Goal: Task Accomplishment & Management: Use online tool/utility

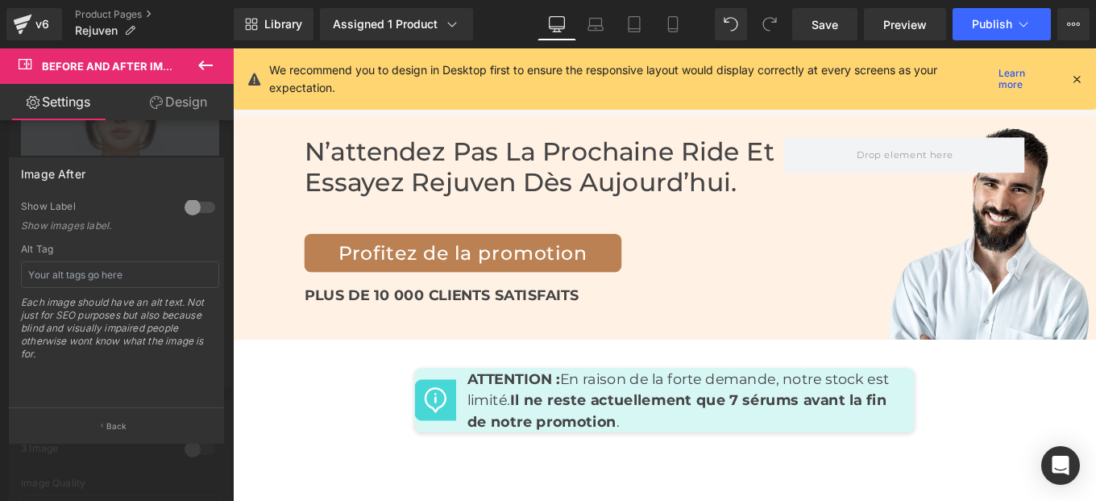
scroll to position [7480, 0]
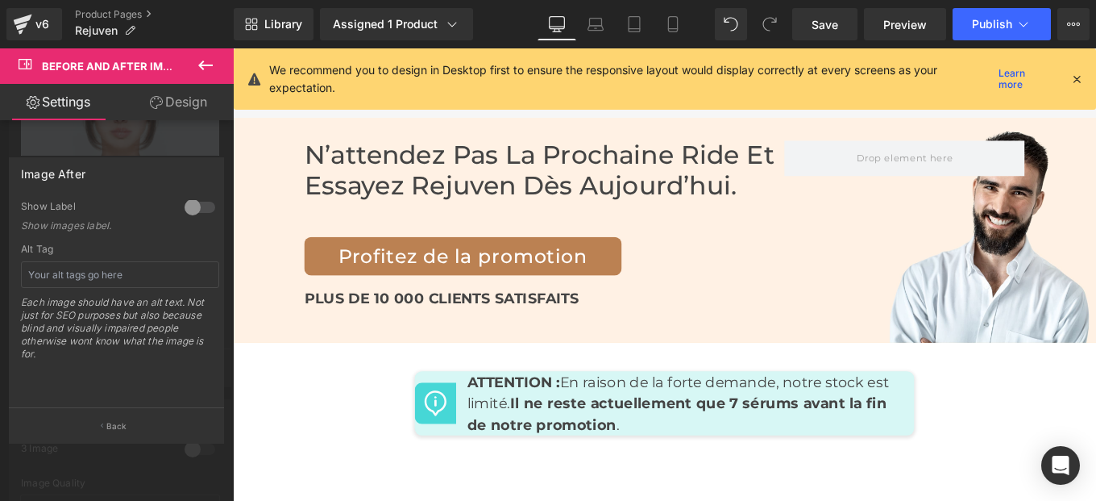
click at [742, 235] on div at bounding box center [720, 303] width 975 height 511
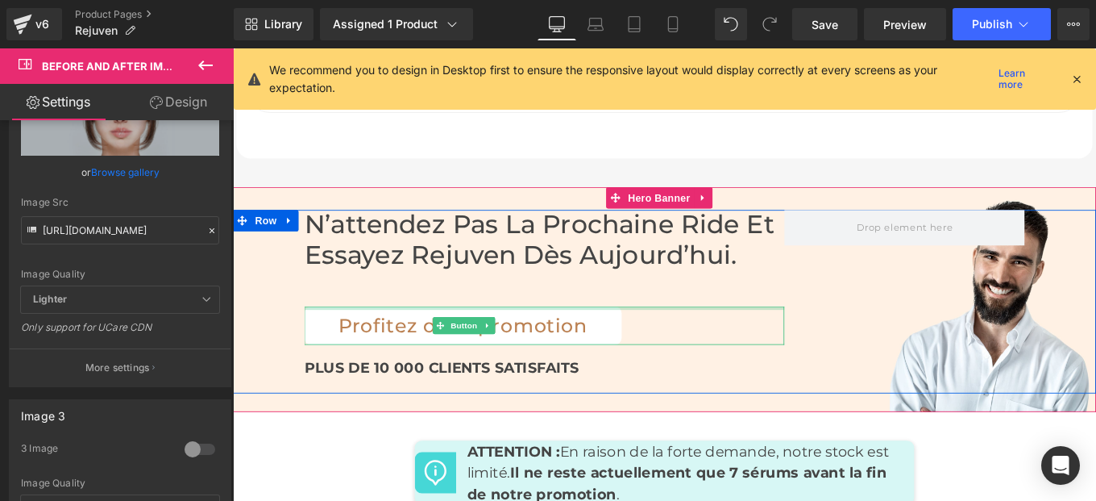
scroll to position [7399, 0]
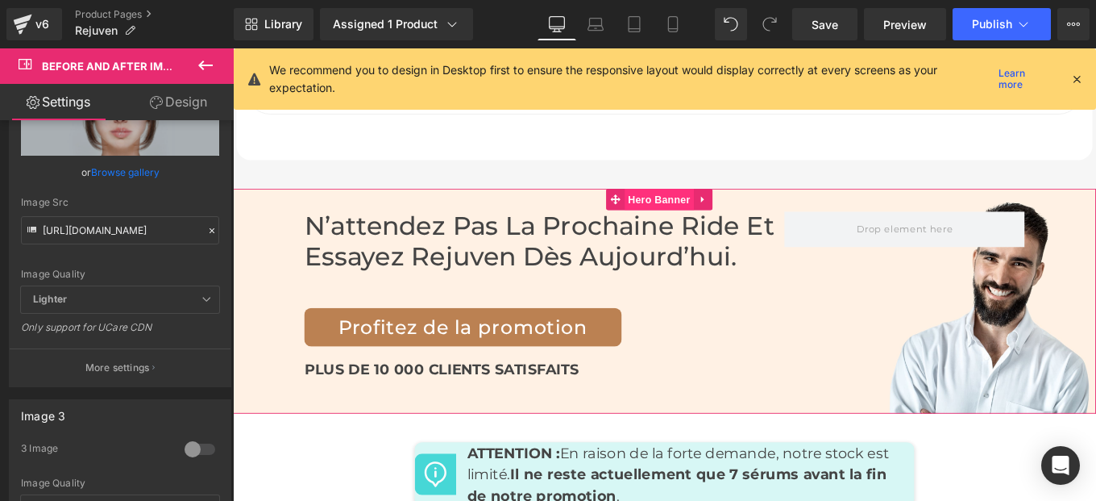
click at [687, 207] on span "Hero Banner" at bounding box center [715, 219] width 78 height 24
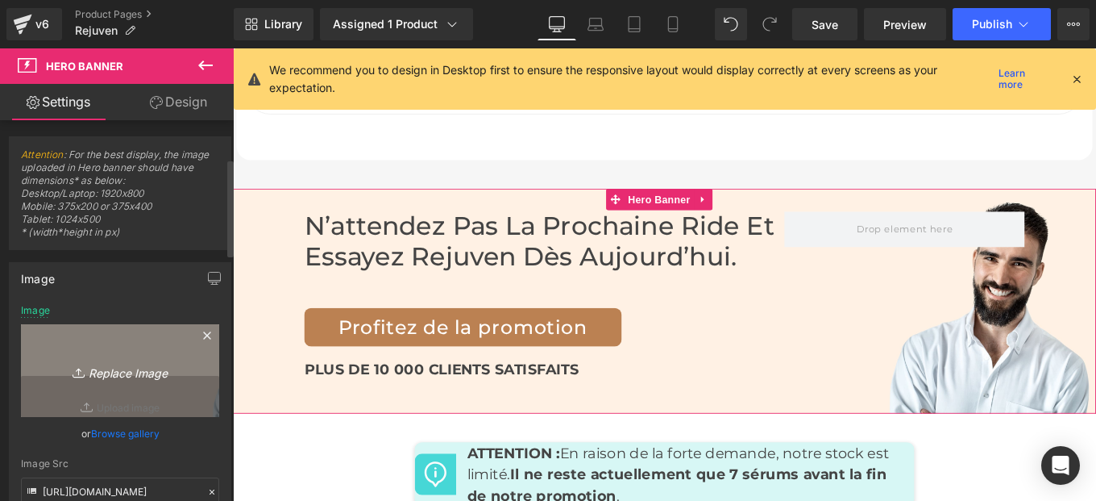
scroll to position [149, 0]
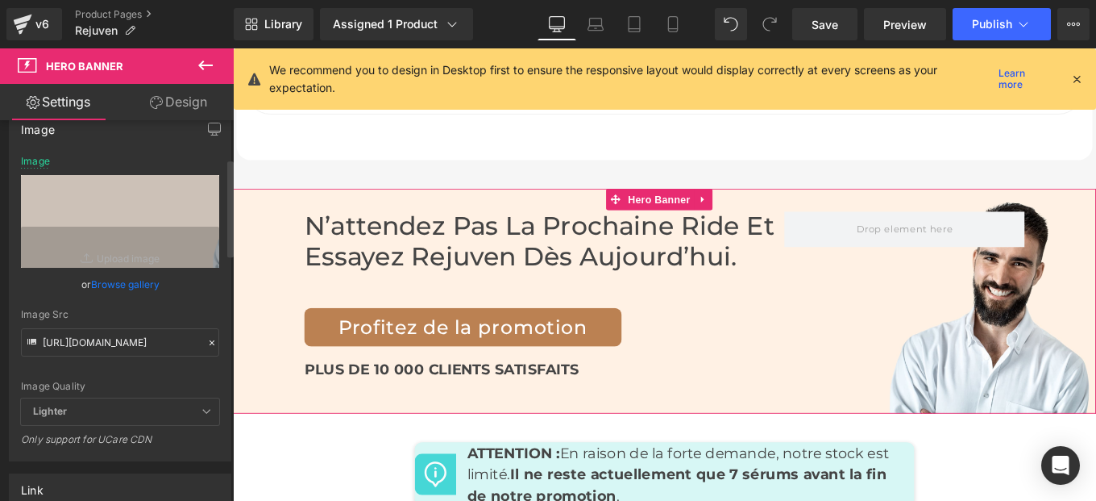
click at [206, 344] on icon at bounding box center [211, 342] width 11 height 11
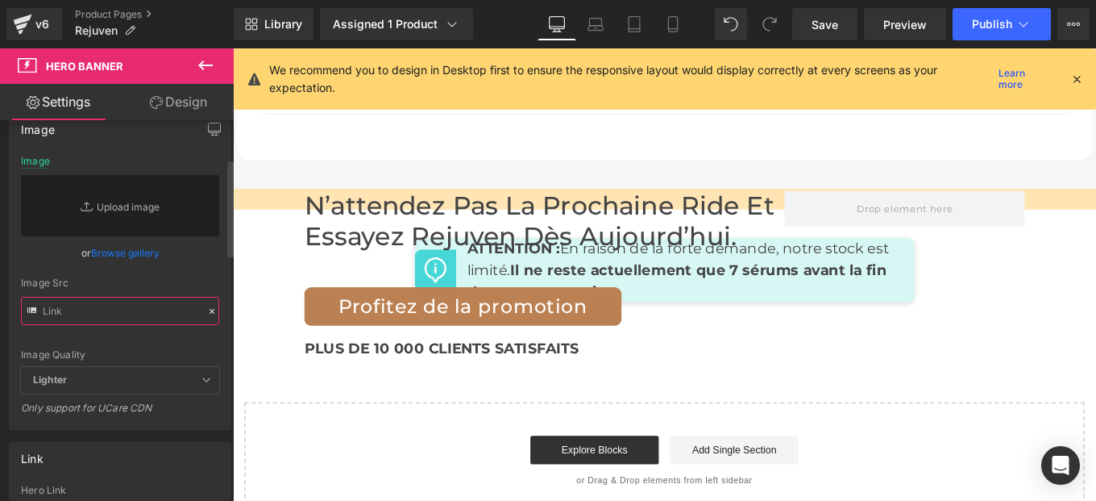
click at [102, 315] on input "text" at bounding box center [120, 311] width 198 height 28
paste input "https://cdn.shopify.com/s/files/1/0982/5760/0837/files/Ovaia_1_1.jpg?v=17586487…"
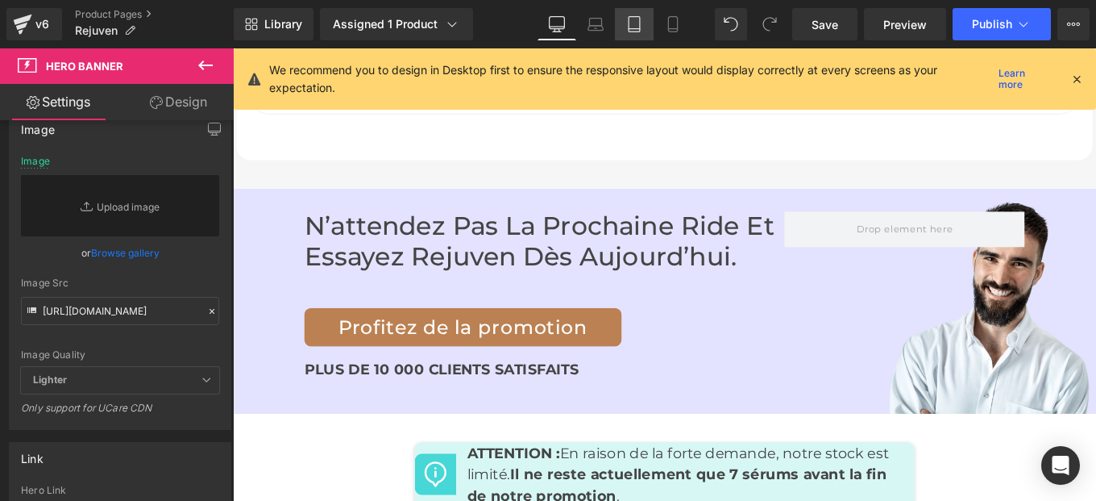
click at [634, 40] on link "Tablet" at bounding box center [634, 24] width 39 height 32
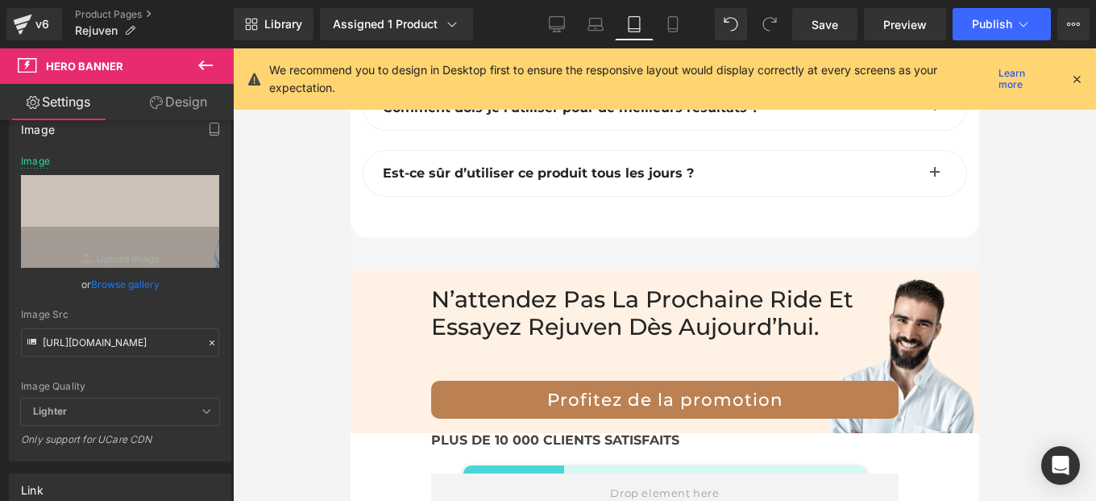
scroll to position [10997, 0]
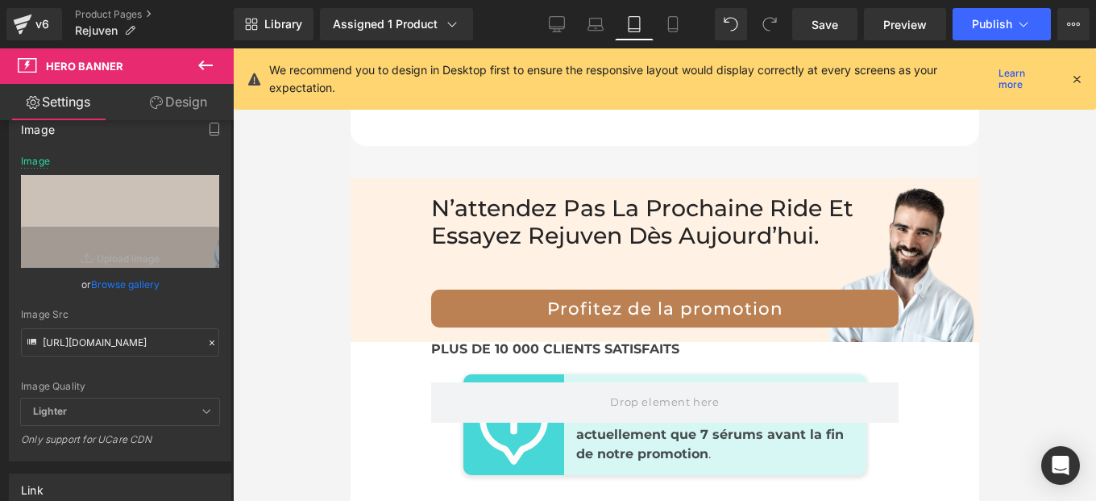
type input "https://cdn.shopify.com/s/files/1/0982/5760/0837/files/Ovaia_1_1.jpg?v=17586487…"
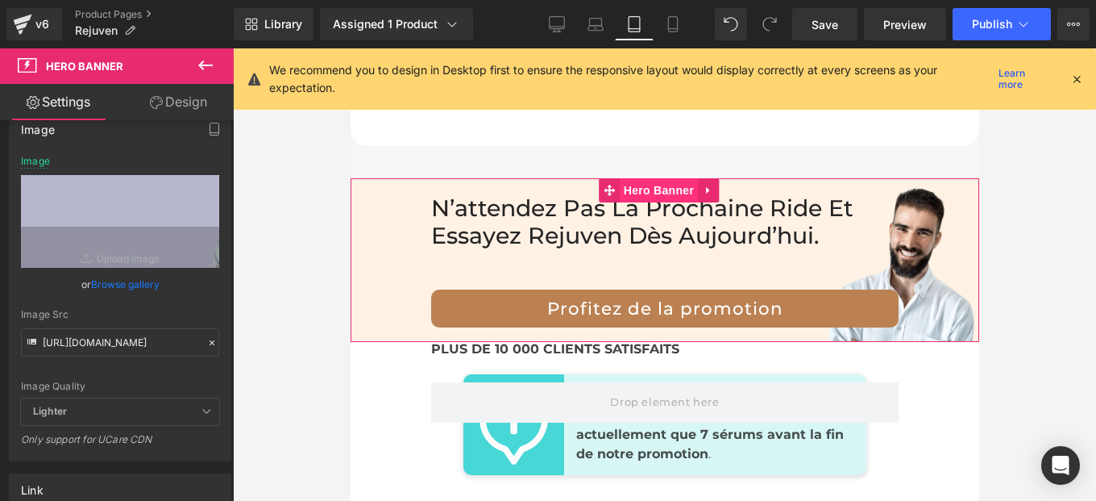
click at [672, 192] on span "Hero Banner" at bounding box center [658, 190] width 78 height 24
click at [206, 343] on icon at bounding box center [211, 342] width 11 height 11
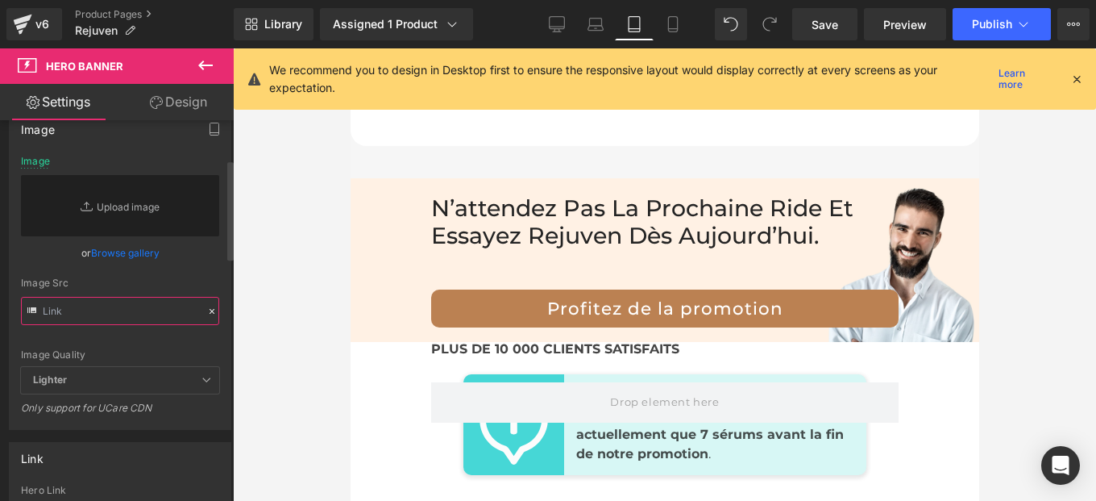
click at [135, 314] on input "text" at bounding box center [120, 311] width 198 height 28
paste input "https://cdn.shopify.com/s/files/1/0982/5760/0837/files/Ovaia_1_1.jpg?v=17586487…"
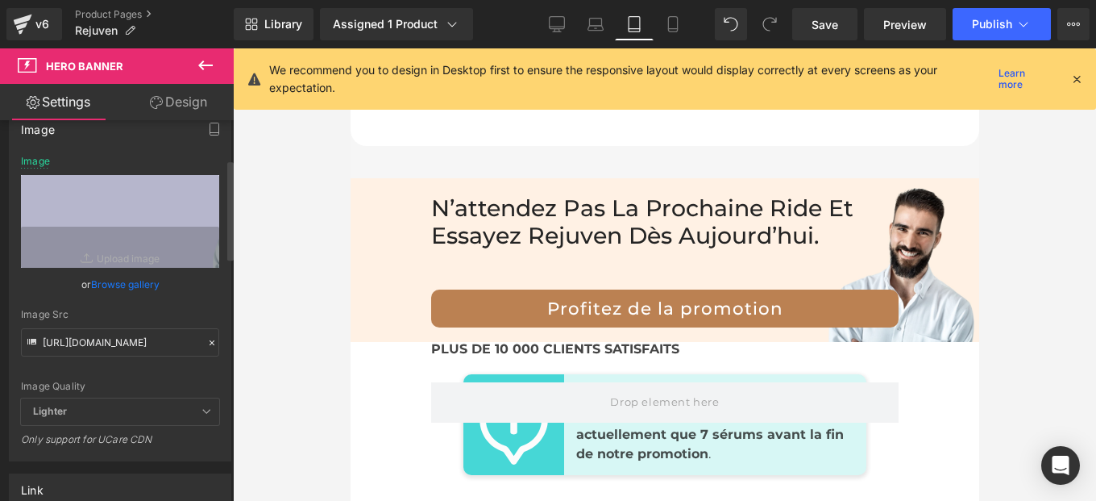
click at [214, 285] on div "https://cdn.shopify.com/s/files/1/0982/5760/0837/files/Ovaia_1_1.jpg?v=17586487…" at bounding box center [120, 308] width 221 height 305
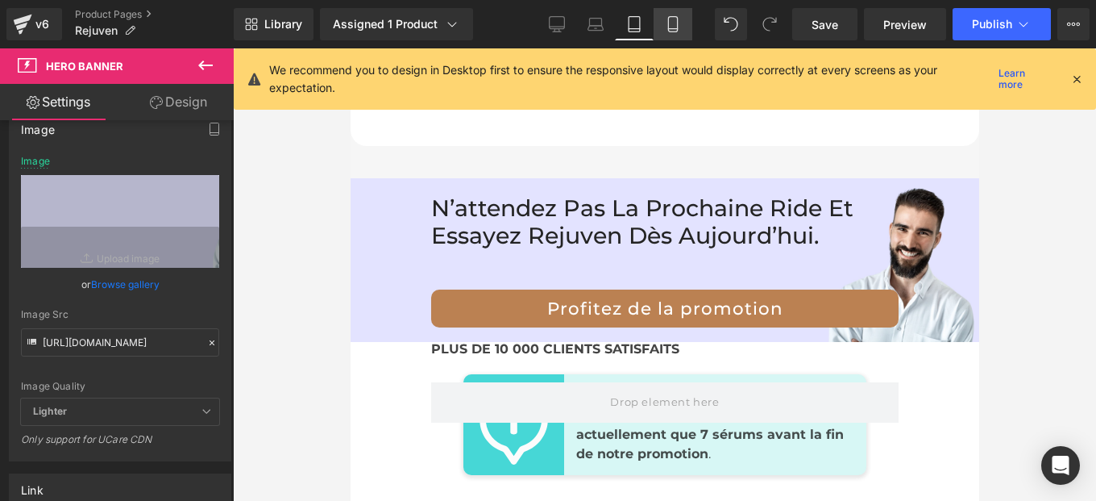
click at [675, 23] on icon at bounding box center [673, 24] width 16 height 16
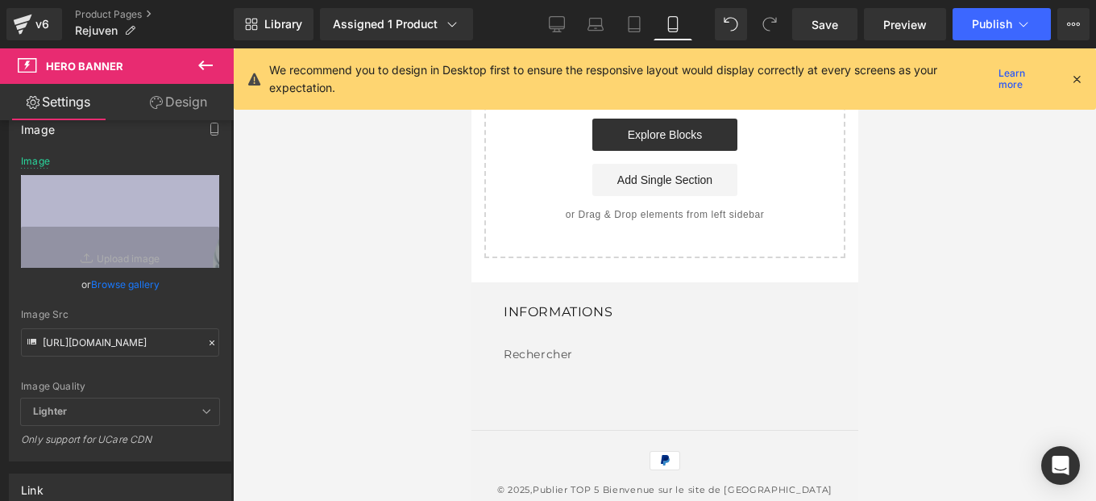
type input "https://cdn.shopify.com/s/files/1/0982/5760/0837/files/Nouvelle_banniere_mobile…"
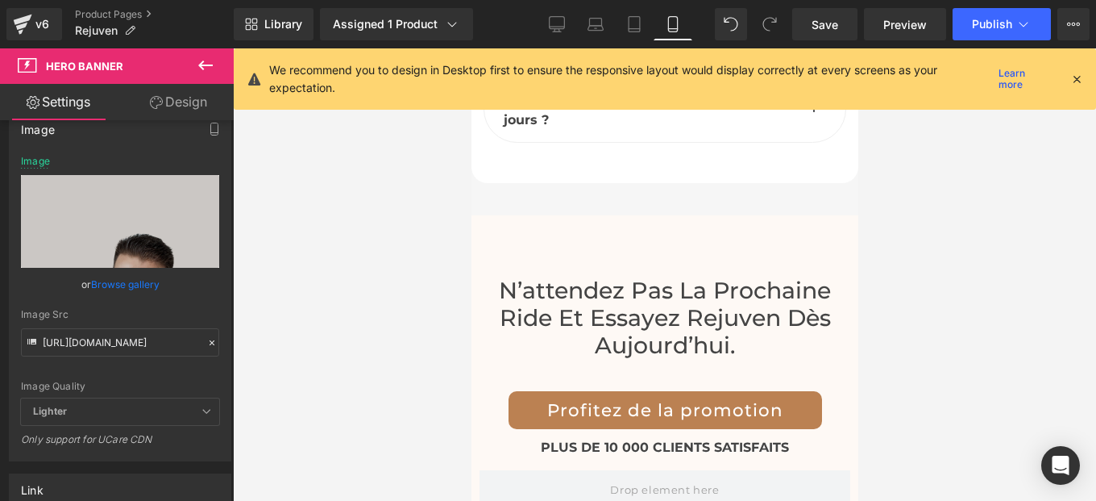
scroll to position [9837, 0]
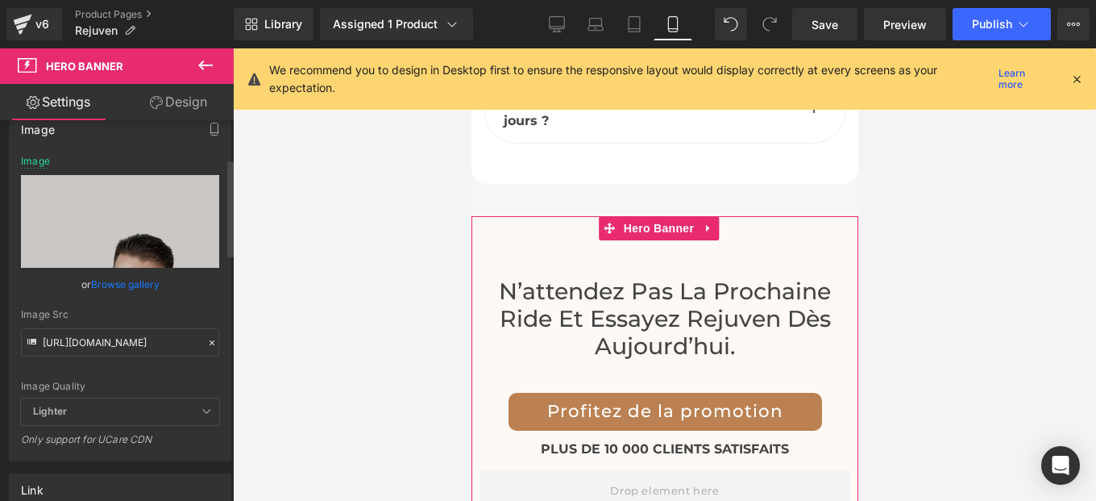
click at [209, 340] on icon at bounding box center [211, 342] width 11 height 11
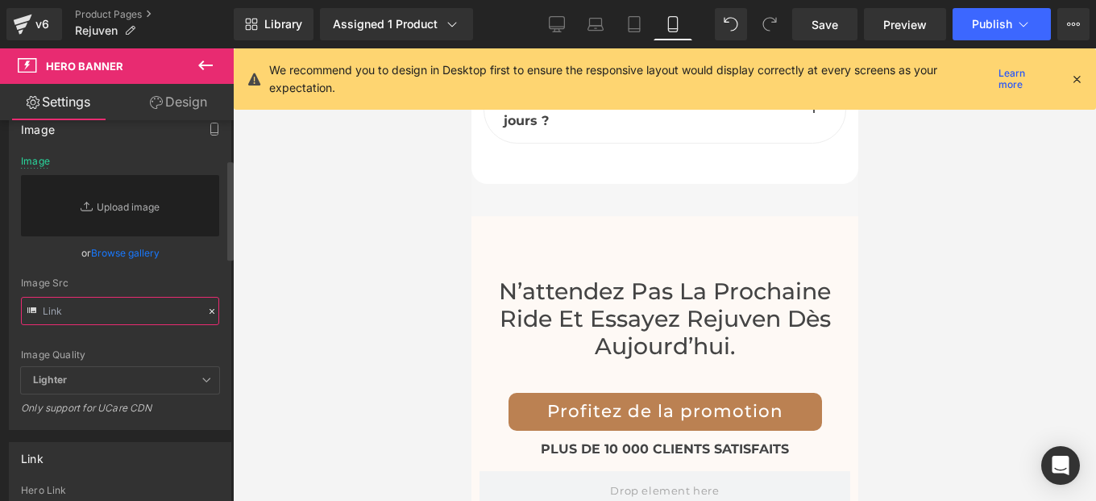
click at [131, 314] on input "text" at bounding box center [120, 311] width 198 height 28
paste input "https://cdn.shopify.com/s/files/1/0982/5760/0837/files/Nouvelle_banniere_mobile…"
click at [215, 283] on div "https://cdn.shopify.com/s/files/1/0982/5760/0837/files/Nouvelle_banniere_mobile…" at bounding box center [120, 292] width 221 height 273
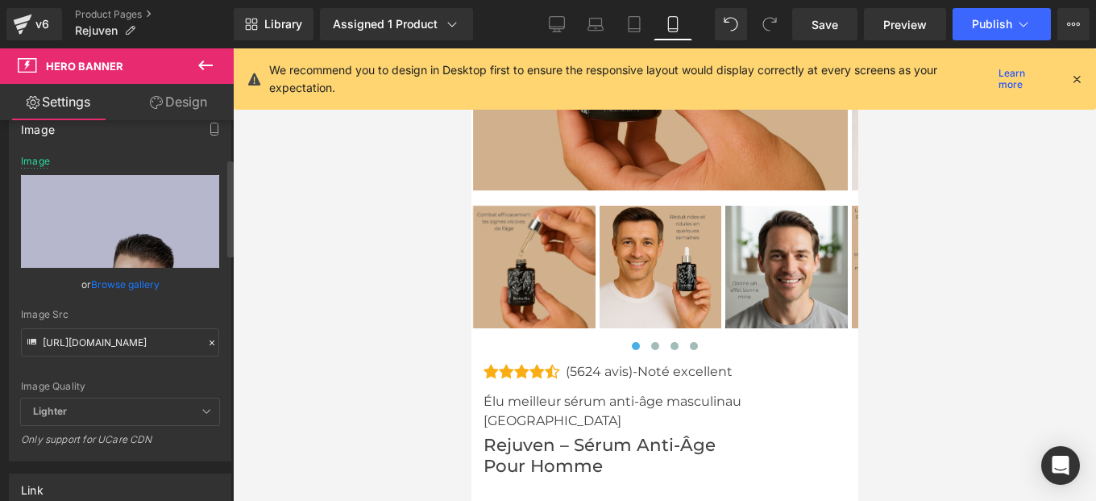
scroll to position [8140, 0]
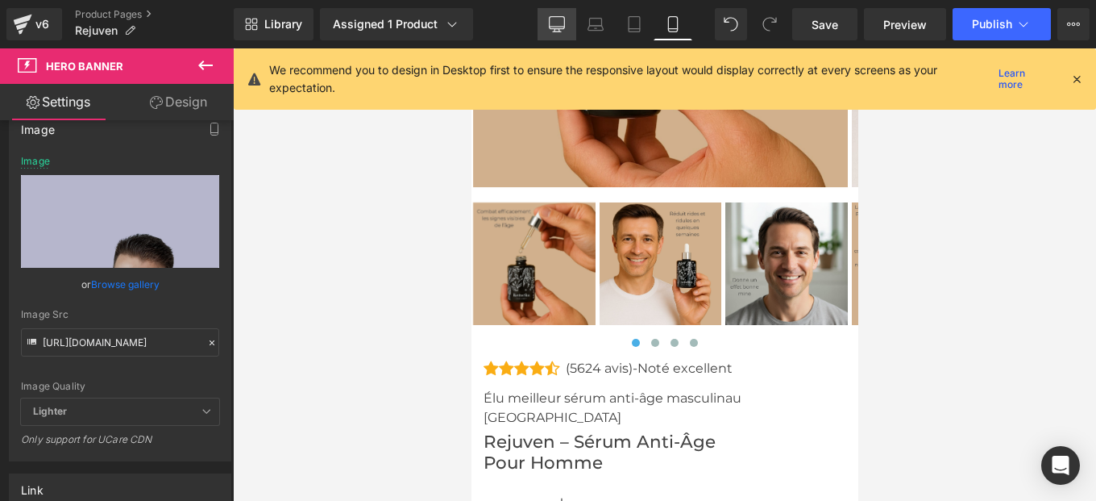
click at [551, 32] on link "Desktop" at bounding box center [557, 24] width 39 height 32
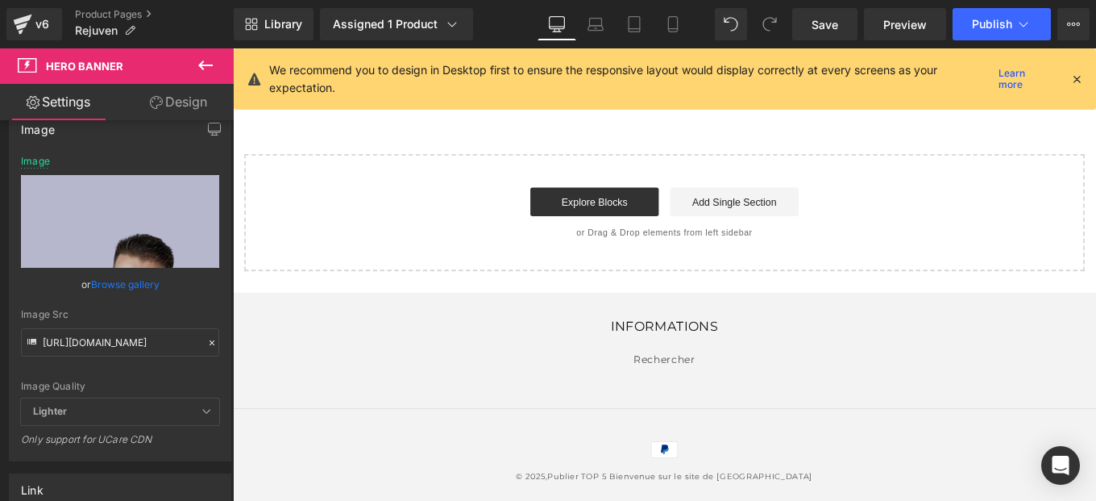
type input "https://cdn.shopify.com/s/files/1/0982/5760/0837/files/Ovaia_1_1.jpg?v=17586487…"
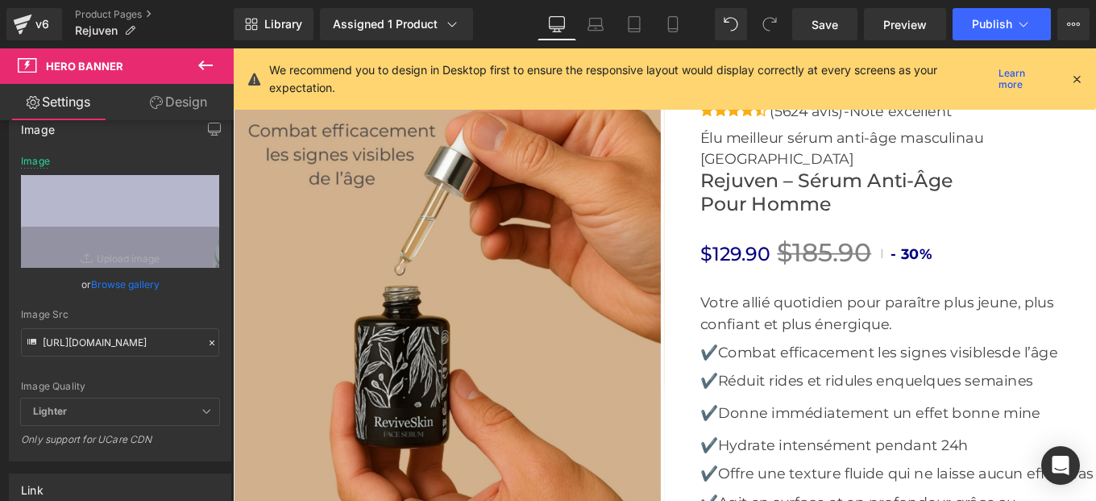
scroll to position [5702, 0]
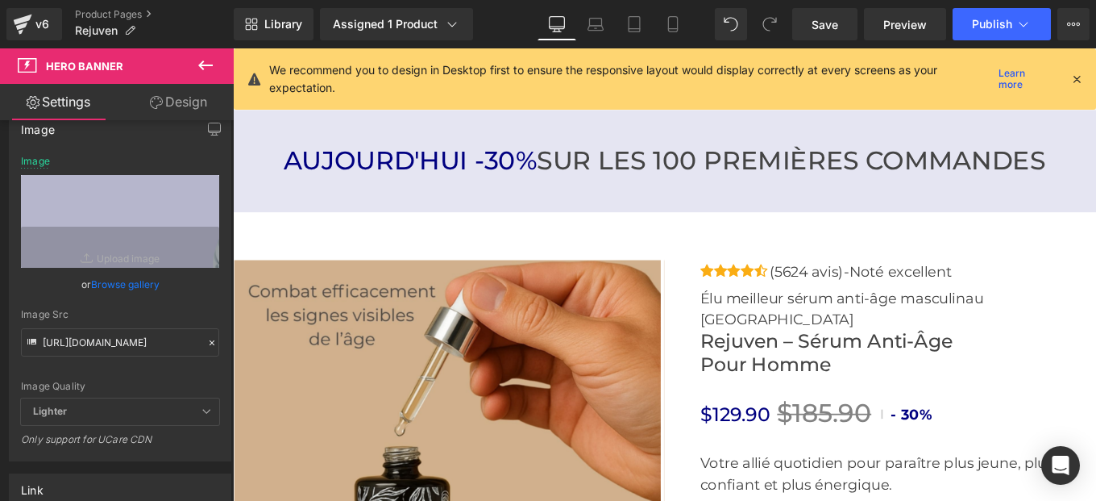
click at [792, 443] on div "$129.90 $185.90 - 30% (P) Price" at bounding box center [984, 460] width 447 height 35
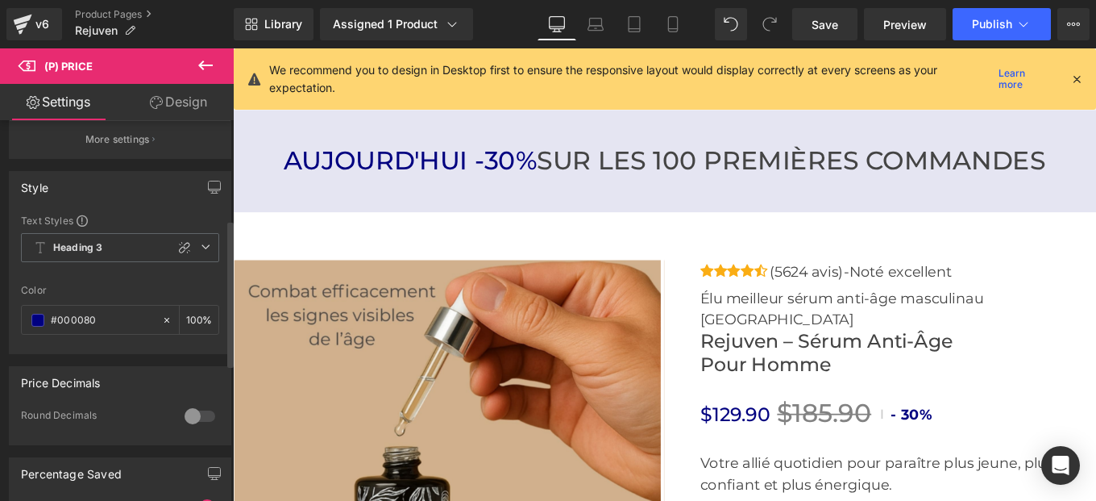
scroll to position [259, 0]
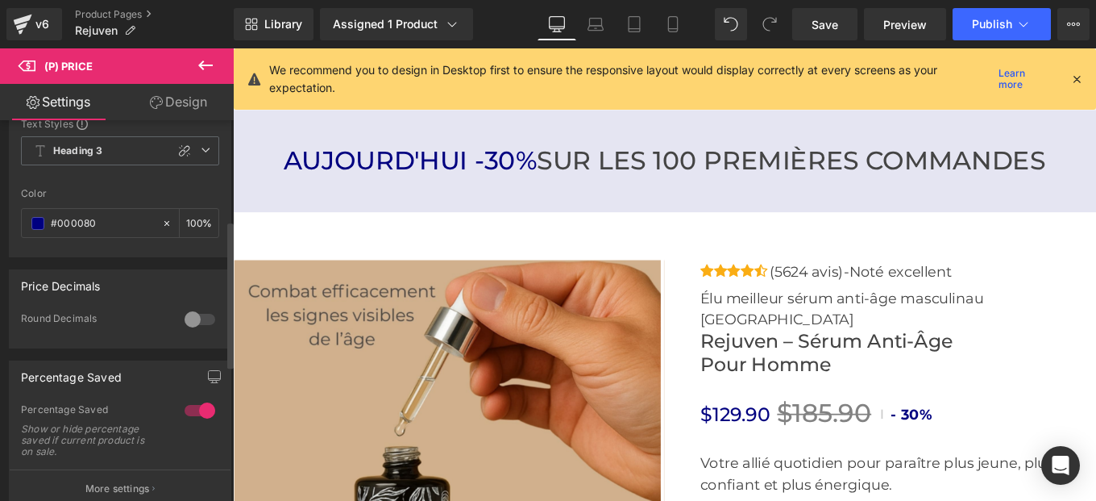
drag, startPoint x: 109, startPoint y: 235, endPoint x: 5, endPoint y: 231, distance: 104.0
click at [5, 231] on div "Style Text Styles Custom HEADING Heading 1 Heading 2 Heading 3 Heading 4 Headin…" at bounding box center [120, 159] width 241 height 195
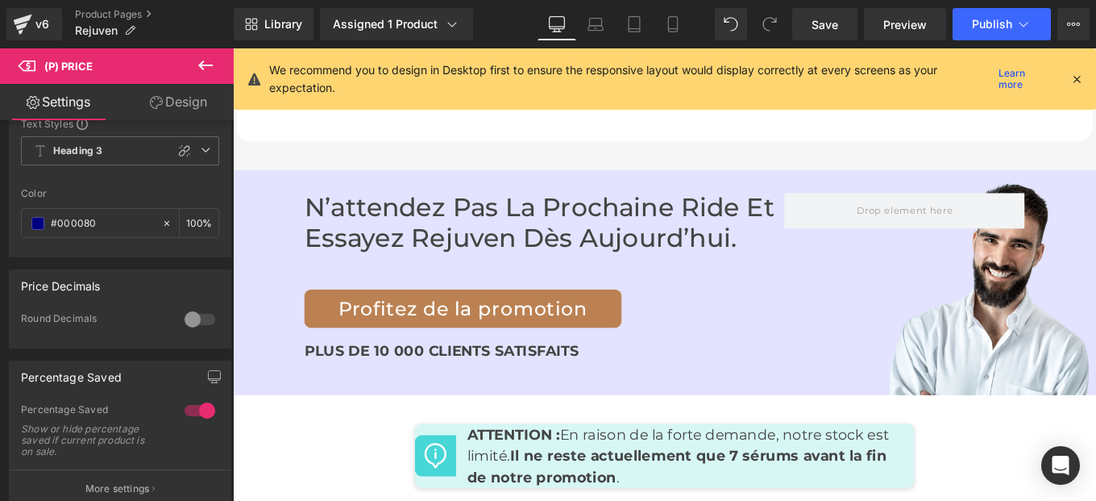
scroll to position [7398, 0]
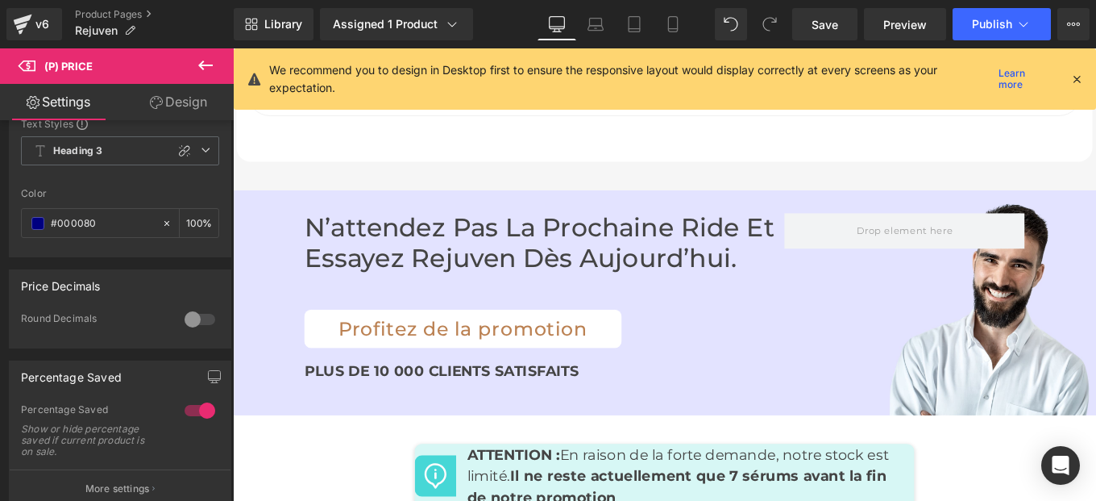
click at [474, 343] on div "Profitez de la promotion Button" at bounding box center [585, 365] width 543 height 44
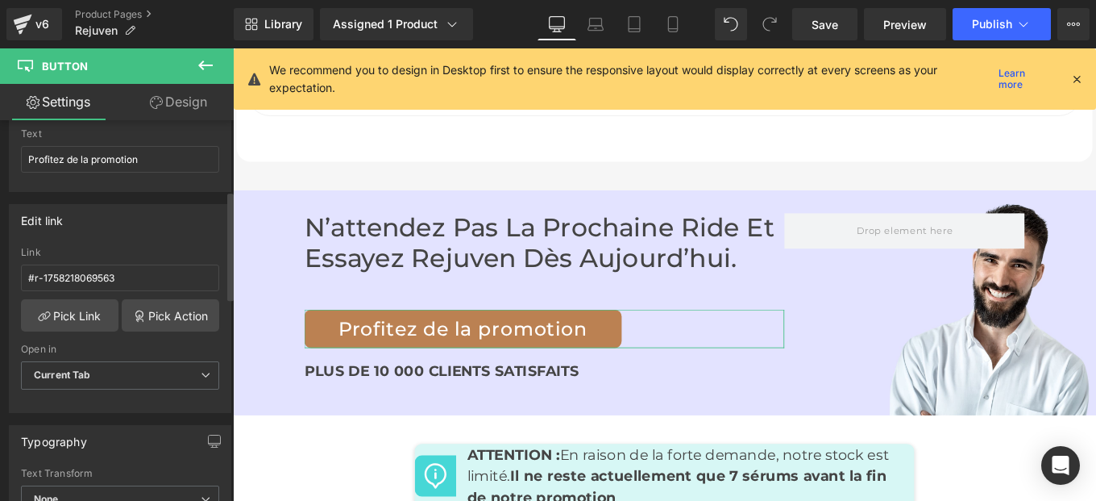
scroll to position [247, 0]
click at [166, 112] on link "Design" at bounding box center [178, 102] width 117 height 36
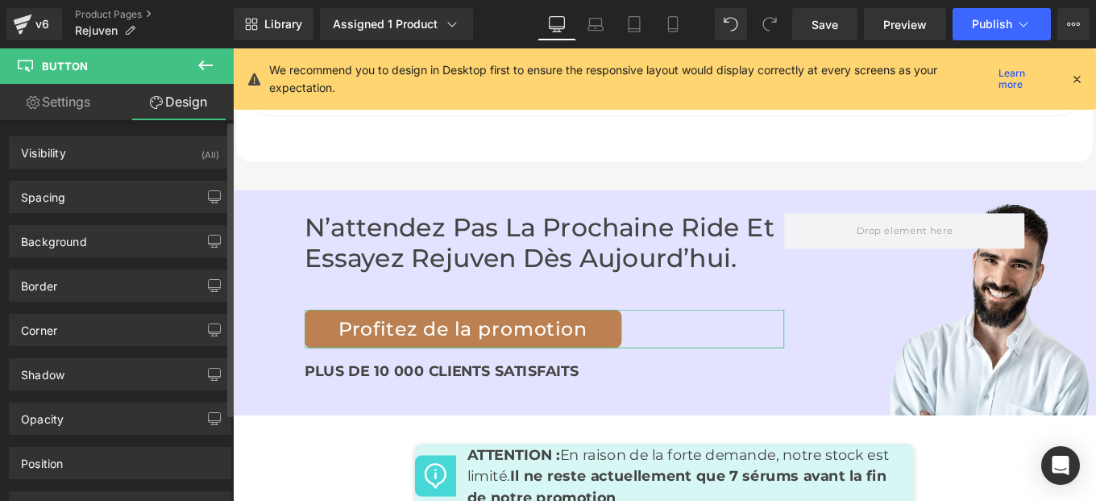
click at [77, 224] on div "Background Color & Image color #bb8152 Color #bb8152 100 % Image Replace Image …" at bounding box center [120, 235] width 241 height 44
click at [202, 61] on icon at bounding box center [205, 65] width 15 height 10
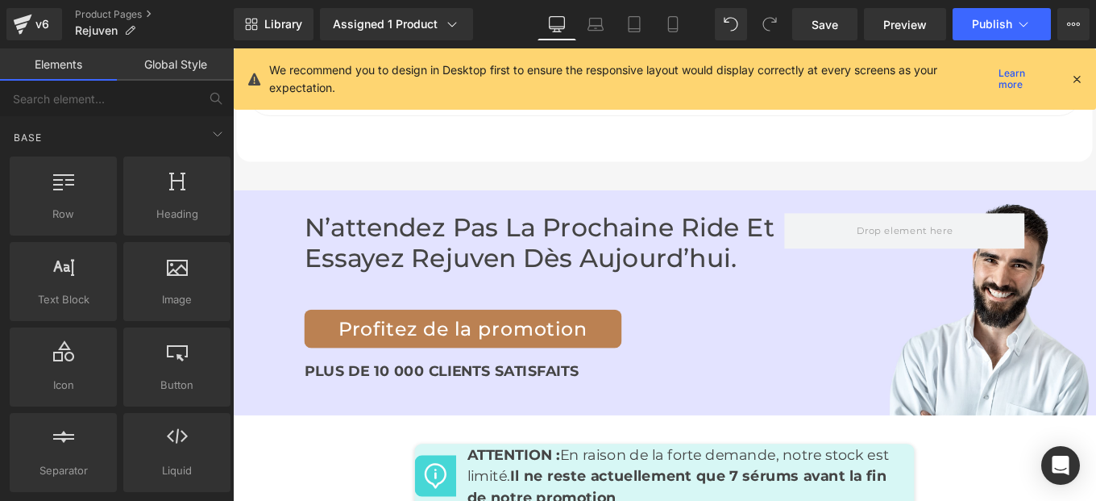
click at [172, 60] on link "Global Style" at bounding box center [175, 64] width 117 height 32
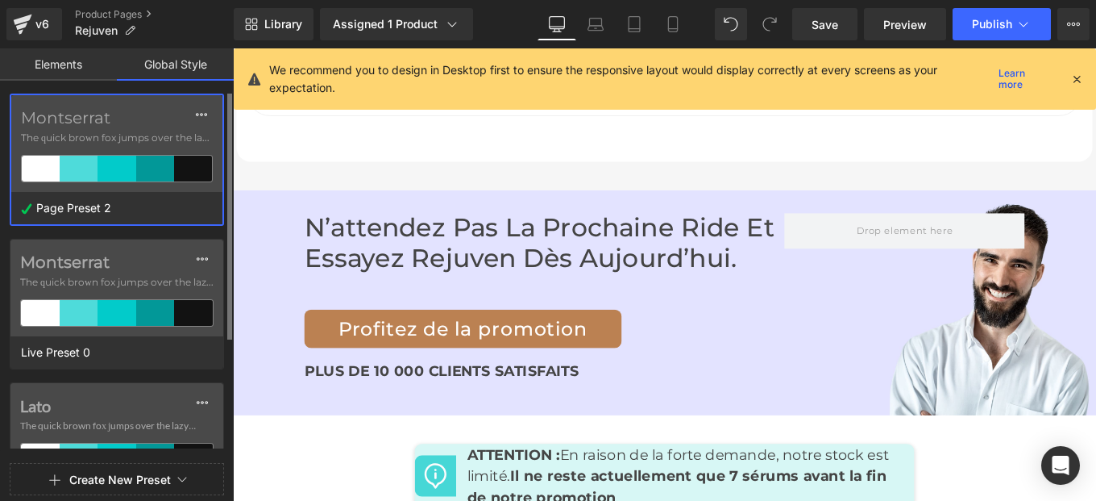
click at [87, 131] on span "The quick brown fox jumps over the lazy..." at bounding box center [117, 138] width 192 height 15
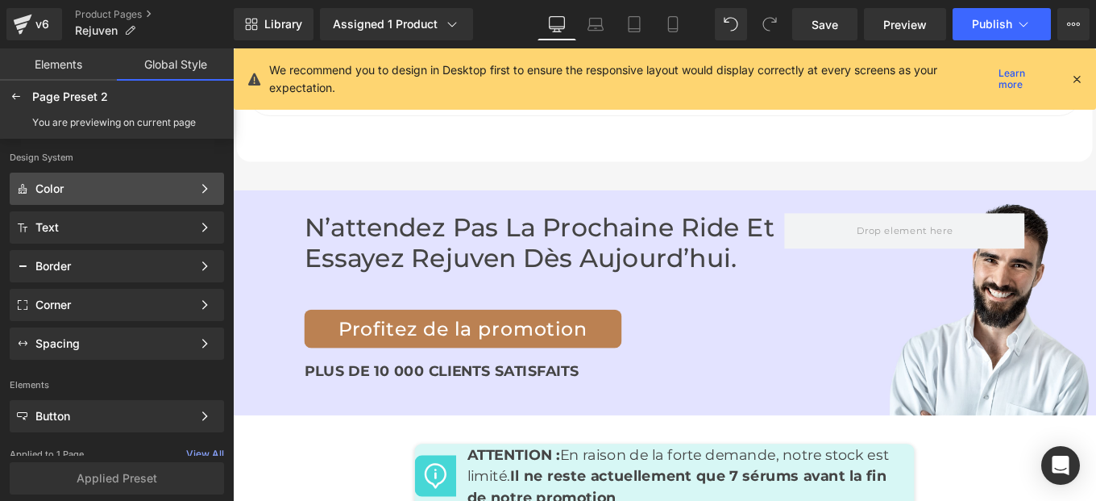
click at [94, 193] on div "Color" at bounding box center [113, 188] width 156 height 13
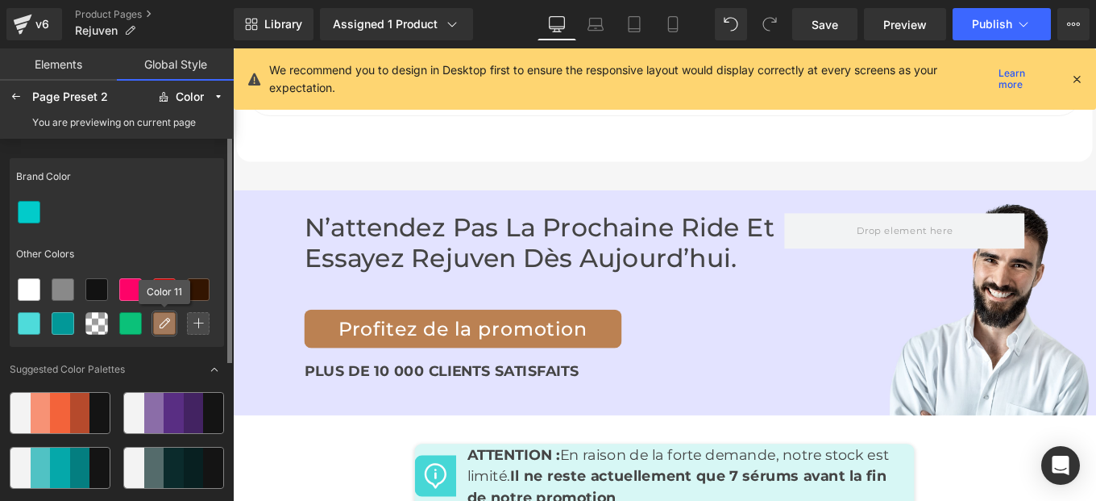
click at [164, 330] on div at bounding box center [164, 323] width 21 height 21
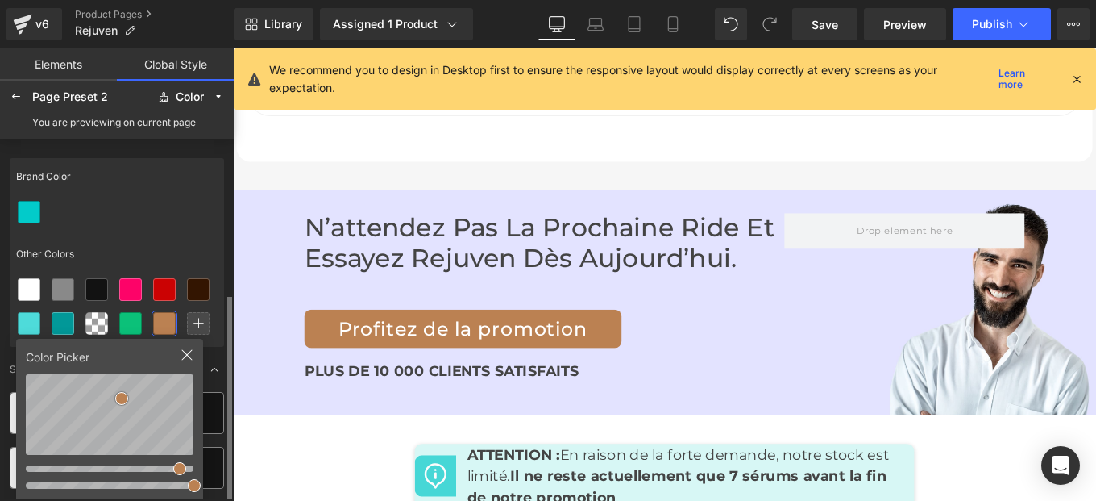
scroll to position [112, 0]
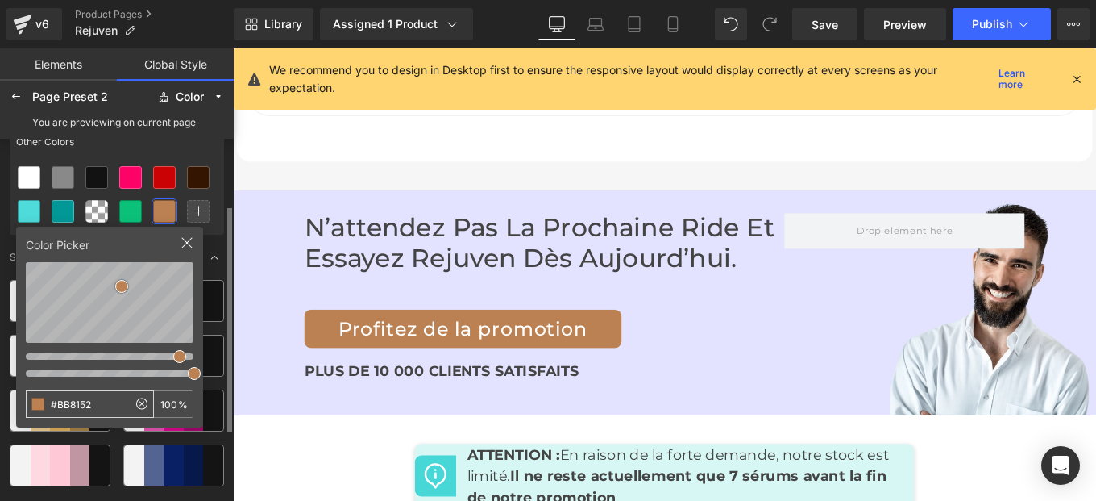
click at [102, 398] on input "#BB8152" at bounding box center [77, 404] width 101 height 26
type input "#000080"
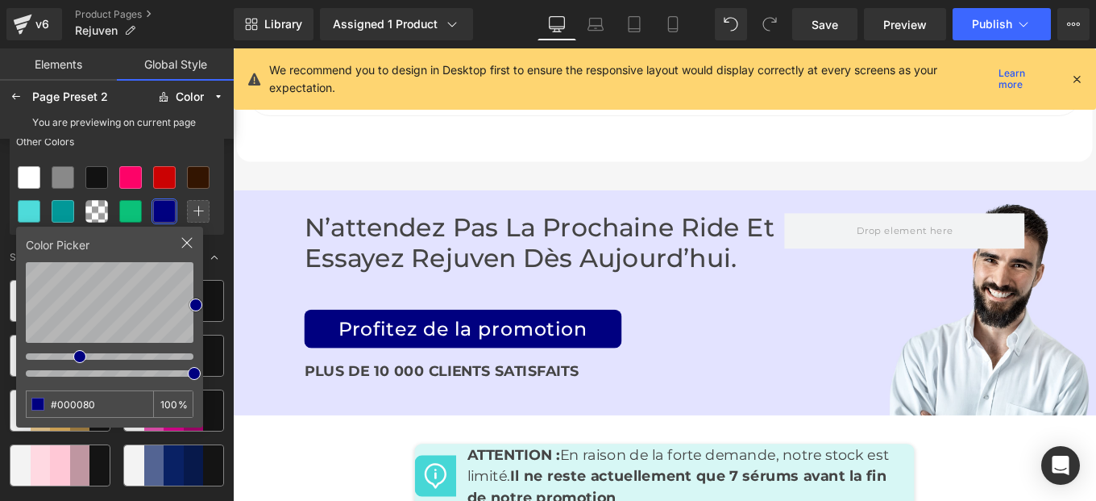
click at [209, 148] on div "Other Colors" at bounding box center [117, 141] width 214 height 37
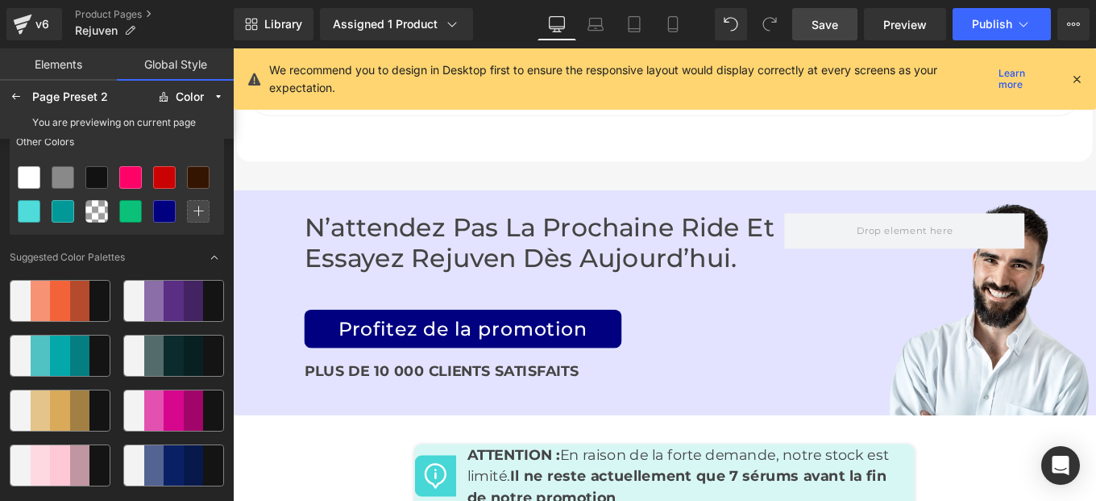
click at [823, 25] on span "Save" at bounding box center [825, 24] width 27 height 17
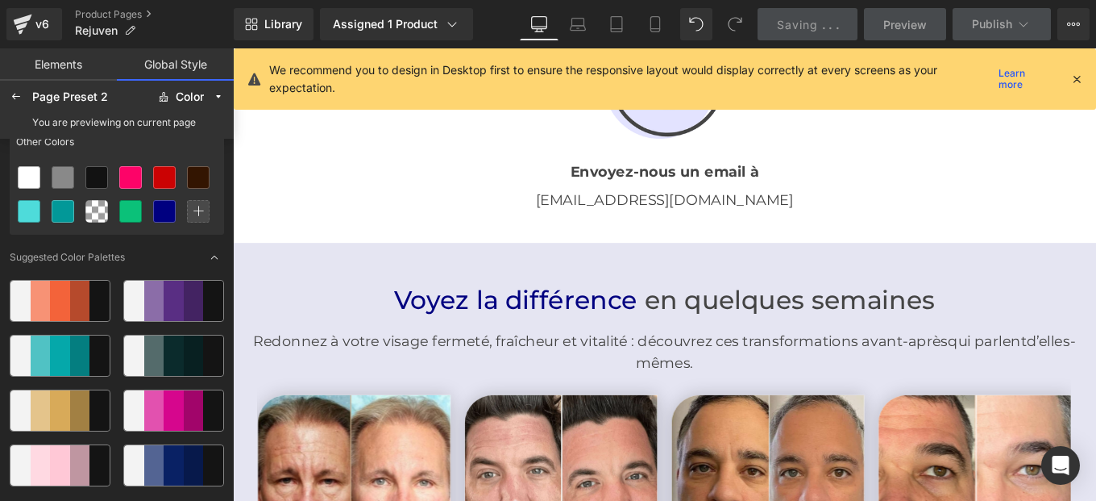
scroll to position [3421, 0]
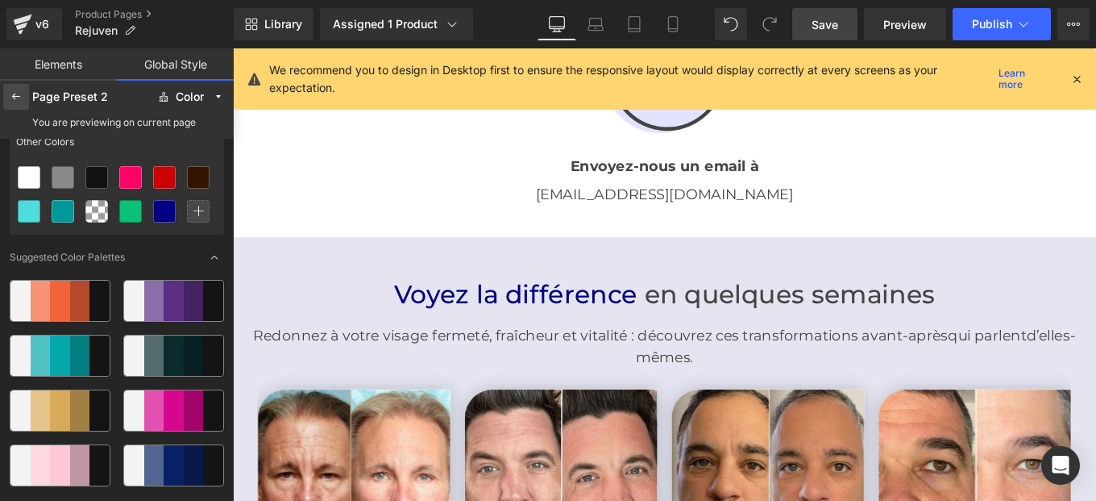
click at [8, 93] on div at bounding box center [16, 97] width 26 height 26
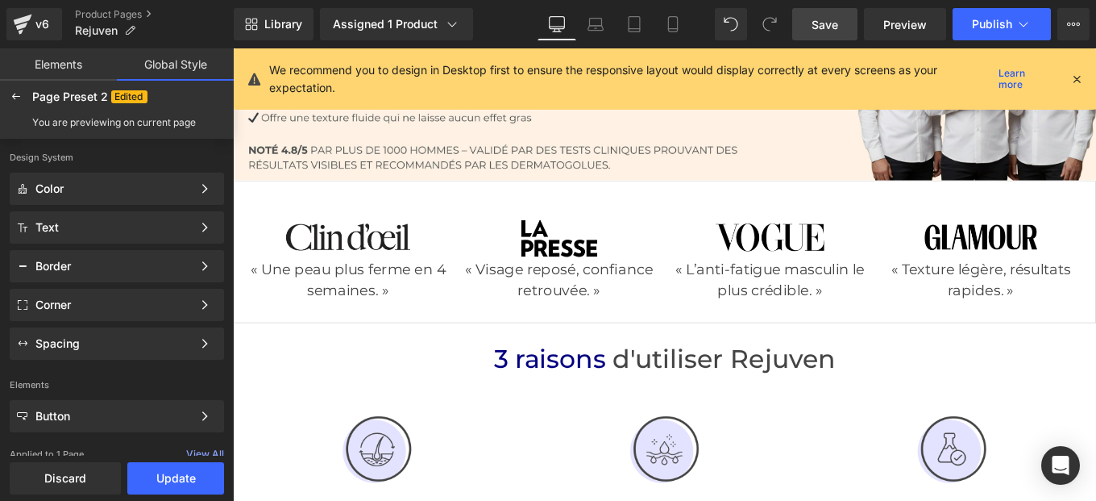
scroll to position [0, 0]
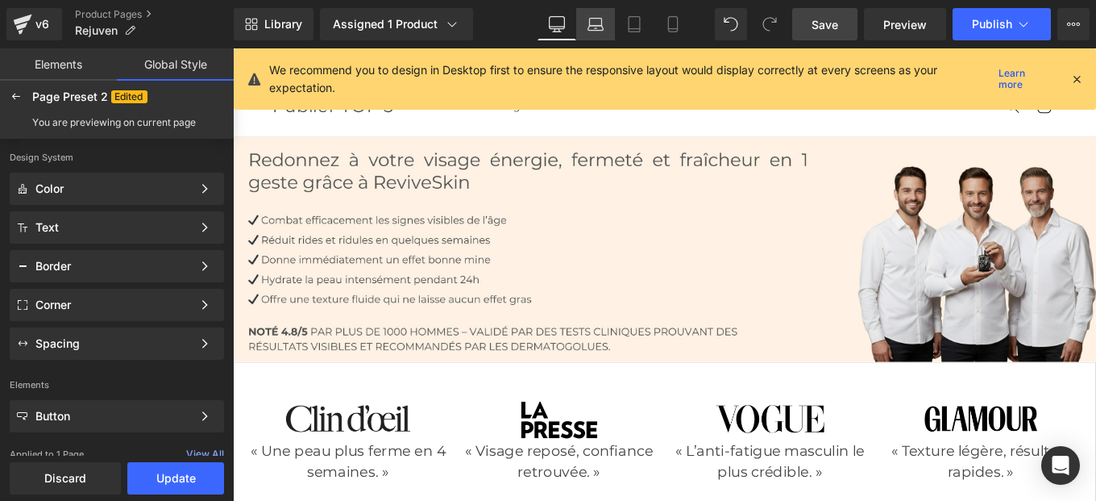
click at [600, 27] on icon at bounding box center [596, 24] width 16 height 16
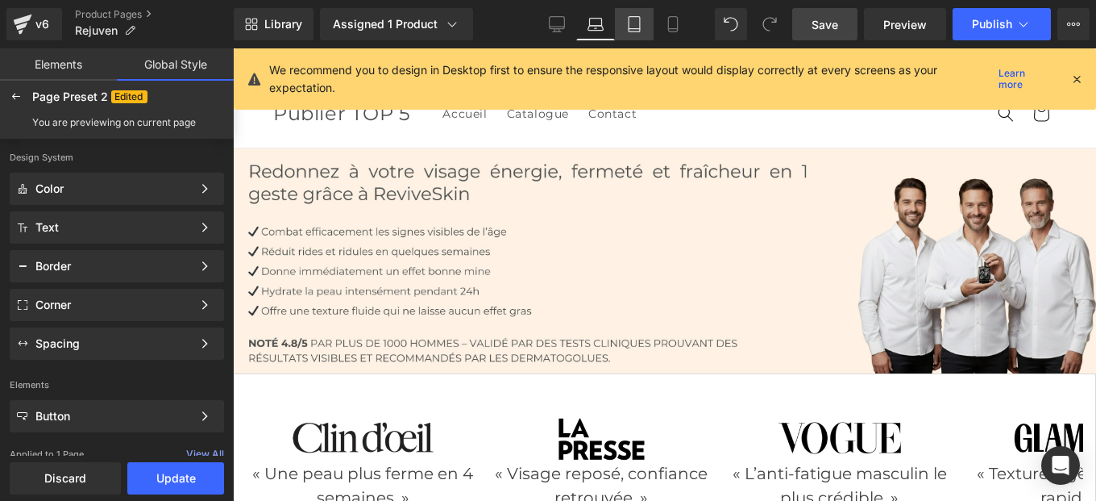
click at [638, 25] on icon at bounding box center [634, 24] width 16 height 16
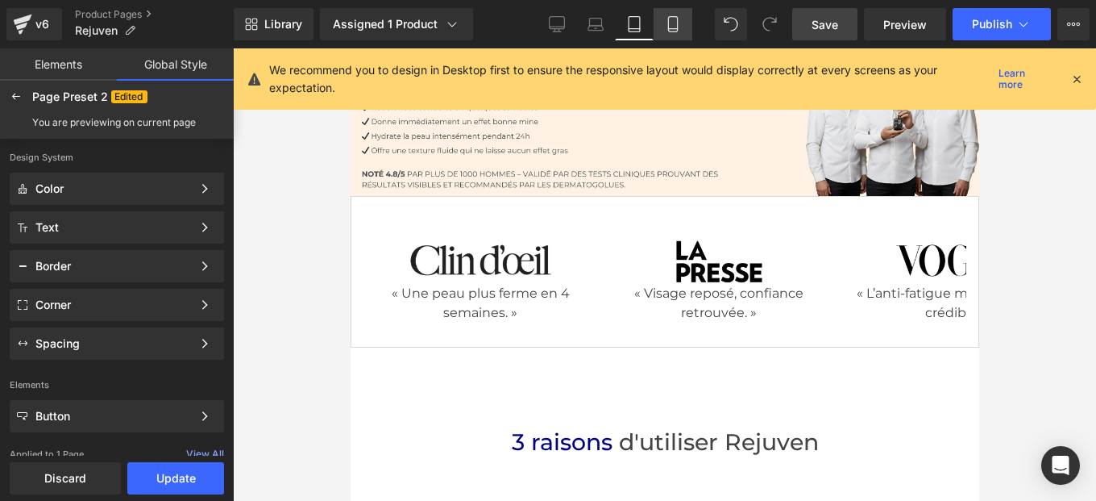
scroll to position [84, 0]
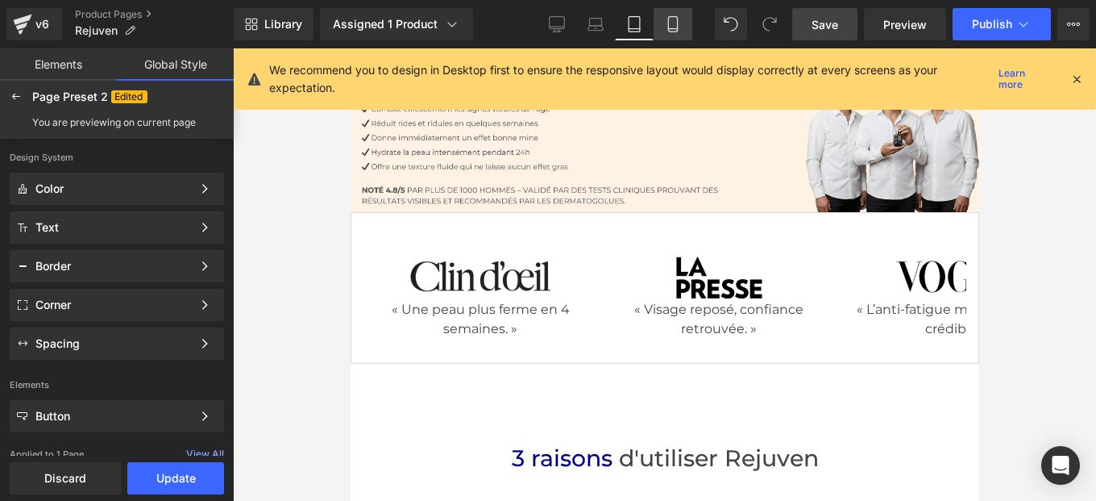
click at [680, 27] on icon at bounding box center [673, 24] width 16 height 16
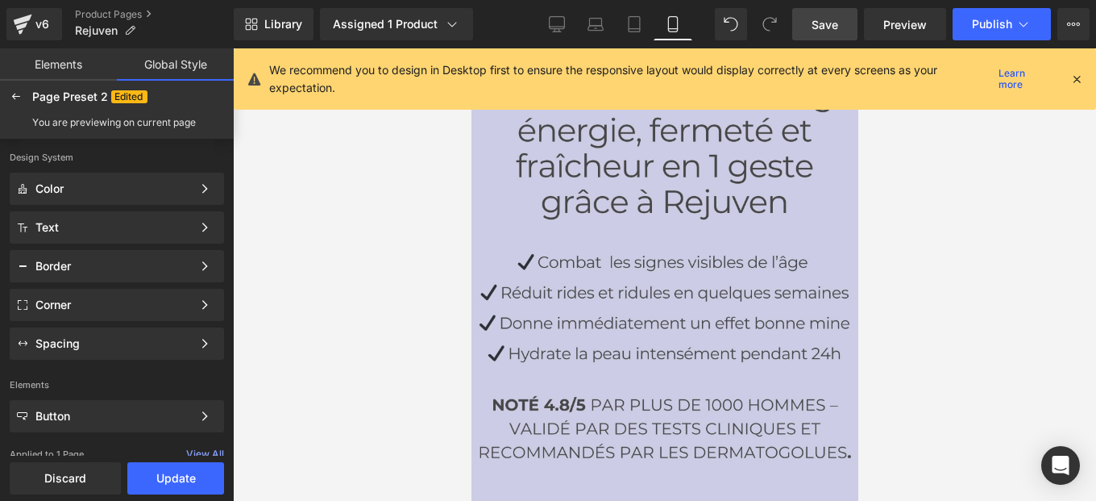
scroll to position [94, 0]
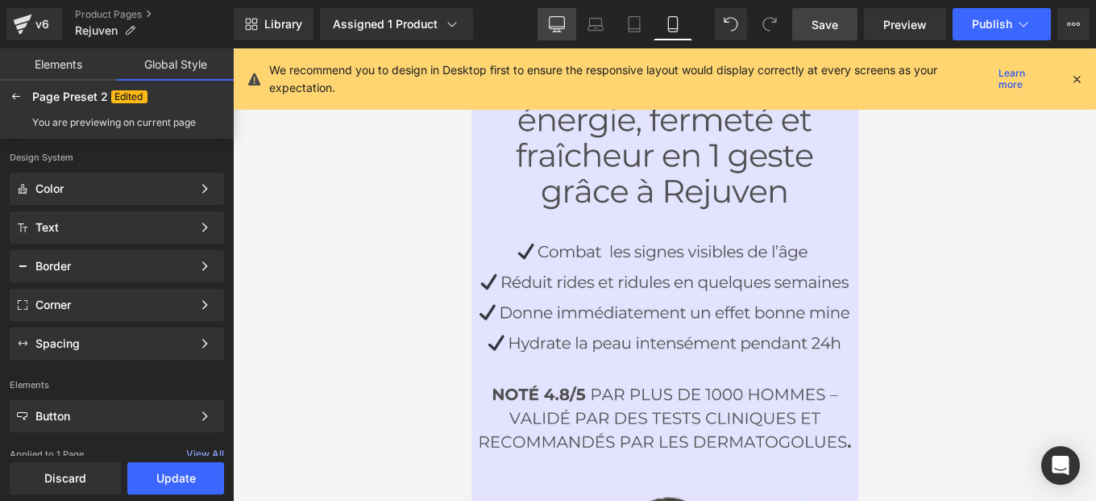
drag, startPoint x: 560, startPoint y: 24, endPoint x: 467, endPoint y: 277, distance: 269.1
click at [560, 24] on icon at bounding box center [557, 24] width 16 height 16
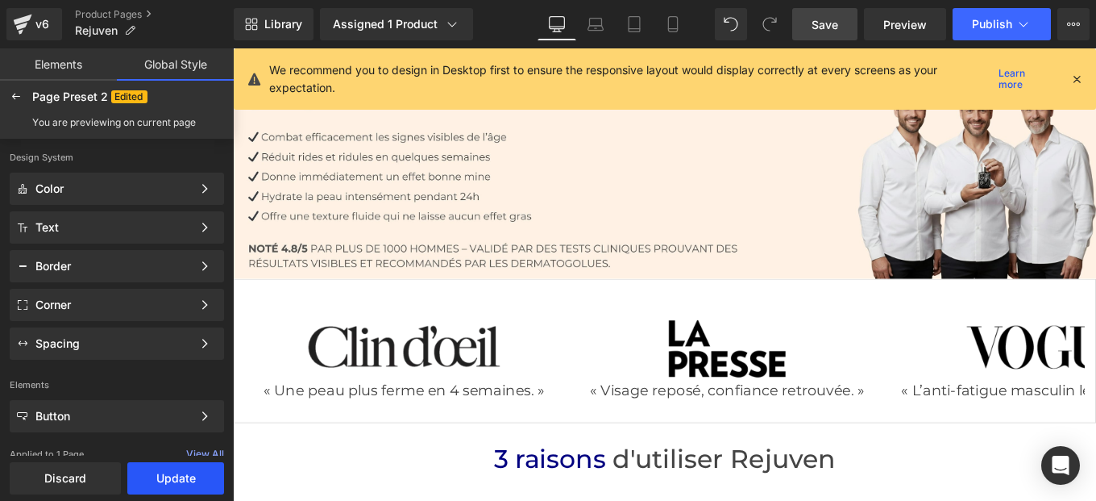
scroll to position [100, 0]
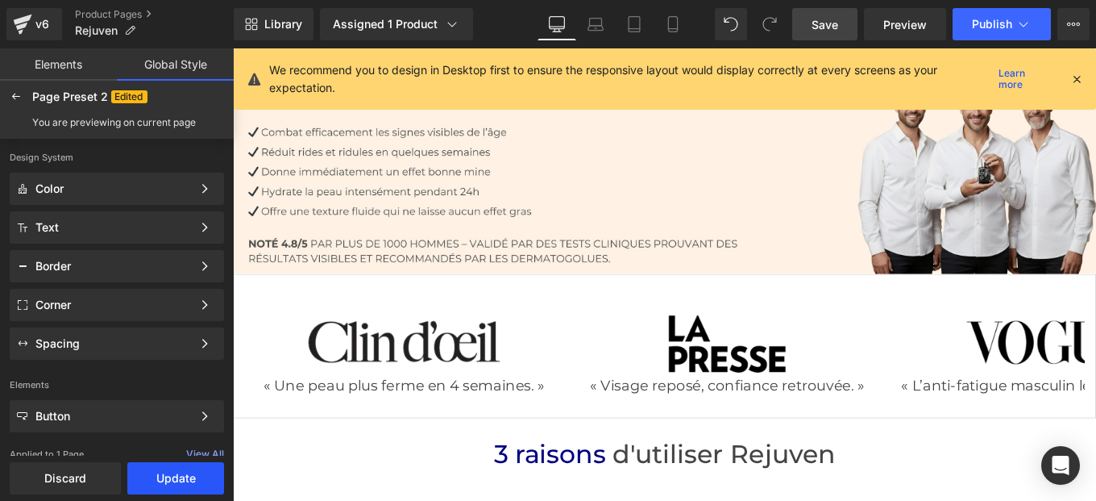
click at [171, 475] on button "Update" at bounding box center [175, 478] width 97 height 32
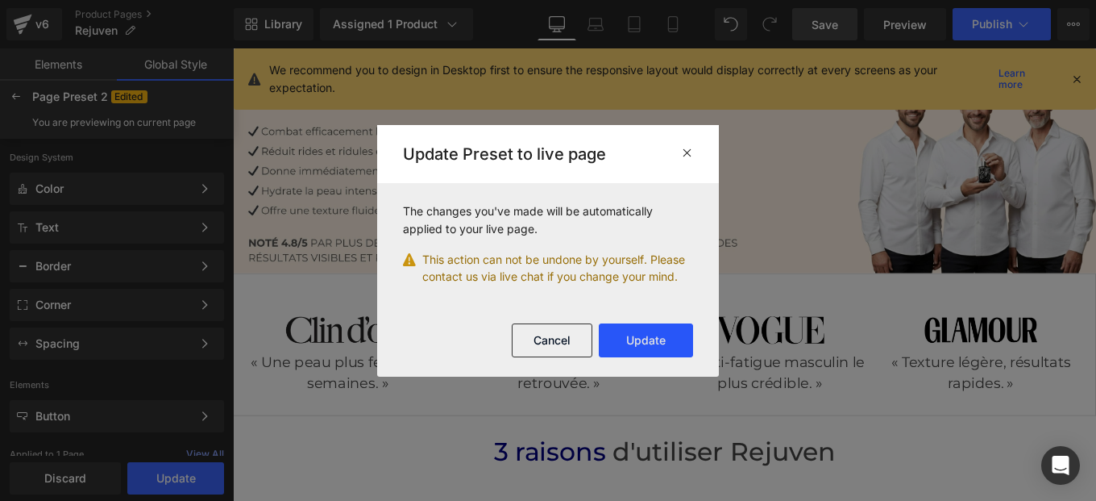
click at [638, 349] on button "Update" at bounding box center [646, 340] width 94 height 34
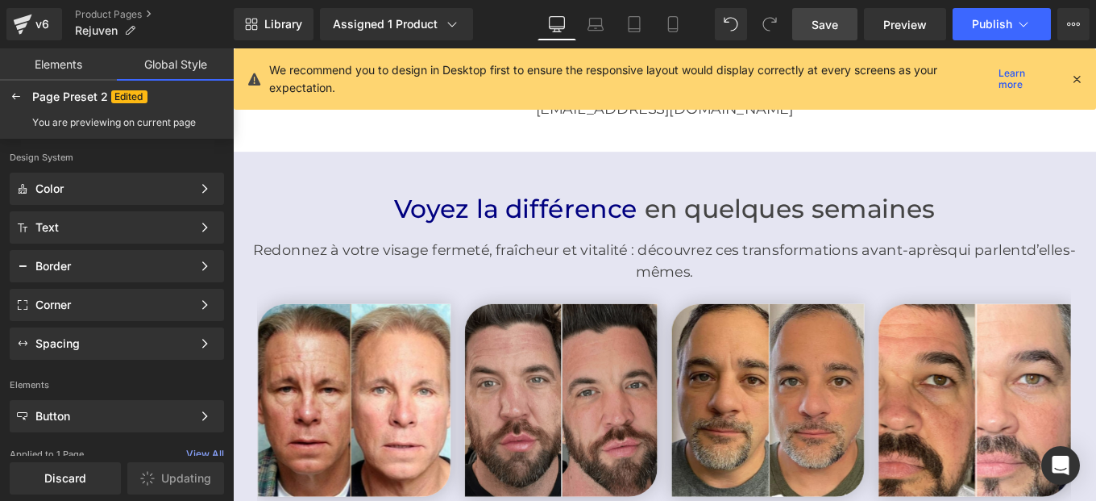
scroll to position [3459, 0]
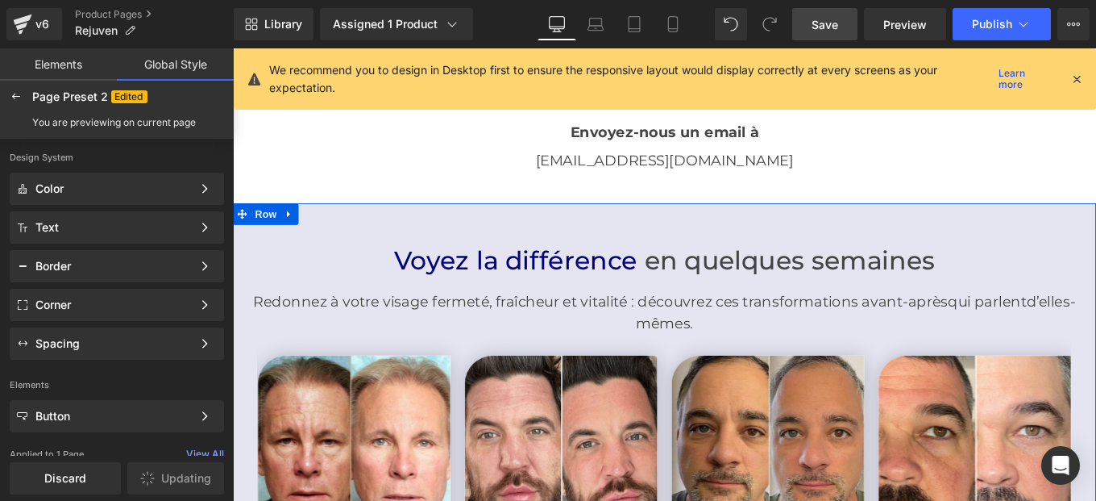
click at [524, 232] on div "Voyez la différence en quelques semaines Heading Redonnez à votre visage fermet…" at bounding box center [720, 452] width 975 height 458
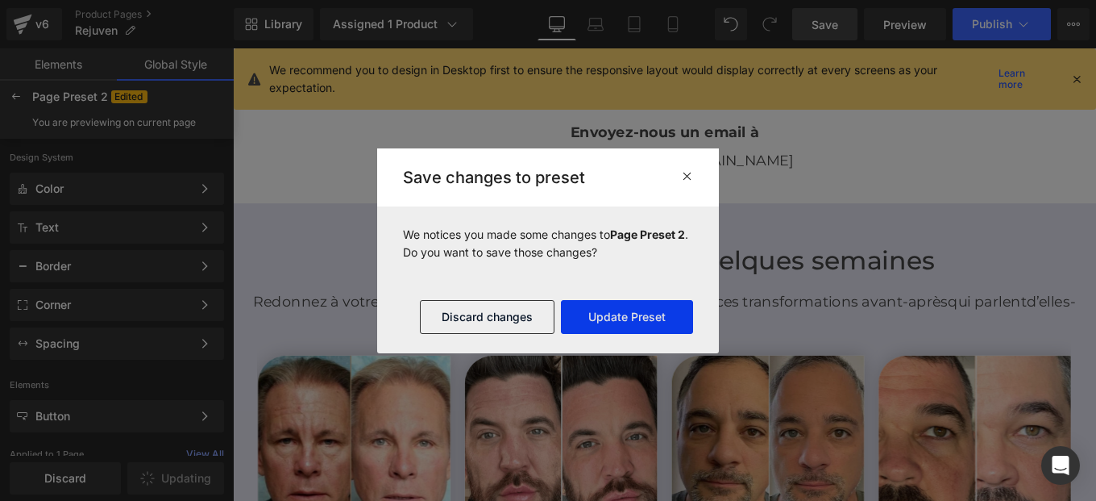
click at [625, 322] on button "Update Preset" at bounding box center [627, 317] width 132 height 34
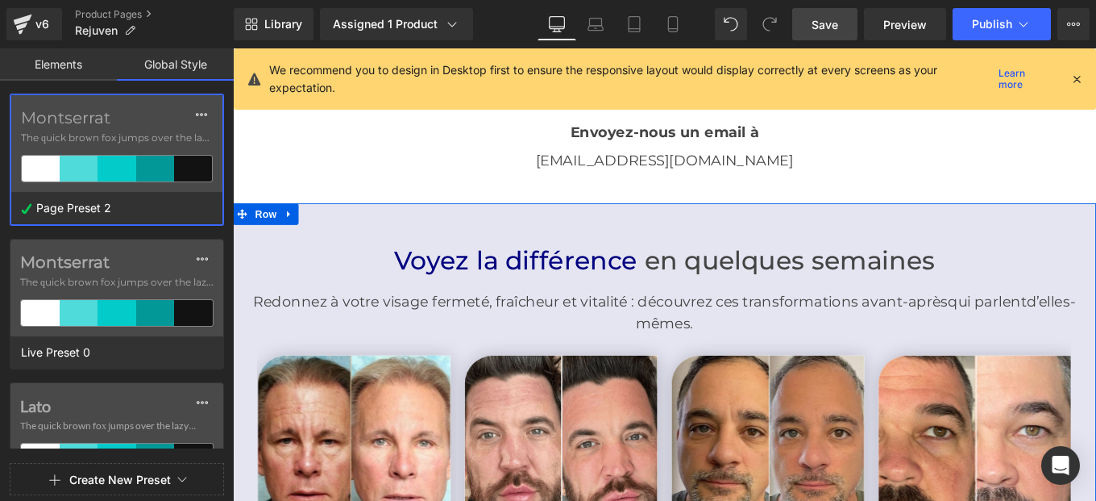
click at [463, 231] on div "Voyez la différence en quelques semaines Heading Redonnez à votre visage fermet…" at bounding box center [720, 452] width 975 height 458
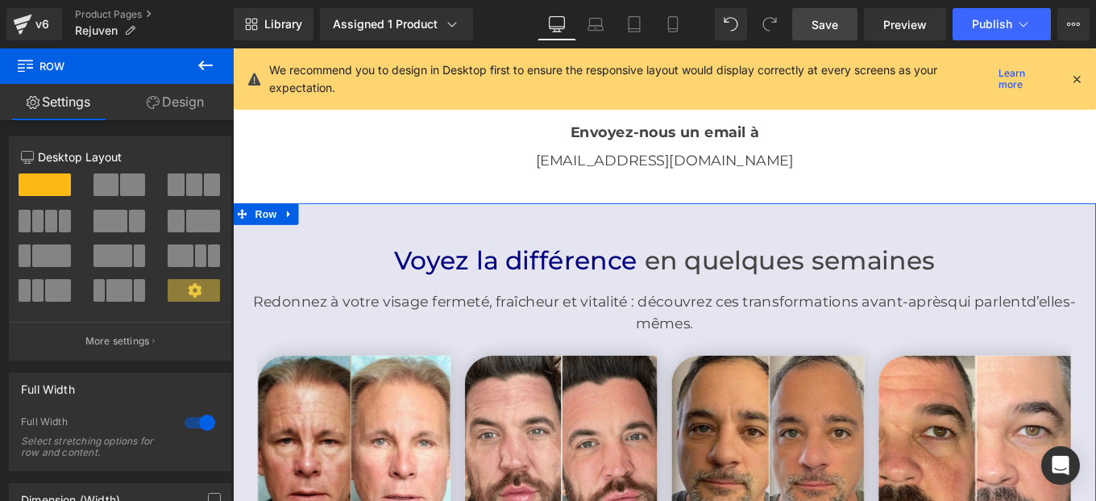
click at [180, 100] on link "Design" at bounding box center [175, 102] width 117 height 36
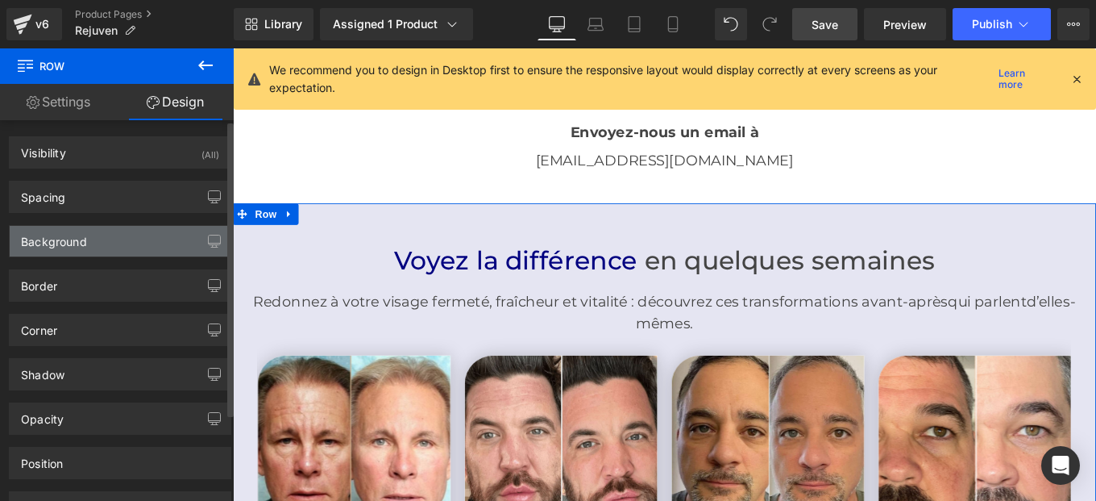
click at [70, 238] on div "Background" at bounding box center [54, 237] width 66 height 23
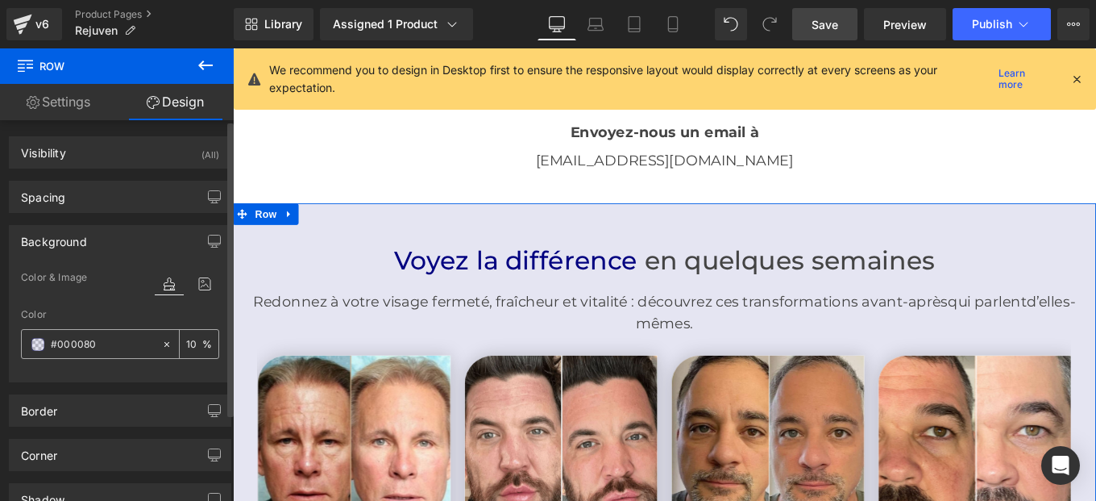
click at [108, 339] on input "#000080" at bounding box center [102, 344] width 103 height 18
paste input "e3e3ff"
type input "#e3e3ff"
type input "100"
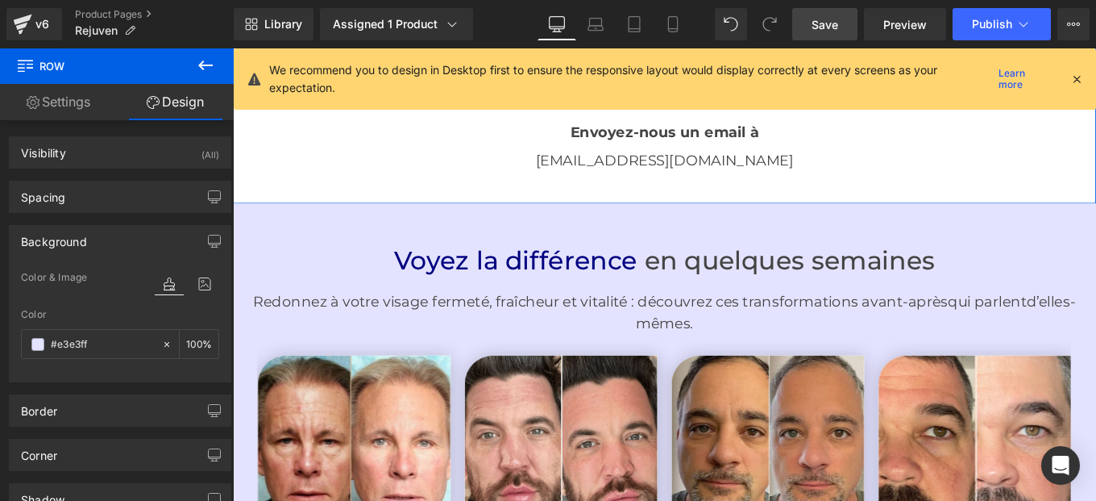
click at [443, 206] on div "Vous avez besoin d'aide ? Heading Image Envoyez-nous un email à Text Block info…" at bounding box center [720, 67] width 975 height 313
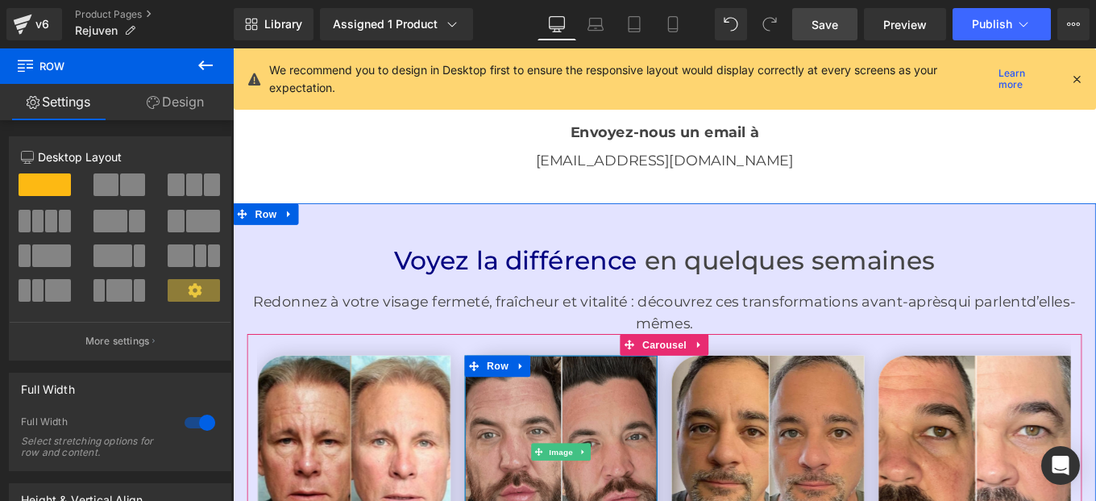
scroll to position [3794, 0]
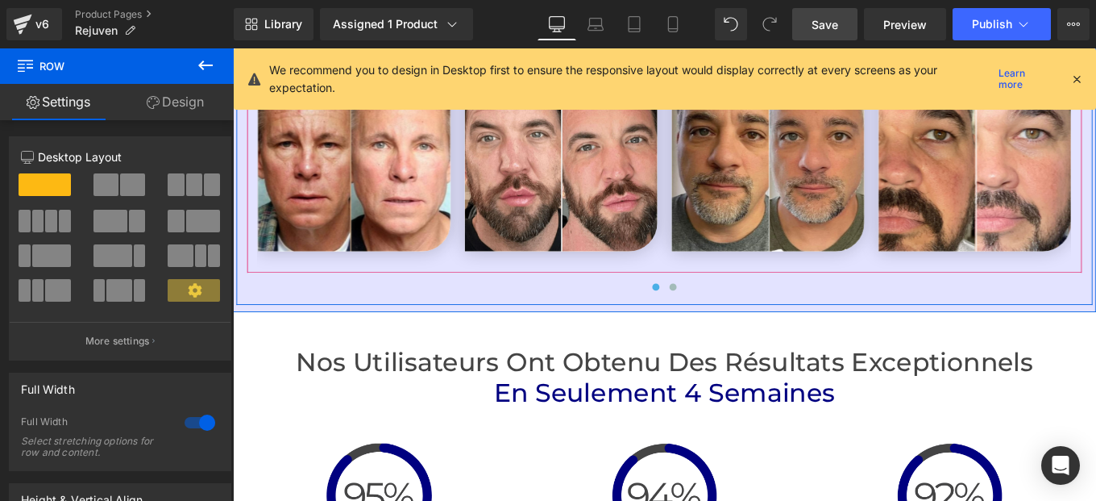
click at [511, 315] on div at bounding box center [720, 322] width 919 height 24
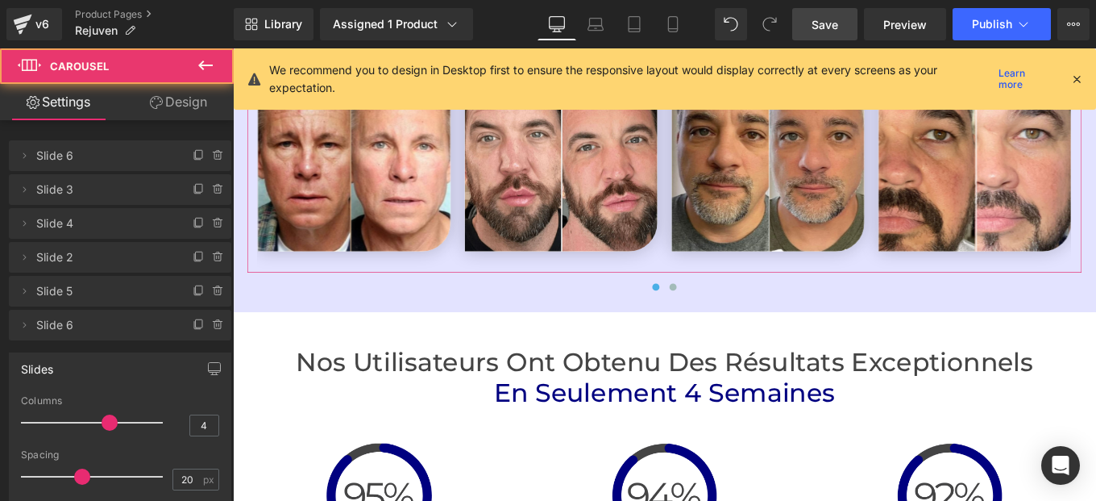
click at [182, 98] on link "Design" at bounding box center [178, 102] width 117 height 36
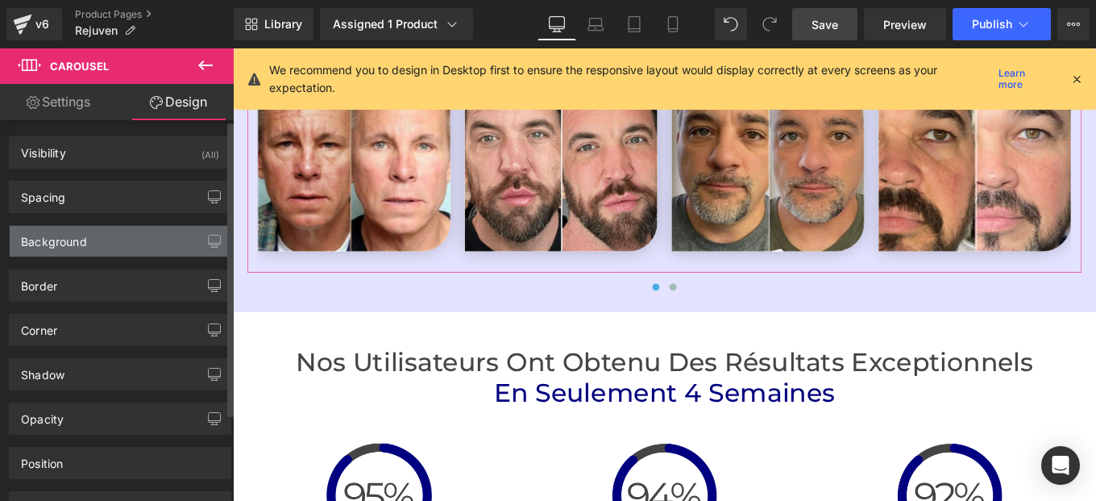
click at [68, 238] on div "Background" at bounding box center [54, 237] width 66 height 23
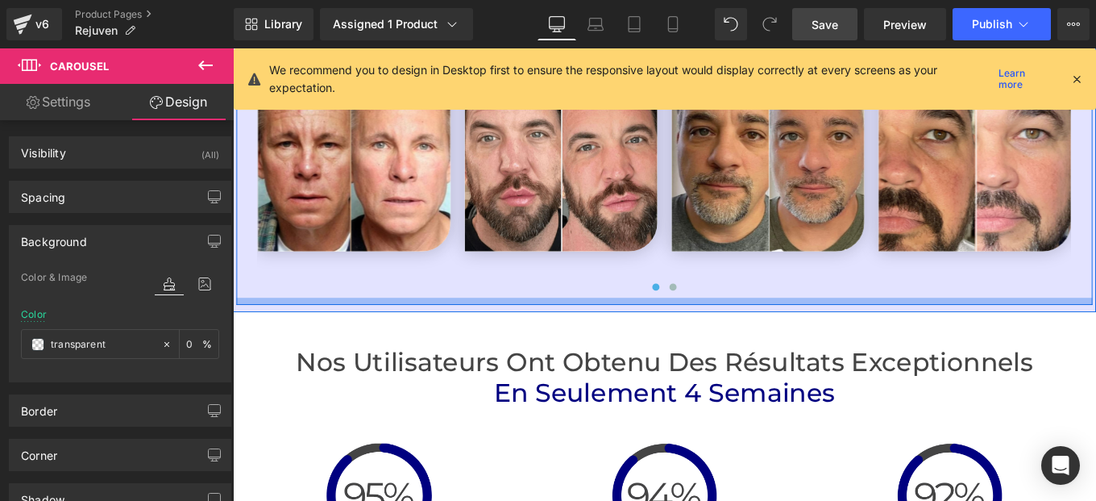
click at [512, 334] on div at bounding box center [720, 334] width 967 height 8
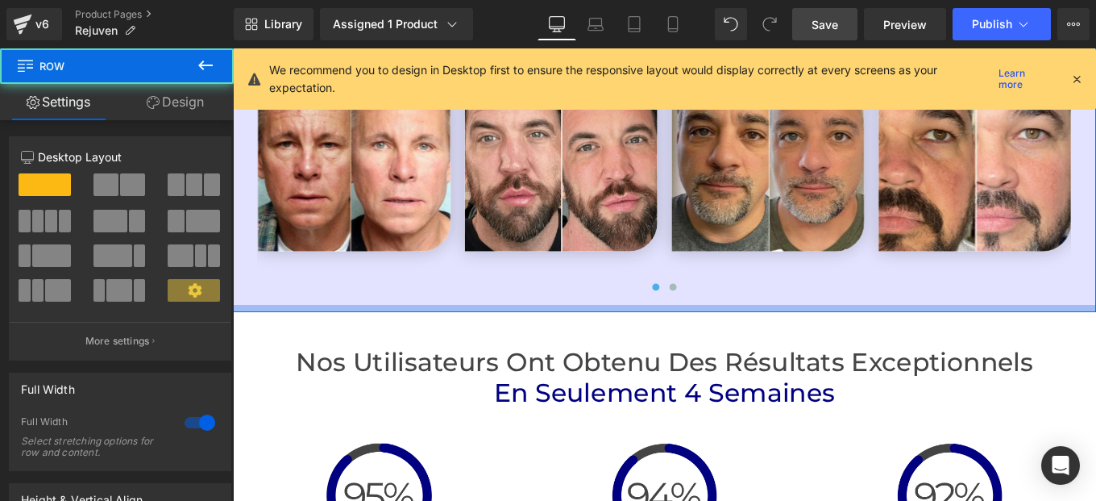
click at [530, 341] on div at bounding box center [720, 342] width 975 height 8
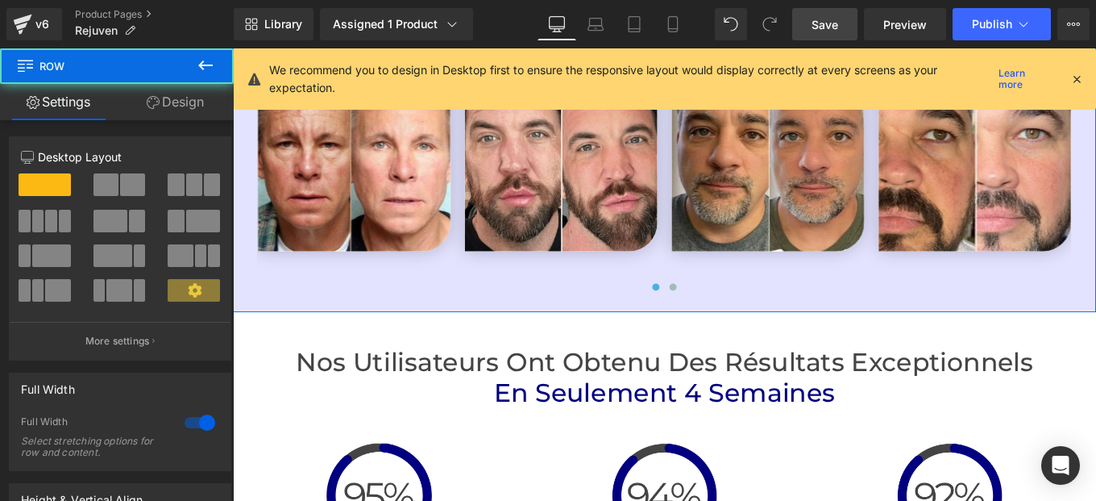
click at [185, 107] on link "Design" at bounding box center [175, 102] width 117 height 36
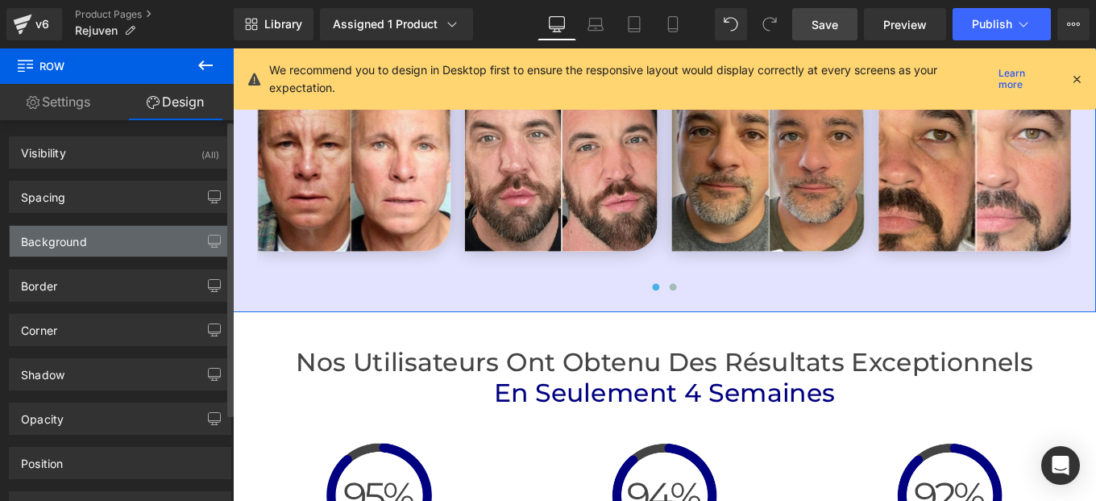
type input "#e3e3ff"
type input "100"
click at [71, 243] on div "Background" at bounding box center [54, 237] width 66 height 23
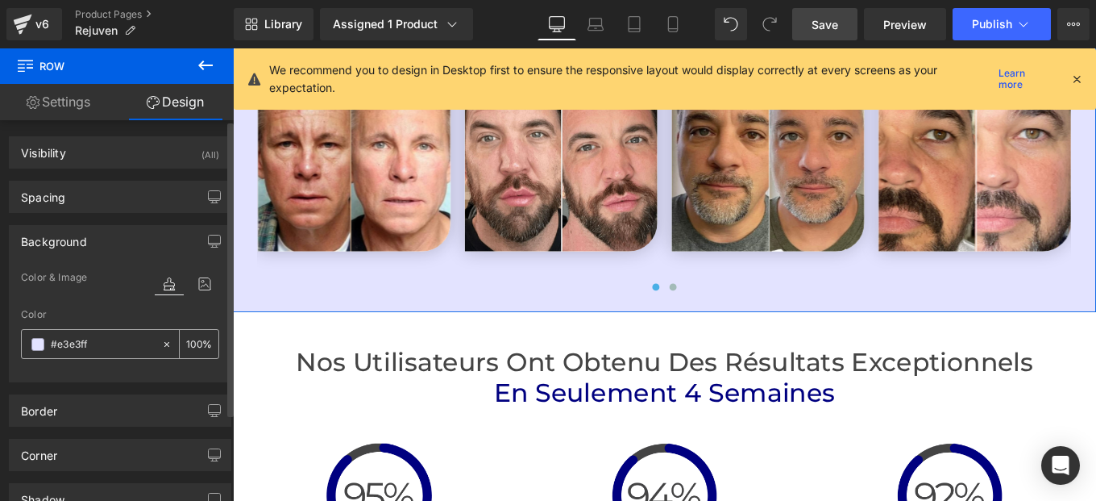
click at [98, 342] on input "#e3e3ff" at bounding box center [102, 344] width 103 height 18
click at [116, 318] on div "Color" at bounding box center [120, 314] width 198 height 11
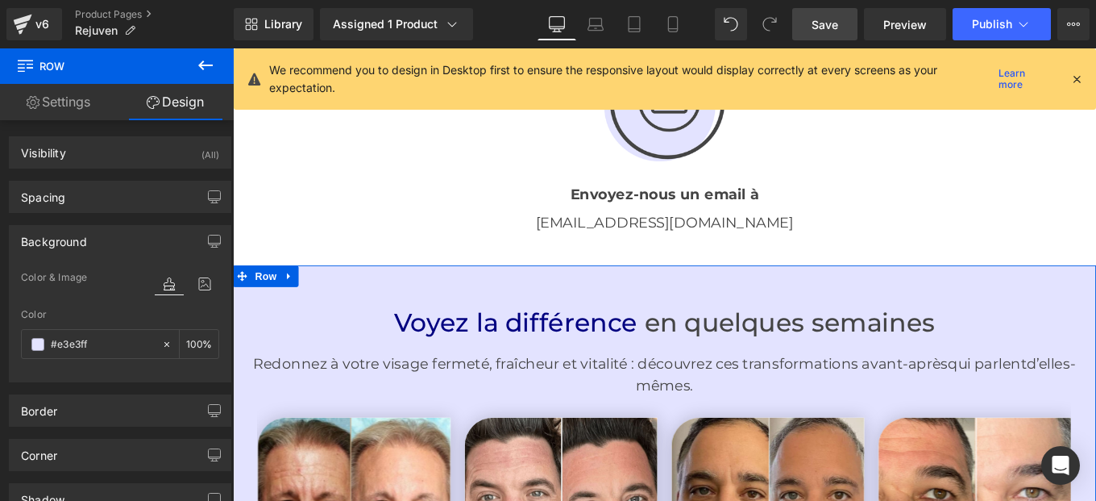
scroll to position [3388, 0]
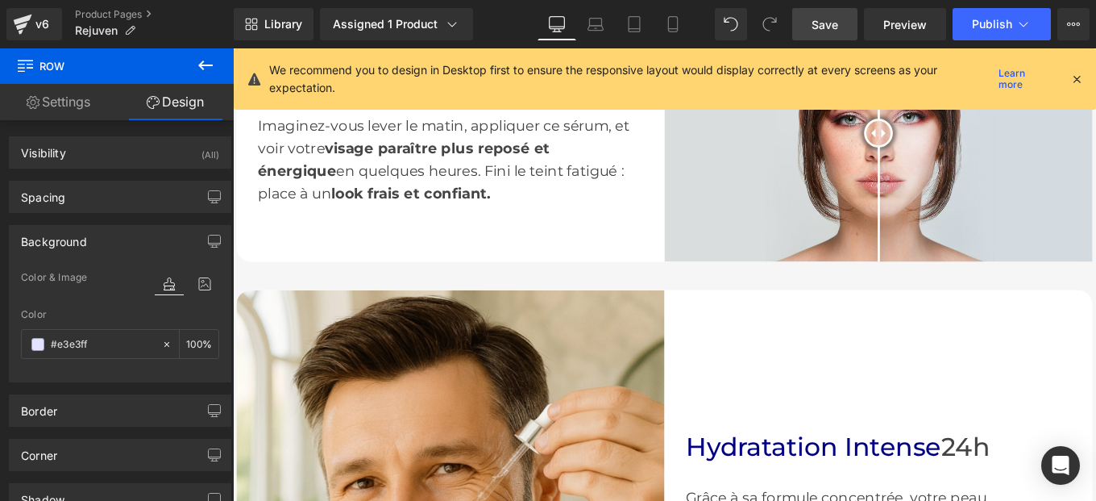
click at [820, 35] on link "Save" at bounding box center [824, 24] width 65 height 32
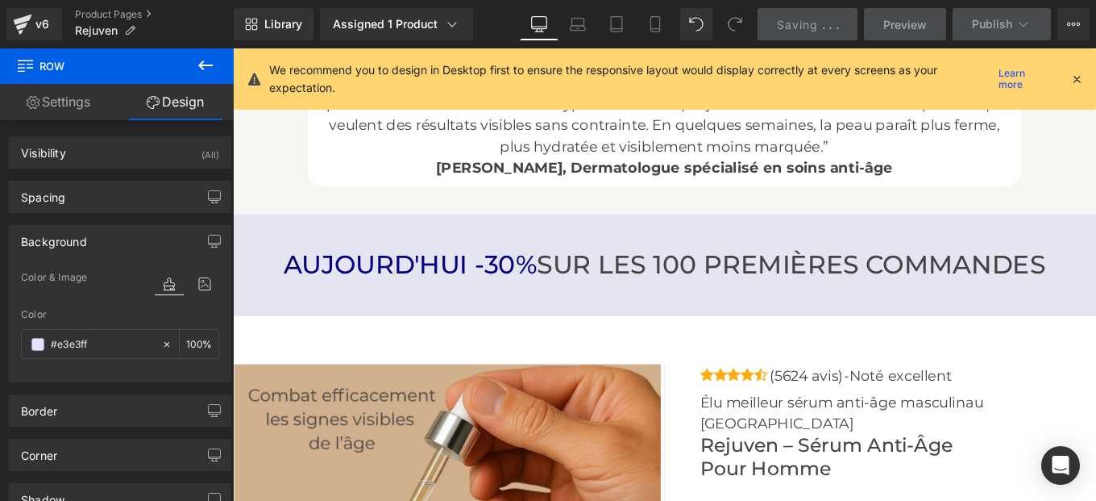
scroll to position [5588, 0]
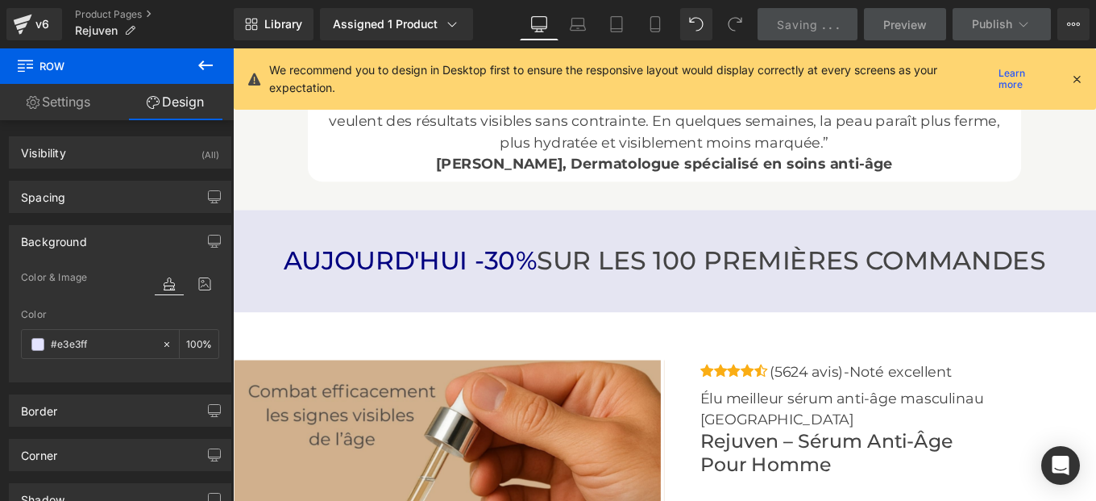
click at [534, 231] on div "AUJOURD'HUI -30% SUR LES 100 PREMIÈRES COMMANDES Heading Row Row" at bounding box center [720, 288] width 975 height 115
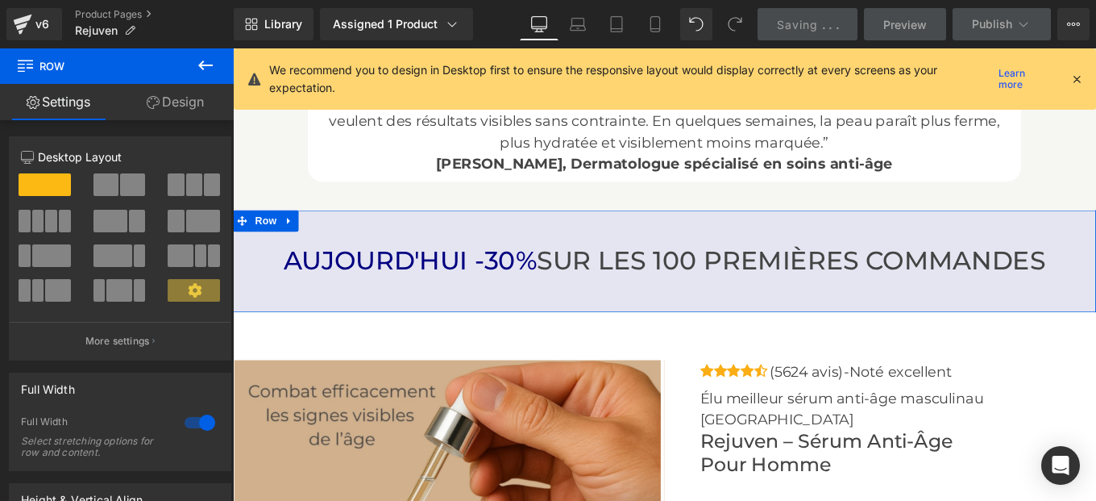
click at [174, 111] on link "Design" at bounding box center [175, 102] width 117 height 36
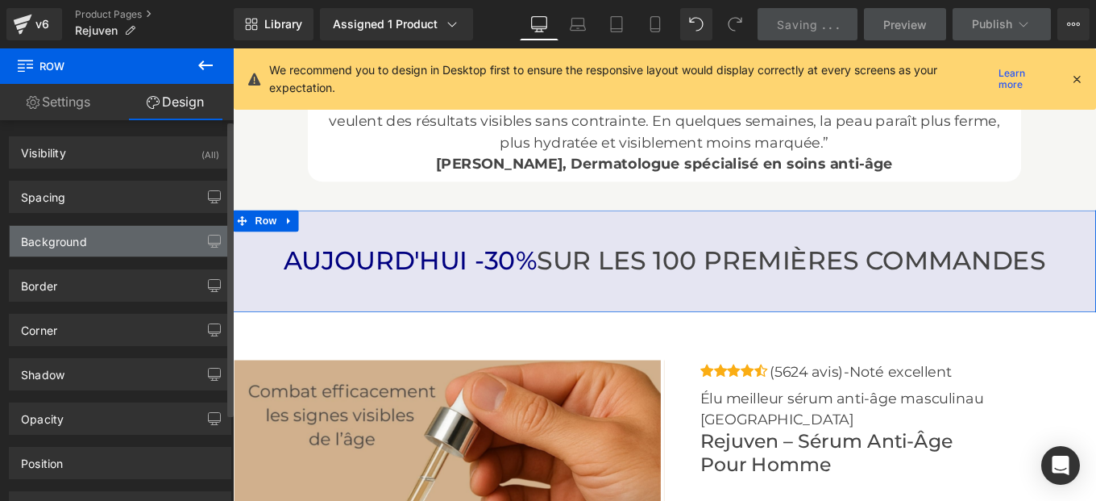
type input "#000080"
type input "10"
click at [60, 243] on div "Background" at bounding box center [54, 237] width 66 height 23
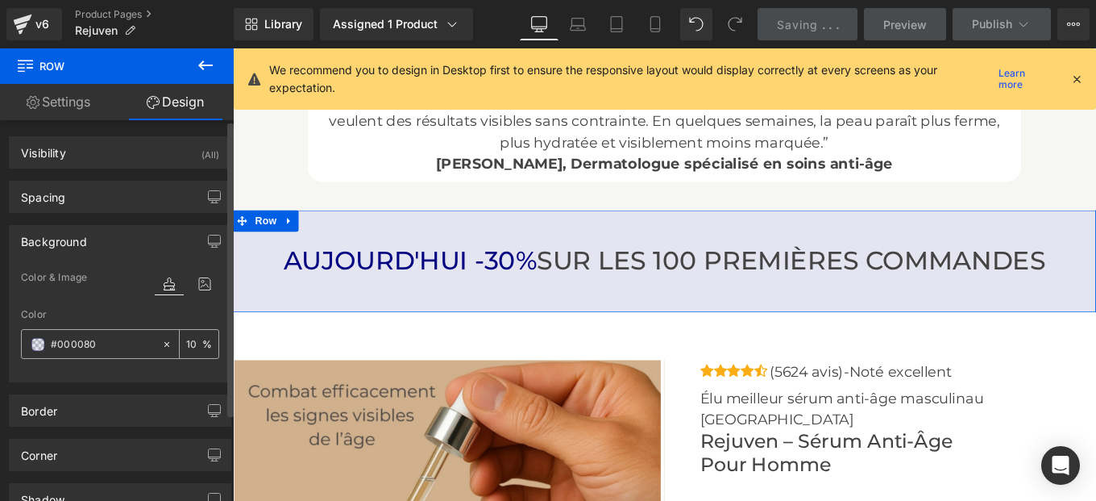
click at [113, 342] on input "#000080" at bounding box center [102, 344] width 103 height 18
paste input "e3e3ff"
type input "#e3e3ff"
type input "100"
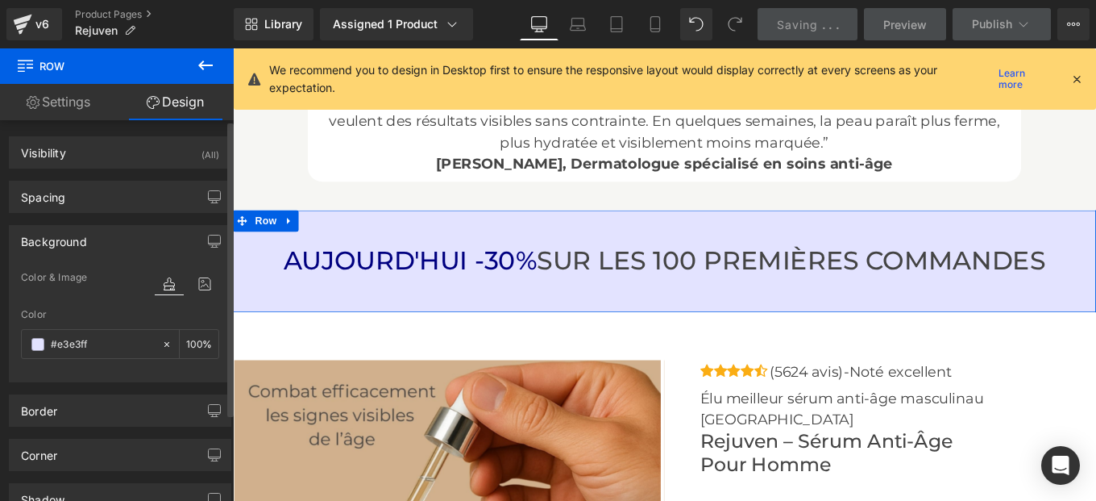
type input "#e3e3ff"
click at [158, 315] on div "Color" at bounding box center [120, 314] width 198 height 11
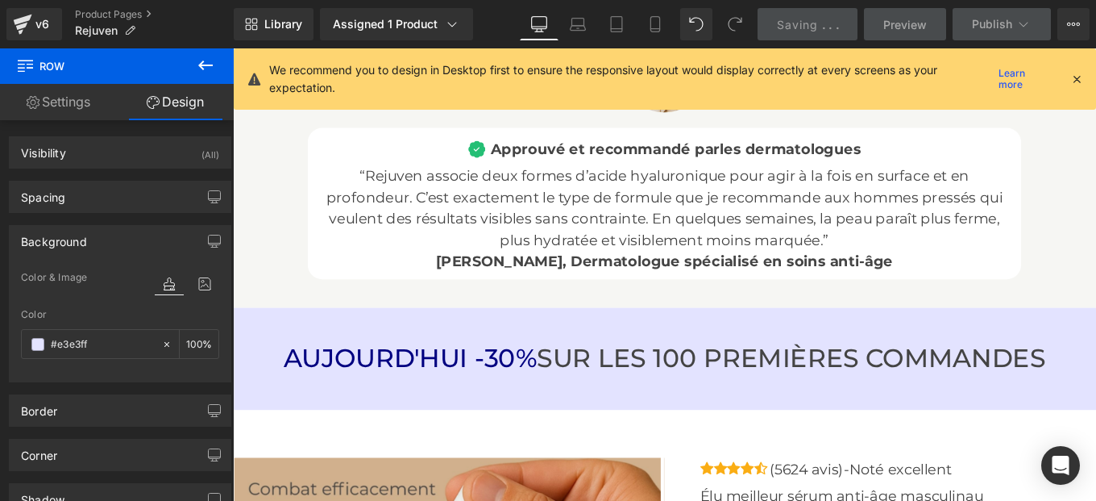
scroll to position [5478, 0]
click at [442, 342] on div "AUJOURD'HUI -30% SUR LES 100 PREMIÈRES COMMANDES Heading Row Row" at bounding box center [720, 399] width 975 height 115
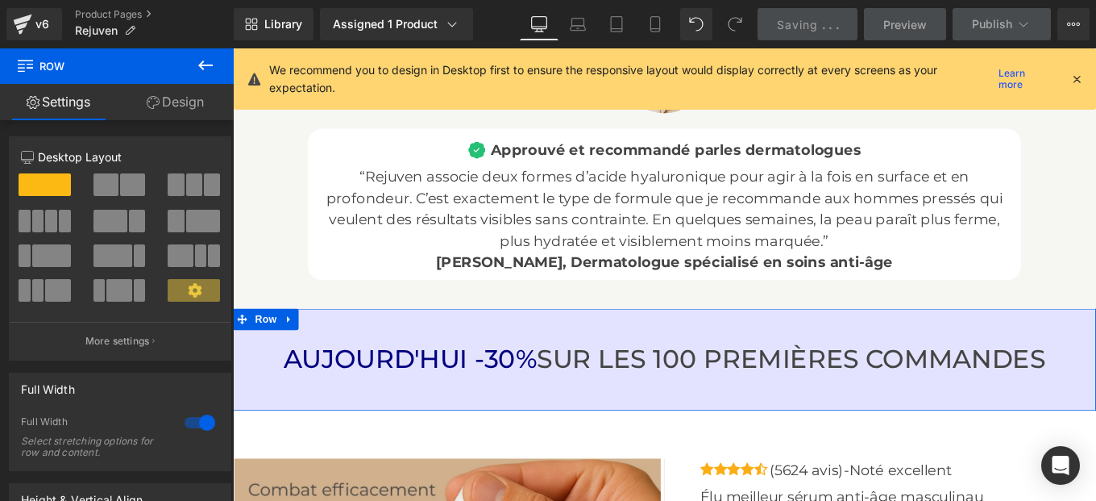
click at [170, 106] on link "Design" at bounding box center [175, 102] width 117 height 36
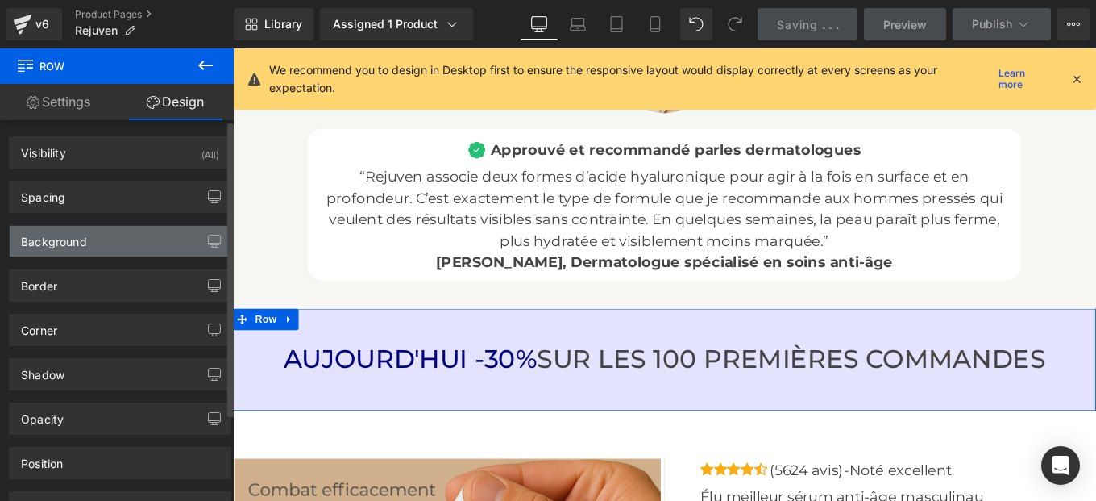
type input "#e3e3ff"
type input "100"
click at [80, 236] on div "Background" at bounding box center [54, 237] width 66 height 23
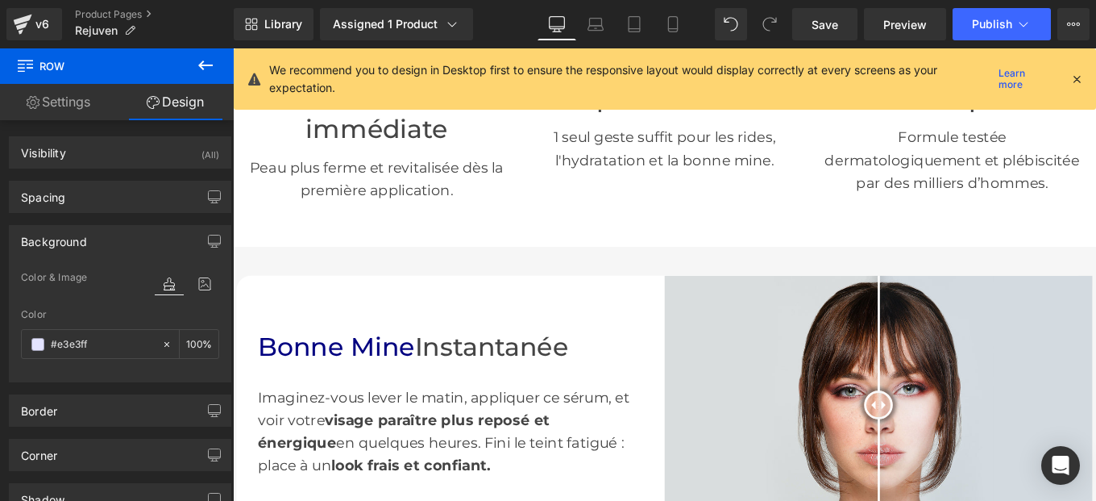
scroll to position [675, 0]
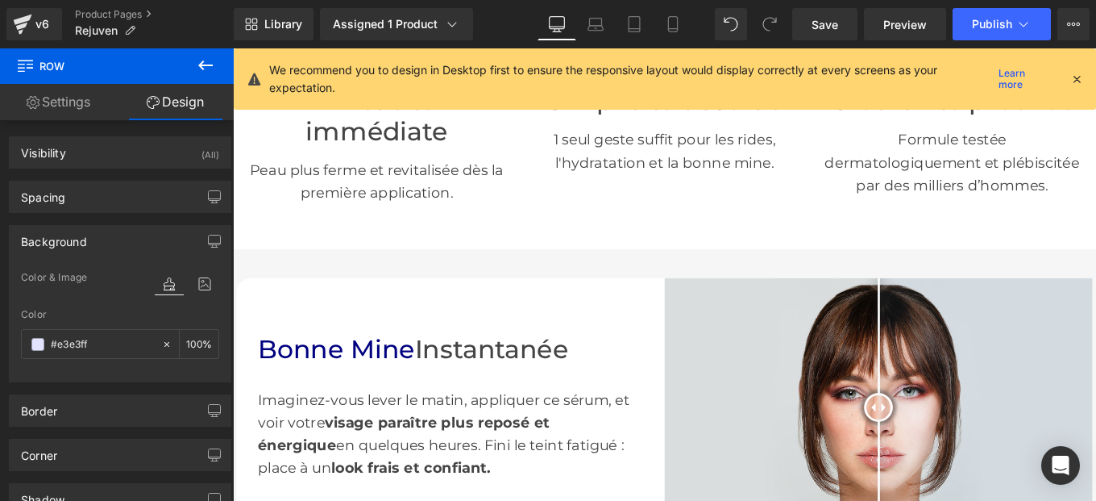
click at [845, 394] on img at bounding box center [963, 453] width 484 height 291
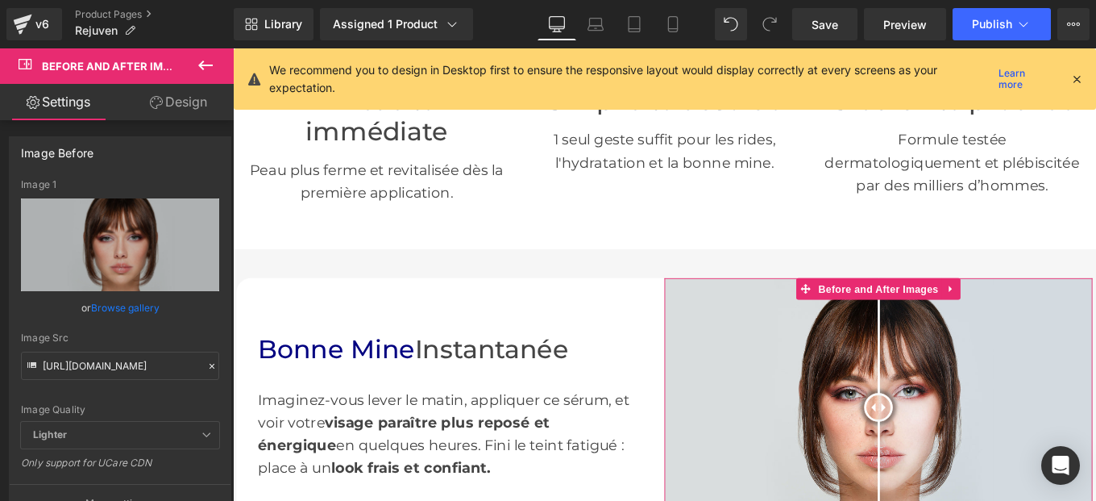
click at [206, 361] on icon at bounding box center [211, 365] width 11 height 11
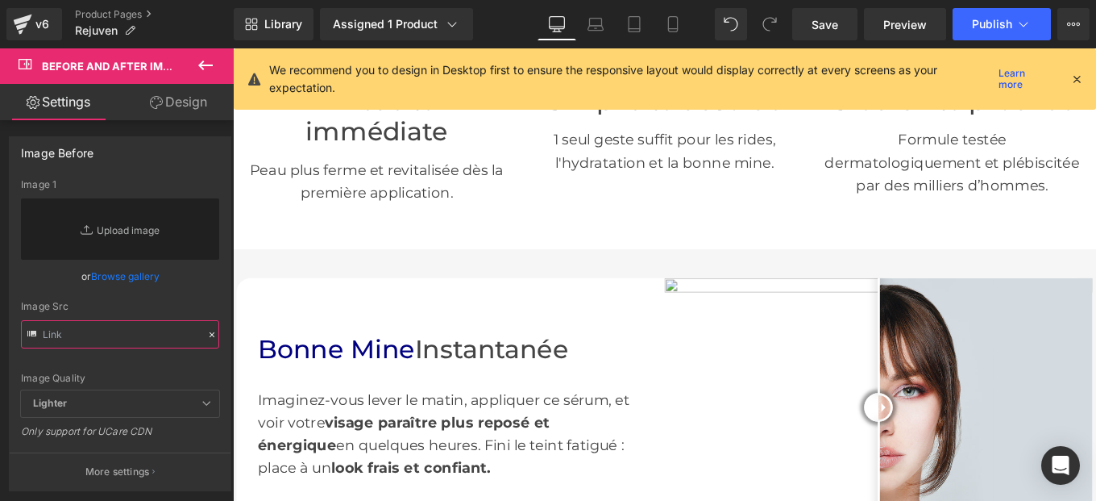
click at [115, 343] on input "text" at bounding box center [120, 334] width 198 height 28
paste input "https://cdn.shopify.com/s/files/1/0982/5760/0837/files/5_1.jpg?v=1758651645"
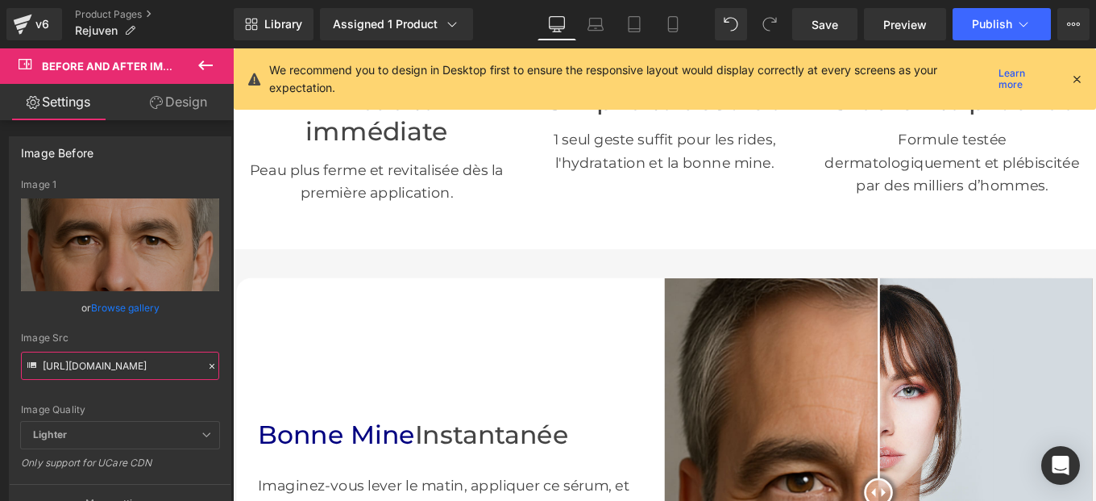
type input "https://cdn.shopify.com/s/files/1/0982/5760/0837/files/5_1.jpg?v=1758651645"
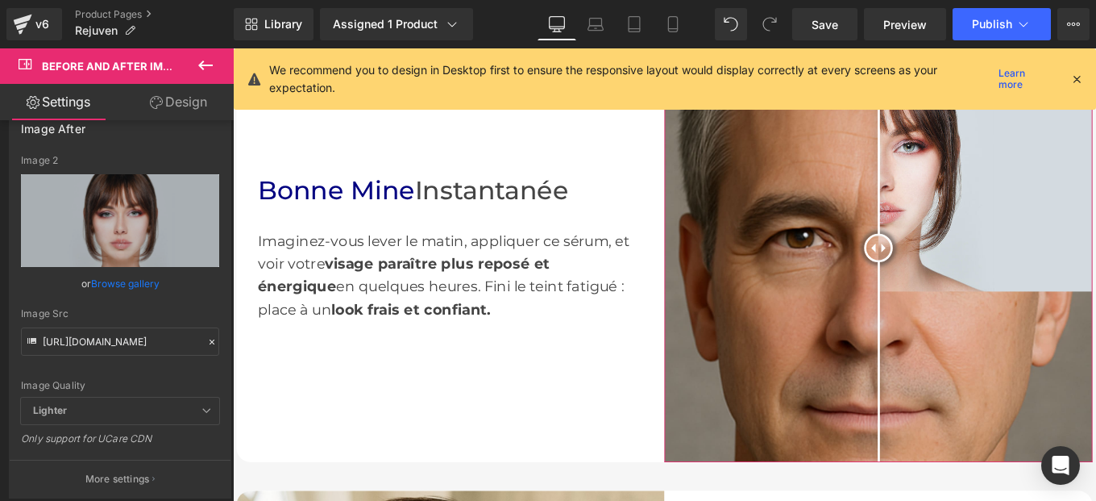
scroll to position [423, 0]
click at [206, 343] on icon at bounding box center [211, 340] width 11 height 11
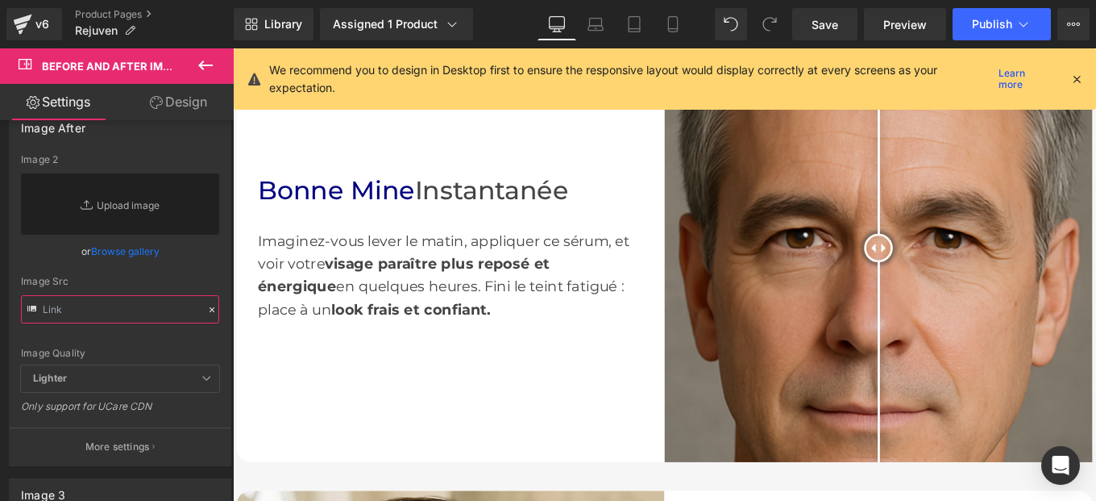
click at [122, 308] on input "text" at bounding box center [120, 309] width 198 height 28
paste input "https://cdn.shopify.com/s/files/1/0982/5760/0837/files/4_2.jpg?v=1758651647"
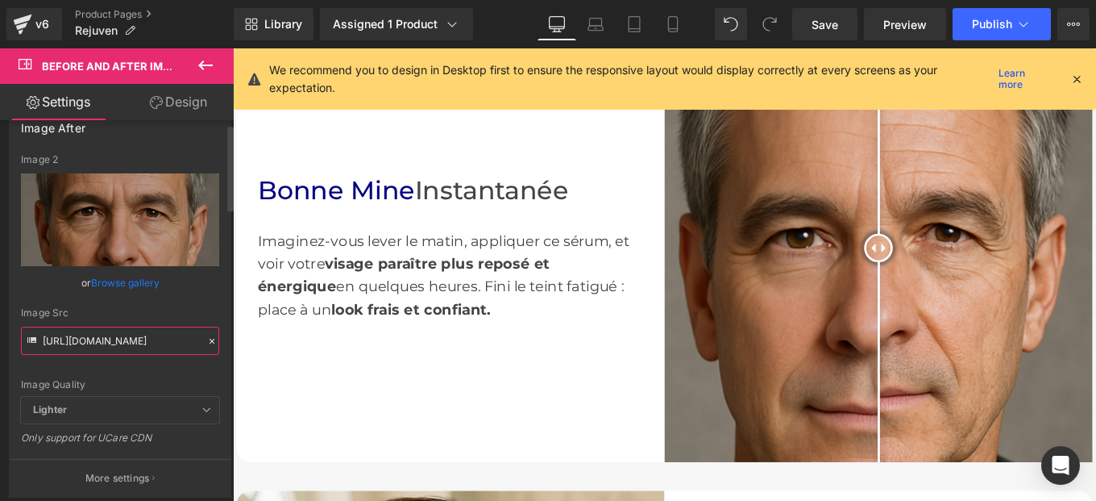
scroll to position [0, 0]
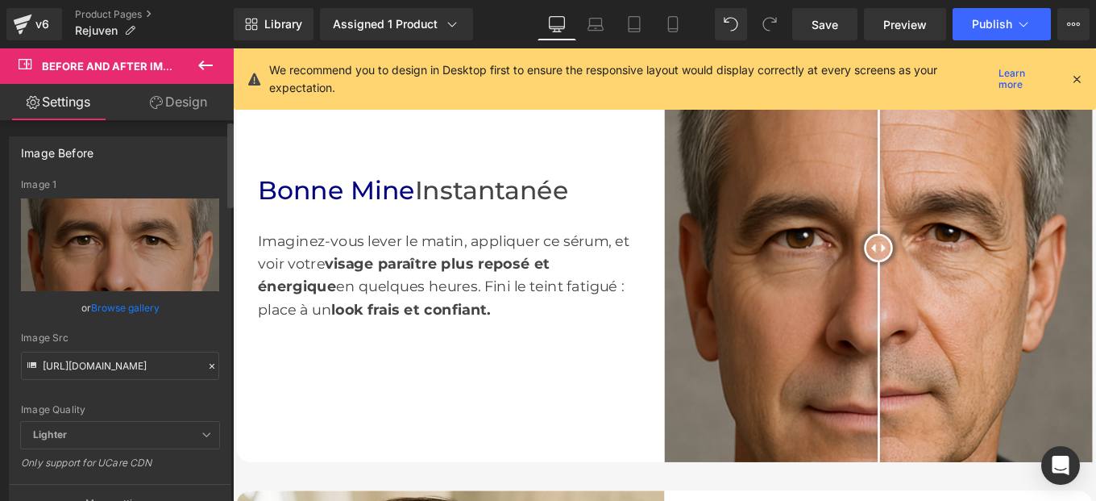
type input "https://cdn.shopify.com/s/files/1/0982/5760/0837/files/4_2.jpg?v=1758651647"
click at [206, 364] on icon at bounding box center [211, 365] width 11 height 11
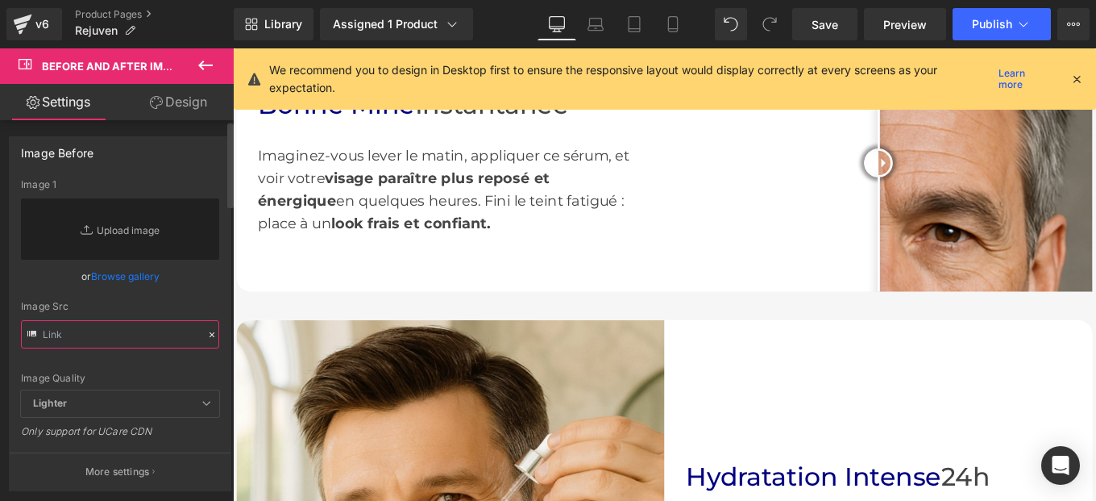
click at [106, 331] on input "text" at bounding box center [120, 334] width 198 height 28
paste input "https://cdn.shopify.com/s/files/1/0982/5760/0837/files/4_2.jpg?v=1758651647"
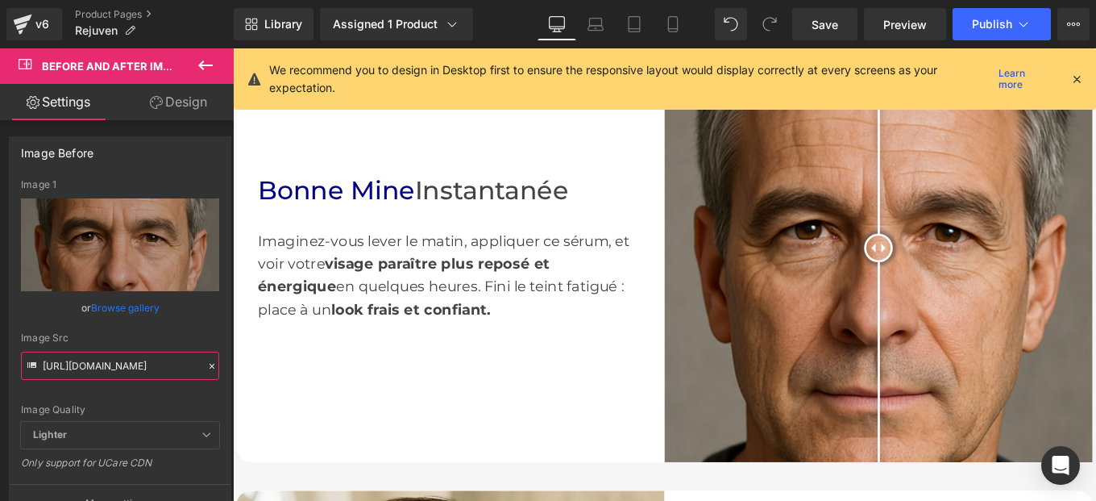
type input "https://cdn.shopify.com/s/files/1/0982/5760/0837/files/4_2.jpg?v=1758651647"
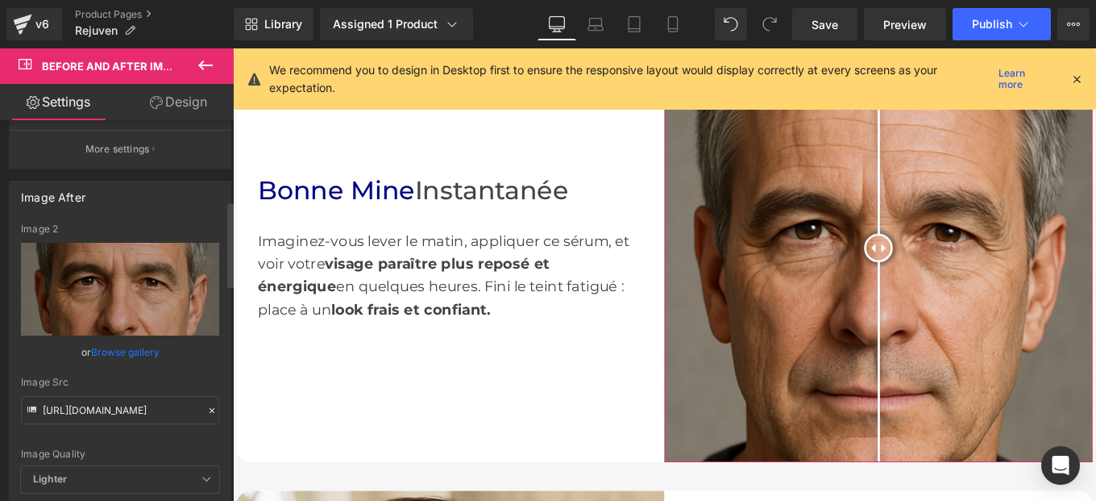
scroll to position [356, 0]
click at [206, 405] on icon at bounding box center [211, 408] width 11 height 11
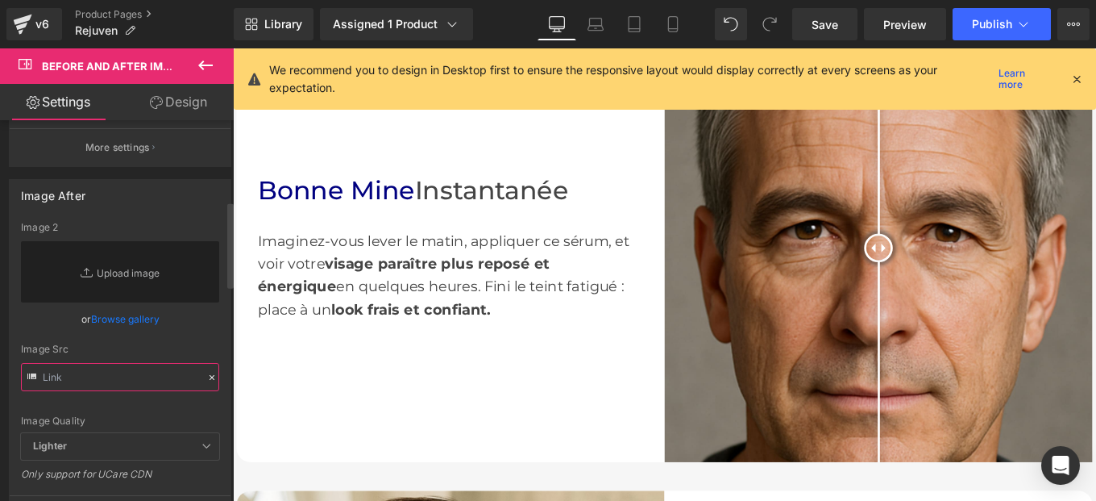
click at [104, 375] on input "text" at bounding box center [120, 377] width 198 height 28
paste input "https://cdn.shopify.com/s/files/1/0982/5760/0837/files/5_1.jpg?v=1758651645"
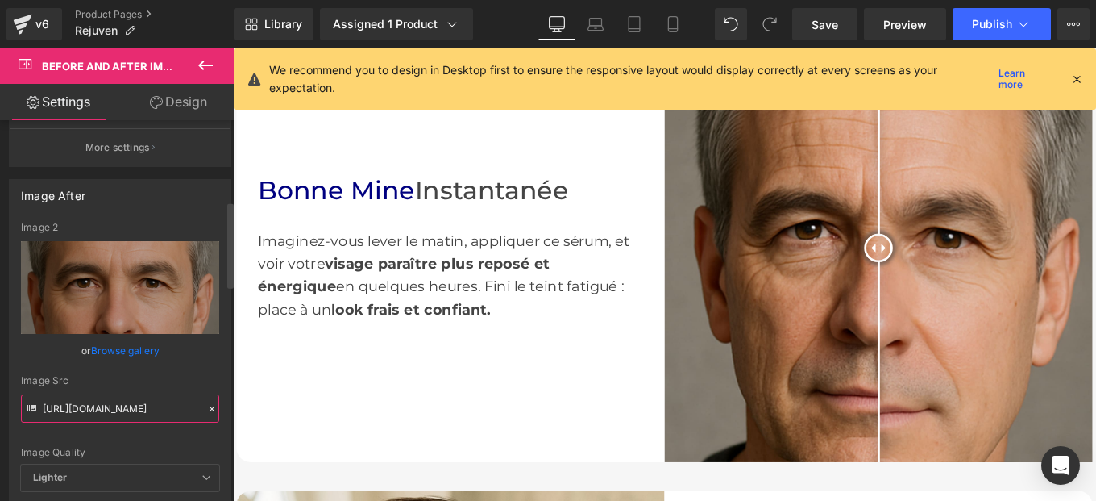
type input "https://cdn.shopify.com/s/files/1/0982/5760/0837/files/5_1.jpg?v=1758651645"
click at [186, 365] on div "Image Quality Lighter Lightest Lighter Lighter Lightest Only support for UCare …" at bounding box center [120, 343] width 198 height 243
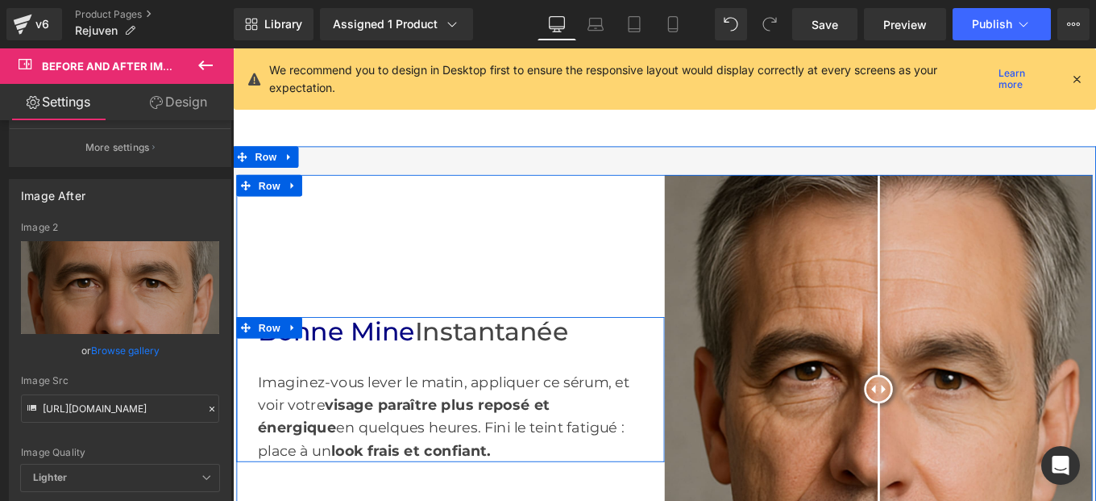
scroll to position [891, 0]
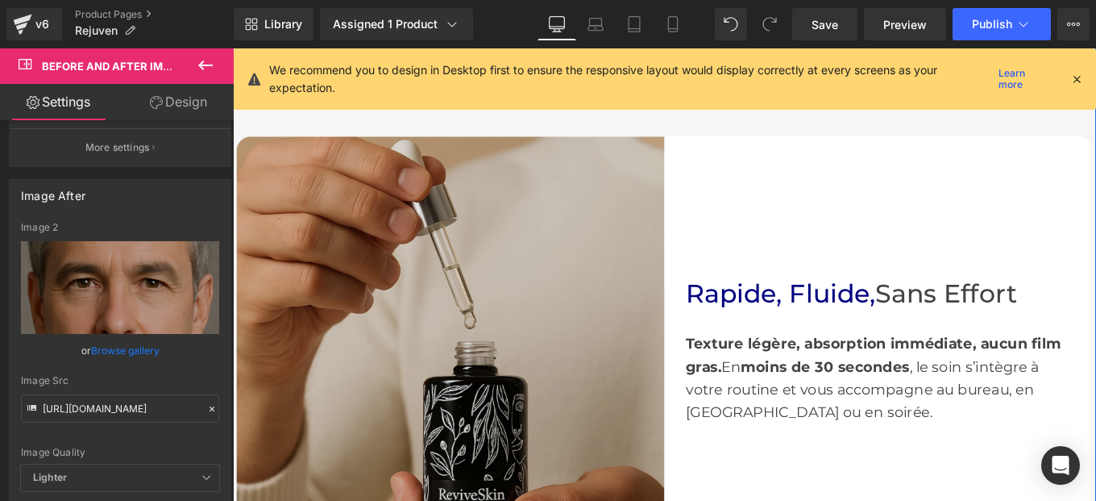
click at [455, 306] on img at bounding box center [479, 390] width 484 height 484
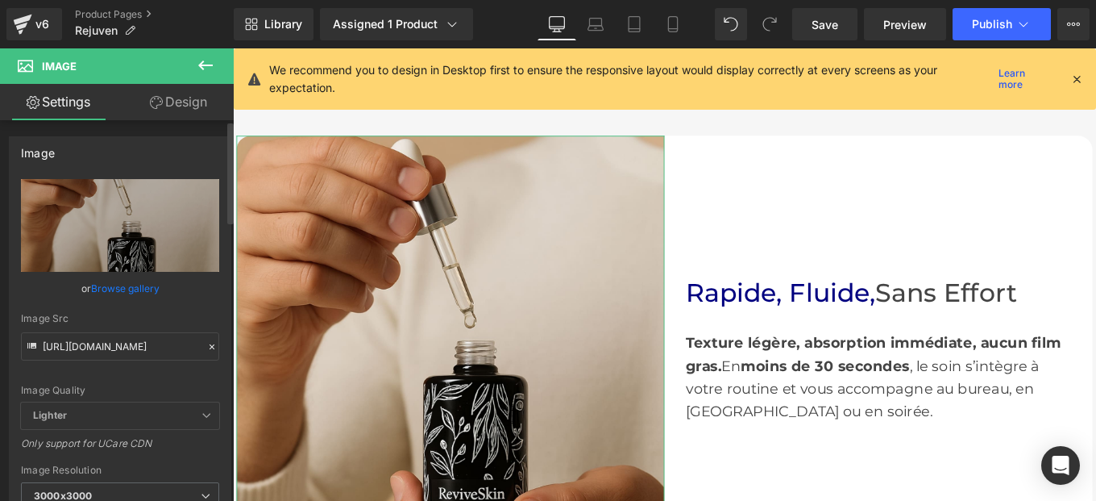
click at [206, 345] on icon at bounding box center [211, 346] width 11 height 11
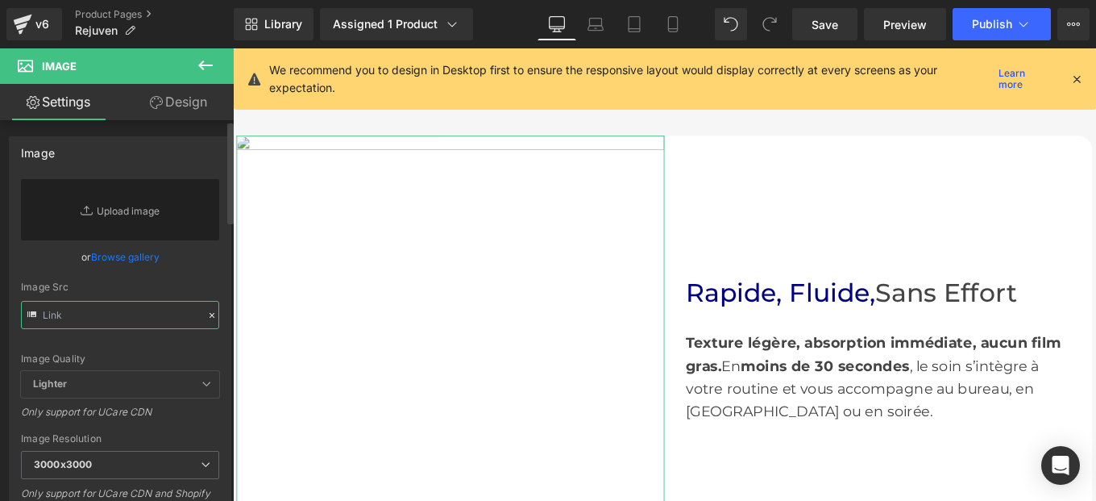
click at [134, 312] on input "text" at bounding box center [120, 315] width 198 height 28
paste input "https://cdn.shopify.com/s/files/1/0982/5760/0837/files/6_1.jpg?v=1758651645"
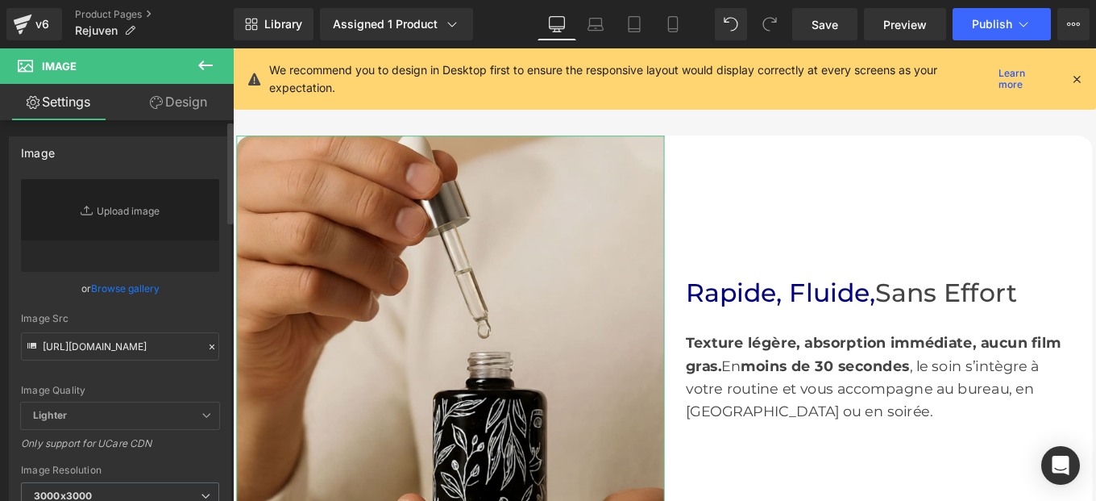
click at [207, 306] on div "Image Quality Lighter Lightest Lighter Lighter Lightest Only support for UCare …" at bounding box center [120, 290] width 198 height 223
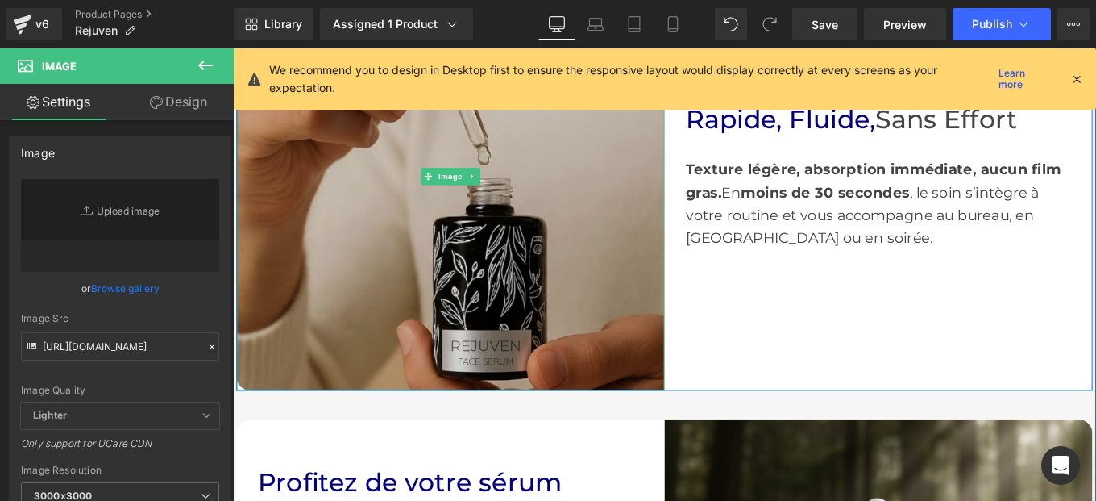
scroll to position [2763, 0]
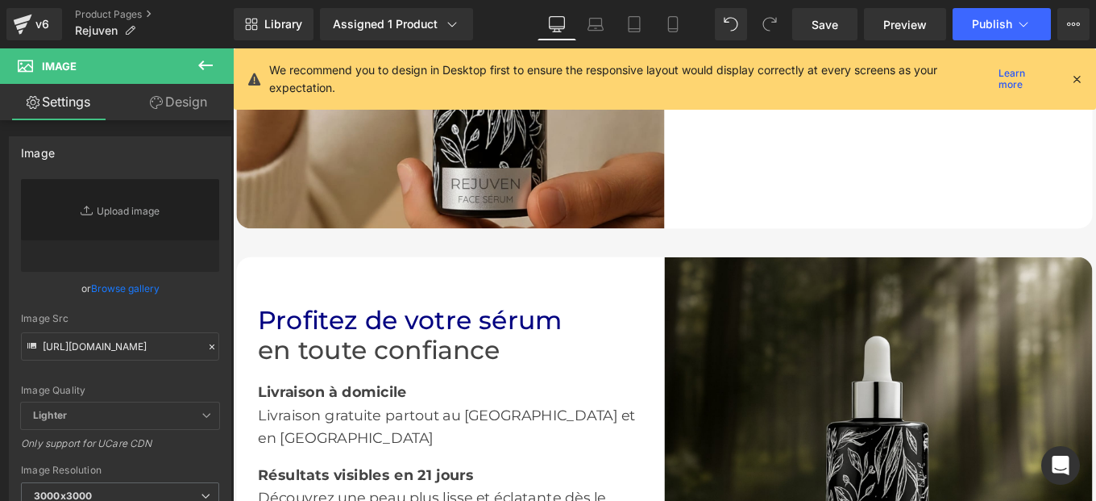
type input "https://cdn.shopify.com/s/files/1/0982/5760/0837/files/6_1_3000x3000.jpg?v=1758…"
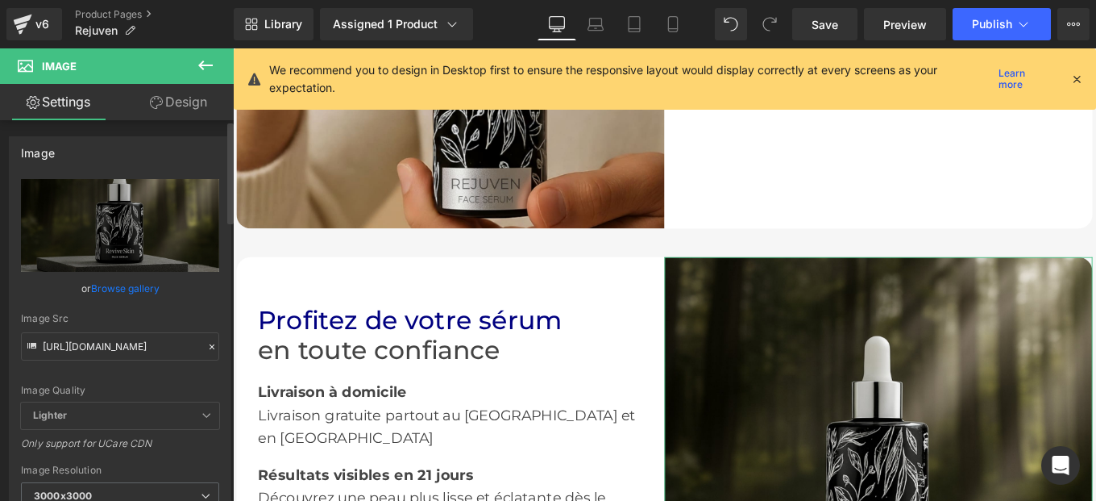
click at [206, 346] on icon at bounding box center [211, 346] width 11 height 11
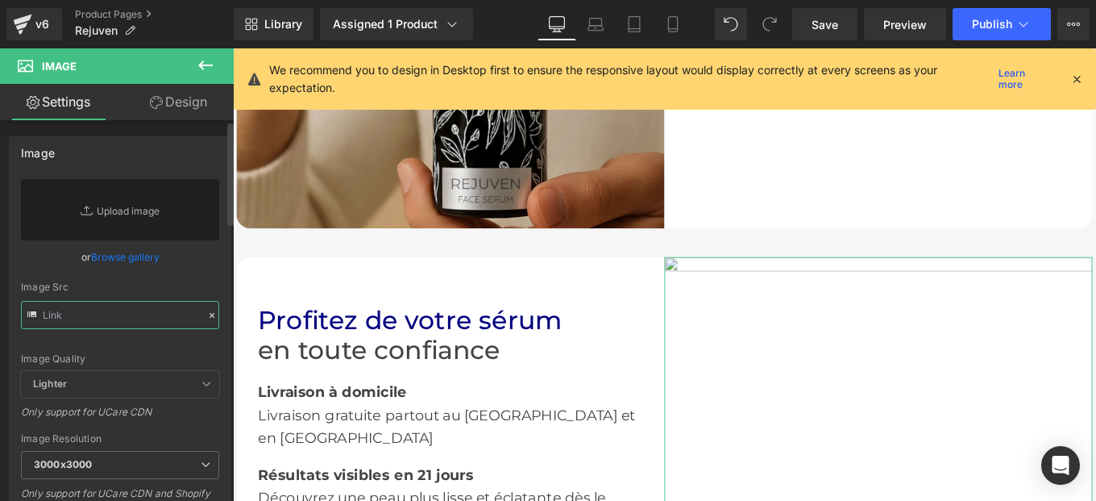
click at [137, 326] on input "text" at bounding box center [120, 315] width 198 height 28
paste input "https://cdn.shopify.com/s/files/1/0982/5760/0837/files/7_1_214f923d-9a44-4358-b…"
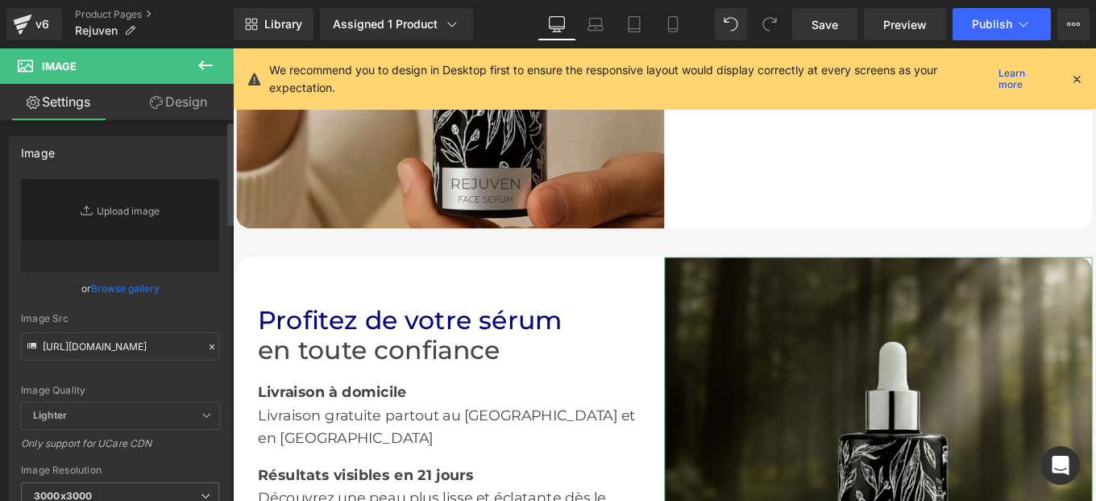
click at [212, 306] on div "Image Quality Lighter Lightest Lighter Lighter Lightest Only support for UCare …" at bounding box center [120, 290] width 198 height 223
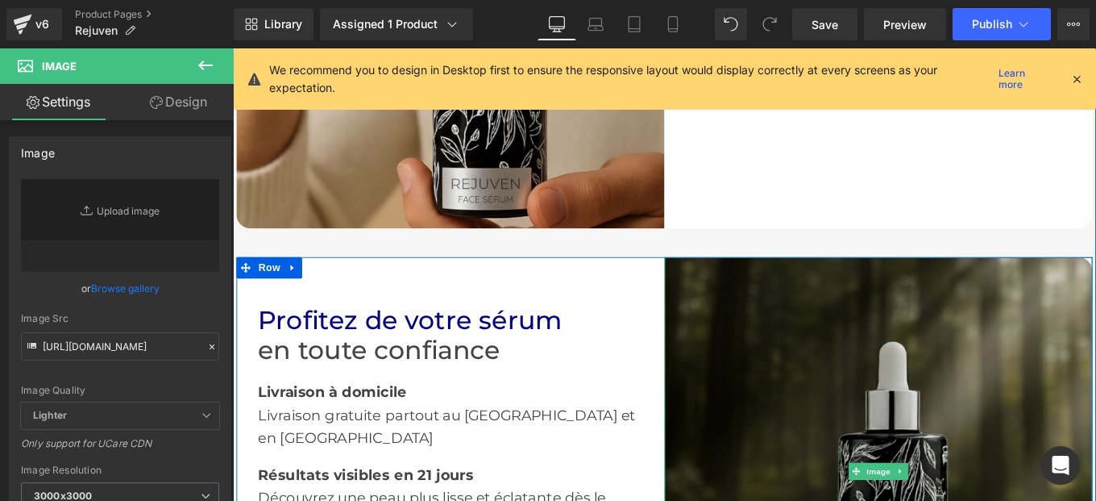
scroll to position [2727, 0]
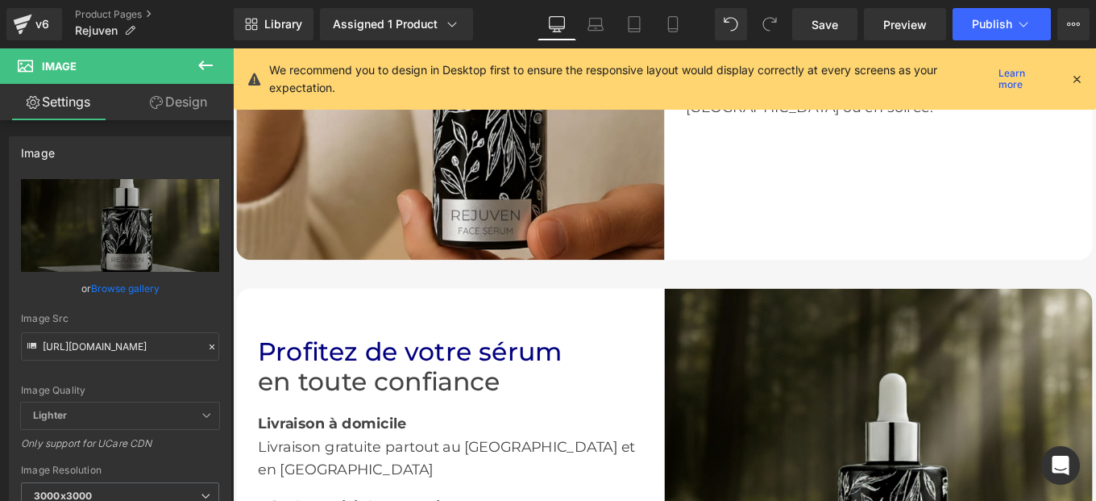
type input "https://cdn.shopify.com/s/files/1/0982/5760/0837/files/7_1_214f923d-9a44-4358-b…"
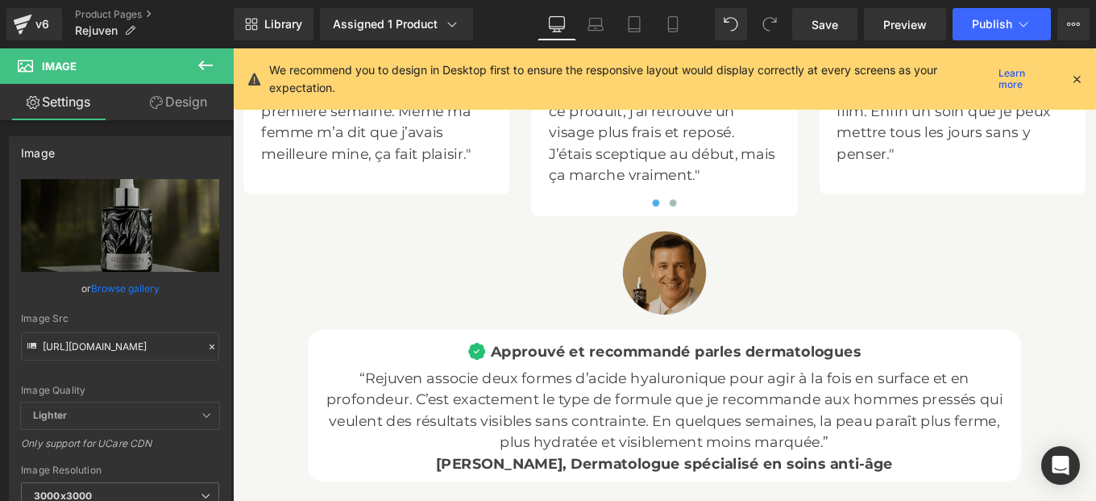
scroll to position [5405, 0]
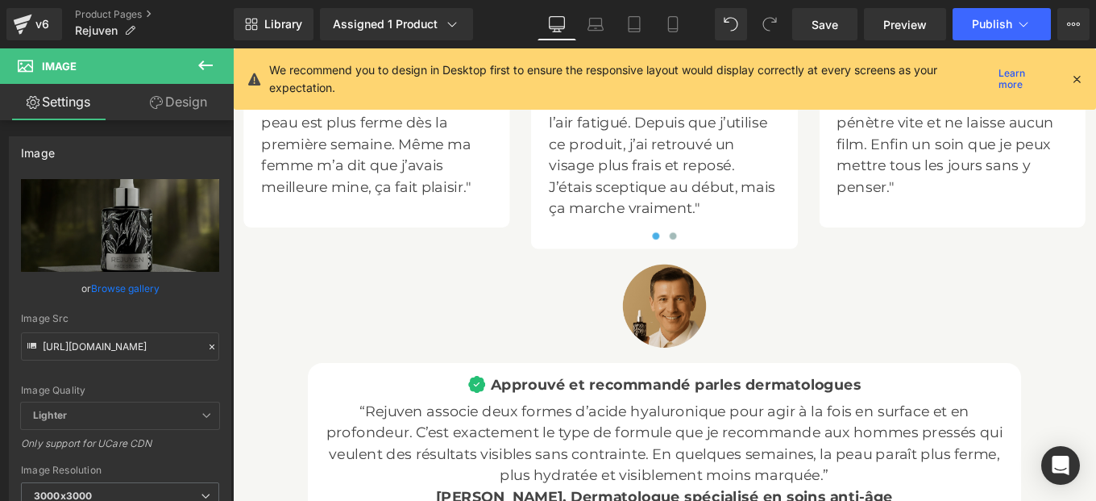
drag, startPoint x: 425, startPoint y: 404, endPoint x: 709, endPoint y: 321, distance: 295.7
click at [709, 321] on div "Image" at bounding box center [720, 339] width 97 height 97
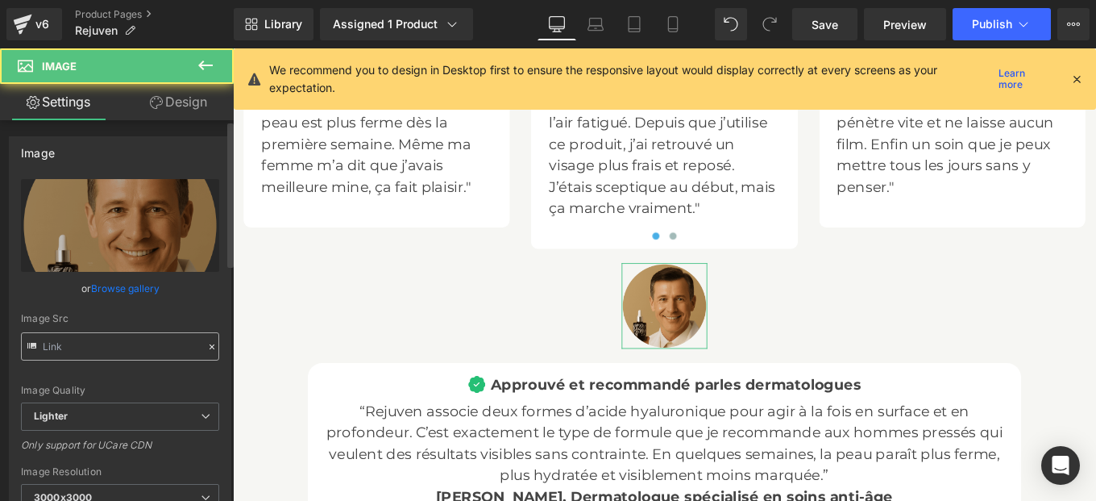
type input "https://ucarecdn.com/b32597bf-3248-42ae-8196-90c04cb212ad/-/format/auto/-/previ…"
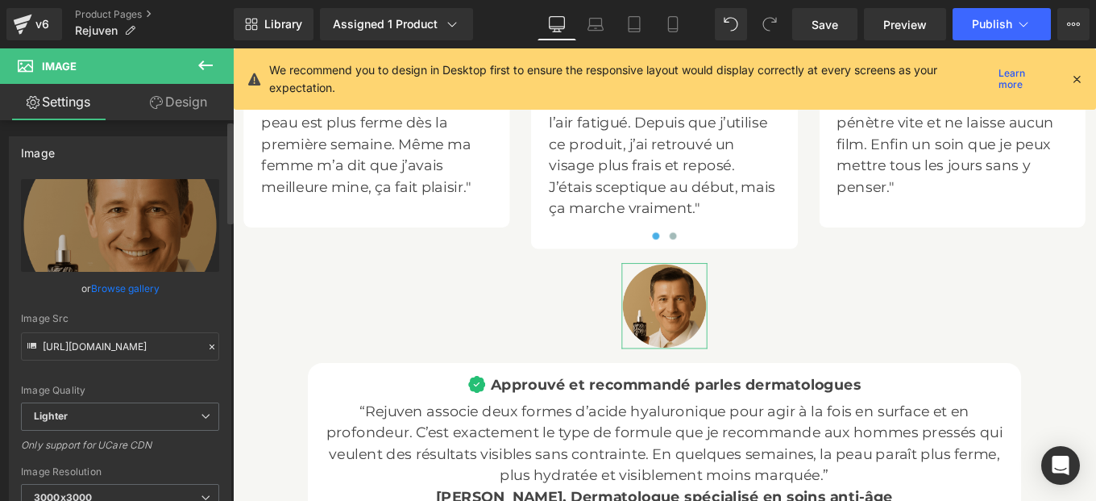
click at [205, 353] on div at bounding box center [212, 347] width 15 height 19
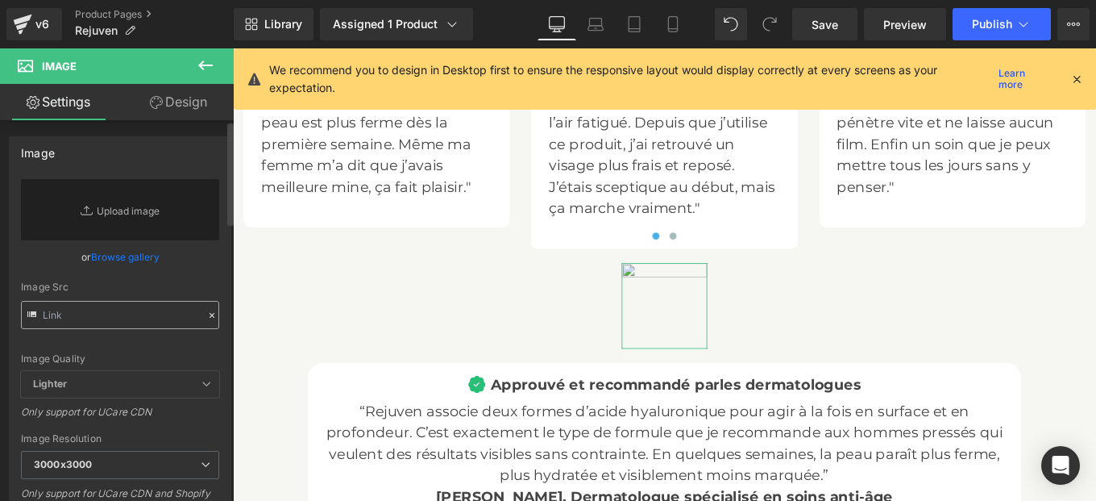
drag, startPoint x: 136, startPoint y: 331, endPoint x: 127, endPoint y: 314, distance: 19.5
click at [127, 314] on div "Replace Image Upload image or Browse gallery Image Src Image Quality Lighter Li…" at bounding box center [120, 372] width 221 height 386
click at [127, 314] on input "text" at bounding box center [120, 315] width 198 height 28
paste input "https://cdn.shopify.com/s/files/1/0982/5760/0837/files/NuveraBio_FRANCAIS_1000_…"
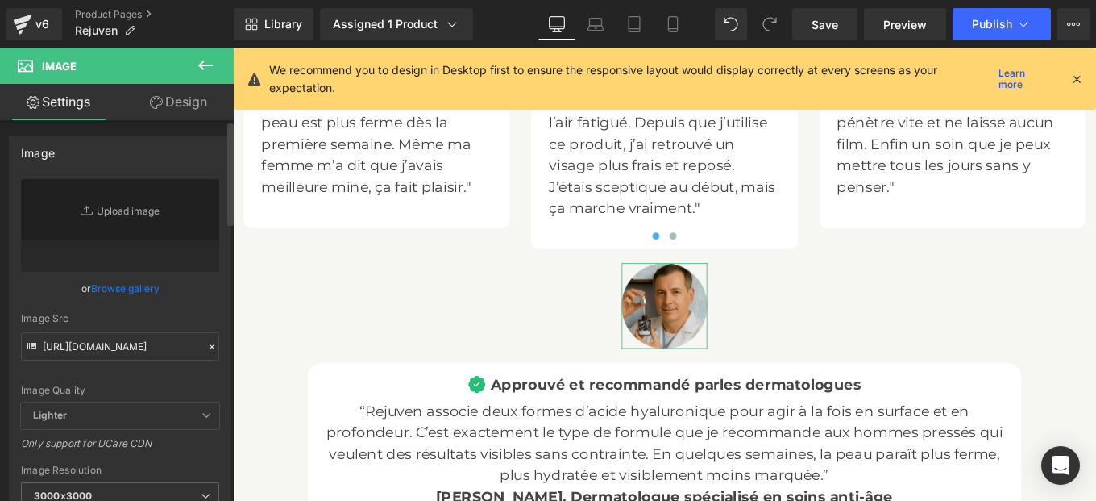
scroll to position [0, 0]
click at [202, 311] on div "Image Quality Lighter Lightest Lighter Lighter Lightest Only support for UCare …" at bounding box center [120, 290] width 198 height 223
click at [829, 31] on span "Save" at bounding box center [825, 24] width 27 height 17
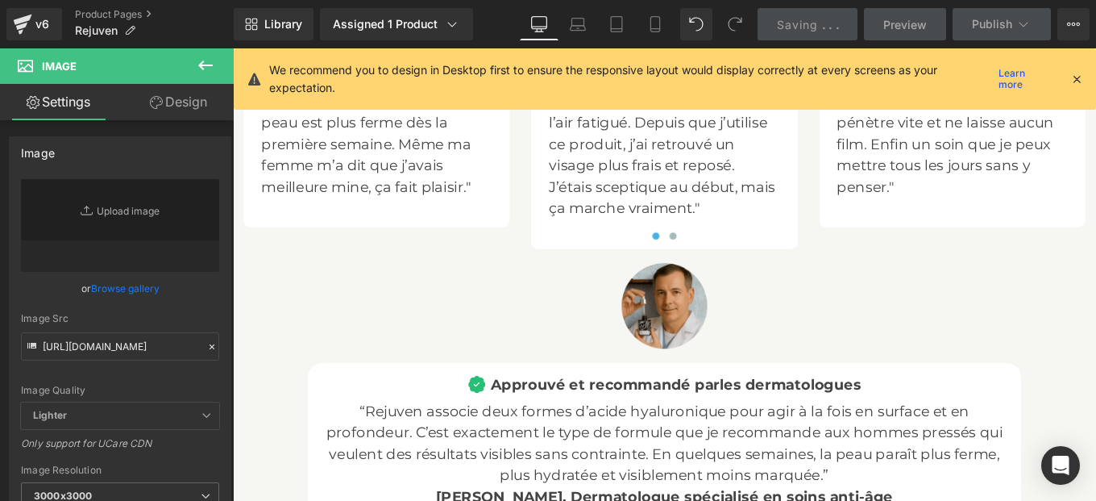
type input "https://cdn.shopify.com/s/files/1/0982/5760/0837/files/NuveraBio_FRANCAIS_1000_…"
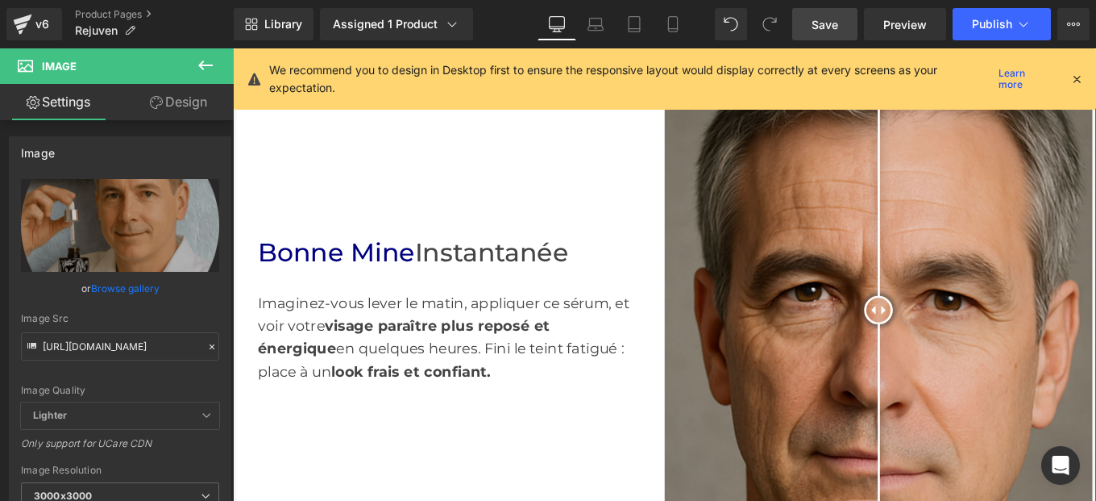
scroll to position [880, 0]
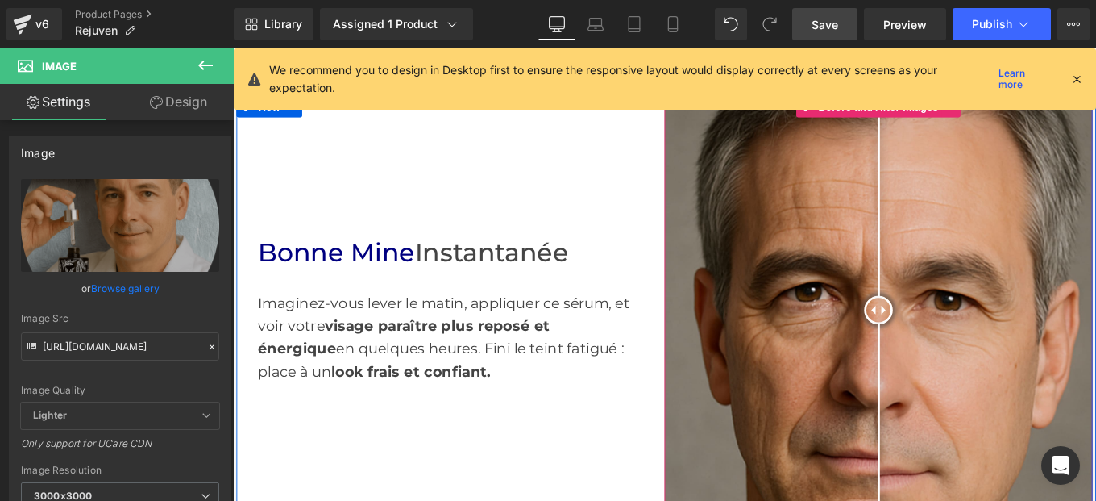
click at [1091, 403] on img at bounding box center [963, 344] width 484 height 484
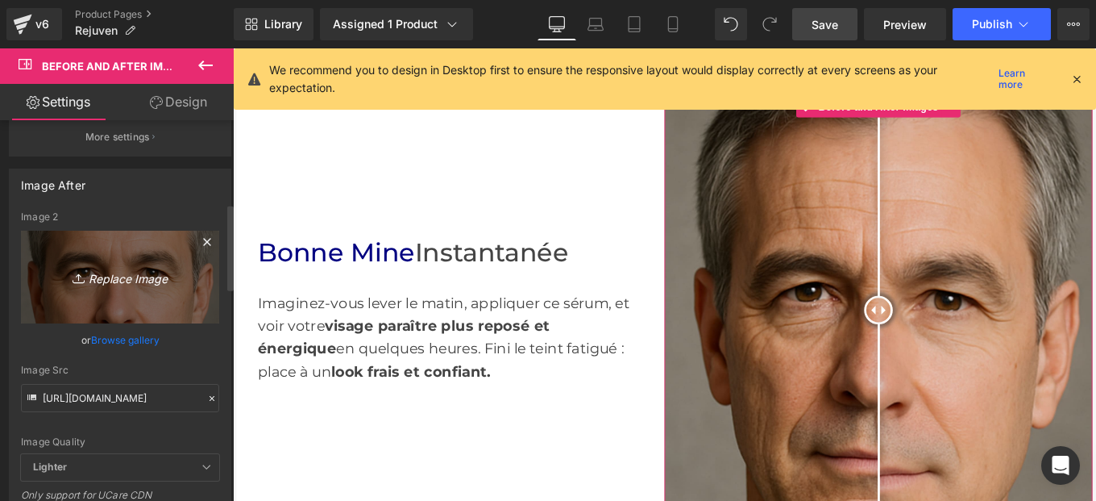
scroll to position [367, 0]
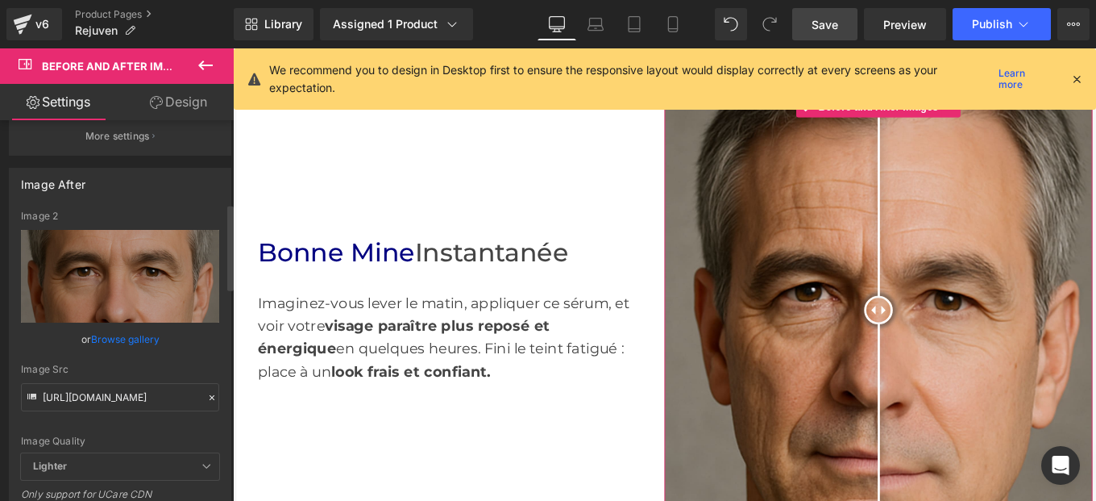
click at [206, 397] on icon at bounding box center [211, 397] width 11 height 11
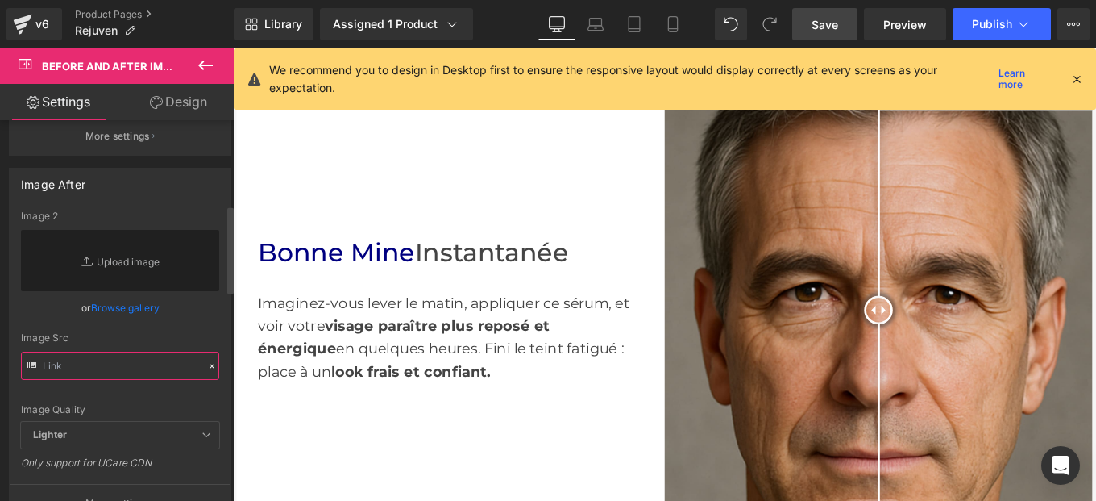
click at [117, 365] on input "text" at bounding box center [120, 365] width 198 height 28
paste input "https://cdn.shopify.com/s/files/1/0982/5760/0837/files/NuveraBio_FRANCAIS_1000_…"
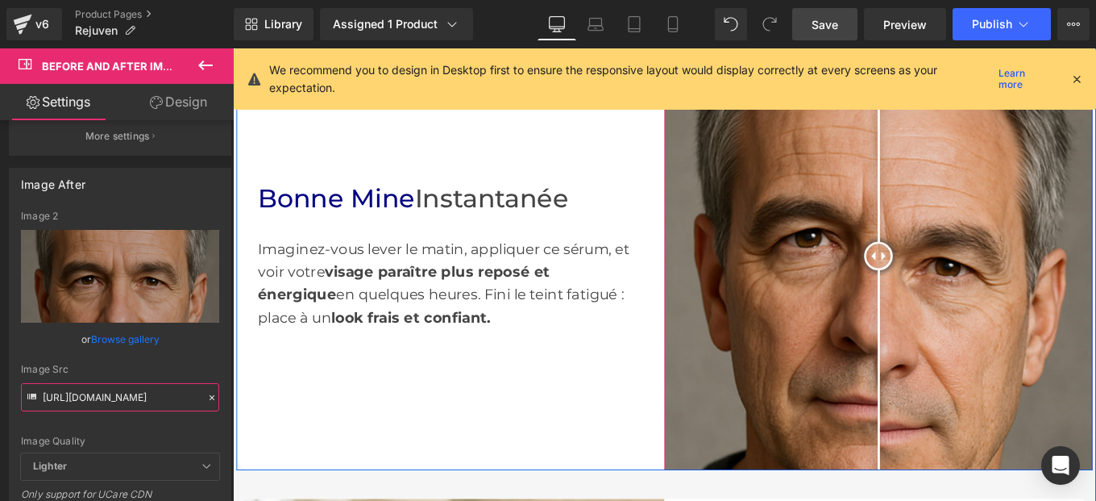
scroll to position [912, 0]
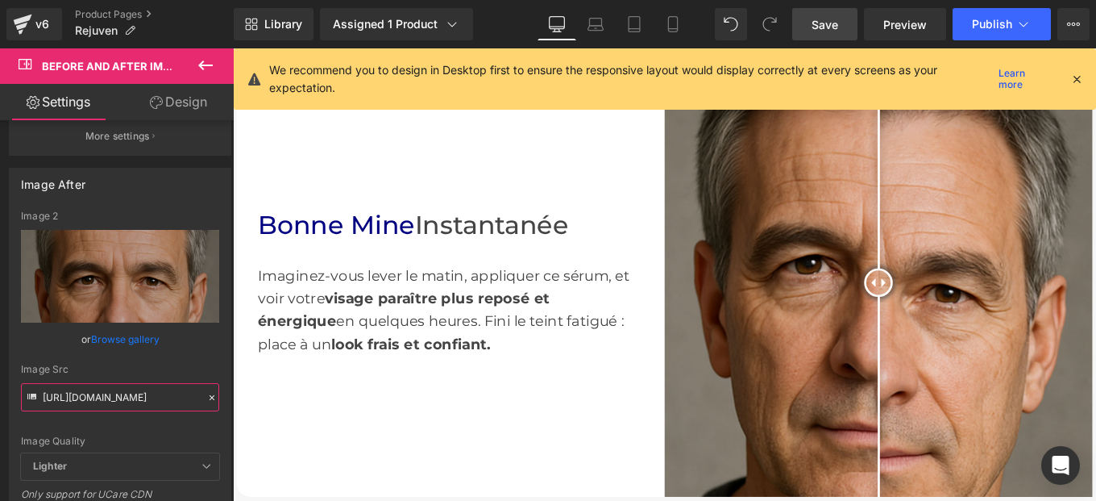
type input "https://cdn.shopify.com/s/files/1/0982/5760/0837/files/NuveraBio_FRANCAIS_1000_…"
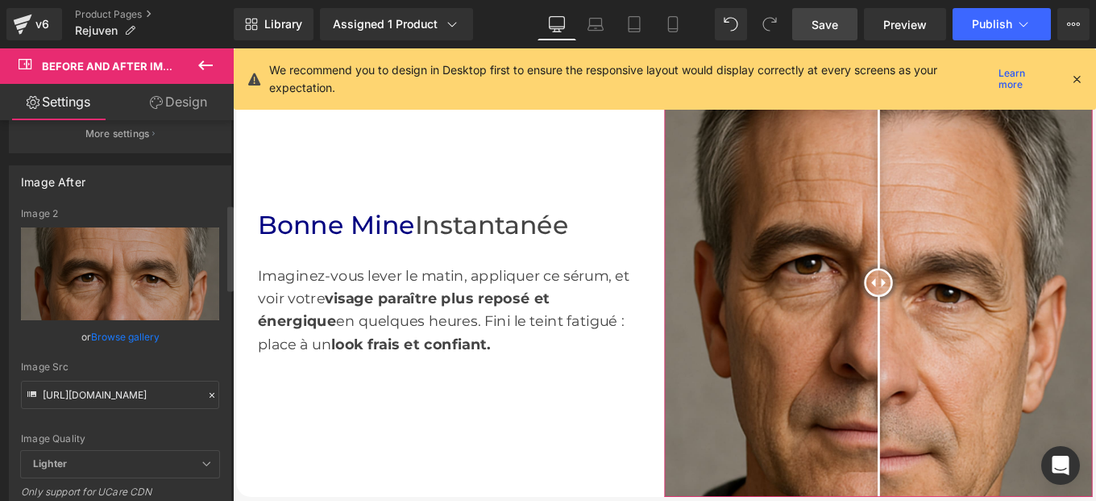
click at [206, 398] on icon at bounding box center [211, 394] width 11 height 11
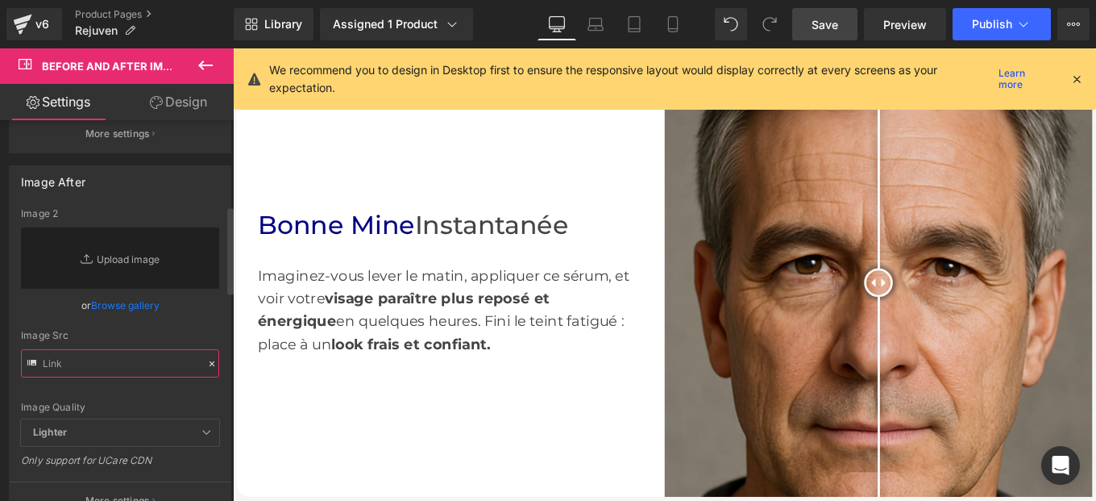
click at [110, 360] on input "text" at bounding box center [120, 363] width 198 height 28
paste input "https://cdn.shopify.com/s/files/1/0982/5760/0837/files/4_2.jpg?v=1758651647"
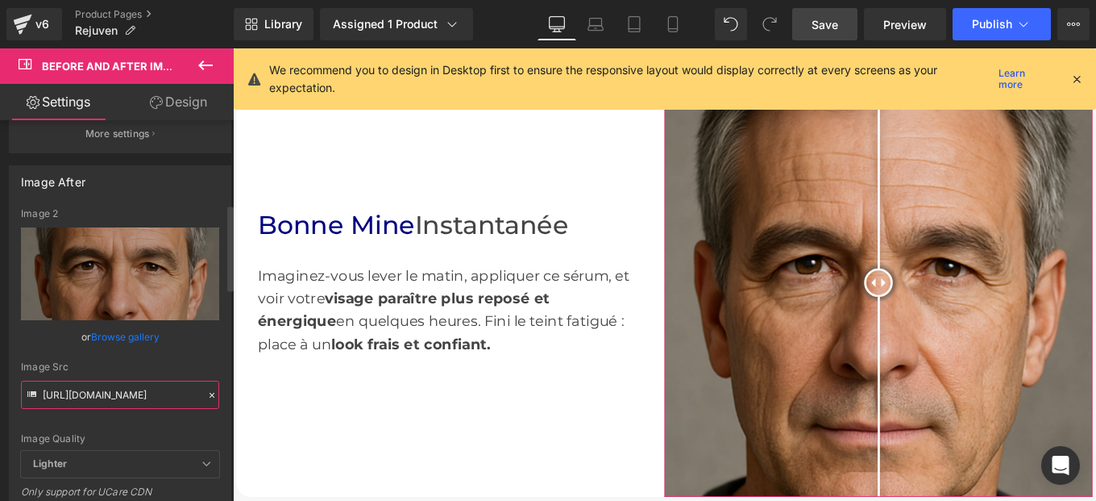
type input "https://cdn.shopify.com/s/files/1/0982/5760/0837/files/4_2.jpg?v=1758651647"
click at [209, 347] on div "Image Quality Lighter Lightest Lighter Lighter Lightest Only support for UCare …" at bounding box center [120, 329] width 198 height 243
click at [214, 359] on div "https://cdn.shopify.com/s/files/1/0982/5760/0837/files/4_2.jpg?v=1758651647 Ima…" at bounding box center [120, 379] width 221 height 343
click at [210, 395] on icon at bounding box center [211, 394] width 11 height 11
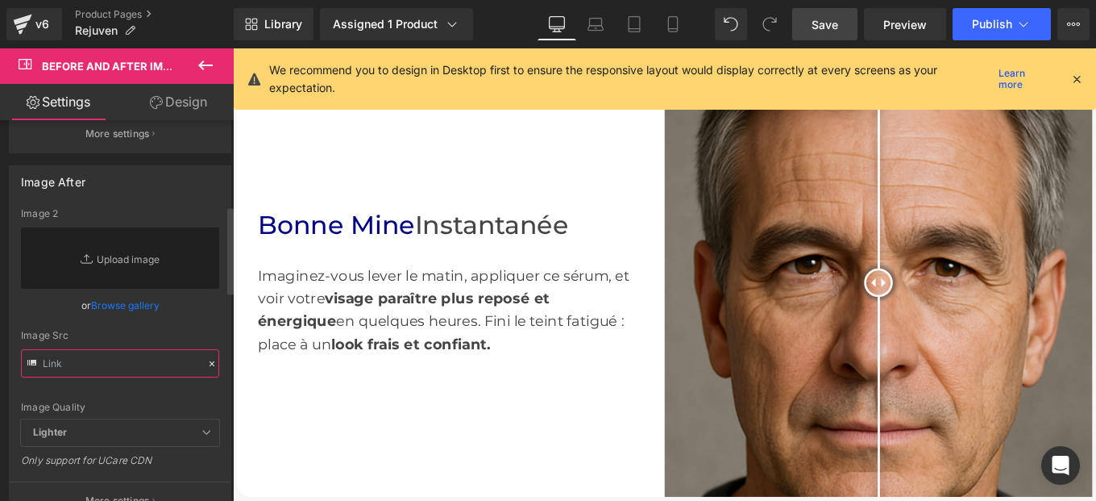
click at [131, 370] on input "text" at bounding box center [120, 363] width 198 height 28
paste input "https://cdn.shopify.com/s/files/1/0982/5760/0837/files/5_1.jpg?v=1758651645"
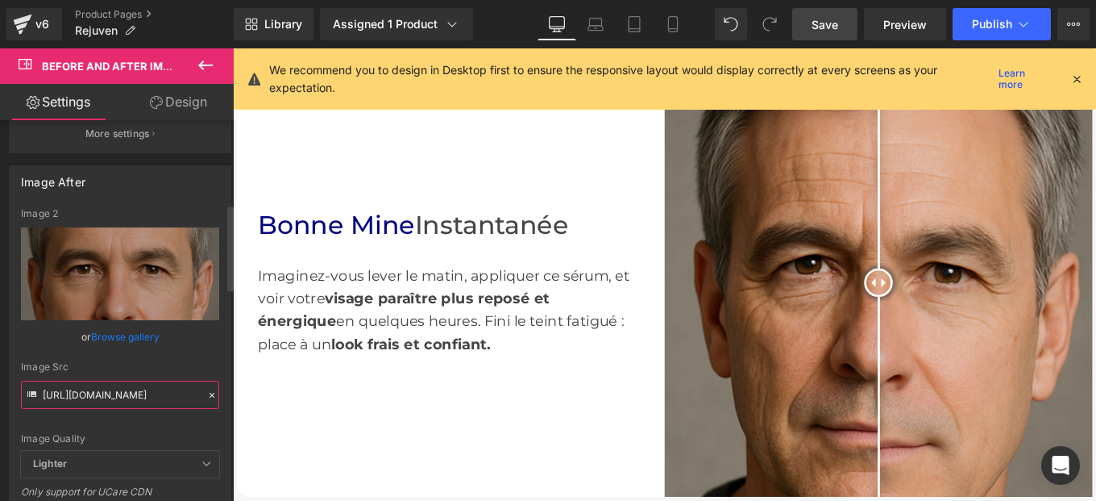
type input "https://cdn.shopify.com/s/files/1/0982/5760/0837/files/5_1.jpg?v=1758651645"
click at [208, 348] on div "Image Quality Lighter Lightest Lighter Lighter Lightest Only support for UCare …" at bounding box center [120, 329] width 198 height 243
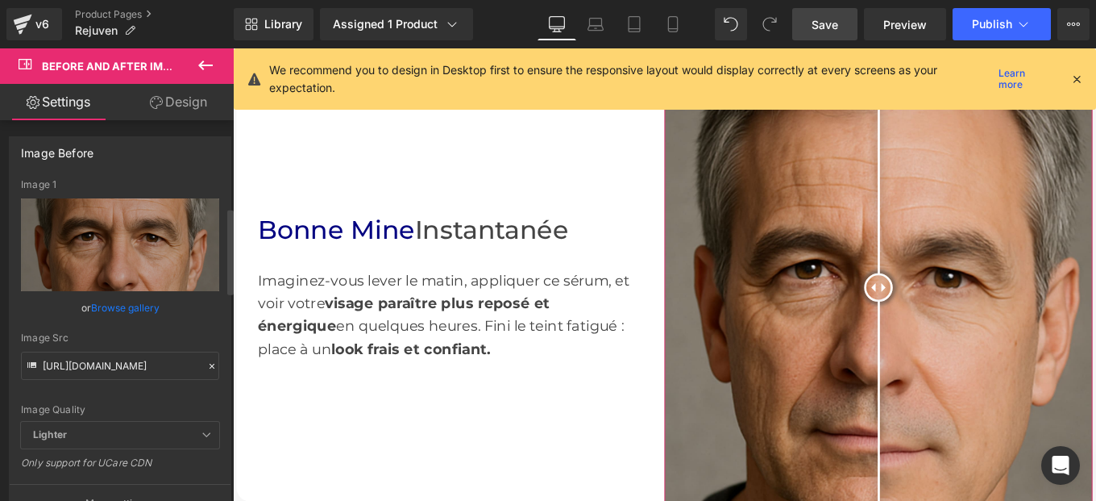
scroll to position [386, 0]
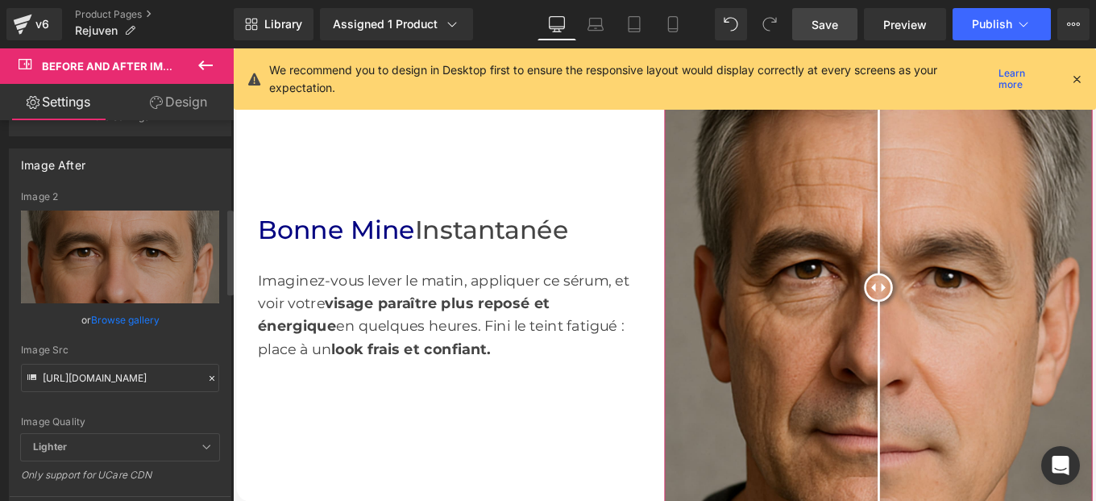
click at [206, 374] on icon at bounding box center [211, 377] width 11 height 11
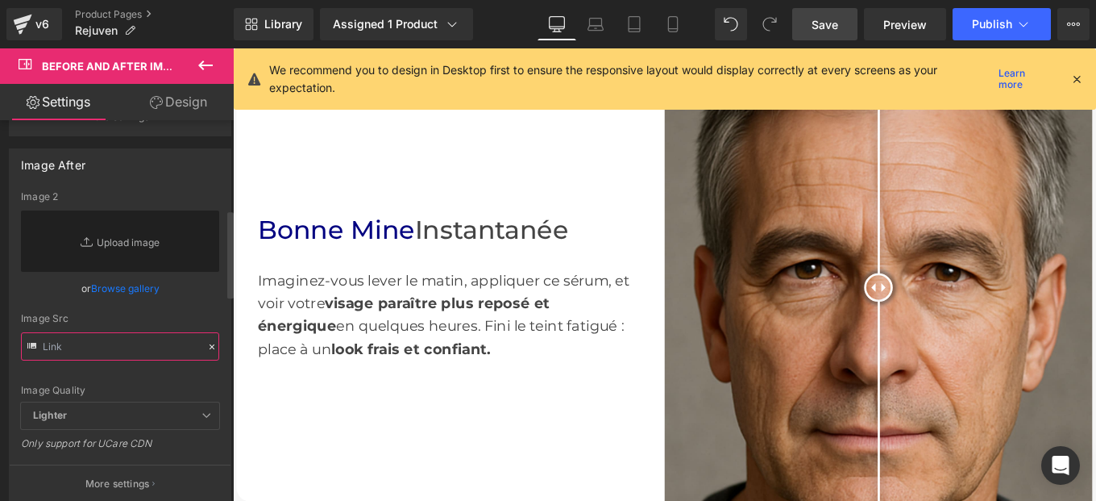
click at [115, 355] on input "text" at bounding box center [120, 346] width 198 height 28
paste input "https://cdn.shopify.com/s/files/1/0982/5760/0837/files/5_2.jpg?v=1758652865"
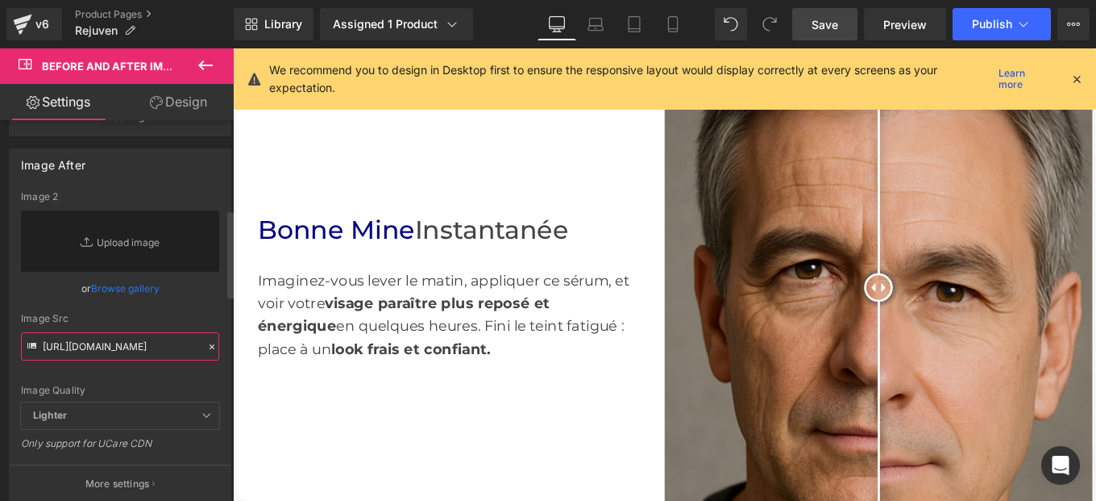
type input "https://cdn.shopify.com/s/files/1/0982/5760/0837/files/5_2.jpg?v=1758652865"
click at [214, 331] on div "https://cdn.shopify.com/s/files/1/0982/5760/0837/files/5_2.jpg?v=1758652865 Ima…" at bounding box center [120, 346] width 221 height 311
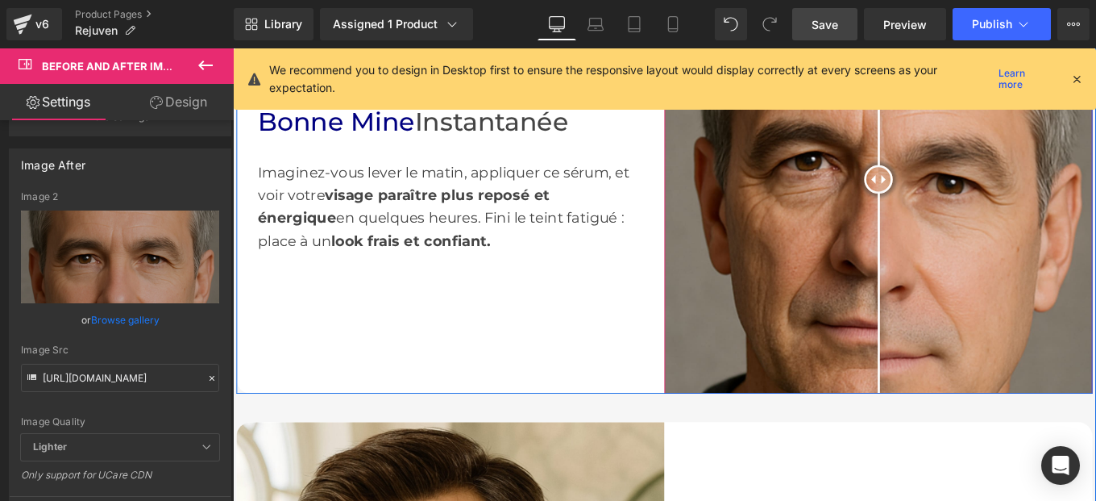
scroll to position [926, 0]
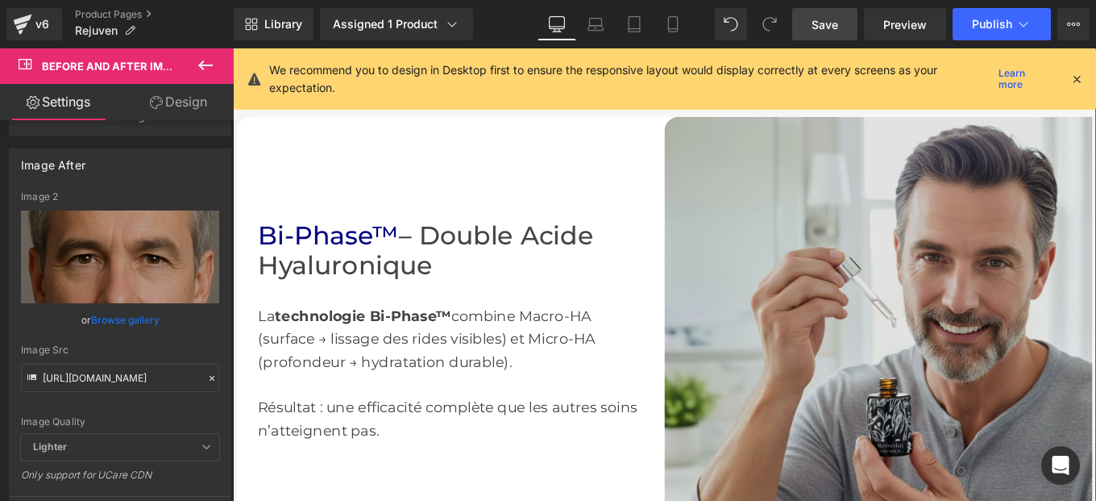
click at [900, 360] on img at bounding box center [963, 368] width 484 height 484
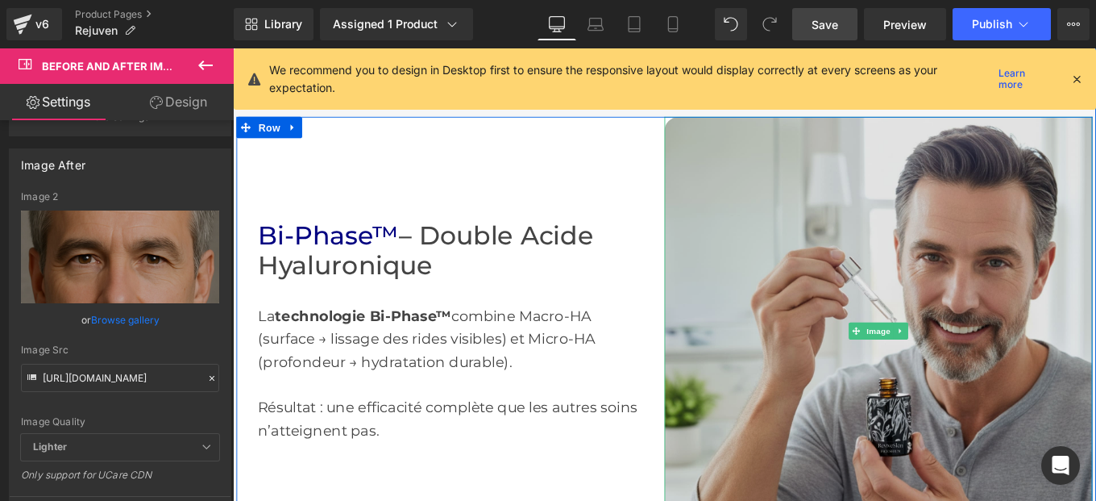
scroll to position [1898, 0]
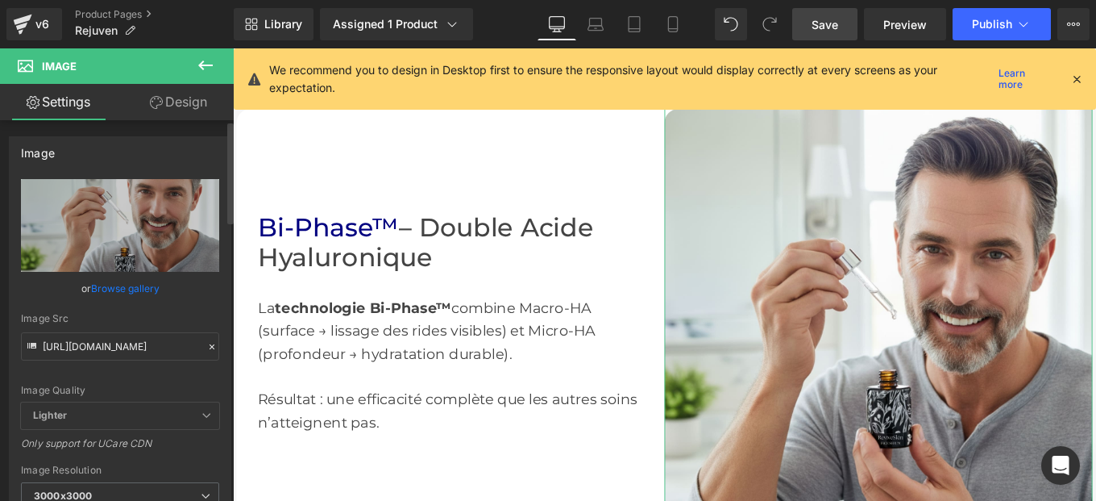
click at [206, 348] on icon at bounding box center [211, 346] width 11 height 11
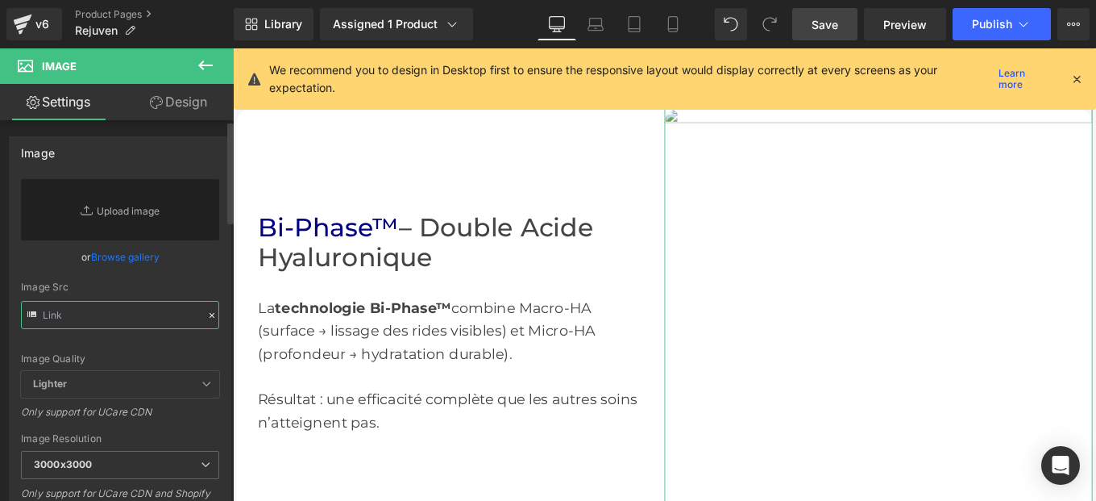
click at [109, 314] on input "text" at bounding box center [120, 315] width 198 height 28
paste input "https://cdn.shopify.com/s/files/1/0982/5760/0837/files/5_2.jpg?v=1758652865"
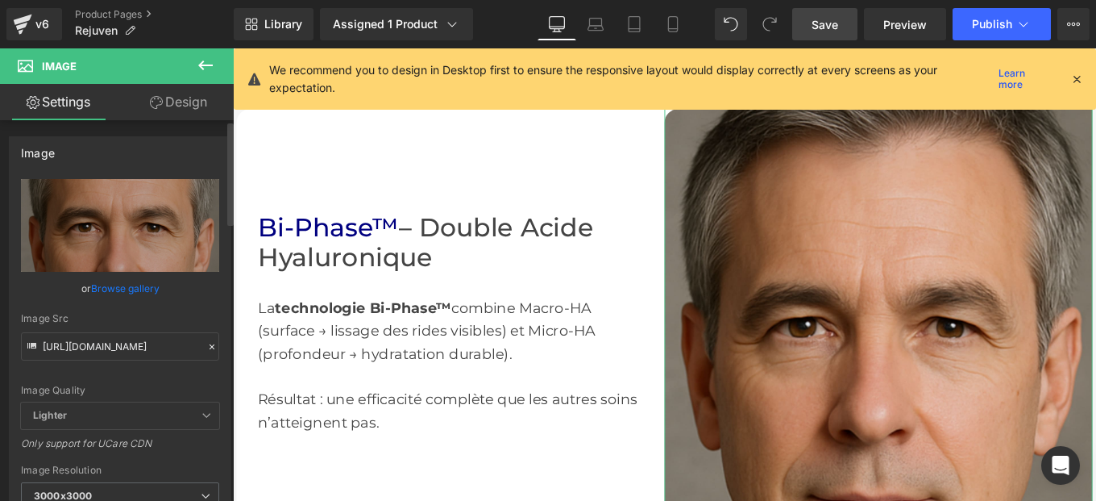
click at [209, 298] on div "Image Quality Lighter Lightest Lighter Lighter Lightest Only support for UCare …" at bounding box center [120, 290] width 198 height 223
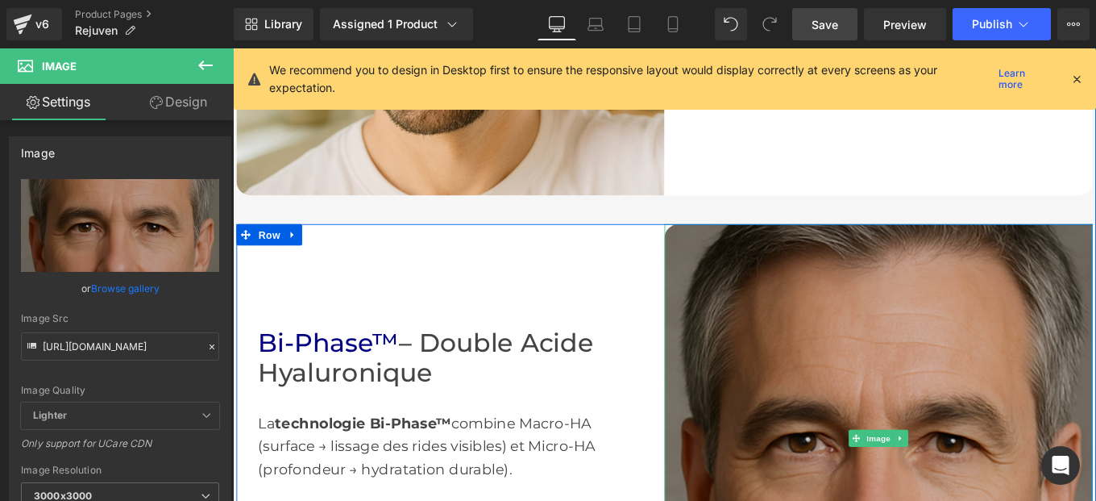
scroll to position [1765, 0]
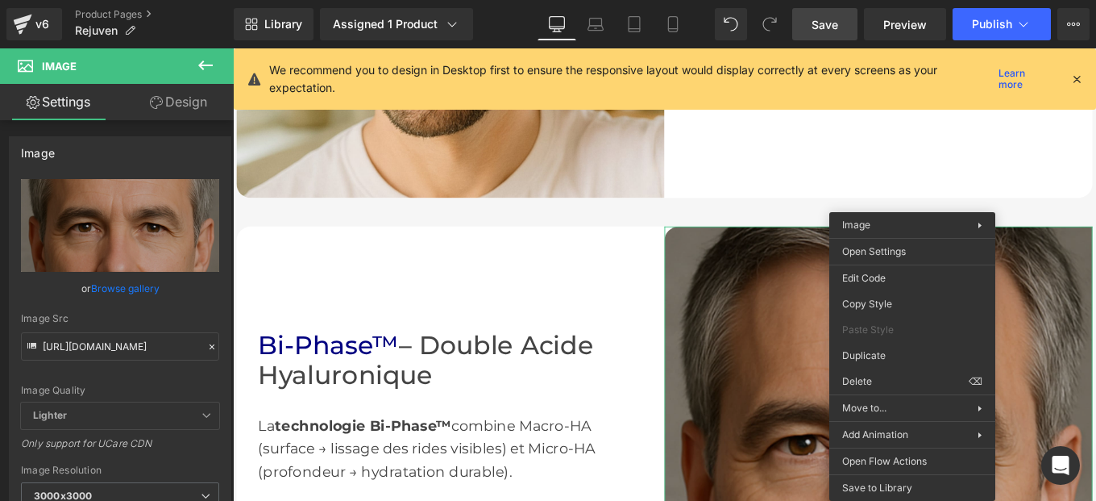
type input "https://cdn.shopify.com/s/files/1/0982/5760/0837/files/5_2_3000x3000.jpg?v=1758…"
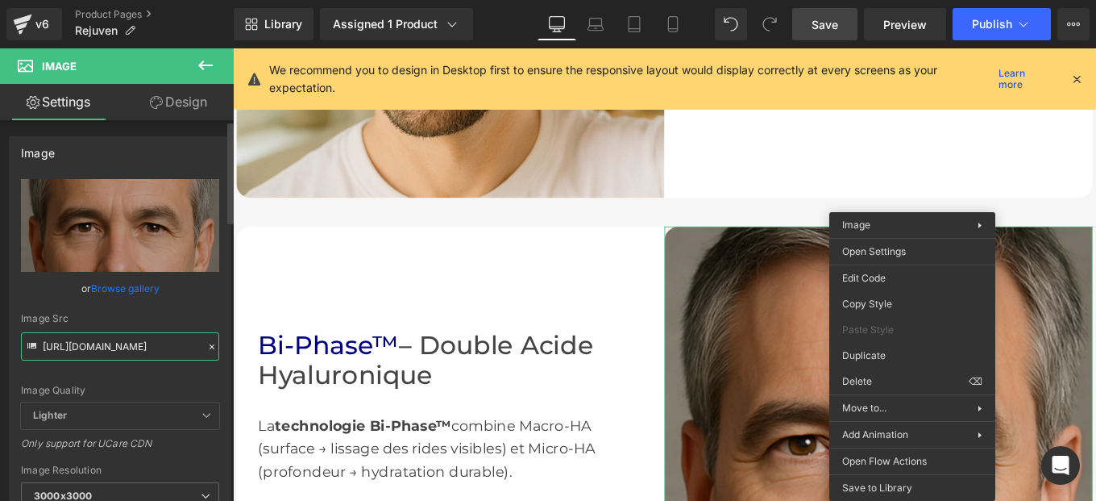
click at [206, 356] on input "https://cdn.shopify.com/s/files/1/0982/5760/0837/files/5_2_3000x3000.jpg?v=1758…" at bounding box center [120, 346] width 198 height 28
click at [206, 350] on icon at bounding box center [211, 346] width 11 height 11
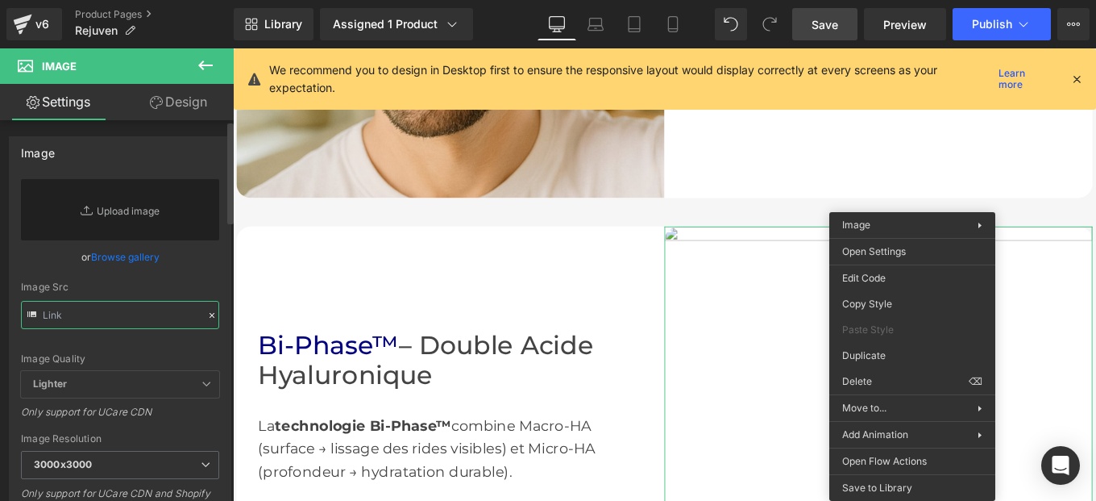
click at [115, 319] on input "text" at bounding box center [120, 315] width 198 height 28
paste input "https://cdn.shopify.com/s/files/1/0982/5760/0837/files/8_1_5ded29f6-483e-414e-b…"
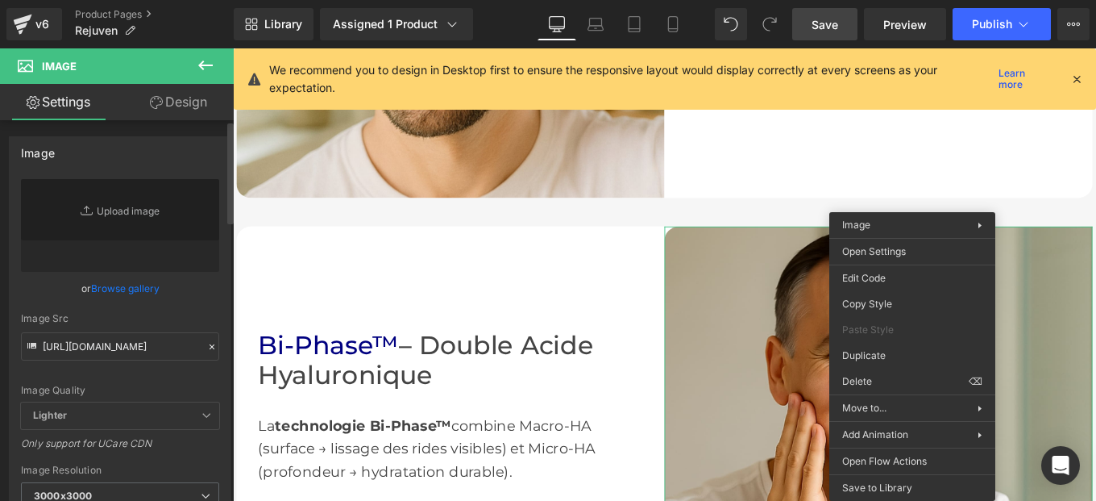
click at [174, 311] on div "Image Quality Lighter Lightest Lighter Lighter Lightest Only support for UCare …" at bounding box center [120, 290] width 198 height 223
click at [207, 272] on div "Image Quality Lighter Lightest Lighter Lighter Lightest Only support for UCare …" at bounding box center [120, 290] width 198 height 223
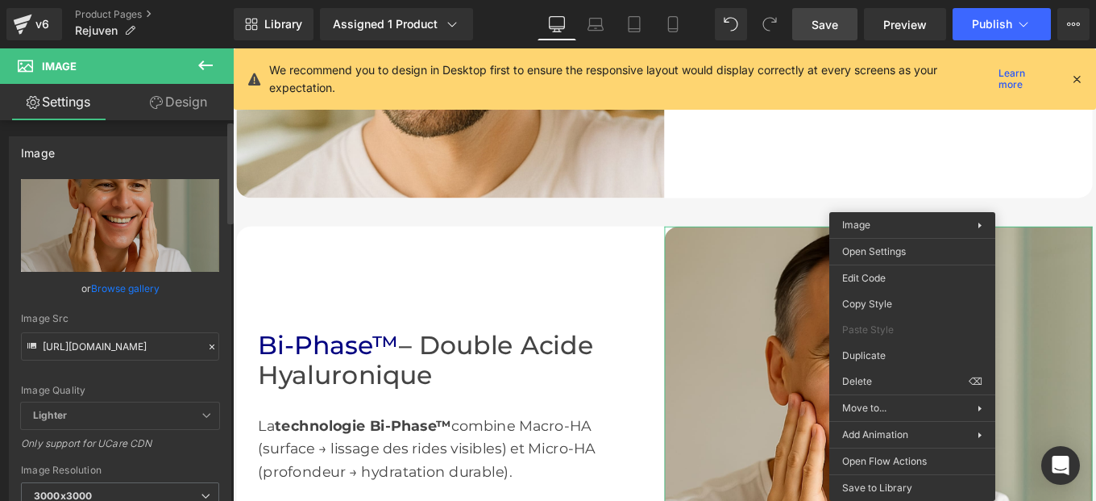
type input "https://cdn.shopify.com/s/files/1/0982/5760/0837/files/8_1_5ded29f6-483e-414e-b…"
click at [150, 313] on div "Image Src" at bounding box center [120, 318] width 198 height 11
click at [852, 0] on div "Hero Banner You are previewing how the Page Preset 2 will restyle your page. Yo…" at bounding box center [548, 0] width 1096 height 0
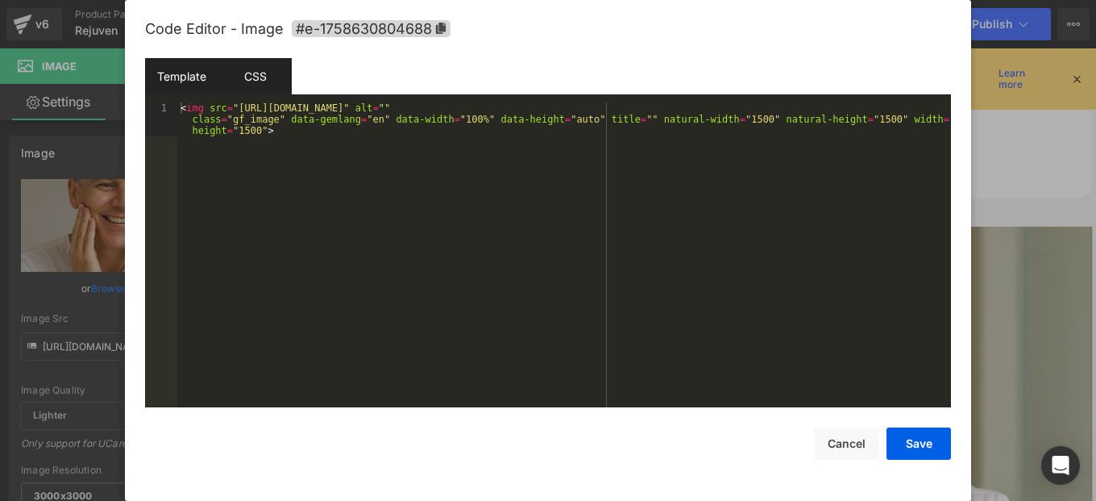
click at [252, 78] on div "CSS" at bounding box center [254, 76] width 73 height 36
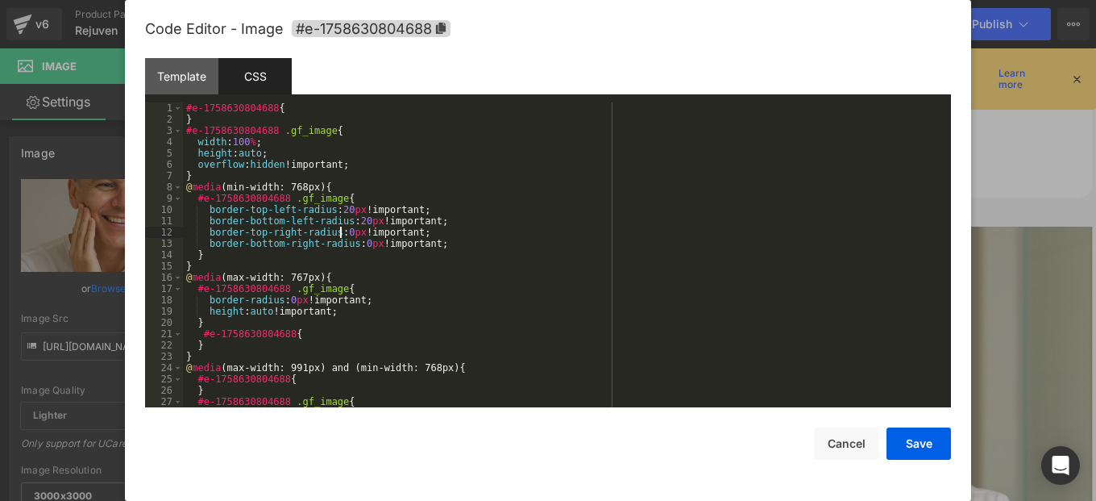
click at [339, 233] on div "#e-1758630804688 { } #e-1758630804688 .gf_image { width : 100 % ; height : auto…" at bounding box center [564, 265] width 762 height 327
click at [358, 247] on div "#e-1758630804688 { } #e-1758630804688 .gf_image { width : 100 % ; height : auto…" at bounding box center [564, 265] width 762 height 327
click at [357, 224] on div "#e-1758630804688 { } #e-1758630804688 .gf_image { width : 100 % ; height : auto…" at bounding box center [564, 265] width 762 height 327
click at [340, 208] on div "#e-1758630804688 { } #e-1758630804688 .gf_image { width : 100 % ; height : auto…" at bounding box center [564, 265] width 762 height 327
click at [925, 461] on div "Code Editor - Image #e-1758630804688 Template CSS 1 < img src = "https://cdn.sh…" at bounding box center [548, 255] width 806 height 511
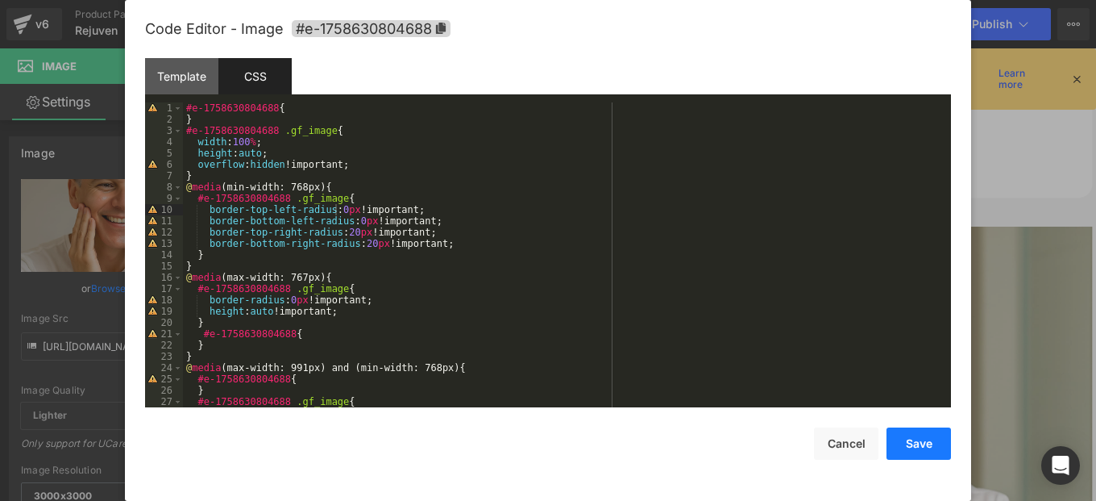
click at [921, 456] on button "Save" at bounding box center [919, 443] width 64 height 32
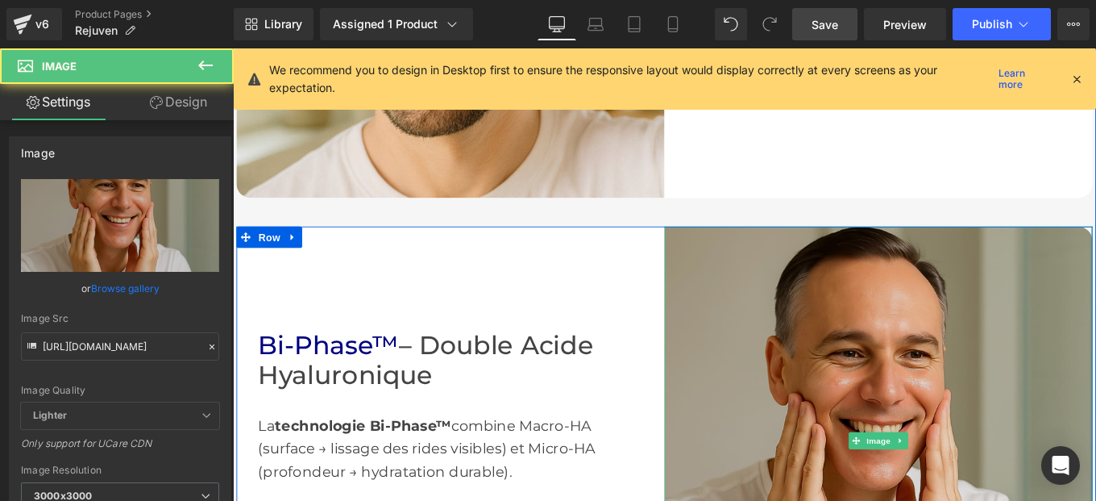
click at [1005, 500] on img at bounding box center [963, 492] width 484 height 484
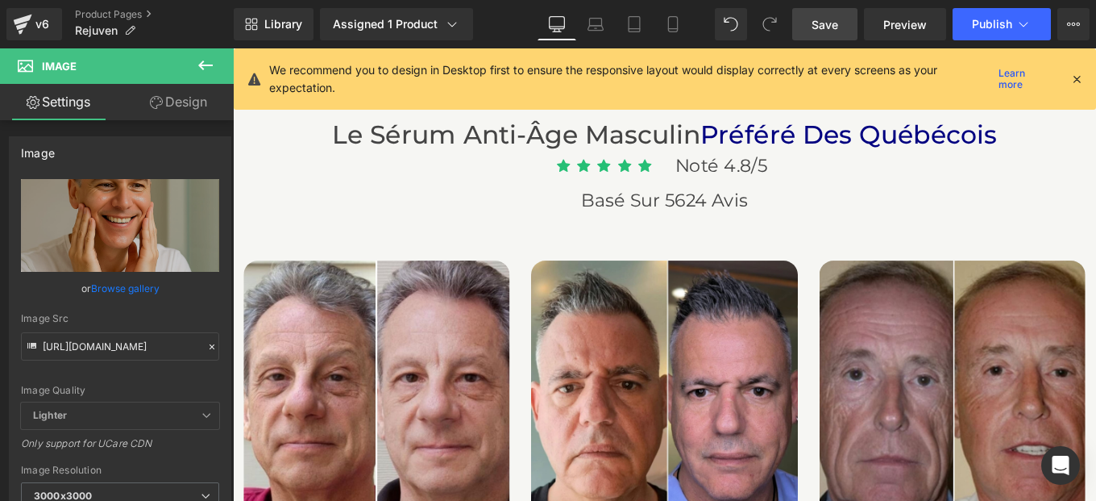
scroll to position [4738, 0]
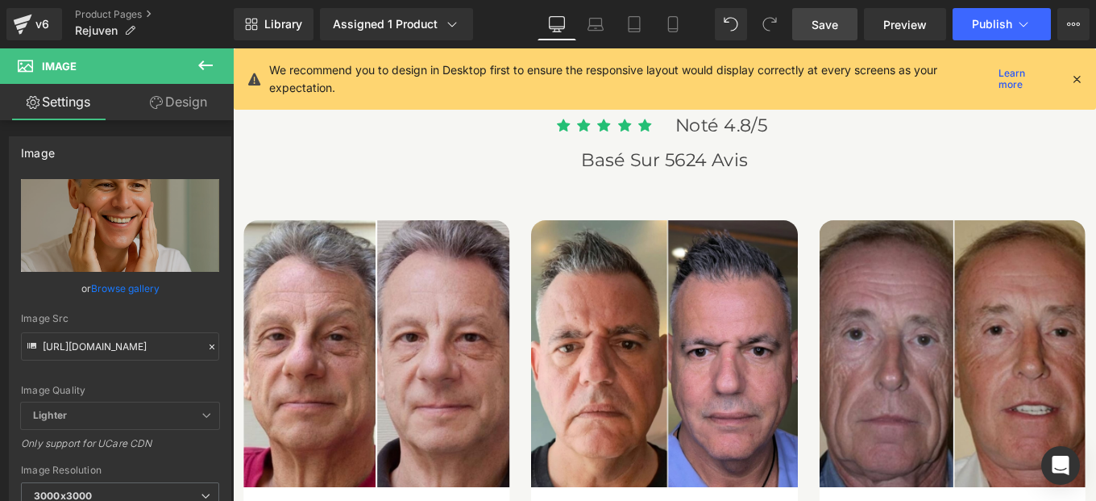
click at [818, 35] on link "Save" at bounding box center [824, 24] width 65 height 32
click at [825, 17] on span "Save" at bounding box center [825, 24] width 27 height 17
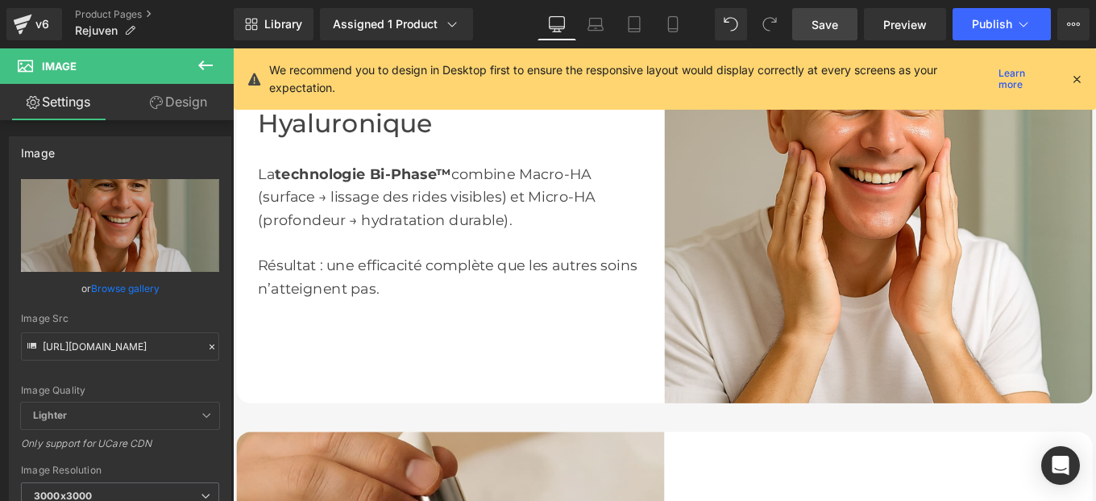
scroll to position [942, 0]
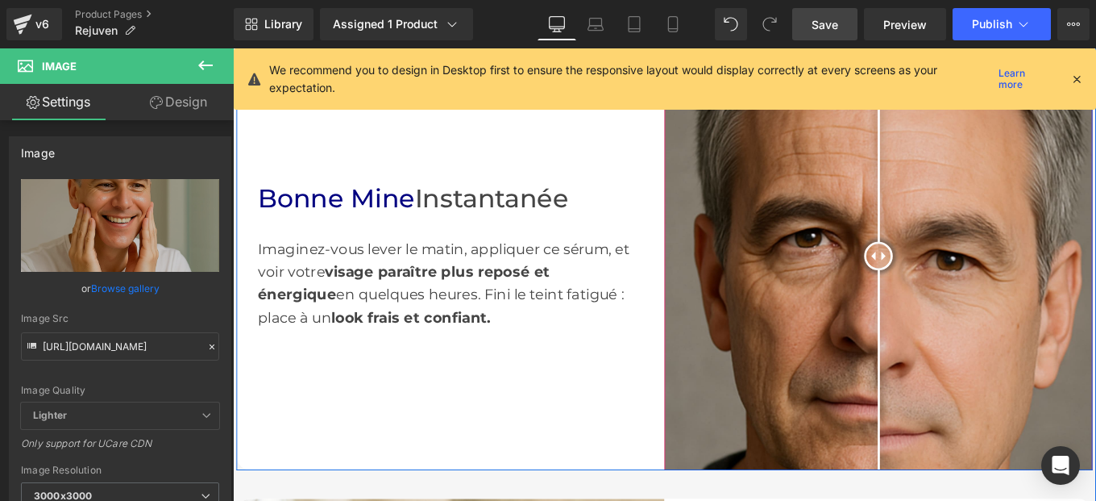
click at [840, 300] on img at bounding box center [963, 283] width 484 height 484
click at [875, 274] on img at bounding box center [963, 283] width 484 height 484
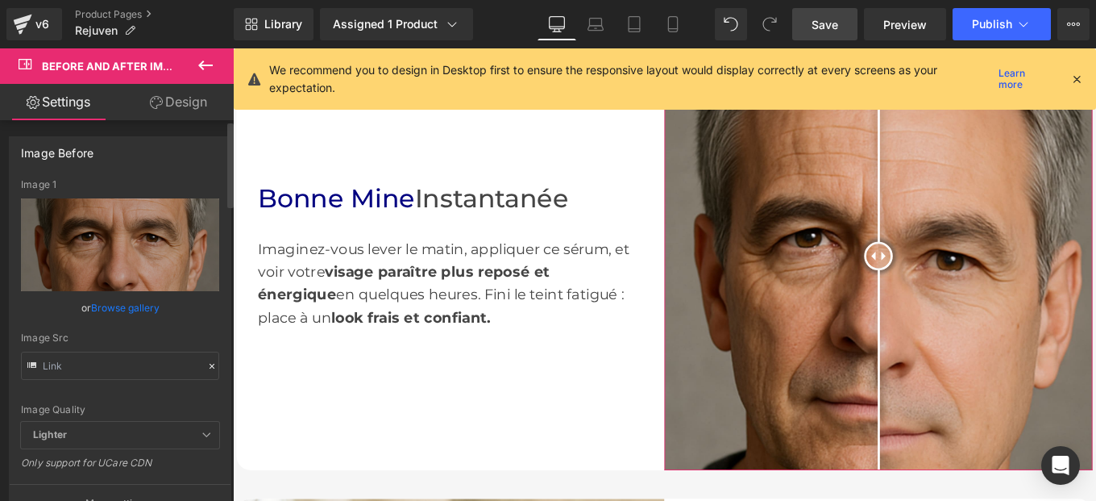
type input "https://cdn.shopify.com/s/files/1/0982/5760/0837/files/4_2.jpg?v=1758651647"
type input "https://cdn.shopify.com/s/files/1/0982/5760/0837/files/5_2.jpg?v=1758652865"
click at [209, 365] on icon at bounding box center [211, 365] width 11 height 11
click at [203, 364] on div "Image Quality Lighter Lightest Lighter Lighter Lightest Only support for UCare …" at bounding box center [120, 300] width 198 height 243
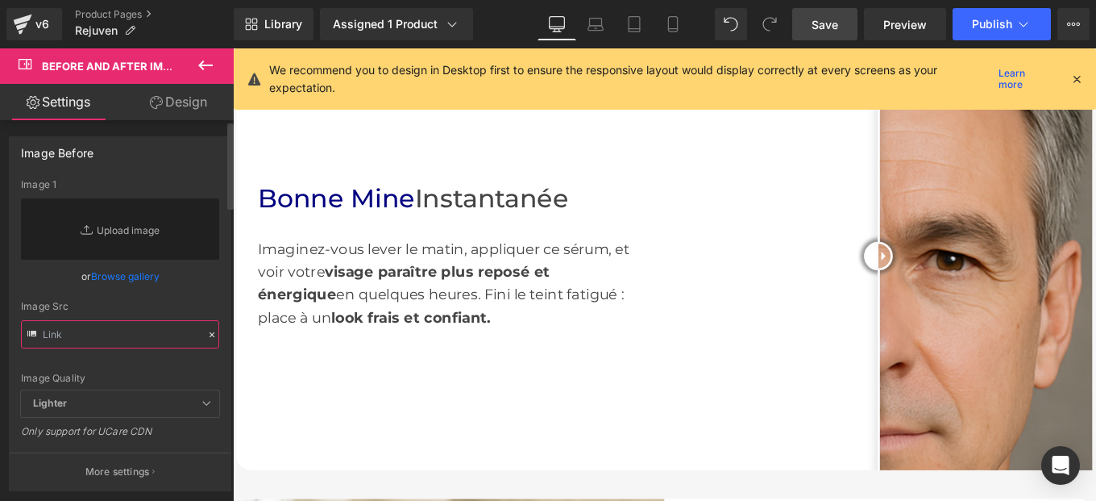
click at [70, 339] on input "text" at bounding box center [120, 334] width 198 height 28
paste input "https://cdn.shopify.com/s/files/1/0982/5760/0837/files/NuveraBio_FRANCAIS_1000_…"
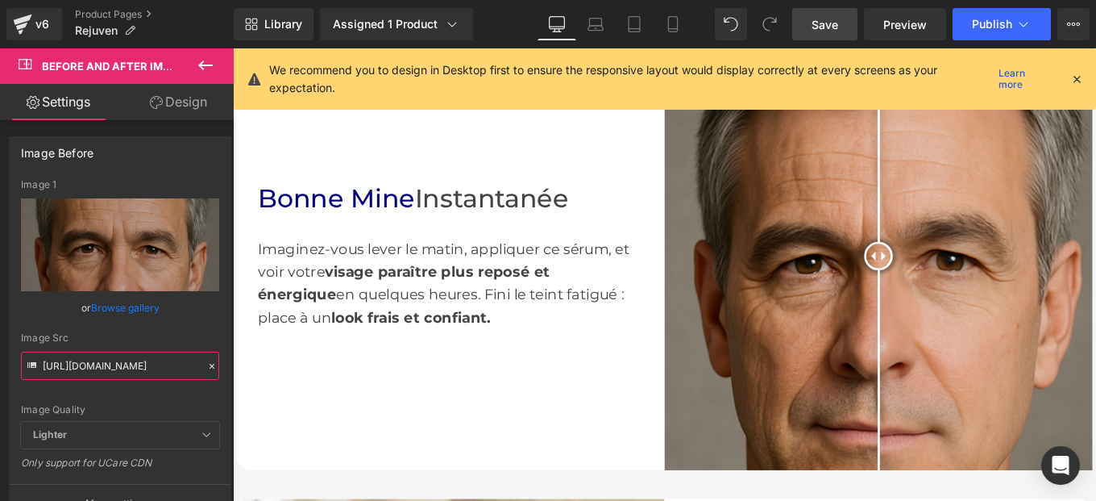
type input "https://cdn.shopify.com/s/files/1/0982/5760/0837/files/NuveraBio_FRANCAIS_1000_…"
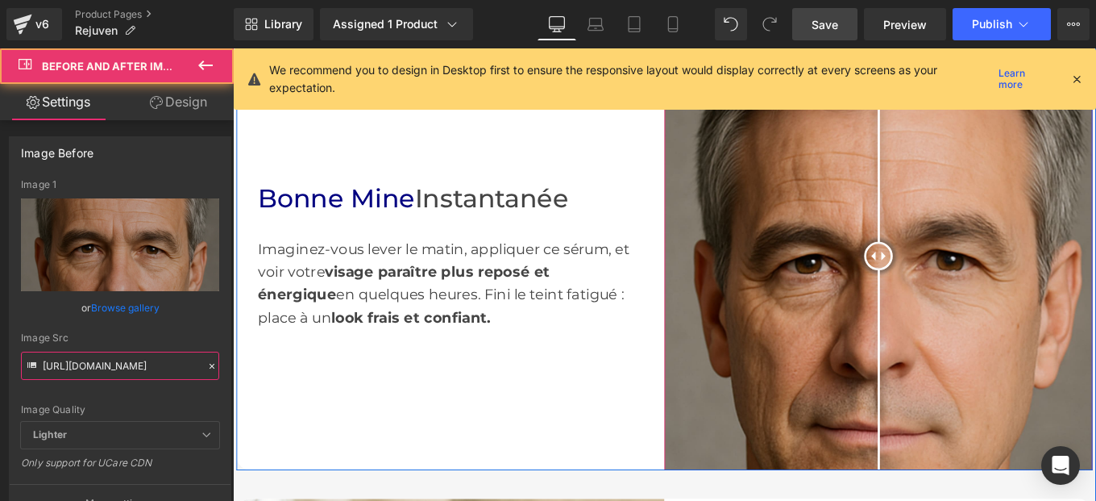
click at [1078, 389] on img at bounding box center [963, 283] width 484 height 484
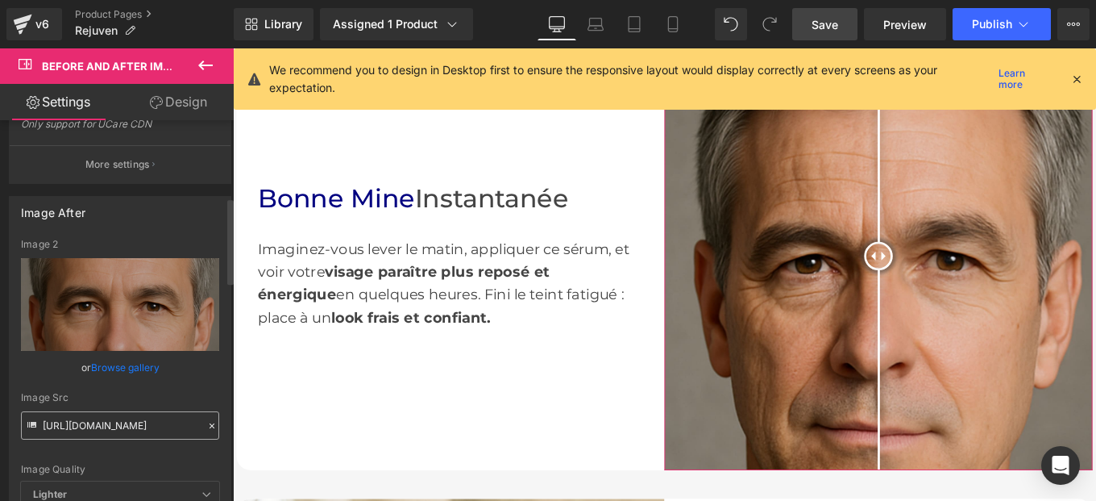
scroll to position [339, 0]
click at [206, 428] on icon at bounding box center [211, 424] width 11 height 11
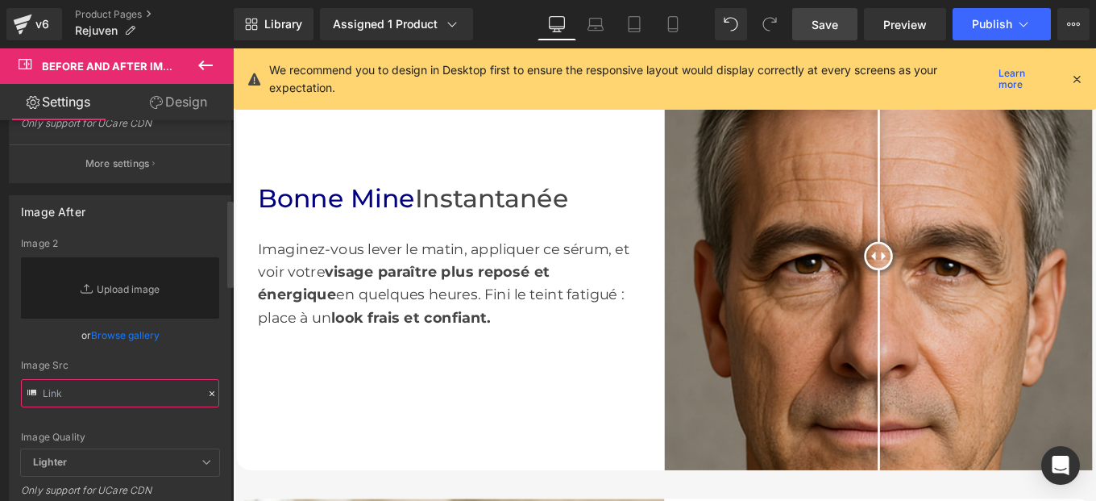
click at [123, 395] on input "text" at bounding box center [120, 393] width 198 height 28
paste input "https://cdn.shopify.com/s/files/1/0982/5760/0837/files/NuveraBio_FRANCAIS_1000_…"
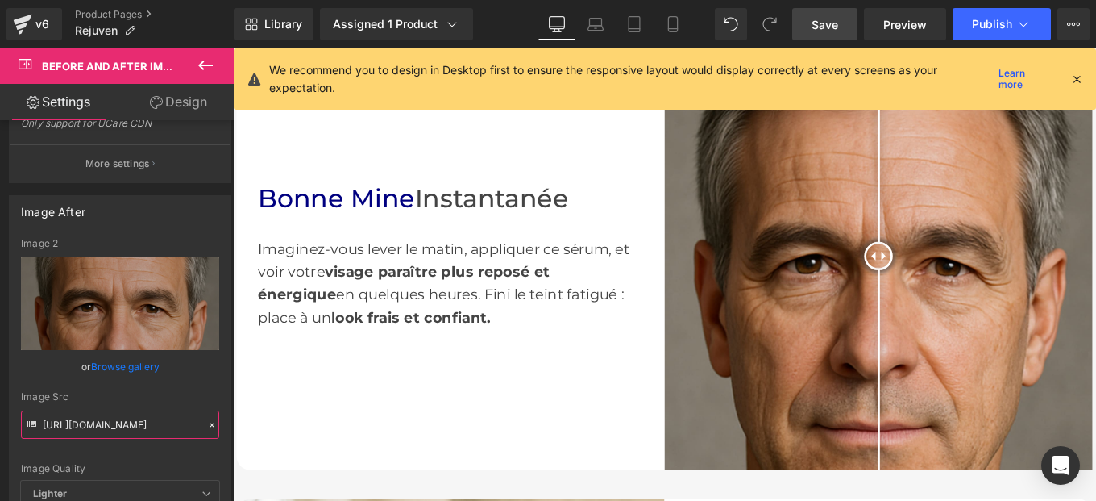
type input "https://cdn.shopify.com/s/files/1/0982/5760/0837/files/NuveraBio_FRANCAIS_1000_…"
click at [206, 405] on div "Image Src https://cdn.shopify.com/s/files/1/0982/5760/0837/files/NuveraBio_FRAN…" at bounding box center [120, 415] width 198 height 48
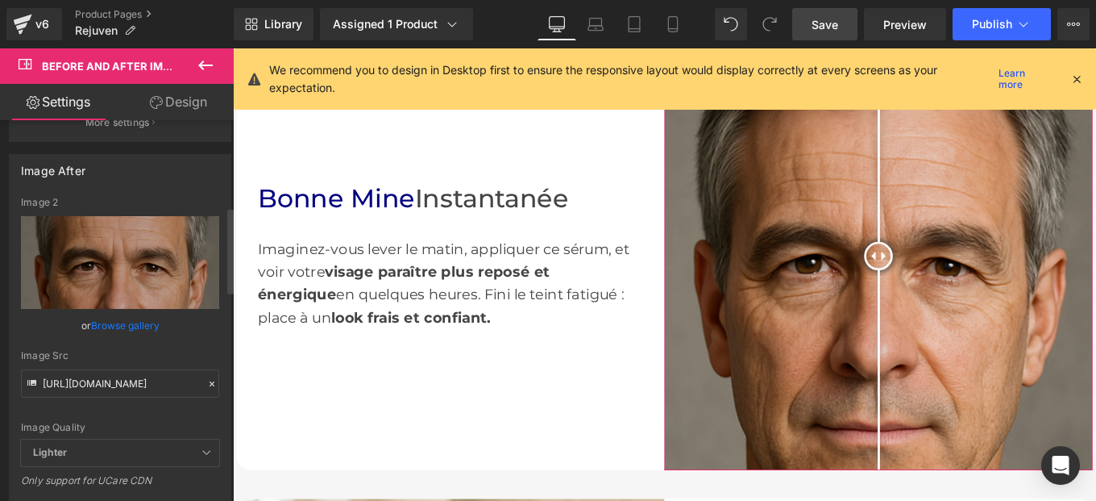
click at [206, 380] on icon at bounding box center [211, 383] width 11 height 11
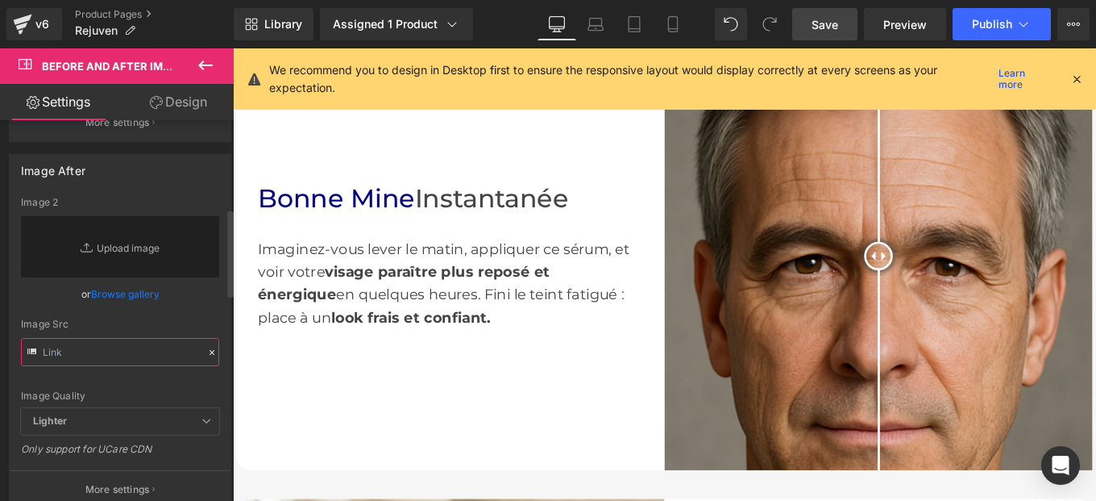
click at [162, 361] on input "text" at bounding box center [120, 352] width 198 height 28
paste input "https://cdn.shopify.com/s/files/1/0982/5760/0837/files/NuveraBio_FRANCAIS_1000_…"
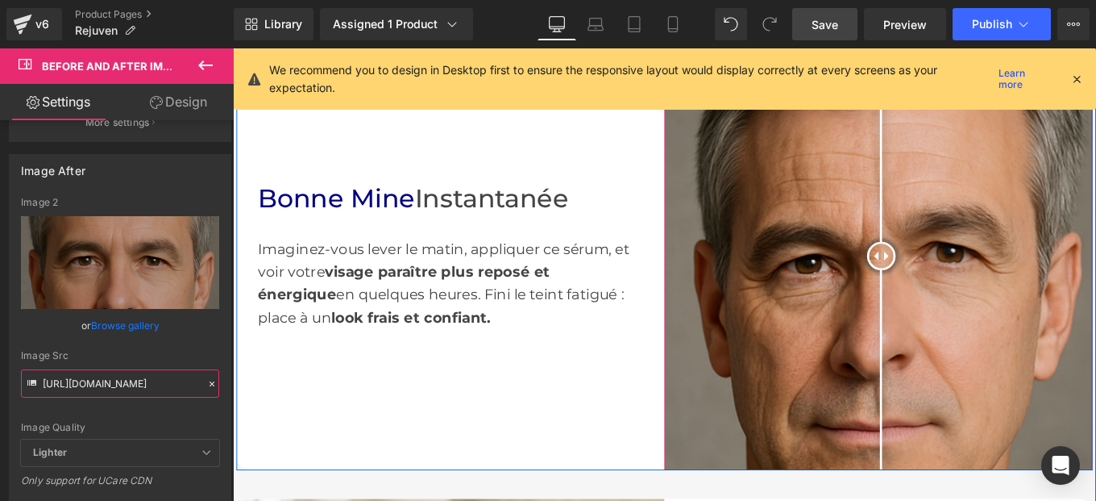
drag, startPoint x: 957, startPoint y: 277, endPoint x: 959, endPoint y: 322, distance: 46.0
click at [959, 299] on div at bounding box center [966, 283] width 32 height 32
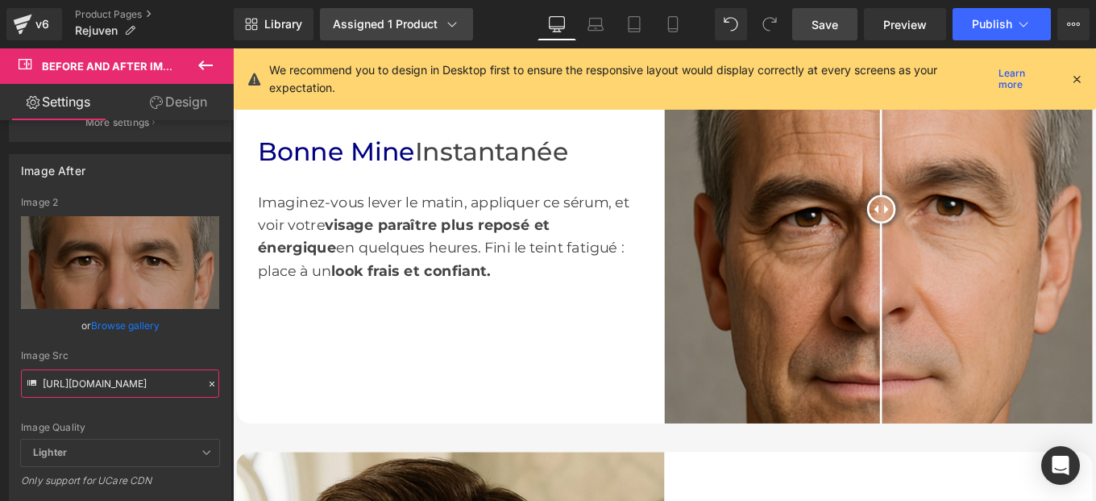
type input "https://cdn.shopify.com/s/files/1/0982/5760/0837/files/NuveraBio_FRANCAIS_1000_…"
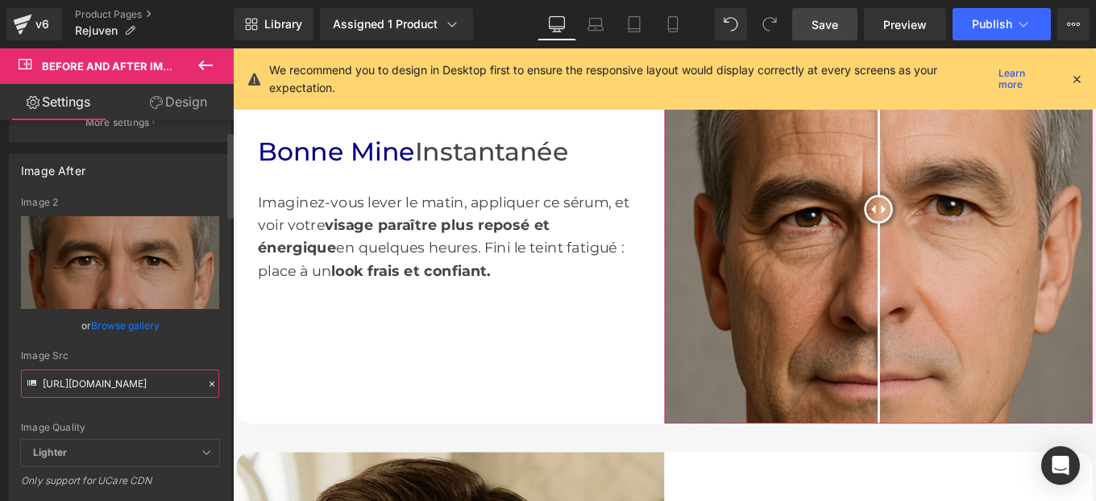
scroll to position [45, 0]
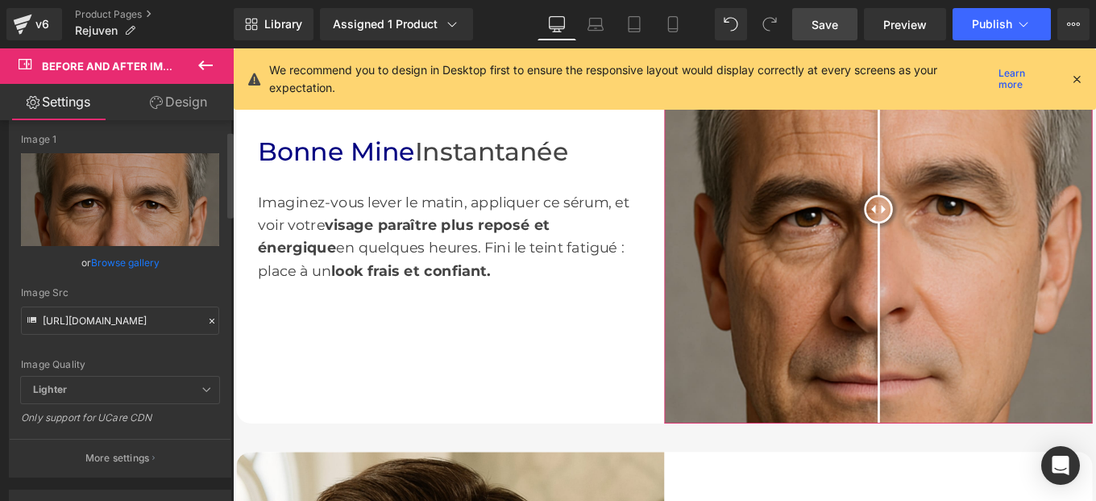
click at [206, 320] on icon at bounding box center [211, 320] width 11 height 11
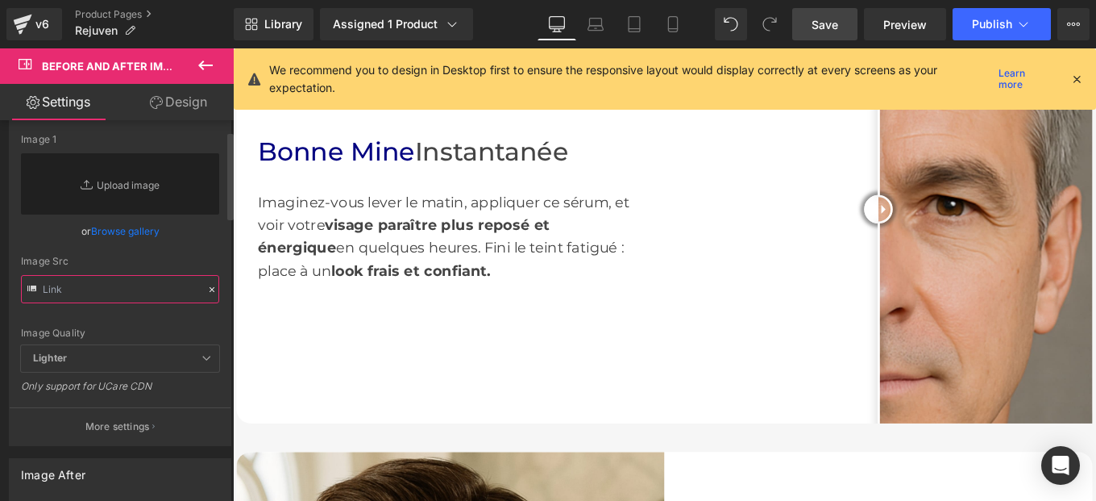
click at [112, 282] on input "text" at bounding box center [120, 289] width 198 height 28
paste input "https://cdn.shopify.com/s/files/1/0982/5760/0837/files/4_2.jpg?v=1758651647"
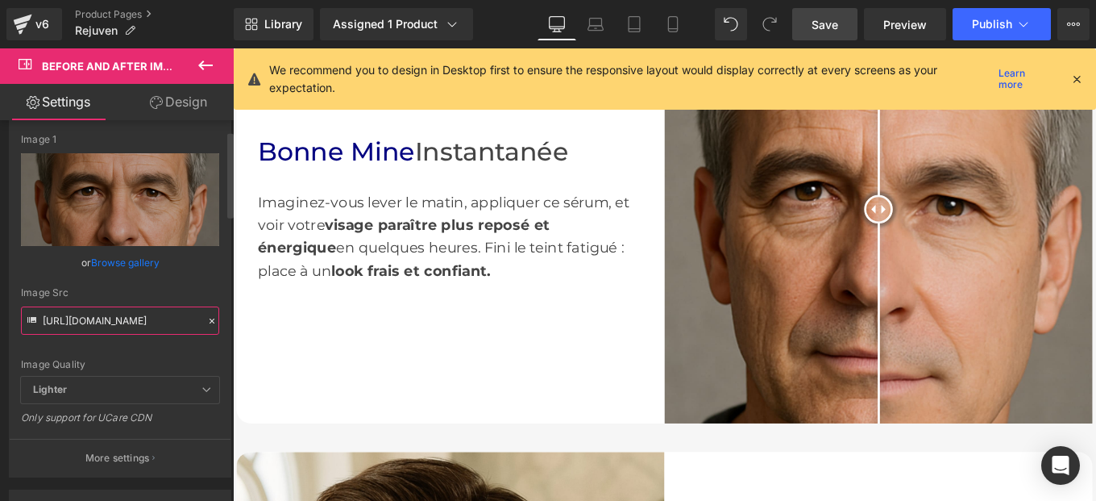
type input "https://cdn.shopify.com/s/files/1/0982/5760/0837/files/4_2.jpg?v=1758651647"
click at [205, 264] on div "or Browse gallery" at bounding box center [120, 262] width 198 height 17
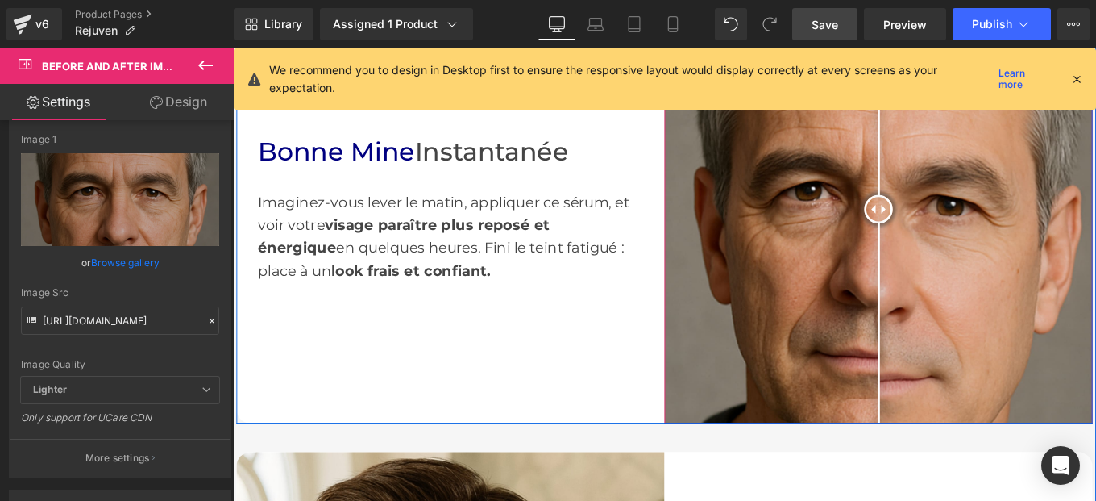
scroll to position [927, 0]
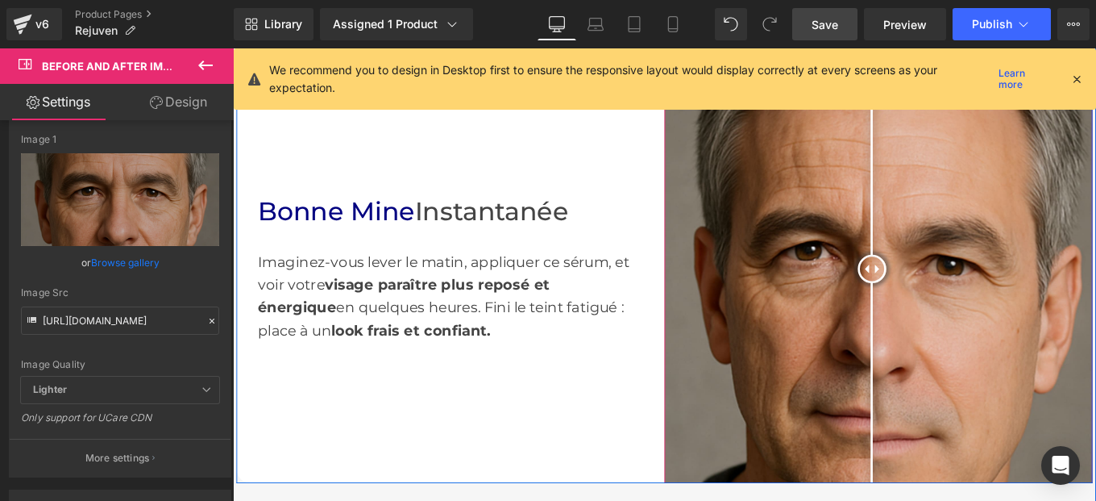
drag, startPoint x: 951, startPoint y: 300, endPoint x: 953, endPoint y: 331, distance: 30.7
click at [953, 314] on div at bounding box center [955, 297] width 32 height 32
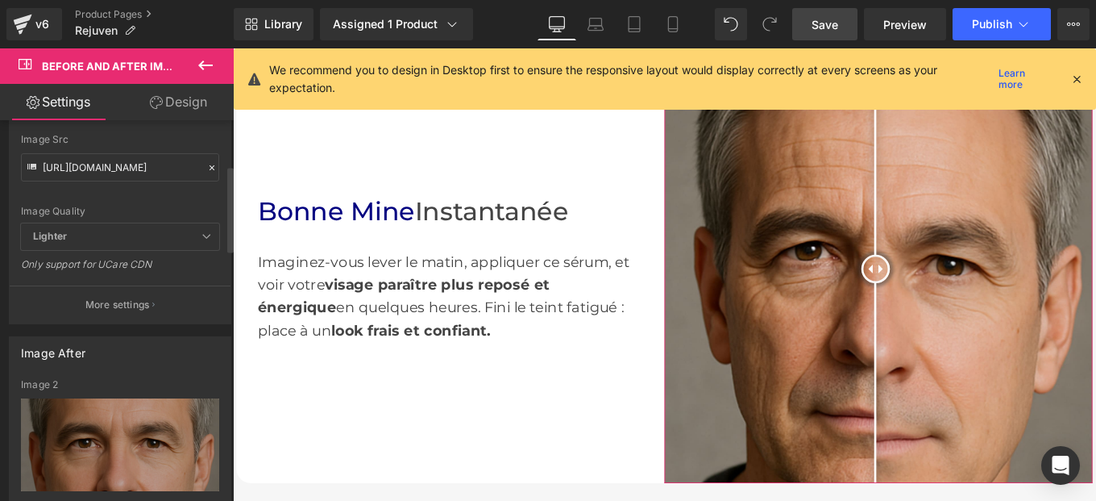
scroll to position [437, 0]
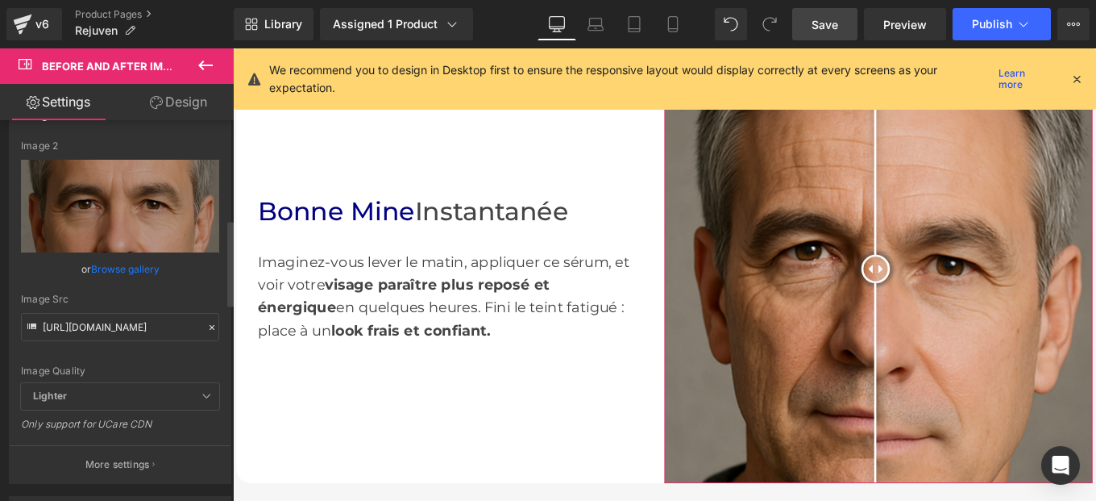
click at [209, 326] on icon at bounding box center [211, 327] width 11 height 11
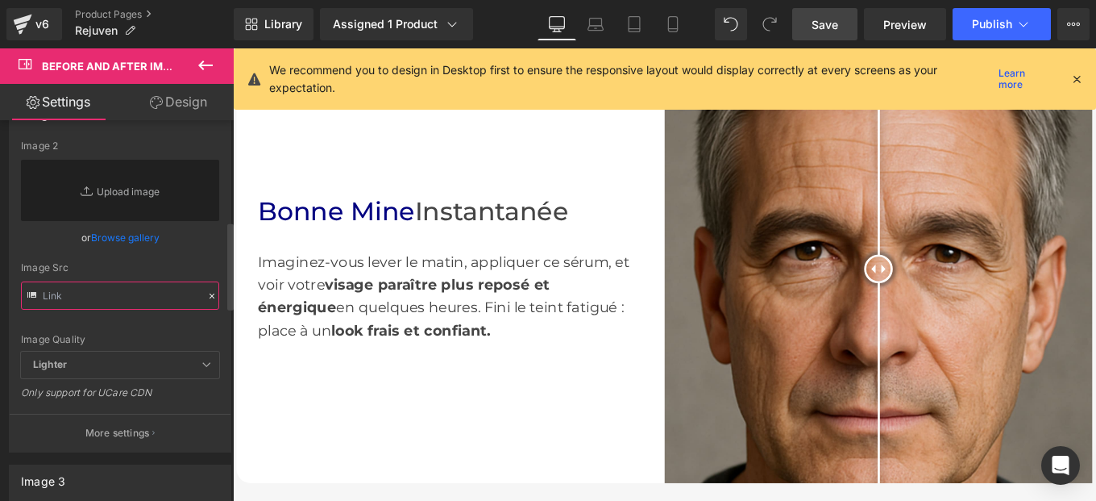
click at [106, 289] on input "text" at bounding box center [120, 295] width 198 height 28
paste input "https://cdn.shopify.com/s/files/1/0982/5760/0837/files/5_2.jpg?v=1758652865"
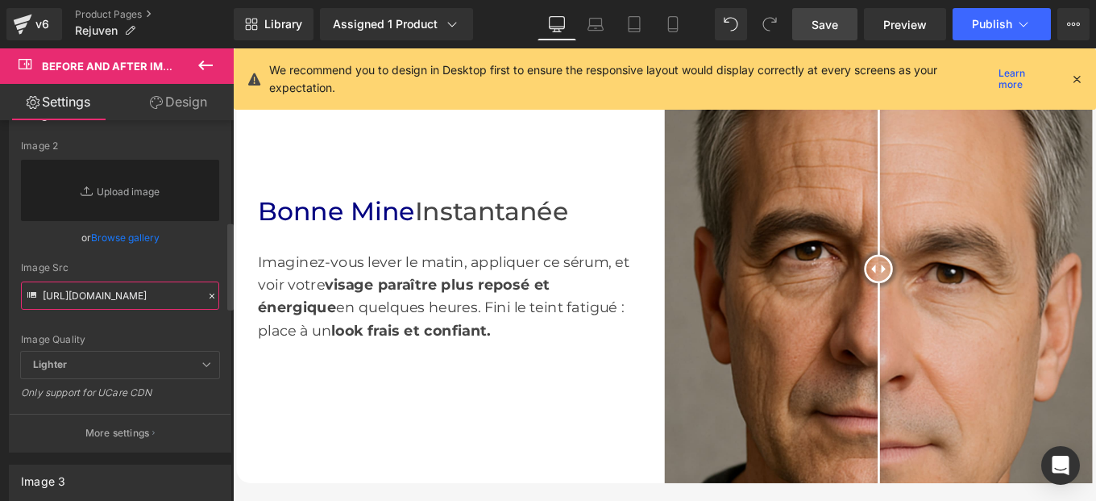
scroll to position [0, 213]
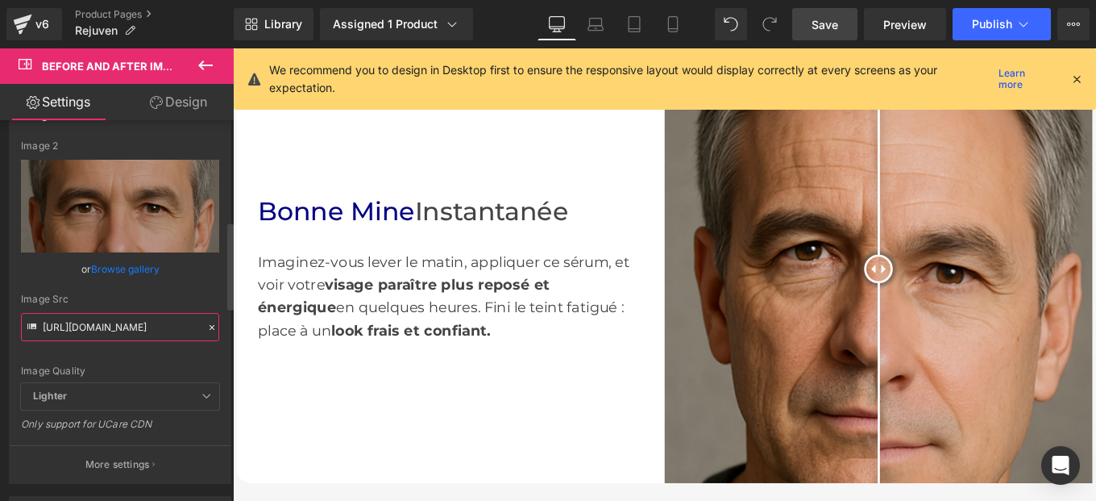
type input "https://cdn.shopify.com/s/files/1/0982/5760/0837/files/5_2.jpg?v=1758652865"
click at [200, 268] on div "or Browse gallery" at bounding box center [120, 268] width 198 height 17
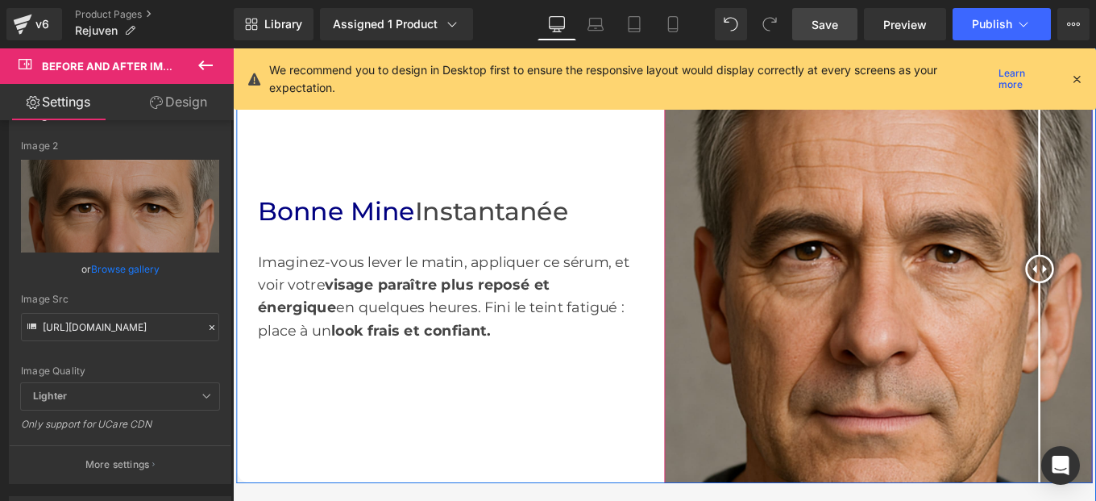
drag, startPoint x: 964, startPoint y: 292, endPoint x: 1137, endPoint y: 305, distance: 173.0
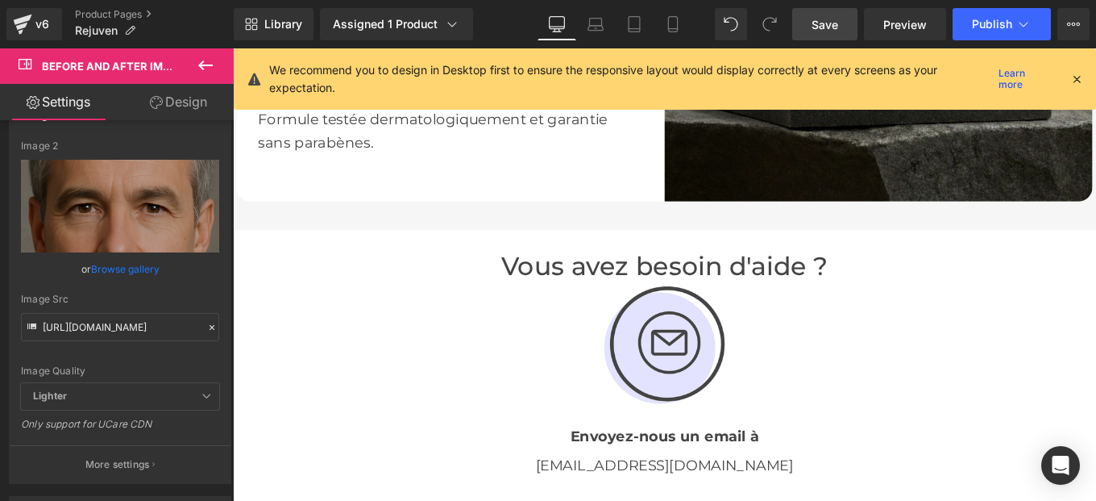
scroll to position [3008, 0]
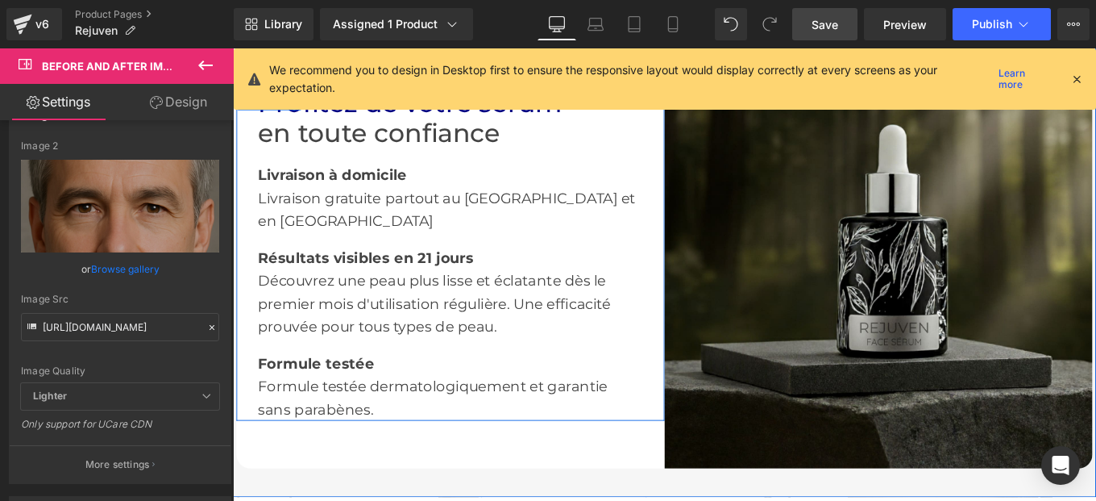
click at [432, 326] on span at bounding box center [435, 335] width 17 height 19
click at [322, 314] on div "Découvrez une peau plus lisse et éclatante dès le premier mois d'utilisation ré…" at bounding box center [478, 335] width 435 height 77
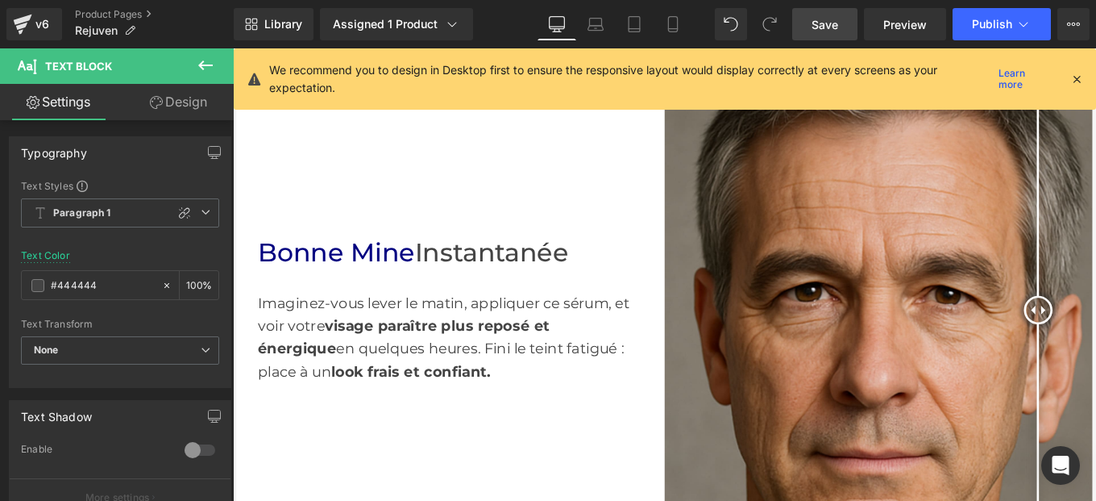
scroll to position [884, 0]
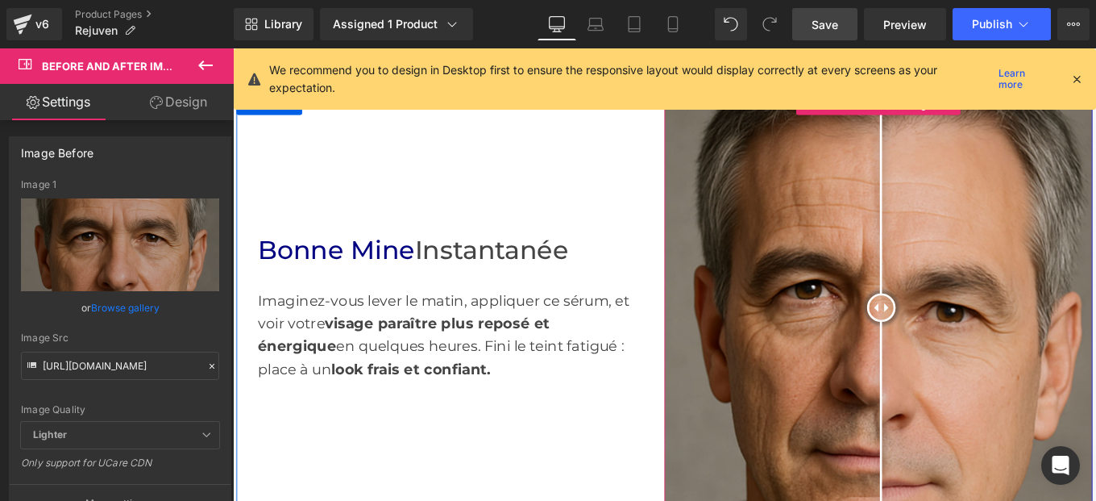
drag, startPoint x: 1137, startPoint y: 331, endPoint x: 959, endPoint y: 380, distance: 184.3
click at [959, 357] on div at bounding box center [966, 341] width 32 height 32
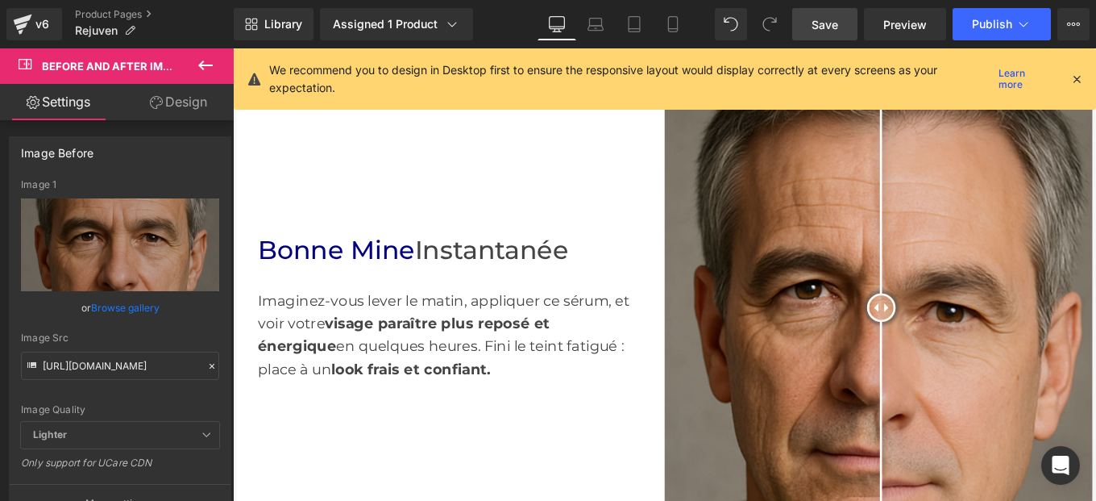
scroll to position [0, 0]
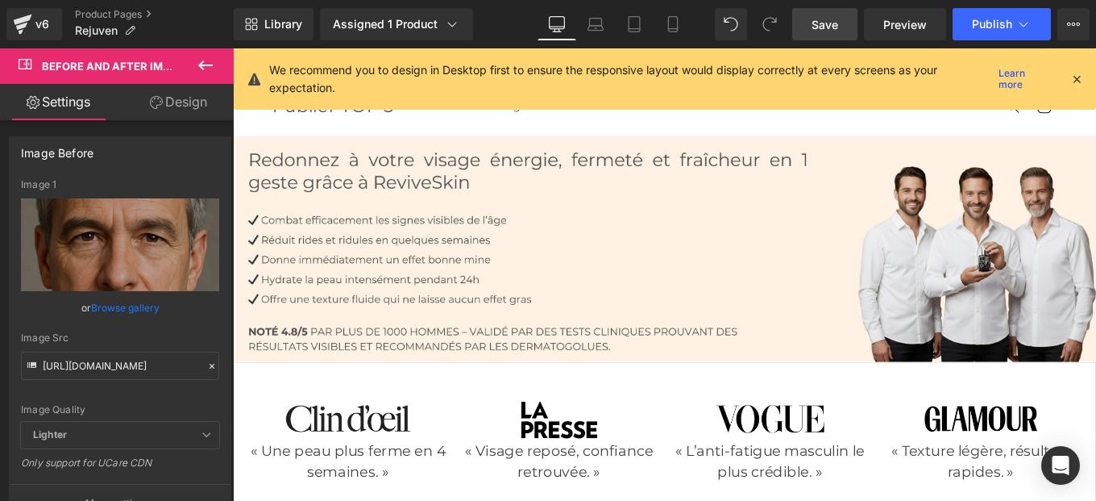
click at [686, 294] on img at bounding box center [720, 275] width 975 height 254
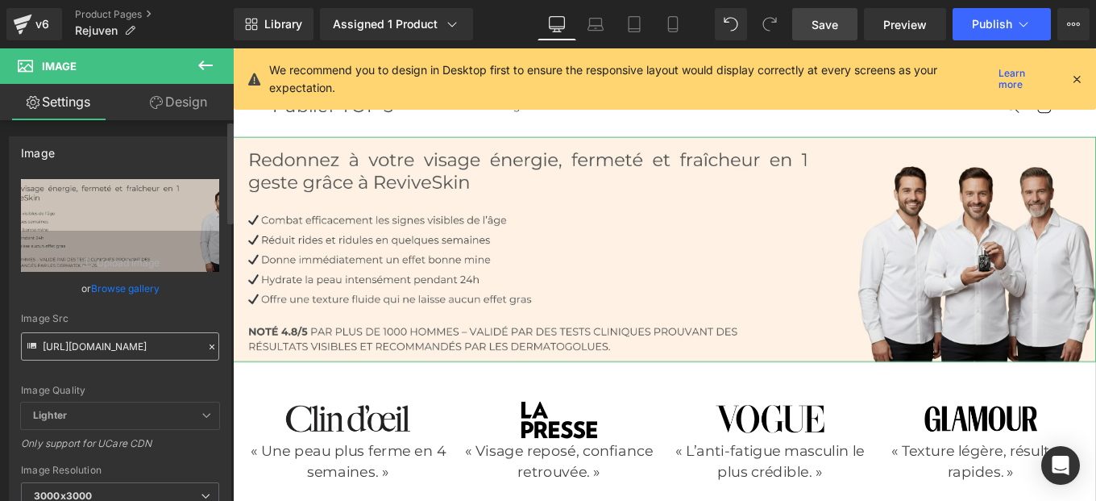
click at [208, 346] on icon at bounding box center [211, 346] width 11 height 11
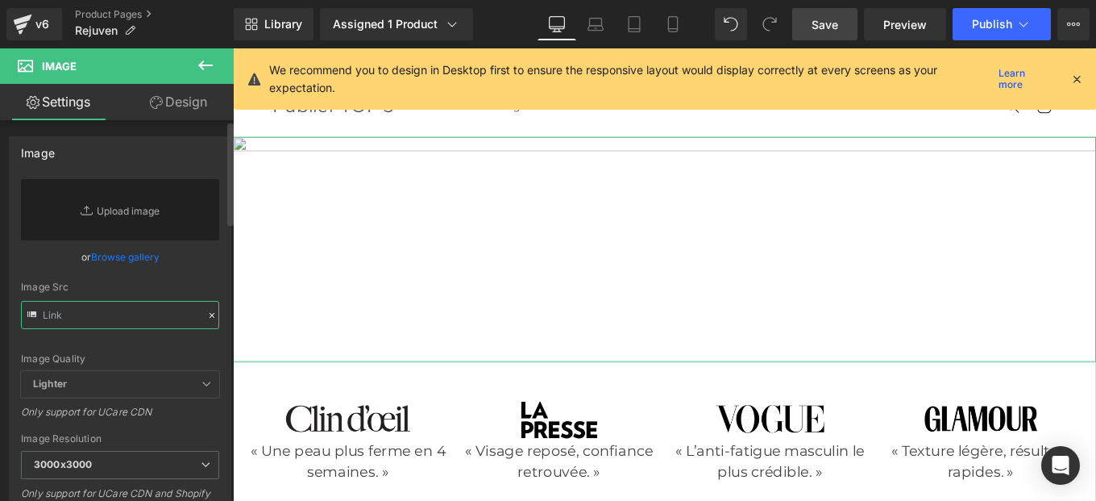
click at [121, 322] on input "text" at bounding box center [120, 315] width 198 height 28
paste input "https://cdn.shopify.com/s/files/1/0982/5760/0837/files/Ovaia_1_2.jpg?v=17586578…"
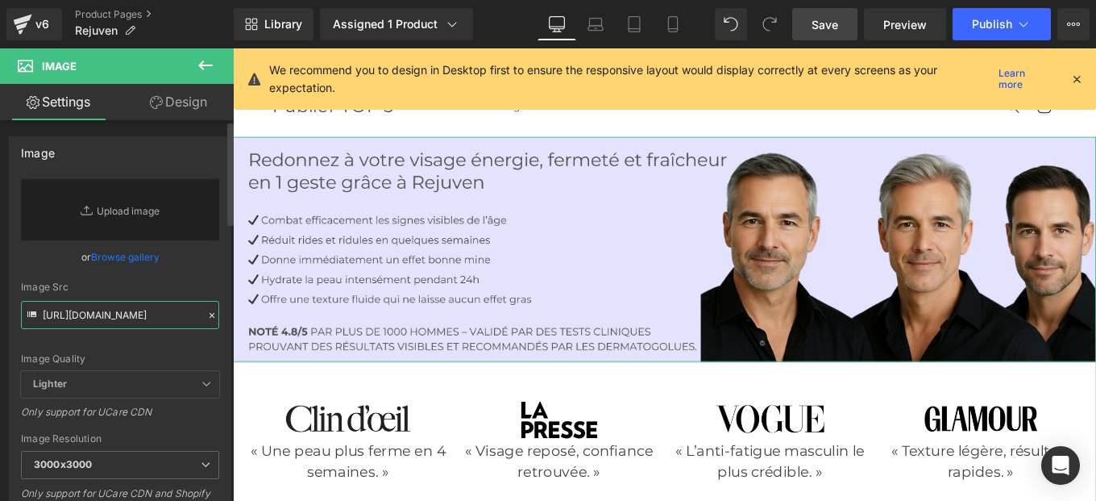
scroll to position [0, 239]
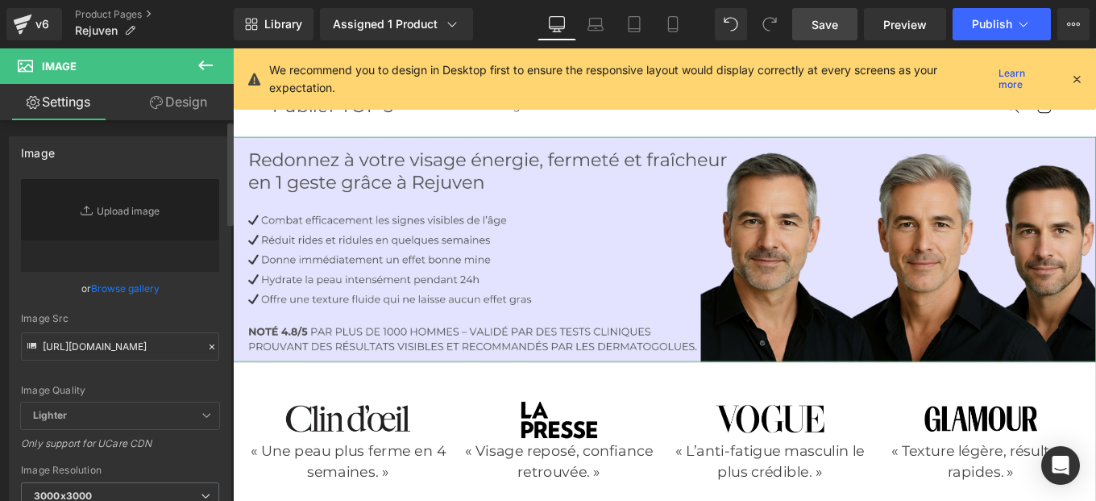
click at [202, 297] on div "Image Quality Lighter Lightest Lighter Lighter Lightest Only support for UCare …" at bounding box center [120, 290] width 198 height 223
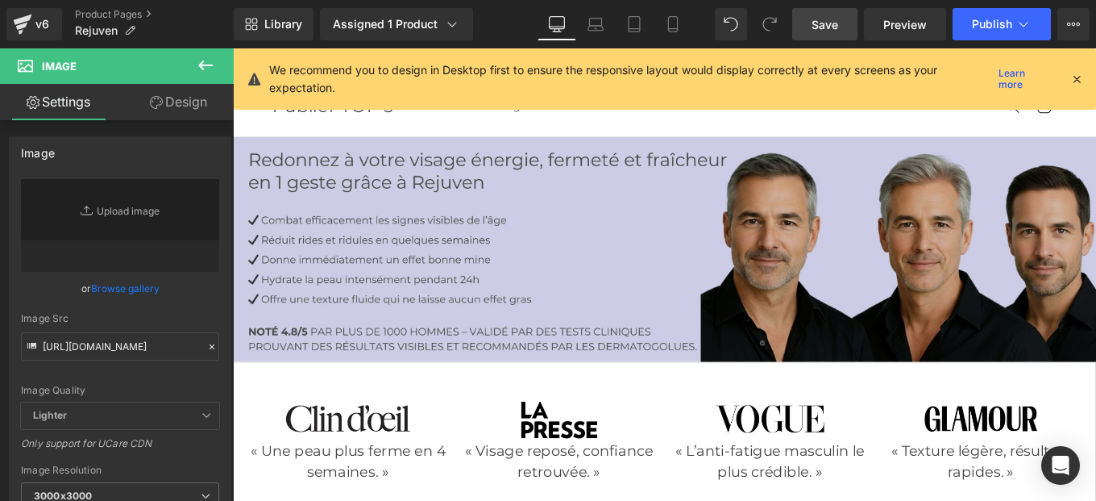
scroll to position [0, 0]
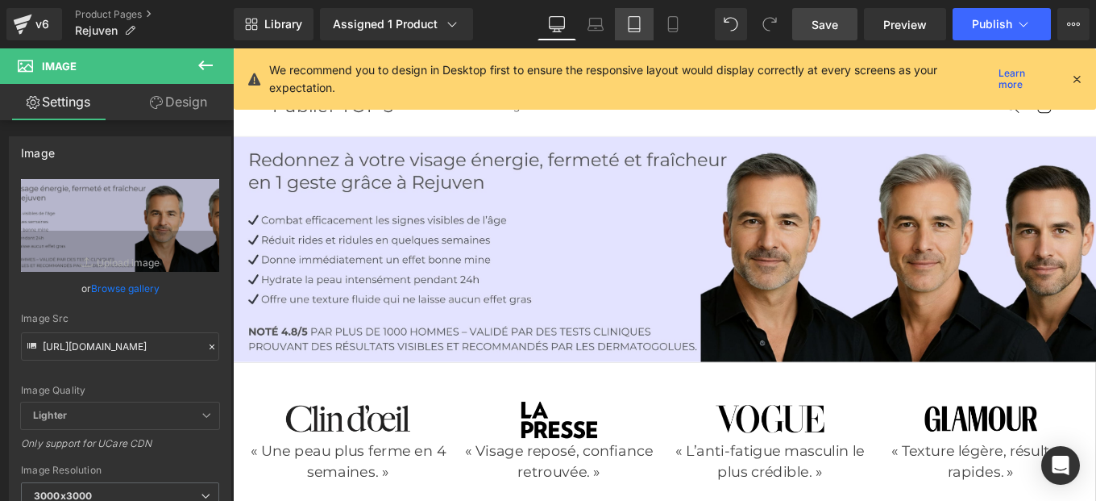
type input "https://cdn.shopify.com/s/files/1/0982/5760/0837/files/Ovaia_1_2_3000x3000.jpg?…"
click at [635, 27] on icon at bounding box center [634, 24] width 16 height 16
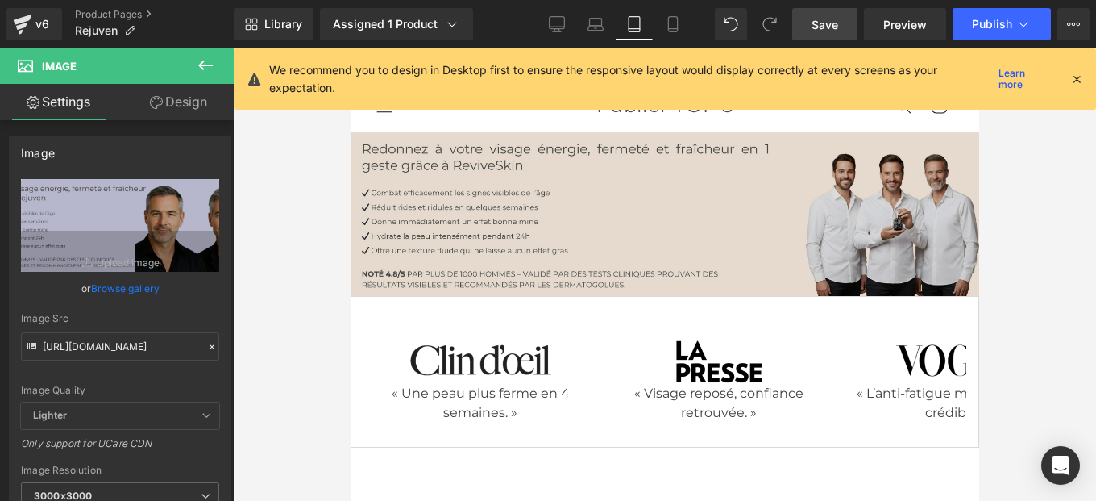
click at [617, 198] on img at bounding box center [664, 214] width 629 height 164
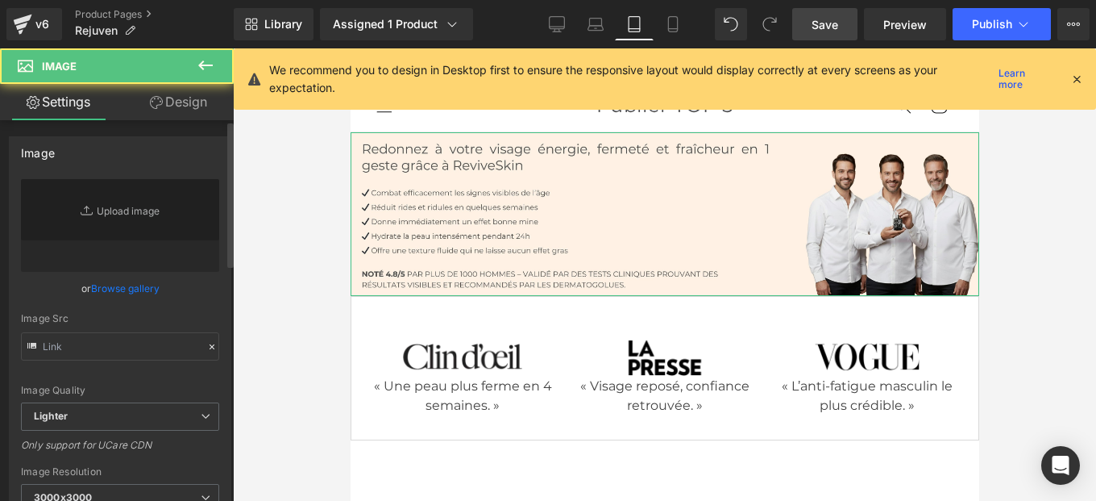
type input "https://cdn.shopify.com/s/files/1/0982/5760/0837/files/Ovaia_1_84dd5636-b297-44…"
click at [206, 345] on icon at bounding box center [211, 346] width 11 height 11
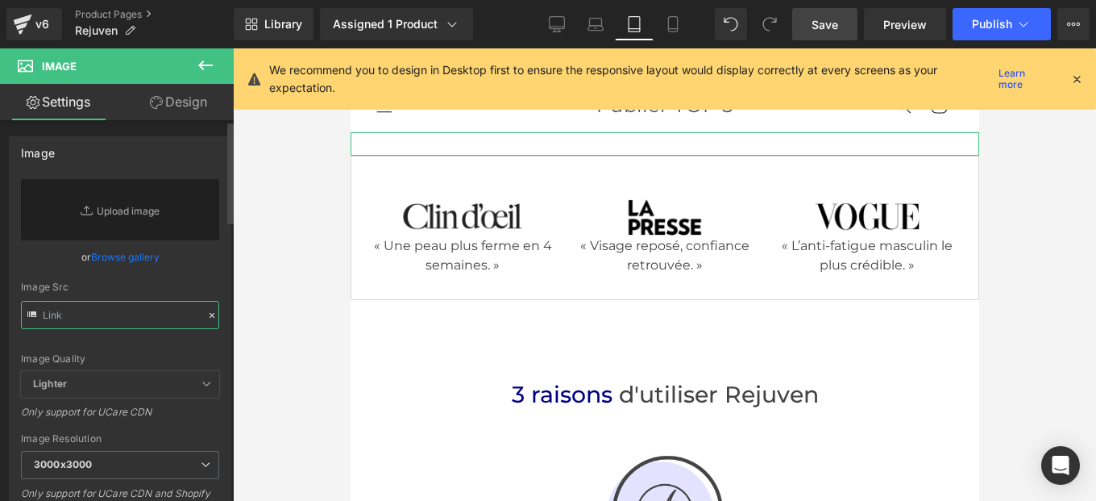
click at [124, 316] on input "text" at bounding box center [120, 315] width 198 height 28
paste input "https://cdn.shopify.com/s/files/1/0982/5760/0837/files/Ovaia_1_2.jpg?v=17586578…"
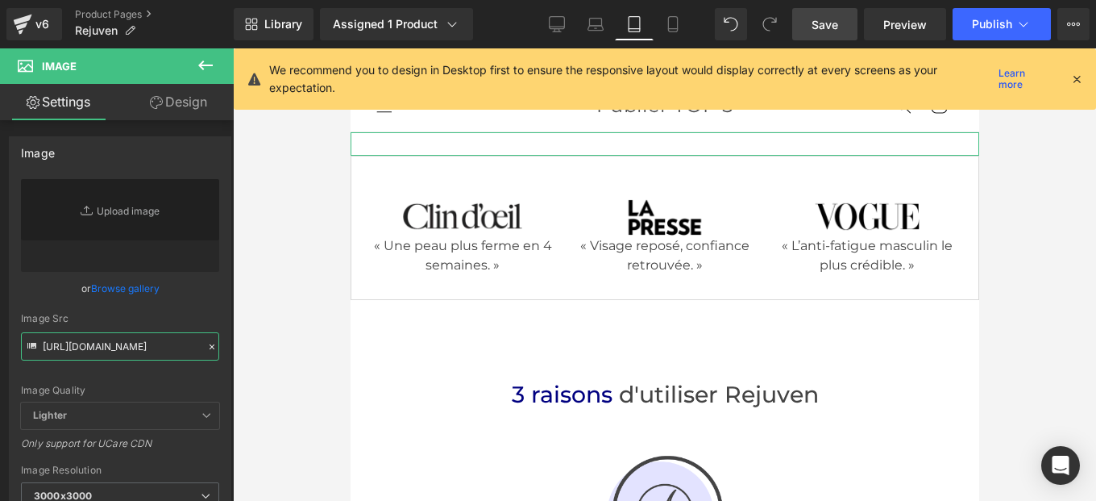
scroll to position [0, 239]
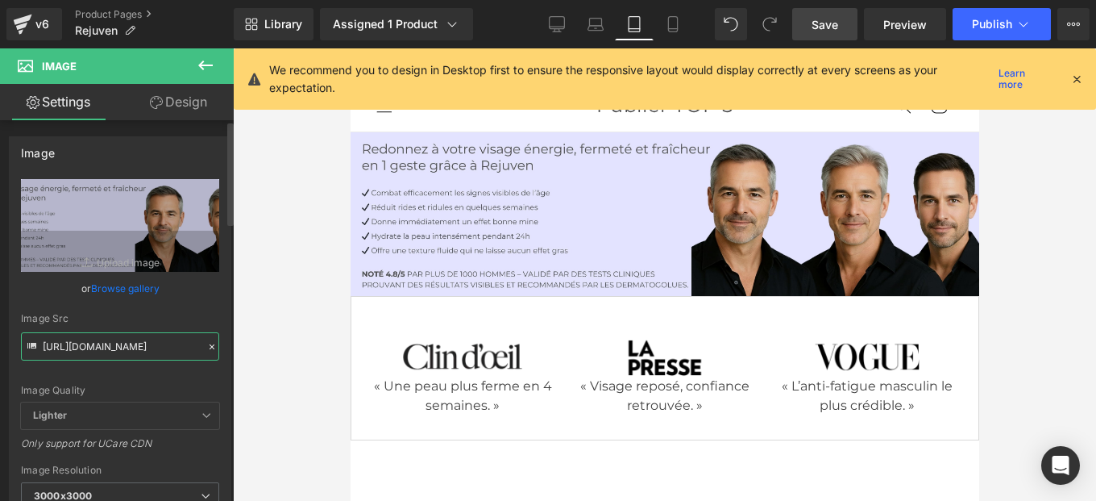
type input "https://cdn.shopify.com/s/files/1/0982/5760/0837/files/Ovaia_1_2_3000x3000.jpg?…"
click at [209, 287] on div "or Browse gallery" at bounding box center [120, 288] width 198 height 17
click at [597, 31] on icon at bounding box center [595, 28] width 15 height 5
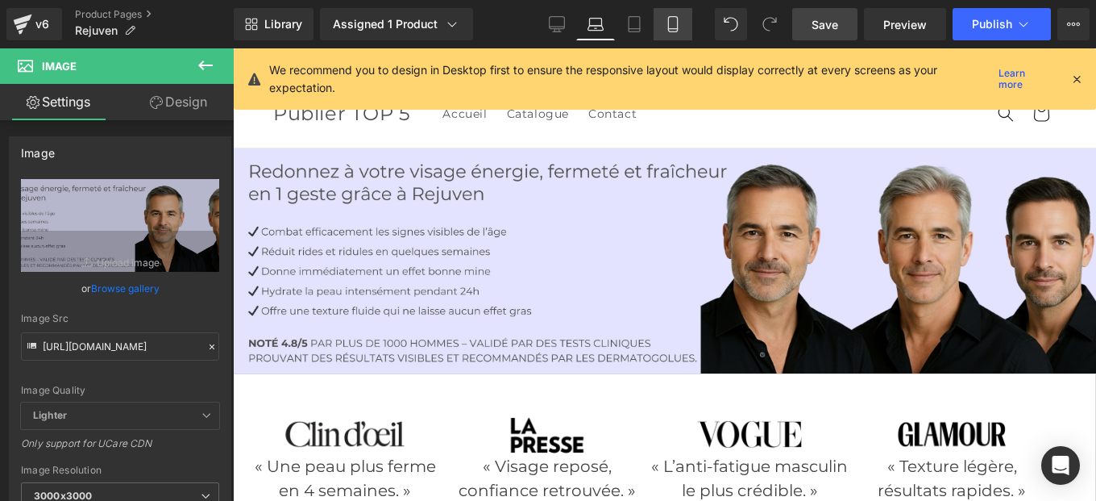
click at [663, 29] on link "Mobile" at bounding box center [673, 24] width 39 height 32
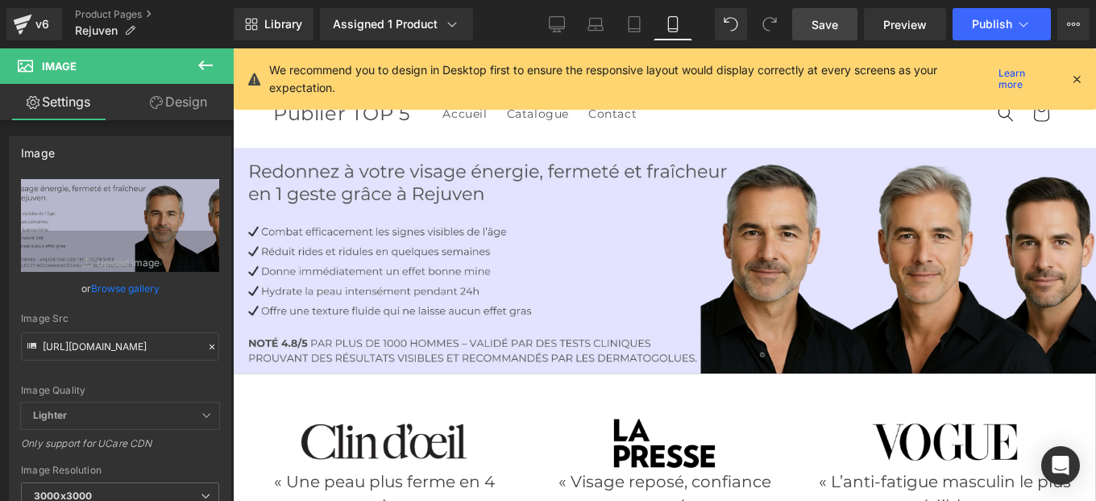
click at [680, 31] on icon at bounding box center [673, 24] width 16 height 16
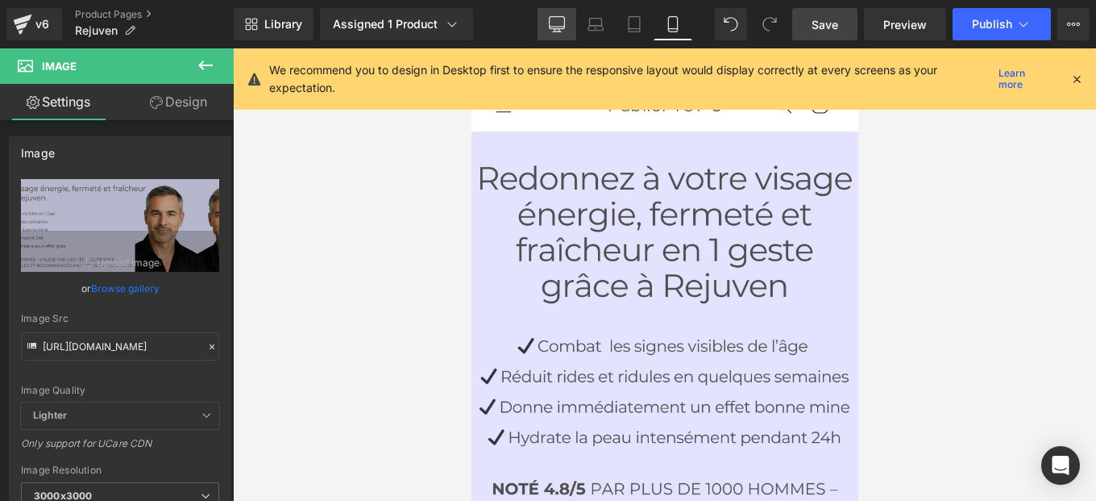
click at [559, 27] on icon at bounding box center [557, 27] width 15 height 0
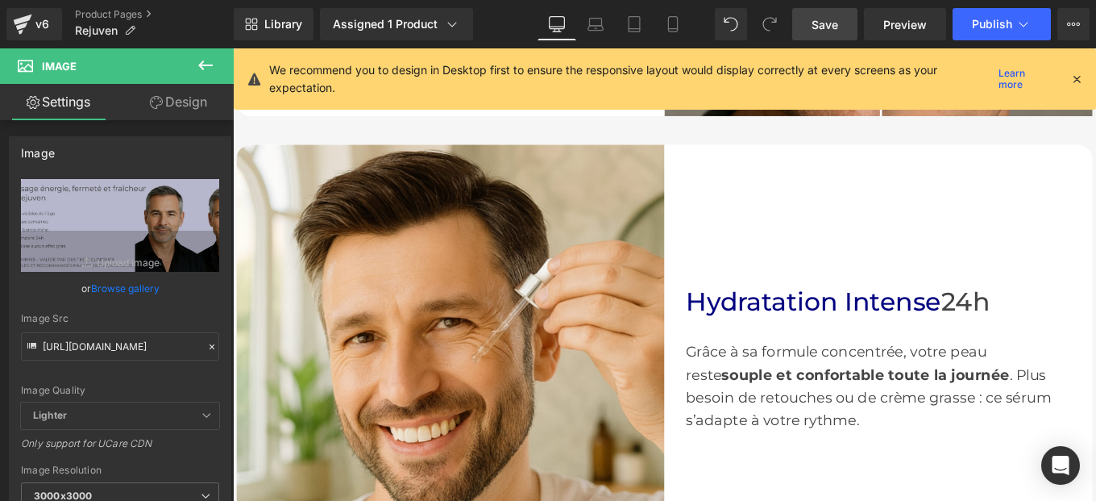
scroll to position [1351, 0]
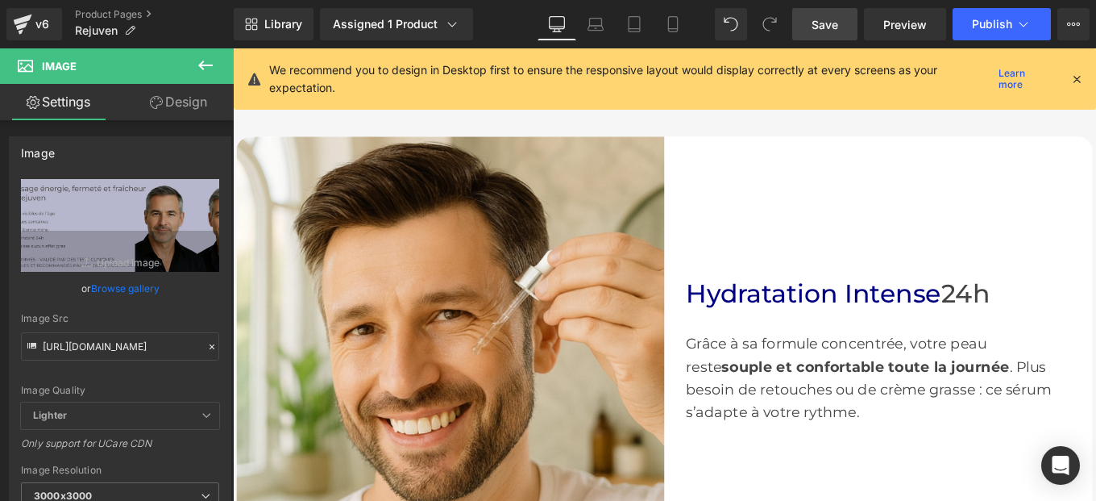
click at [813, 30] on span "Save" at bounding box center [825, 24] width 27 height 17
click at [997, 29] on span "Publish" at bounding box center [992, 24] width 40 height 13
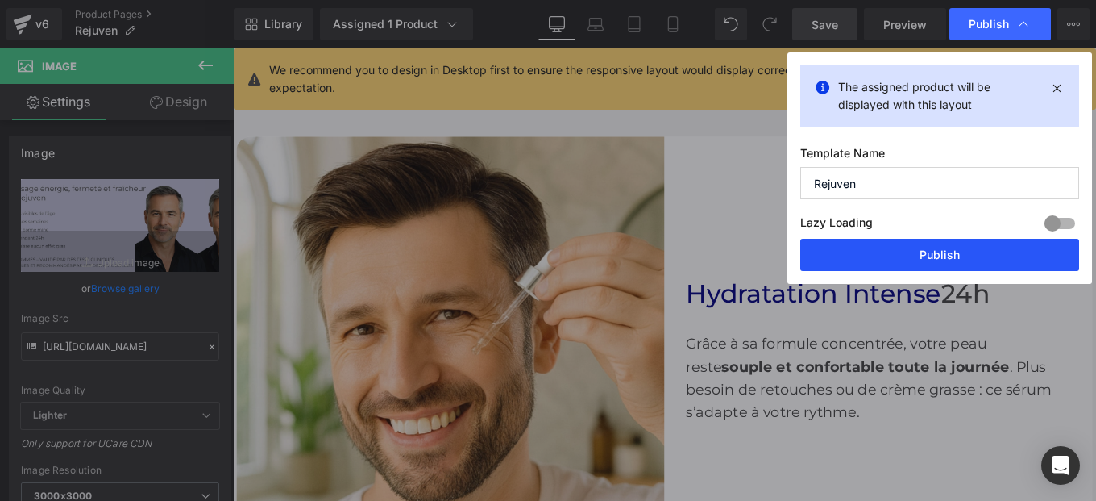
click at [896, 252] on button "Publish" at bounding box center [939, 255] width 279 height 32
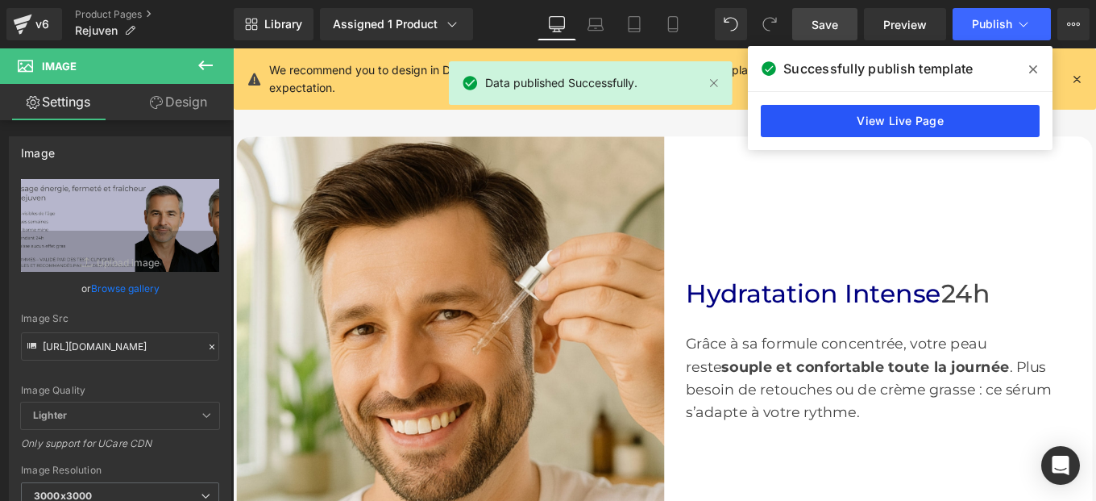
click at [905, 121] on link "View Live Page" at bounding box center [900, 121] width 279 height 32
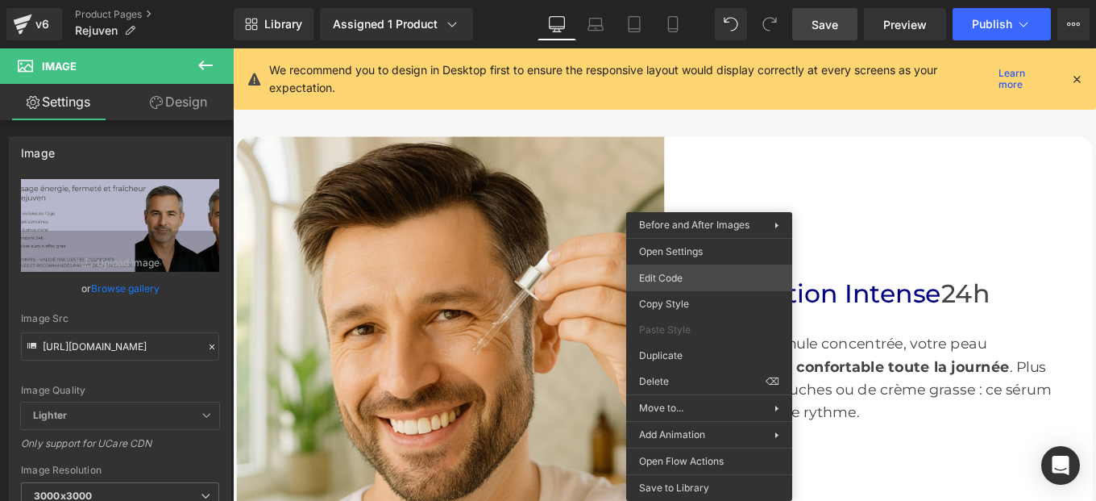
scroll to position [879, 0]
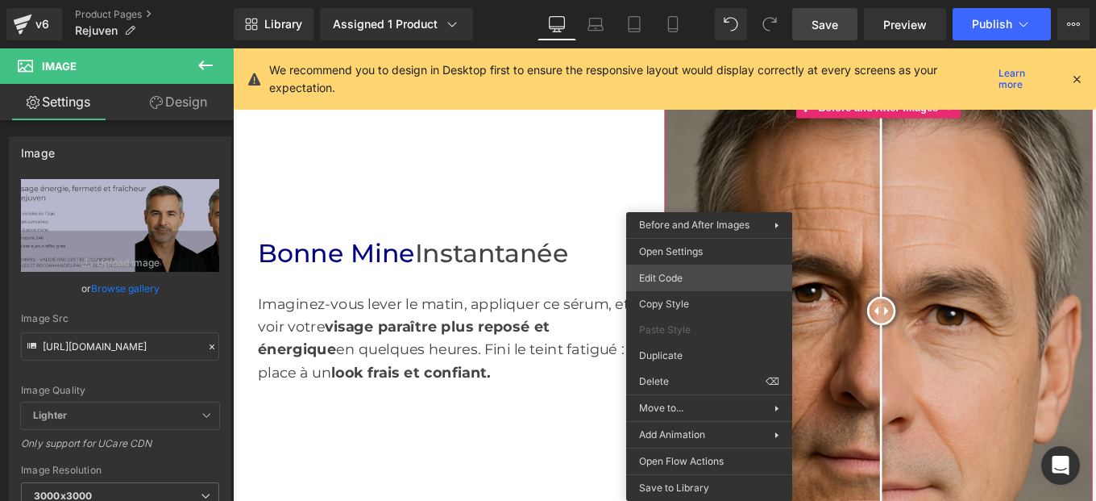
click at [707, 0] on div "Text Block You are previewing how the Page Preset 2 will restyle your page. You…" at bounding box center [548, 0] width 1096 height 0
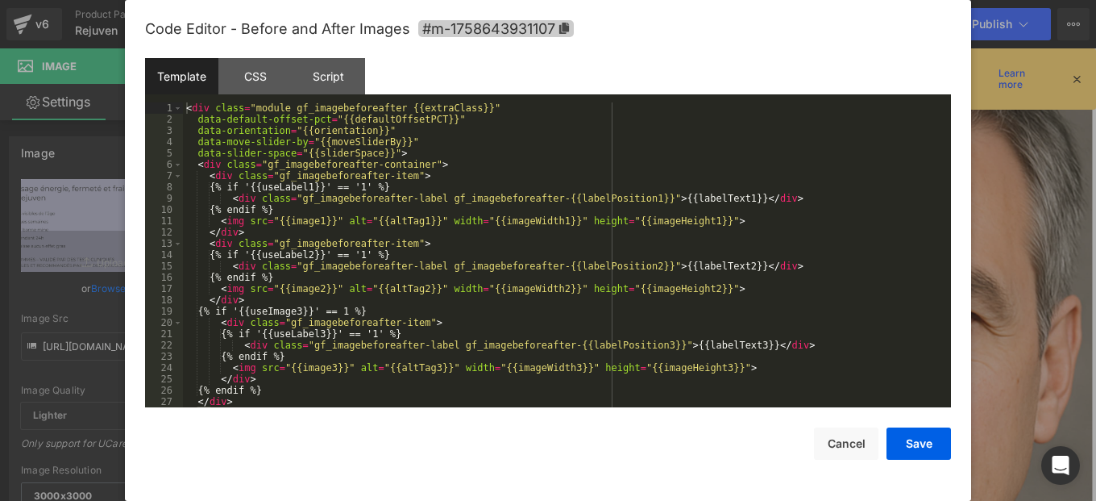
click at [568, 34] on span "#m-1758643931107" at bounding box center [496, 28] width 156 height 17
click at [246, 88] on div "CSS" at bounding box center [254, 76] width 73 height 36
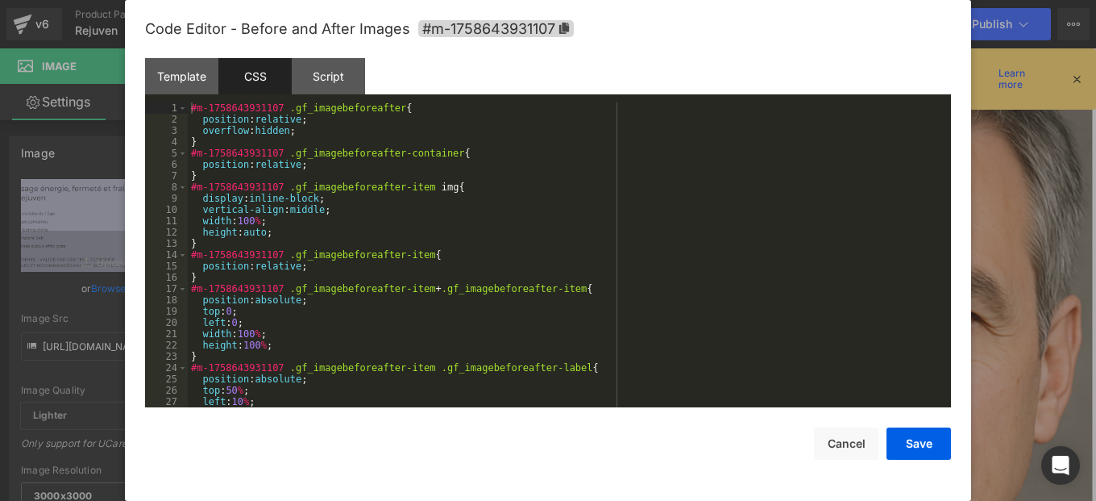
click at [401, 239] on div "#m-1758643931107 .gf_imagebeforeafter { position : relative ; overflow : hidden…" at bounding box center [566, 265] width 757 height 327
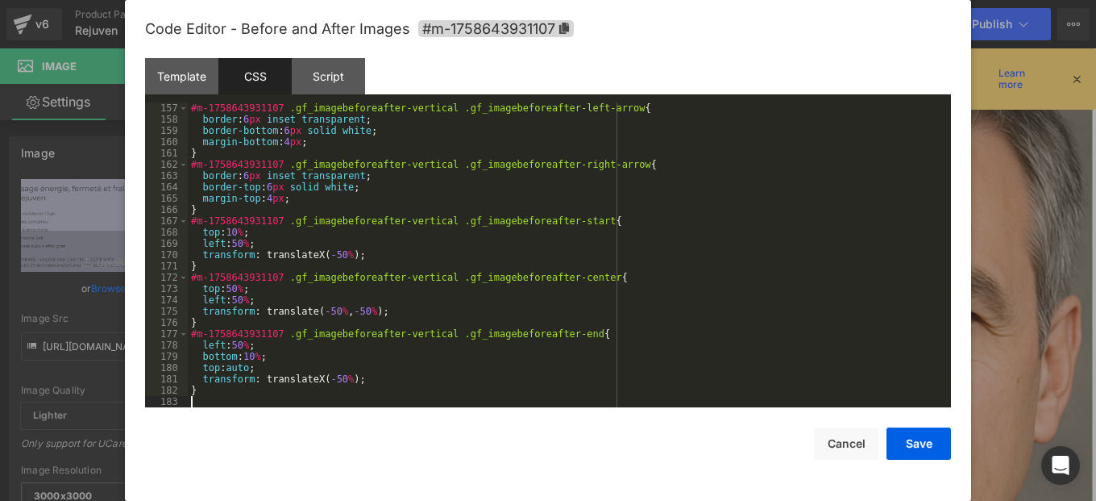
scroll to position [1761, 0]
click at [914, 446] on button "Save" at bounding box center [919, 443] width 64 height 32
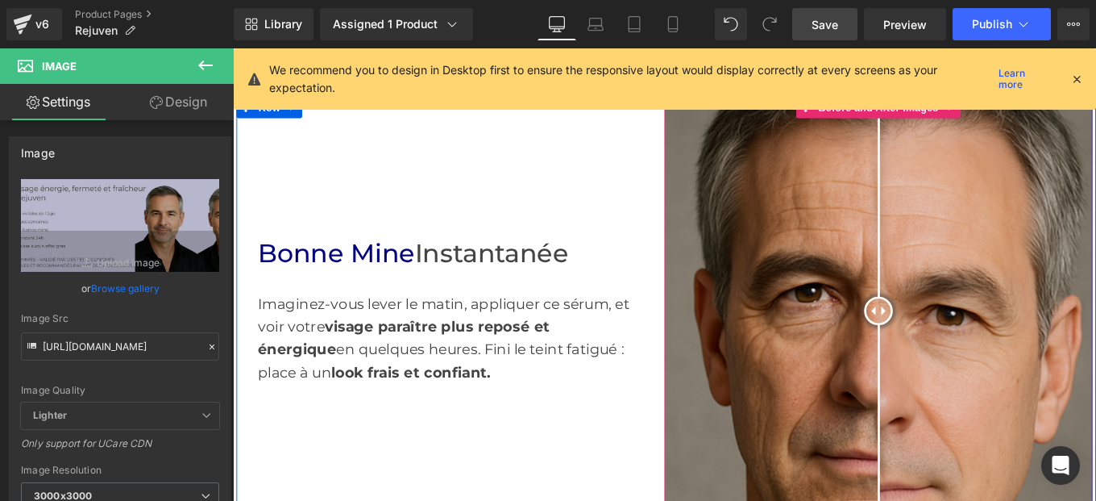
scroll to position [845, 0]
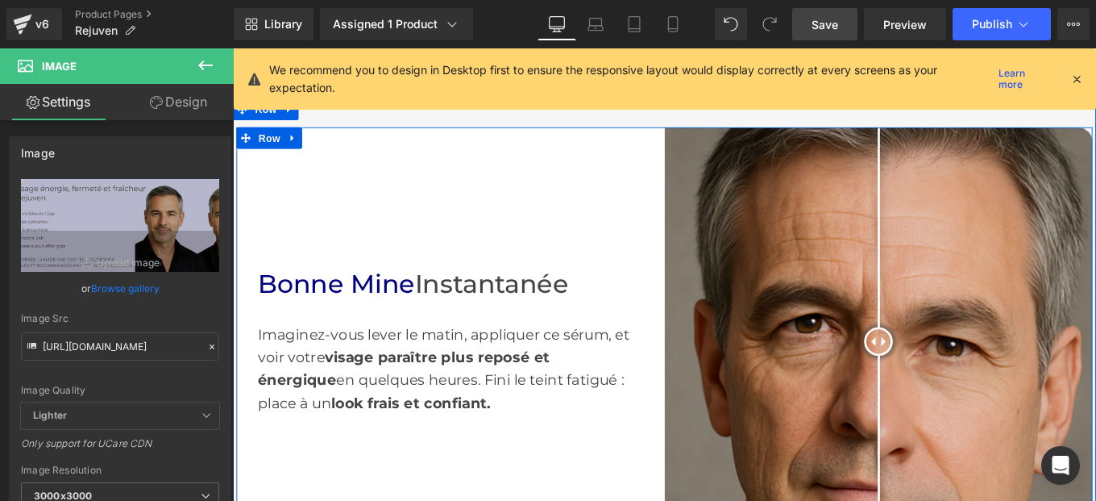
click at [827, 291] on img at bounding box center [963, 380] width 484 height 484
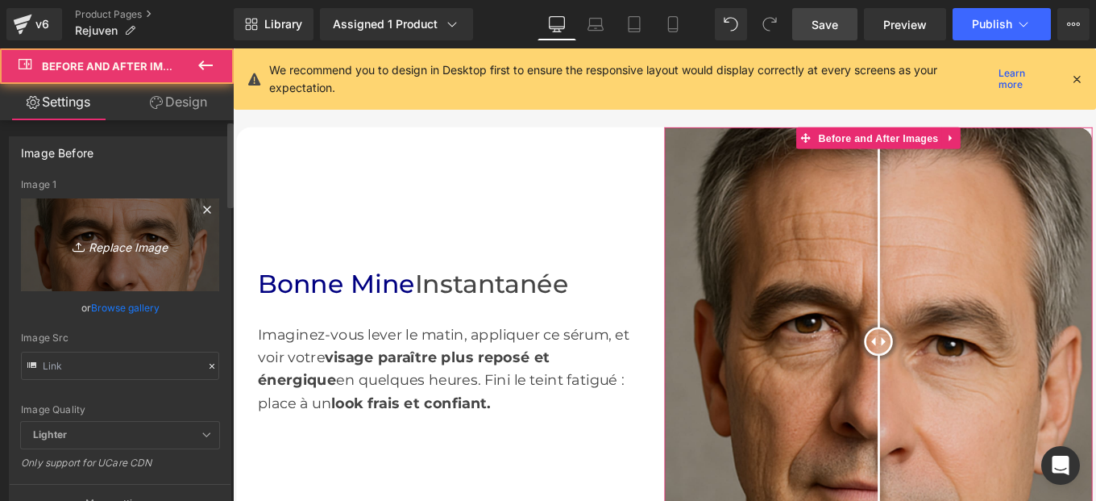
type input "https://cdn.shopify.com/s/files/1/0982/5760/0837/files/4_2.jpg?v=1758651647"
type input "https://cdn.shopify.com/s/files/1/0982/5760/0837/files/5_2.jpg?v=1758652865"
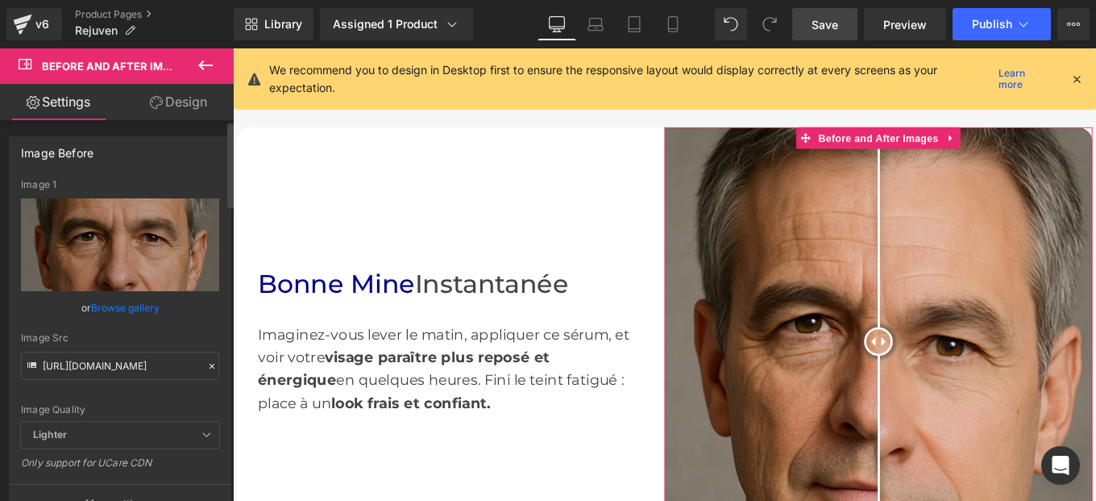
click at [206, 364] on icon at bounding box center [211, 365] width 11 height 11
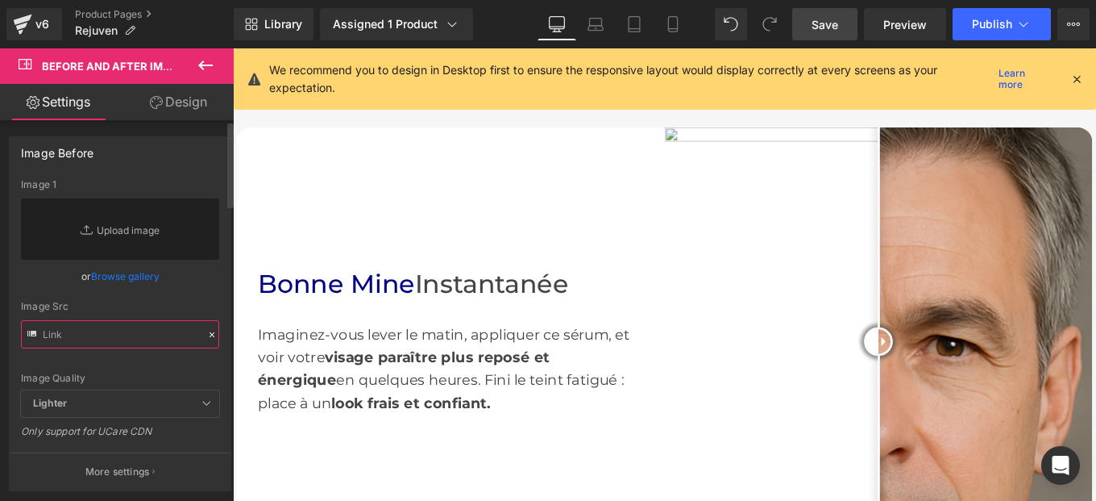
click at [109, 344] on input "text" at bounding box center [120, 334] width 198 height 28
paste input "https://cdn.shopify.com/s/files/1/0982/5760/0837/files/4_3.jpg?v=1758659467"
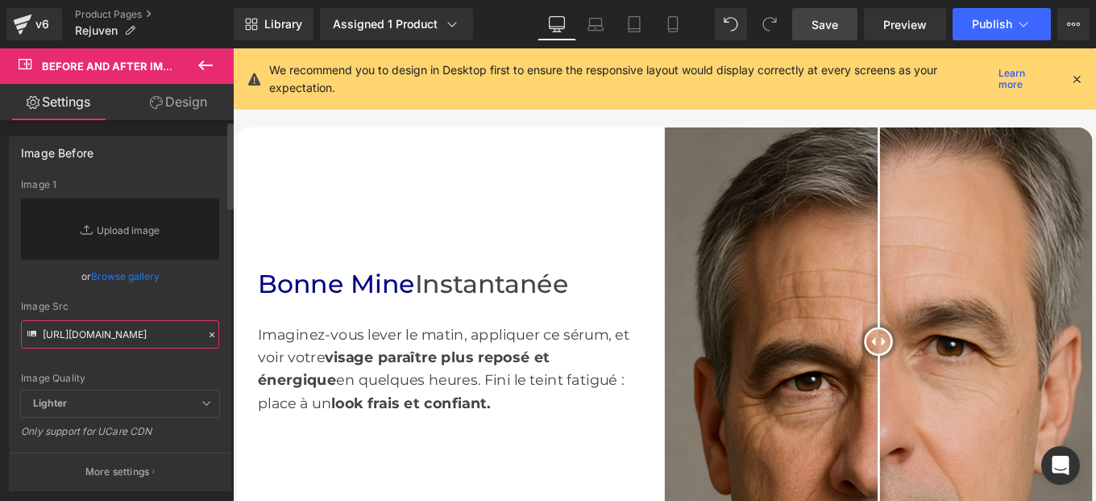
type input "https://cdn.shopify.com/s/files/1/0982/5760/0837/files/4_3.jpg?v=1758659467"
click at [203, 315] on div "Image Src https://cdn.shopify.com/s/files/1/0982/5760/0837/files/4_3.jpg?v=1758…" at bounding box center [120, 325] width 198 height 48
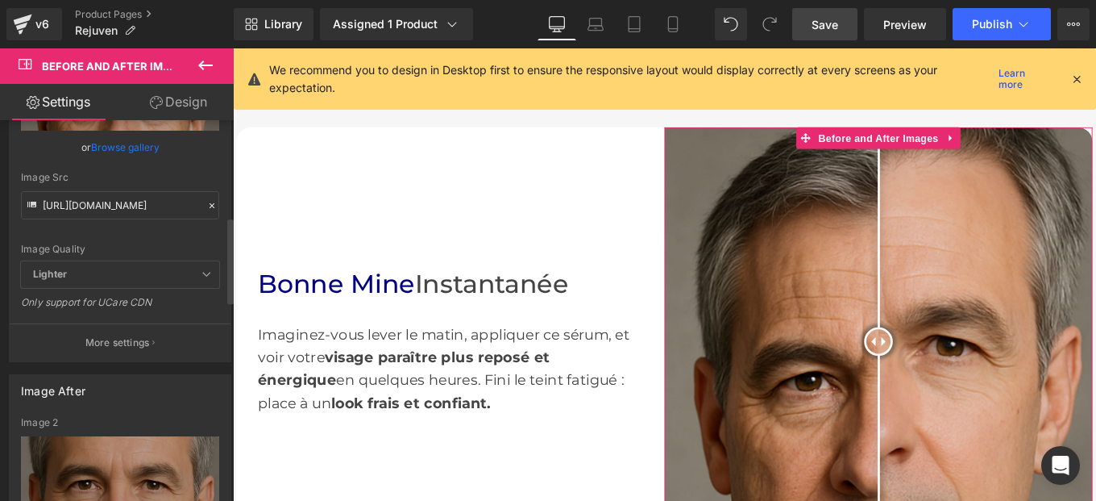
scroll to position [425, 0]
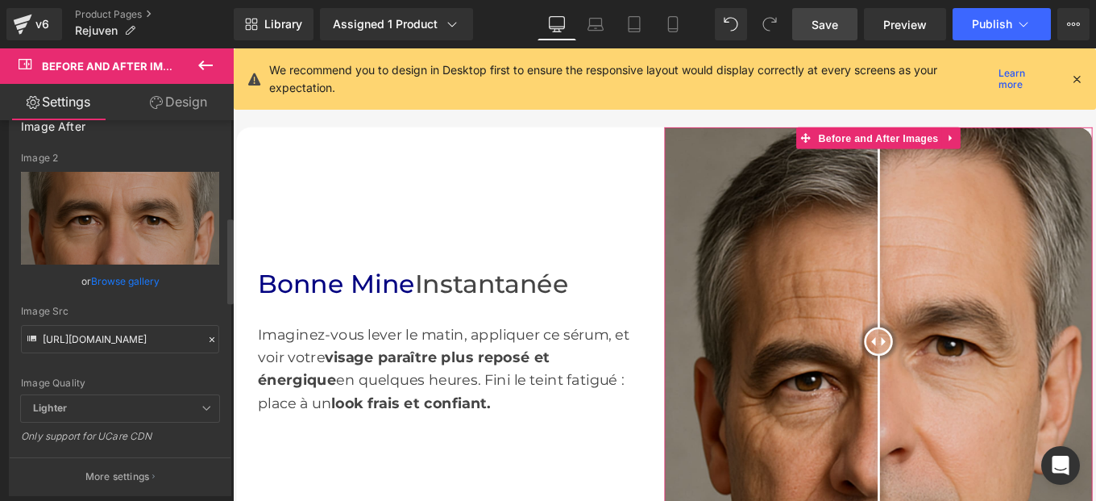
click at [205, 332] on div at bounding box center [212, 340] width 15 height 19
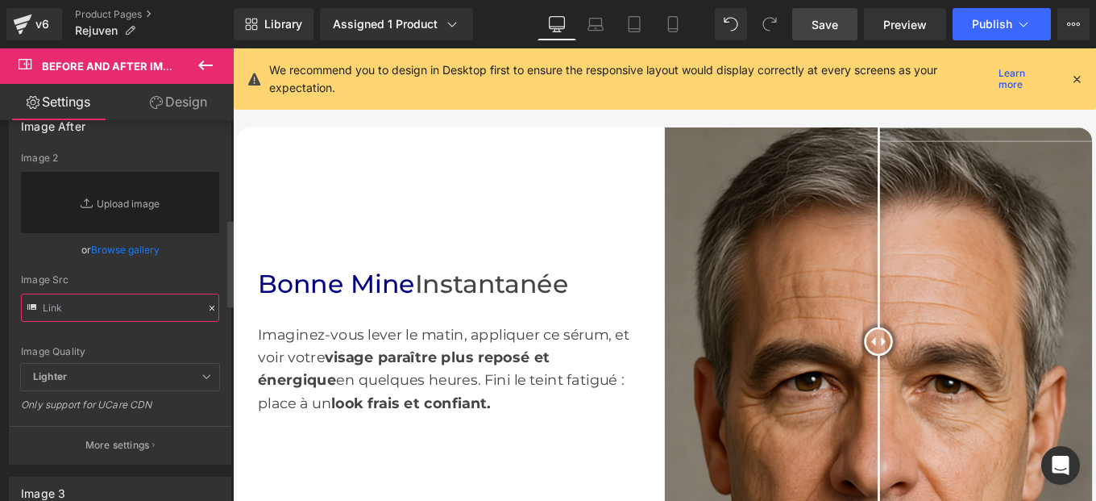
click at [136, 315] on input "text" at bounding box center [120, 307] width 198 height 28
paste input "https://cdn.shopify.com/s/files/1/0982/5760/0837/files/5_1_9df8e8b3-872b-455e-b…"
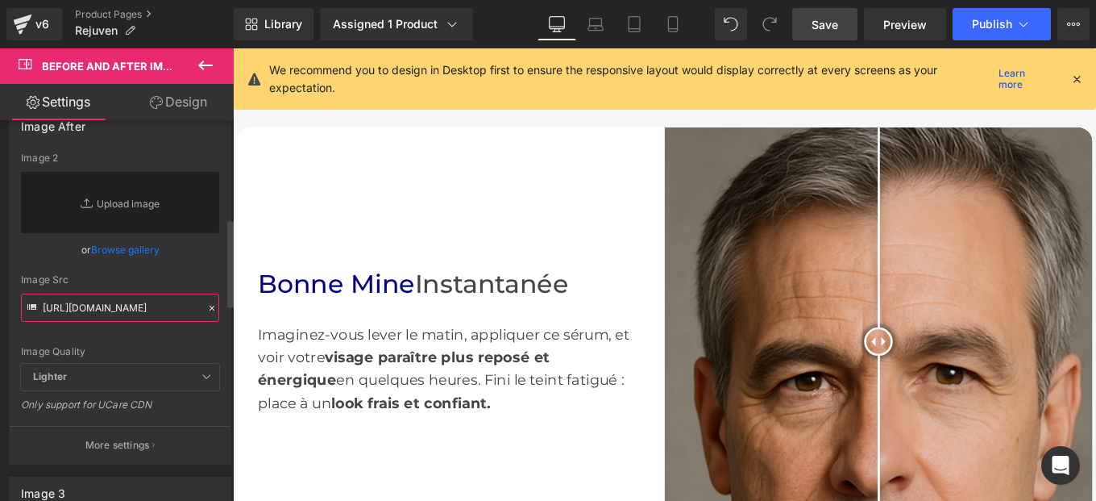
scroll to position [0, 412]
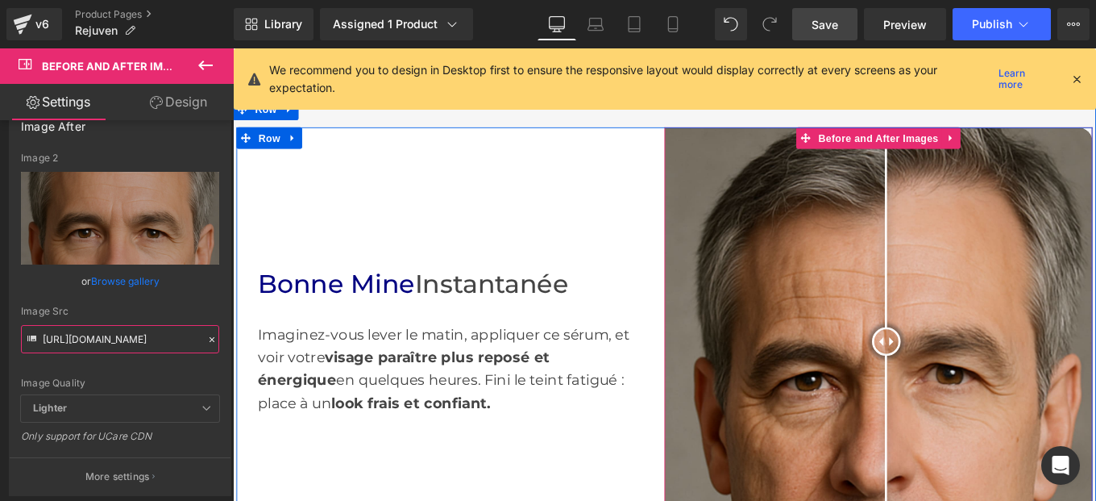
drag, startPoint x: 933, startPoint y: 372, endPoint x: 965, endPoint y: 425, distance: 61.5
click at [965, 396] on div at bounding box center [971, 380] width 32 height 32
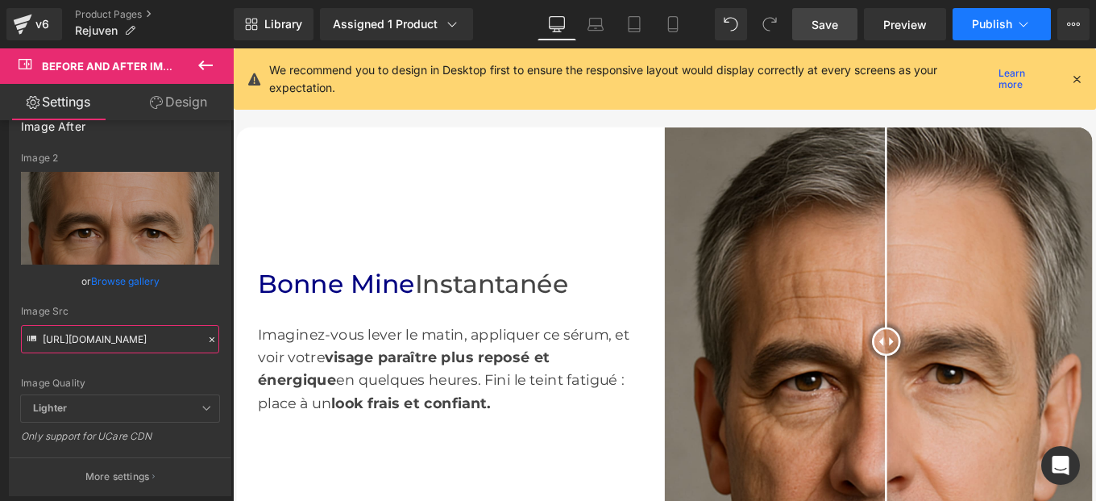
type input "https://cdn.shopify.com/s/files/1/0982/5760/0837/files/5_1_9df8e8b3-872b-455e-b…"
click at [996, 27] on span "Publish" at bounding box center [992, 24] width 40 height 13
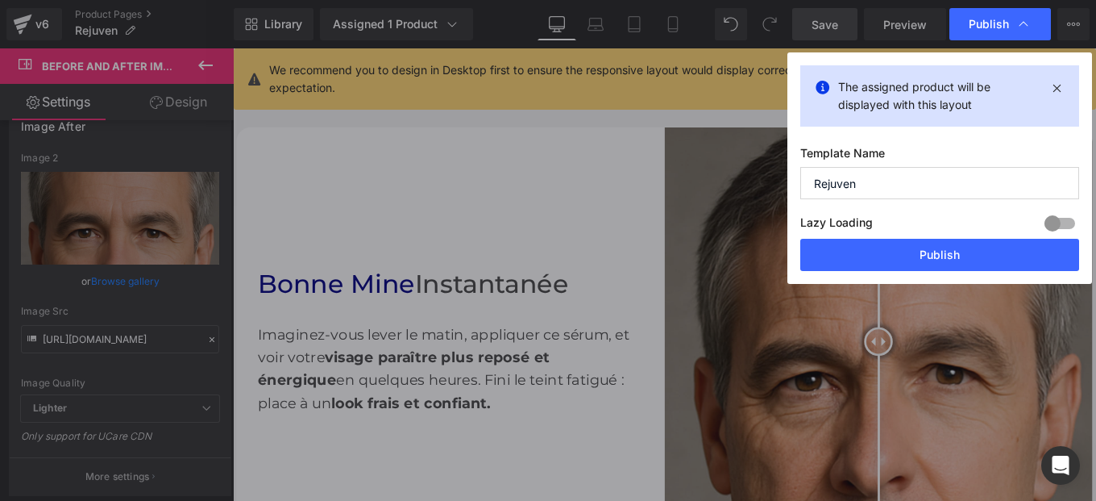
scroll to position [0, 0]
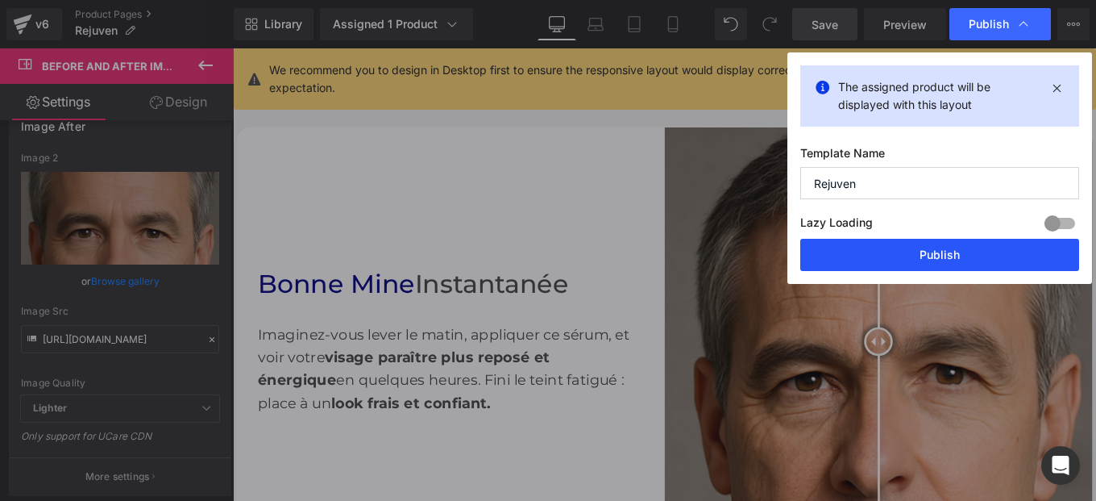
click at [924, 256] on button "Publish" at bounding box center [939, 255] width 279 height 32
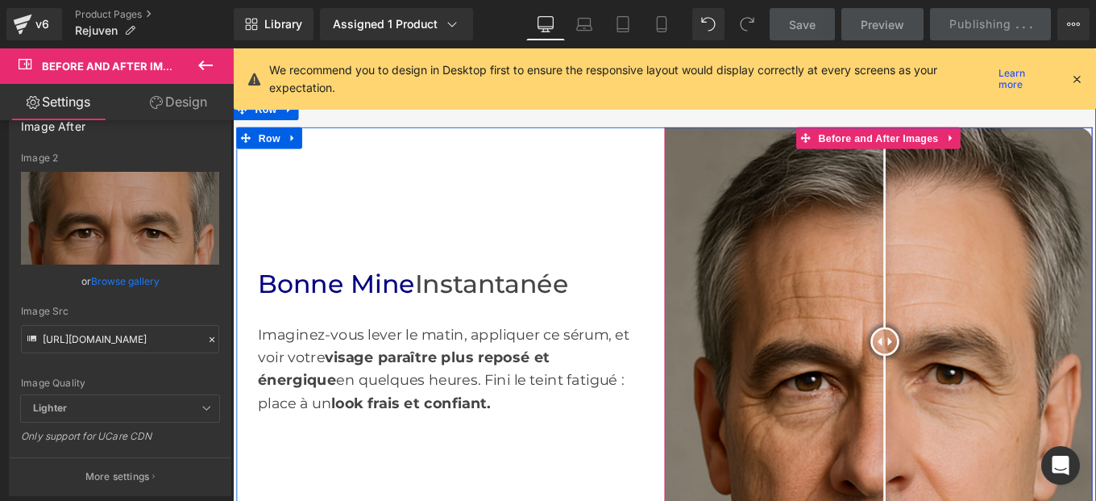
click at [963, 380] on div at bounding box center [970, 380] width 32 height 32
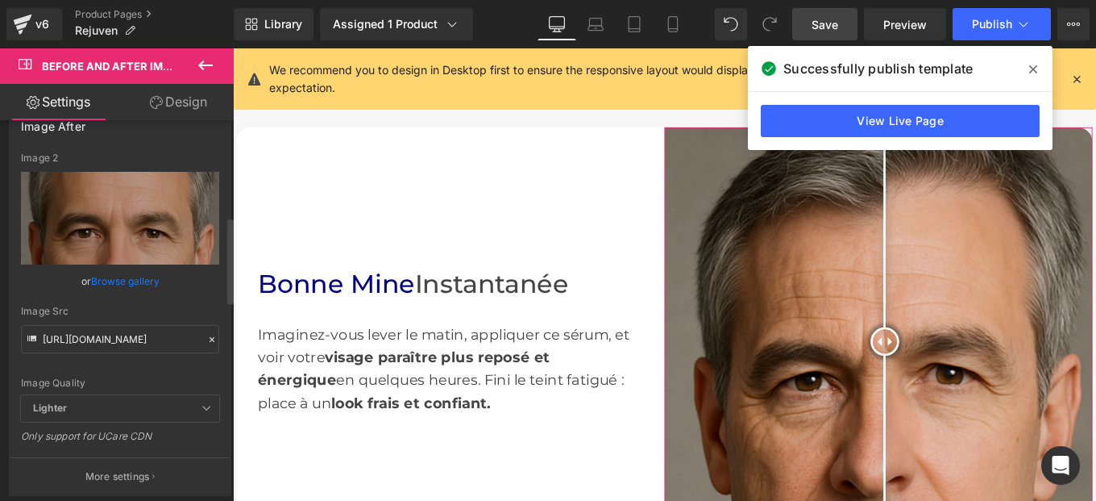
click at [206, 338] on icon at bounding box center [211, 339] width 11 height 11
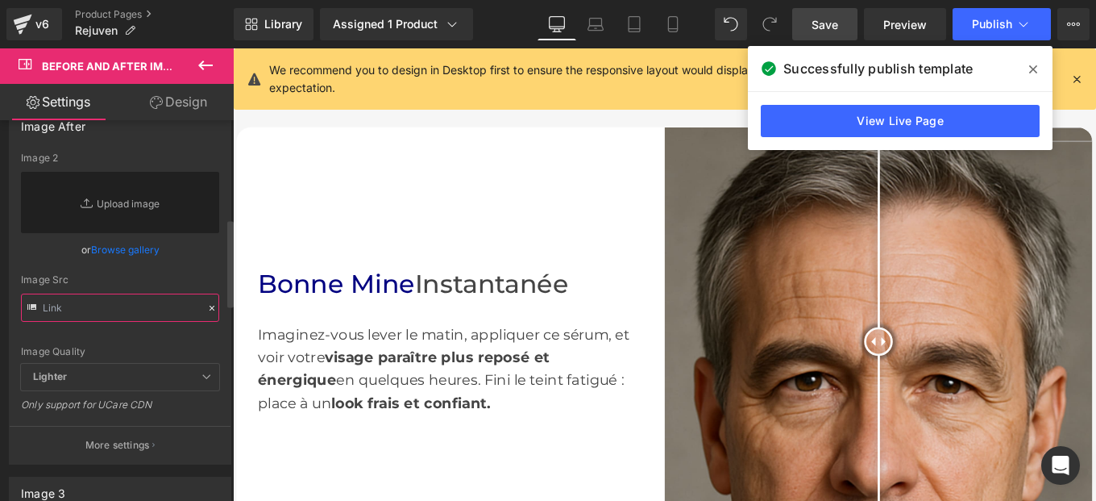
click at [120, 305] on input "text" at bounding box center [120, 307] width 198 height 28
paste input "https://cdn.shopify.com/s/files/1/0982/5760/0837/files/NuveraBio_FRANCAIS_1000_…"
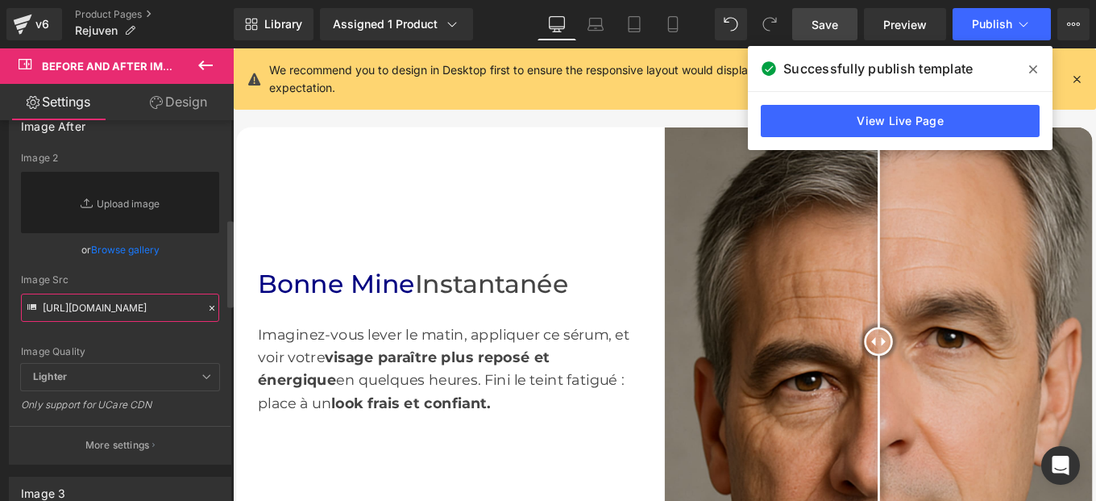
scroll to position [0, 372]
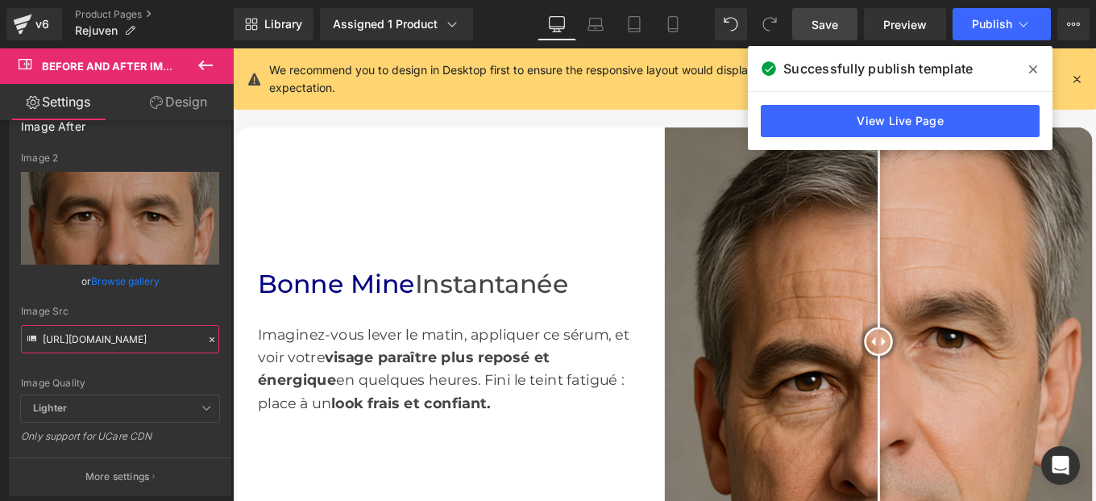
type input "https://cdn.shopify.com/s/files/1/0982/5760/0837/files/NuveraBio_FRANCAIS_1000_…"
click at [206, 339] on icon at bounding box center [211, 339] width 11 height 11
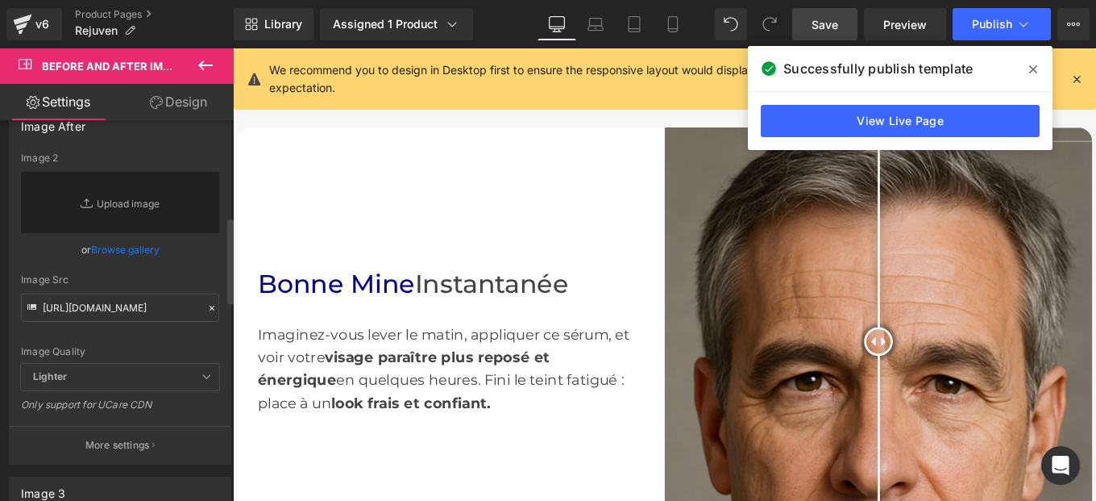
scroll to position [0, 0]
click at [121, 309] on input "text" at bounding box center [120, 307] width 198 height 28
paste input "https://cdn.shopify.com/s/files/1/0982/5760/0837/files/5_1_9df8e8b3-872b-455e-b…"
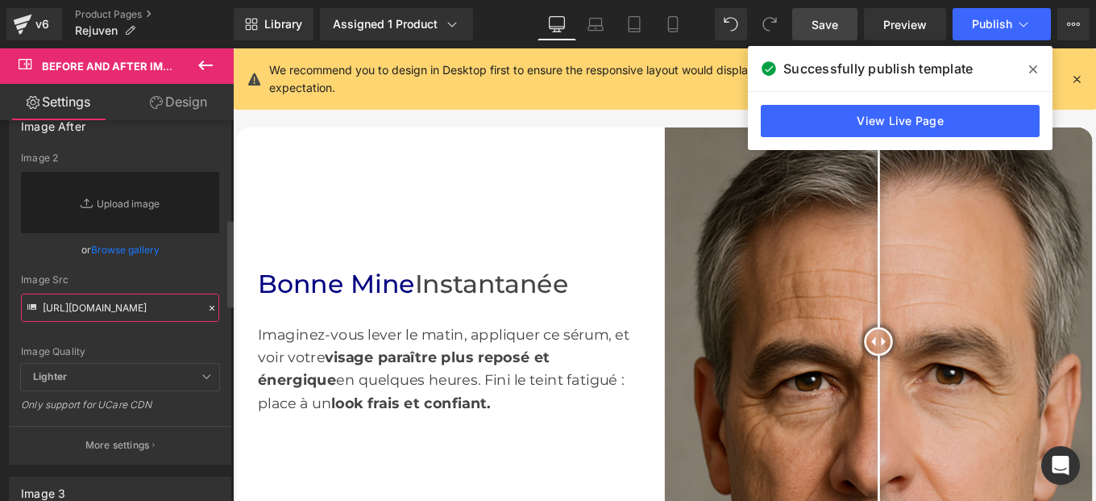
scroll to position [0, 412]
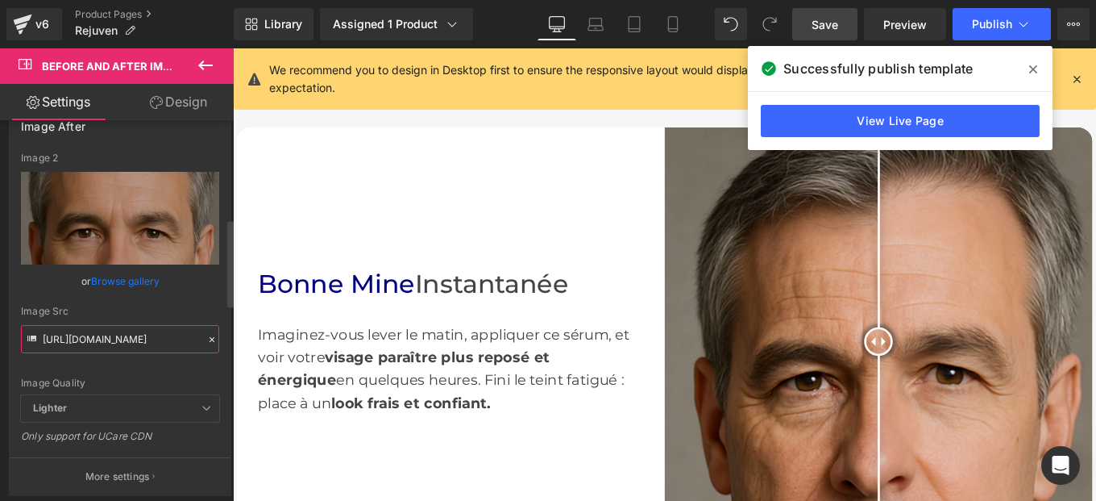
type input "https://cdn.shopify.com/s/files/1/0982/5760/0837/files/5_1_9df8e8b3-872b-455e-b…"
click at [206, 291] on div "Image Quality Lighter Lightest Lighter Lighter Lightest Only support for UCare …" at bounding box center [120, 273] width 198 height 243
click at [1005, 35] on button "Publish" at bounding box center [1002, 24] width 98 height 32
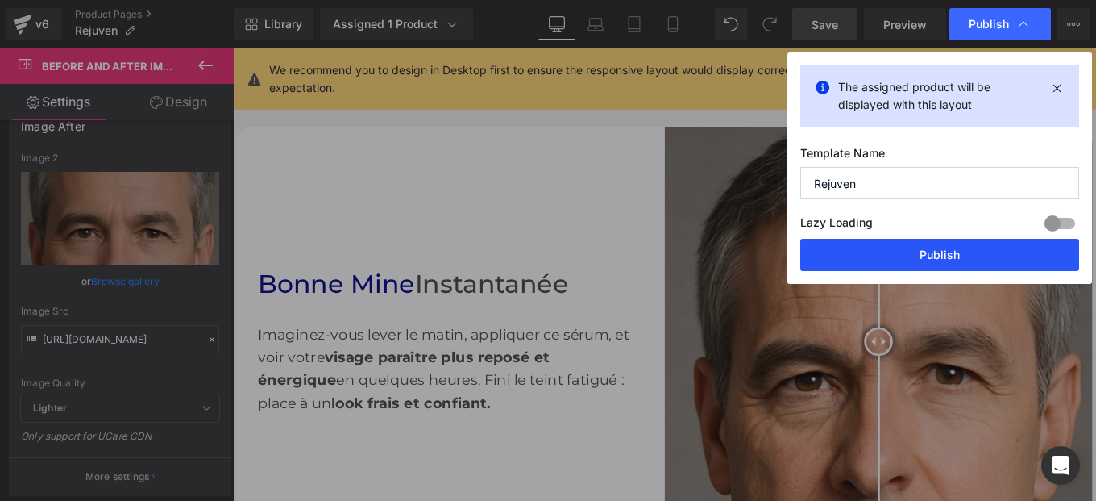
click at [921, 264] on button "Publish" at bounding box center [939, 255] width 279 height 32
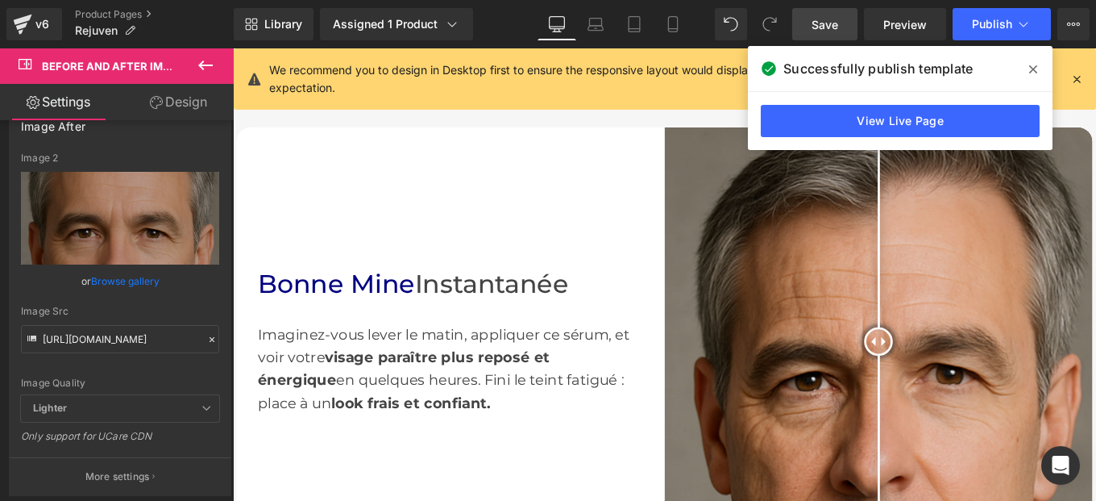
click at [1033, 72] on icon at bounding box center [1033, 69] width 8 height 13
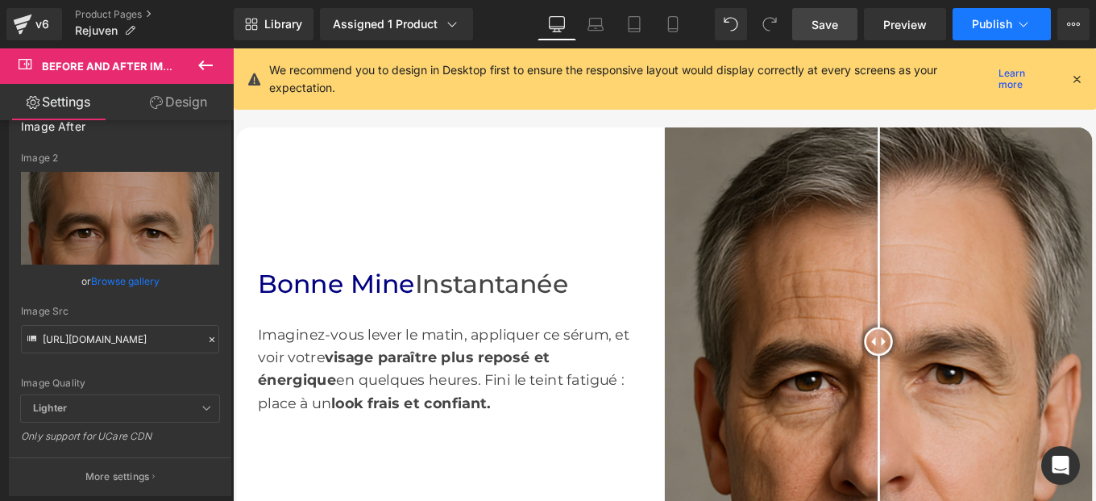
click at [994, 35] on button "Publish" at bounding box center [1002, 24] width 98 height 32
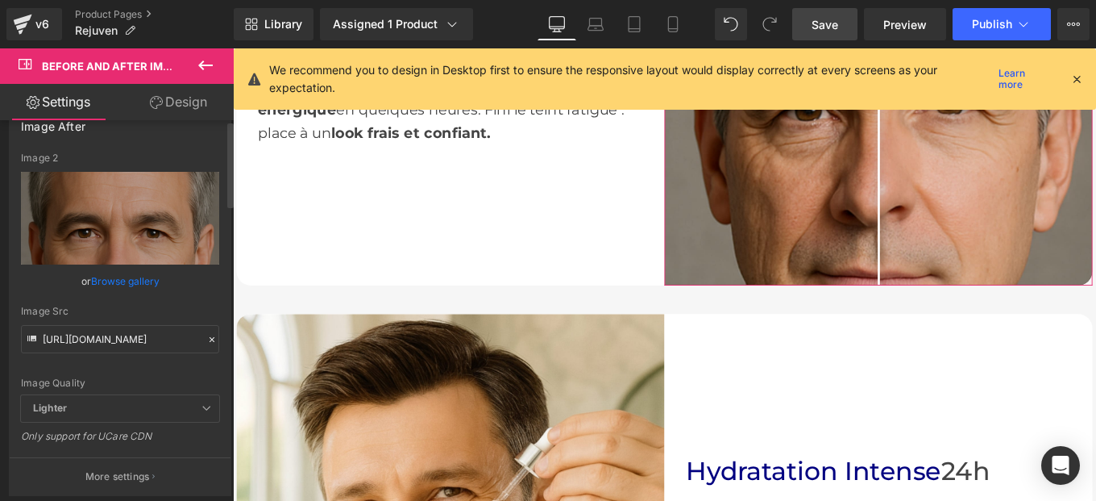
scroll to position [96, 0]
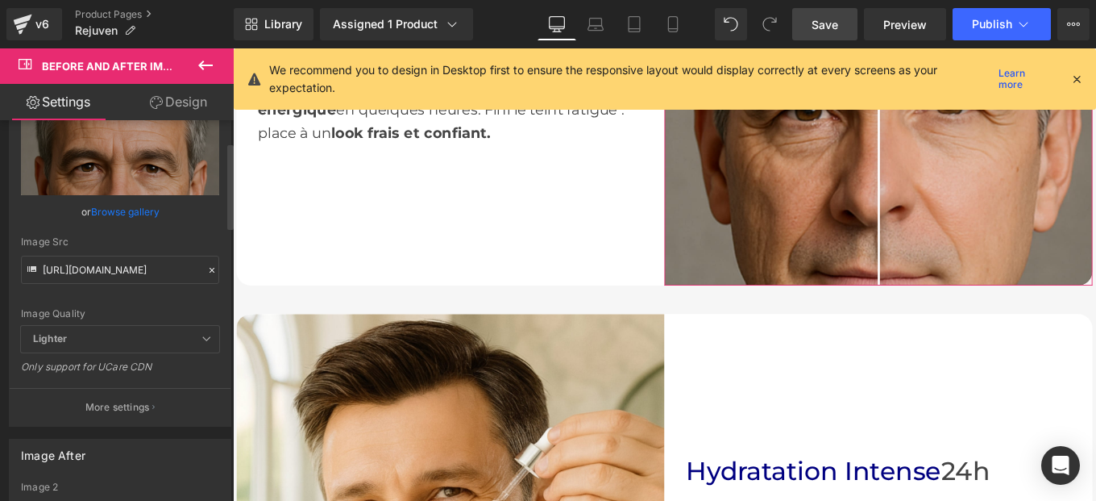
click at [206, 270] on icon at bounding box center [211, 269] width 11 height 11
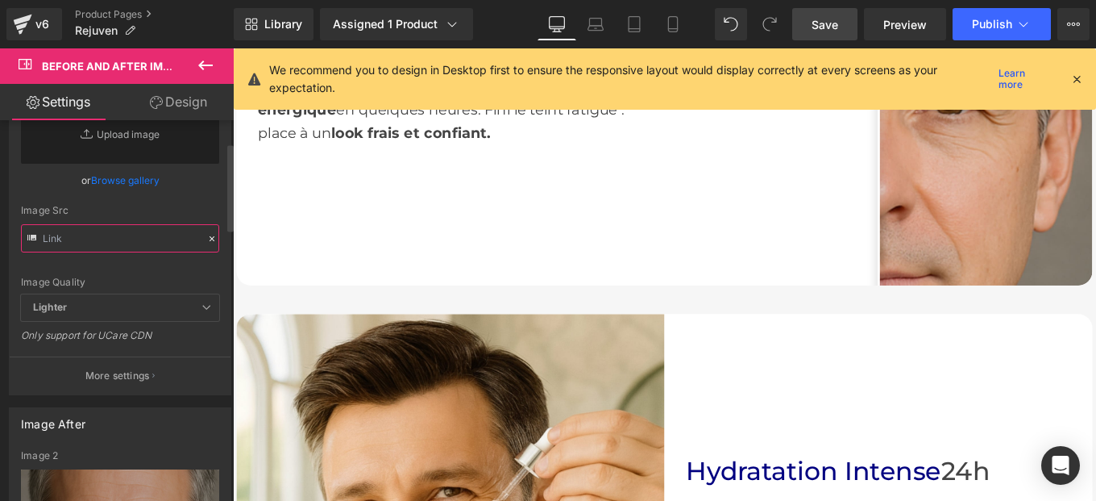
click at [119, 244] on input "text" at bounding box center [120, 238] width 198 height 28
paste input "https://cdn.shopify.com/s/files/1/0982/5760/0837/files/4.jpg?v=1758661353"
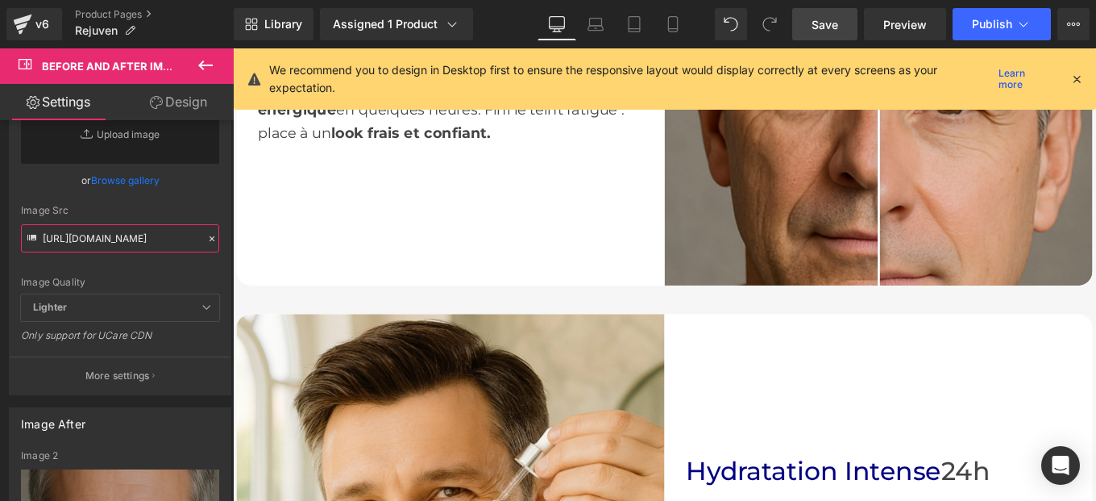
scroll to position [0, 201]
type input "https://cdn.shopify.com/s/files/1/0982/5760/0837/files/4.jpg?v=1758661353"
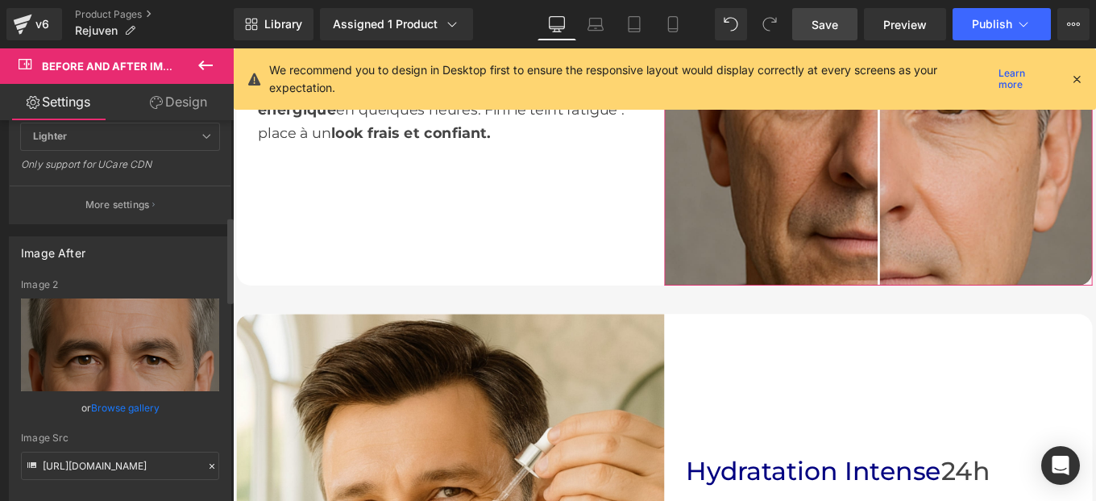
scroll to position [423, 0]
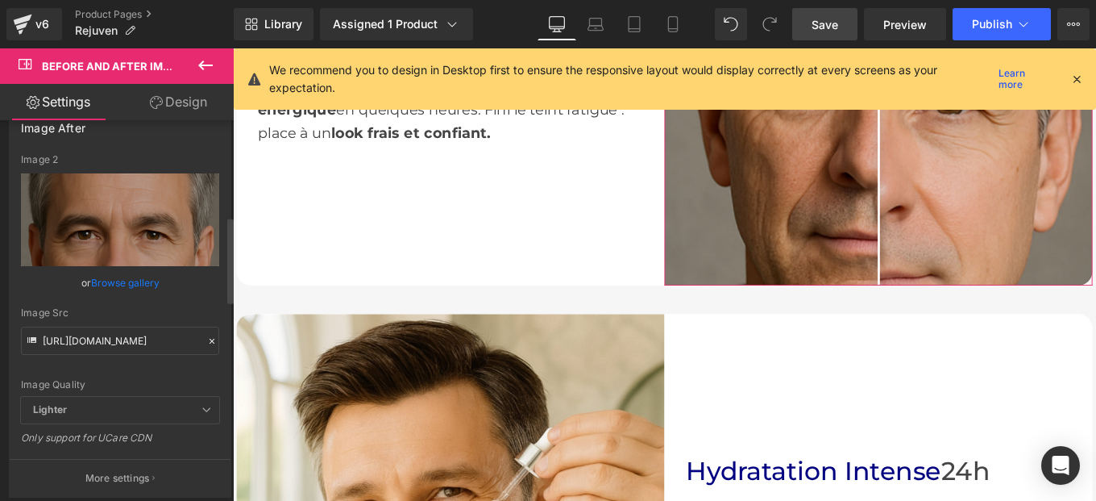
click at [206, 342] on icon at bounding box center [211, 340] width 11 height 11
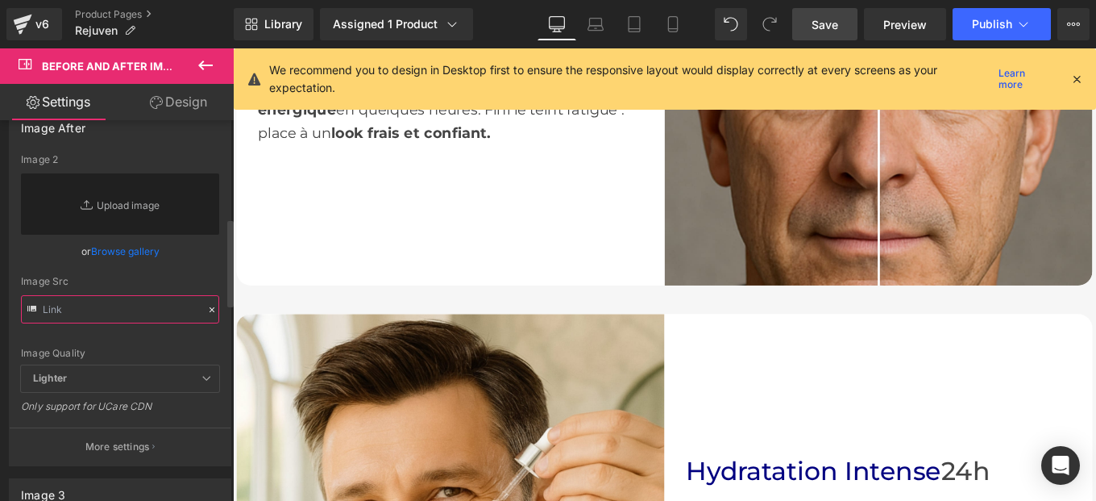
click at [91, 295] on input "text" at bounding box center [120, 309] width 198 height 28
paste input "https://cdn.shopify.com/s/files/1/0982/5760/0837/files/5.jpg?v=1758661352"
type input "https://cdn.shopify.com/s/files/1/0982/5760/0837/files/5.jpg?v=1758661352"
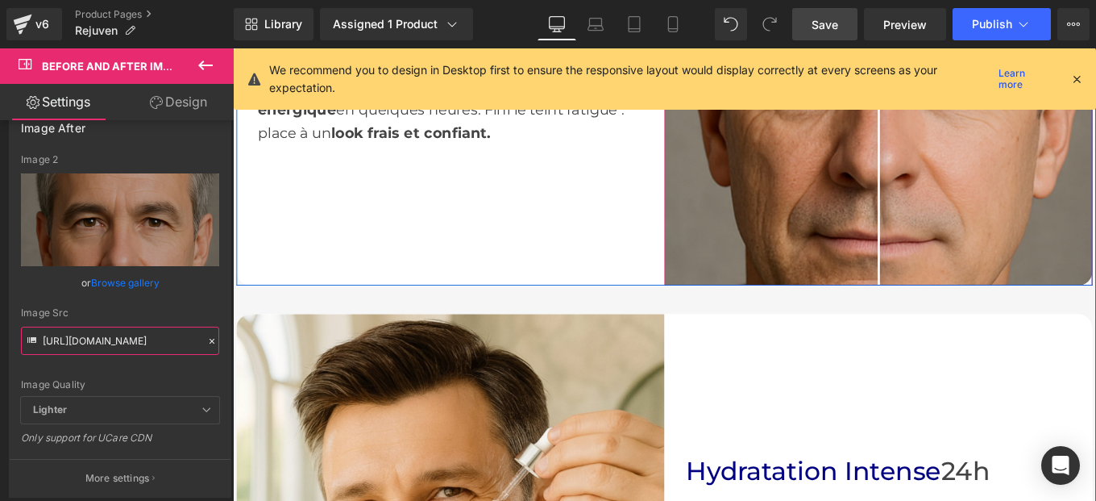
scroll to position [913, 0]
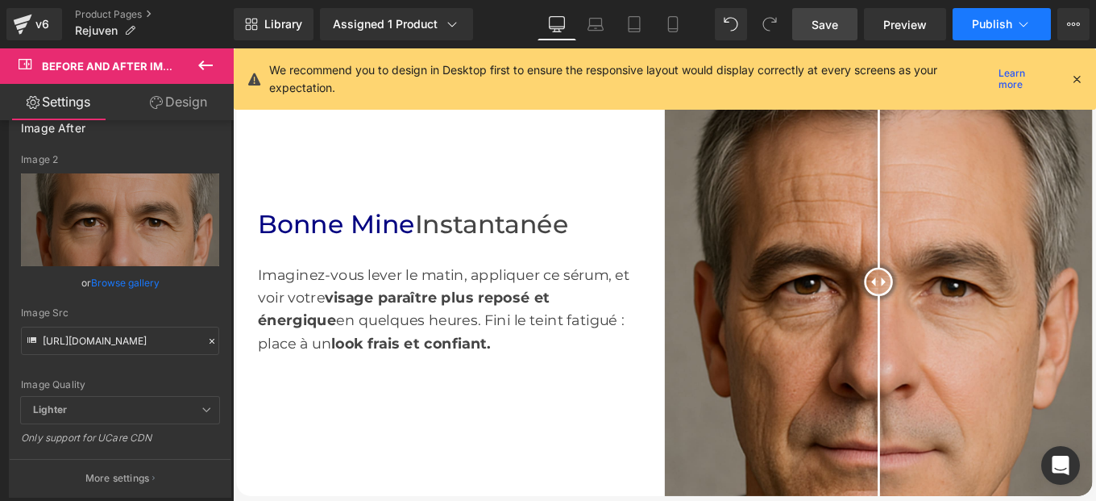
click at [988, 27] on span "Publish" at bounding box center [992, 24] width 40 height 13
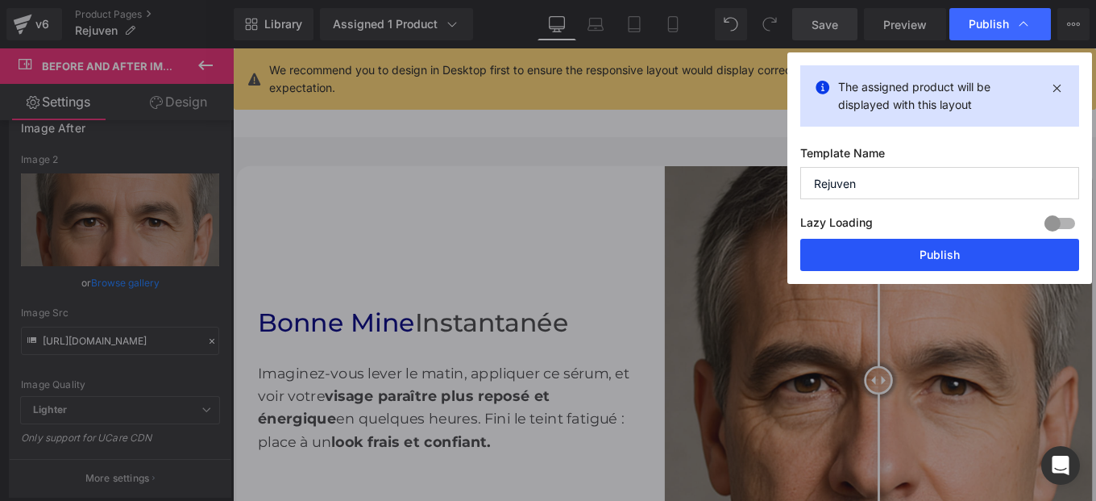
click at [898, 258] on button "Publish" at bounding box center [939, 255] width 279 height 32
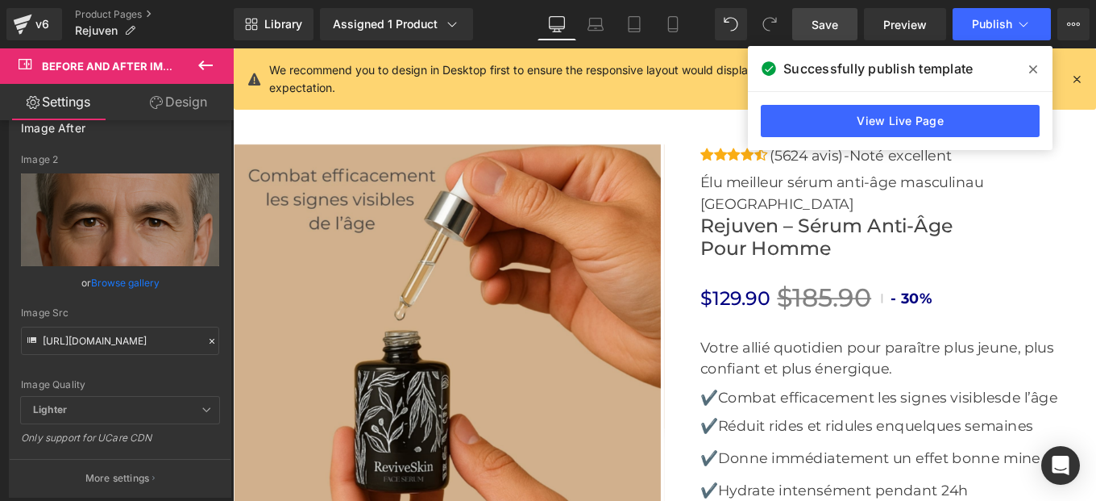
scroll to position [6064, 0]
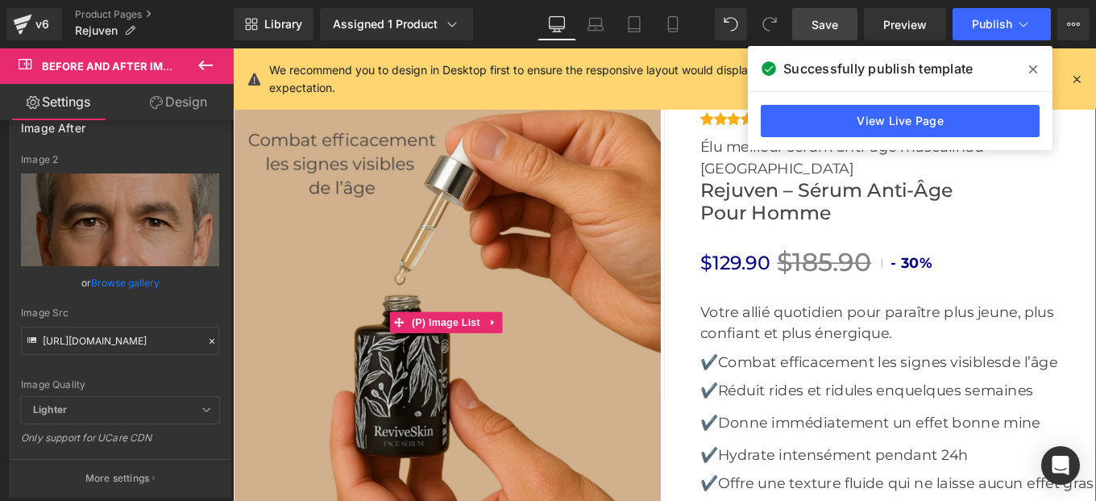
click at [679, 249] on div at bounding box center [474, 357] width 482 height 485
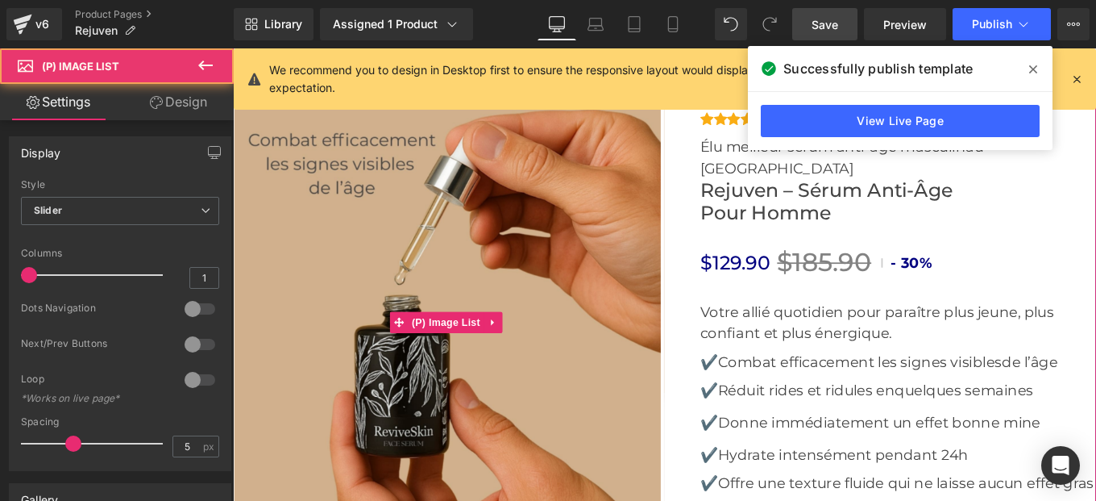
scroll to position [5902, 0]
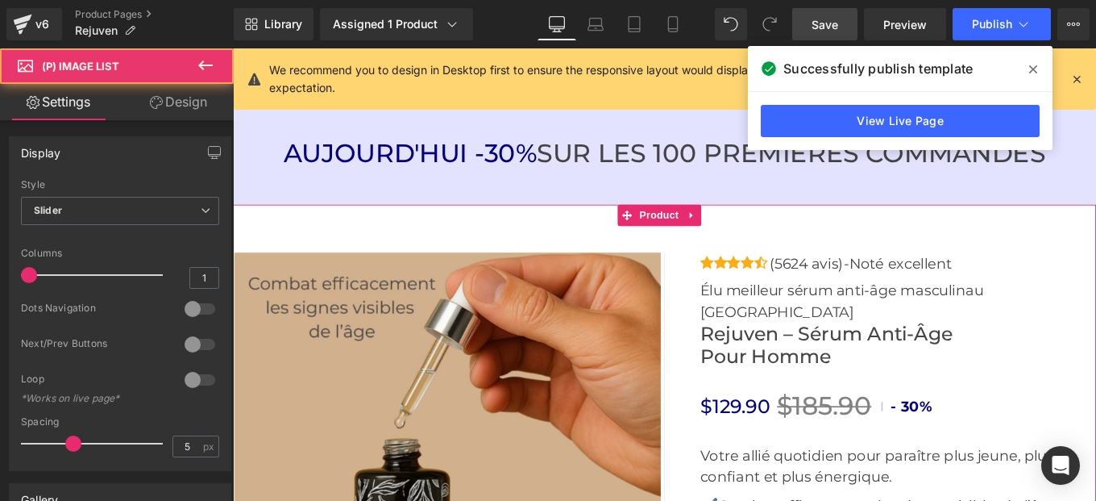
click at [713, 192] on div "AUJOURD'HUI -30% SUR LES 100 PREMIÈRES COMMANDES Heading Row Row" at bounding box center [720, 167] width 975 height 115
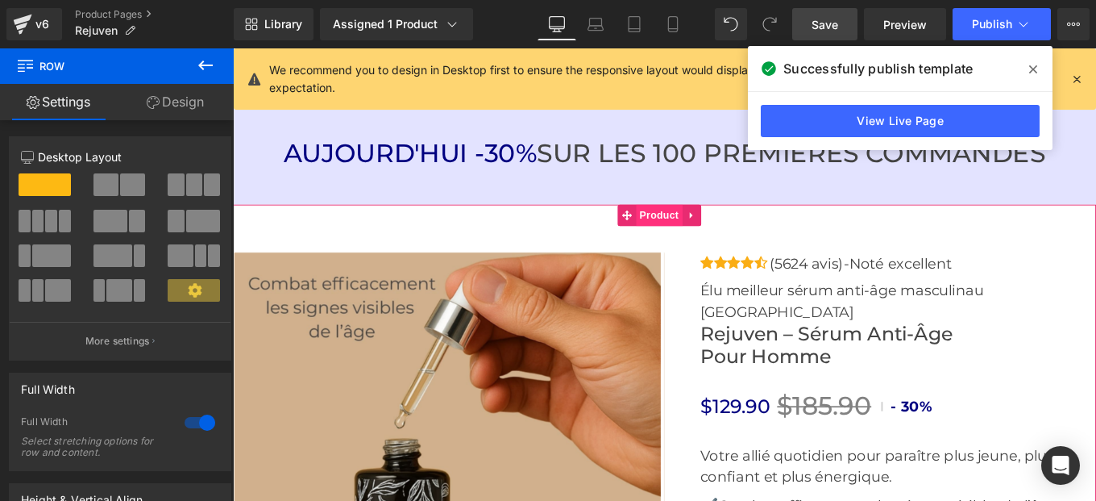
click at [707, 225] on span "Product" at bounding box center [714, 237] width 52 height 24
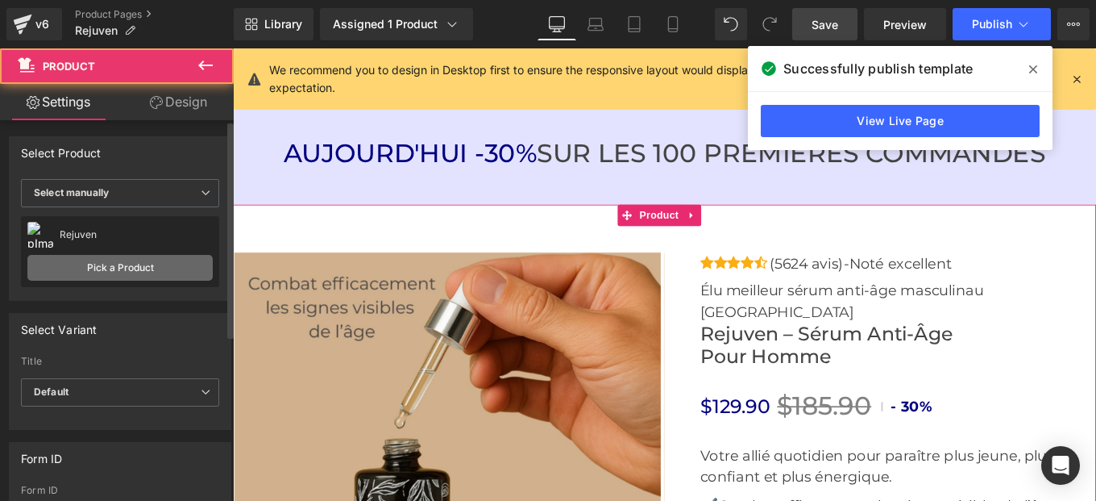
click at [119, 275] on link "Pick a Product" at bounding box center [119, 268] width 185 height 26
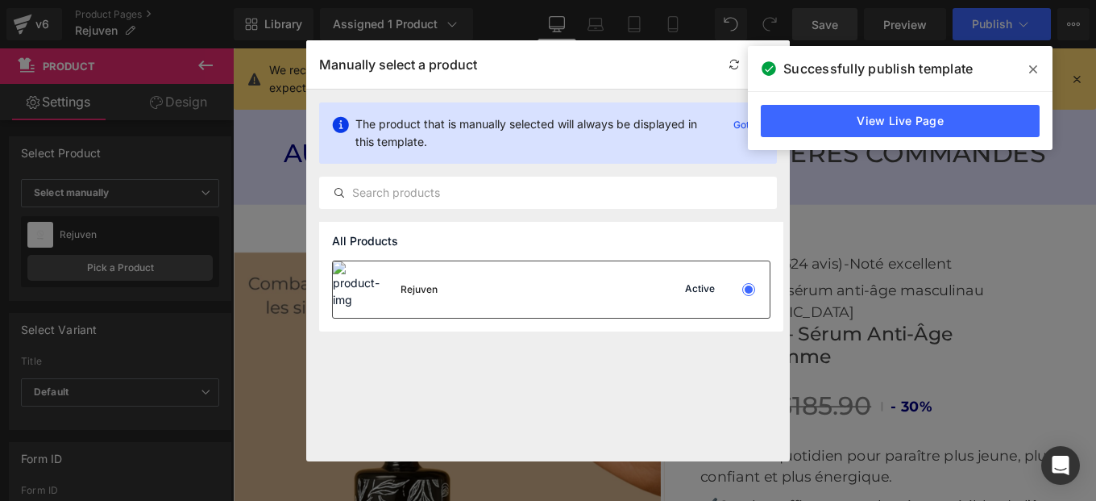
click at [500, 310] on div "Rejuven Active" at bounding box center [551, 289] width 437 height 56
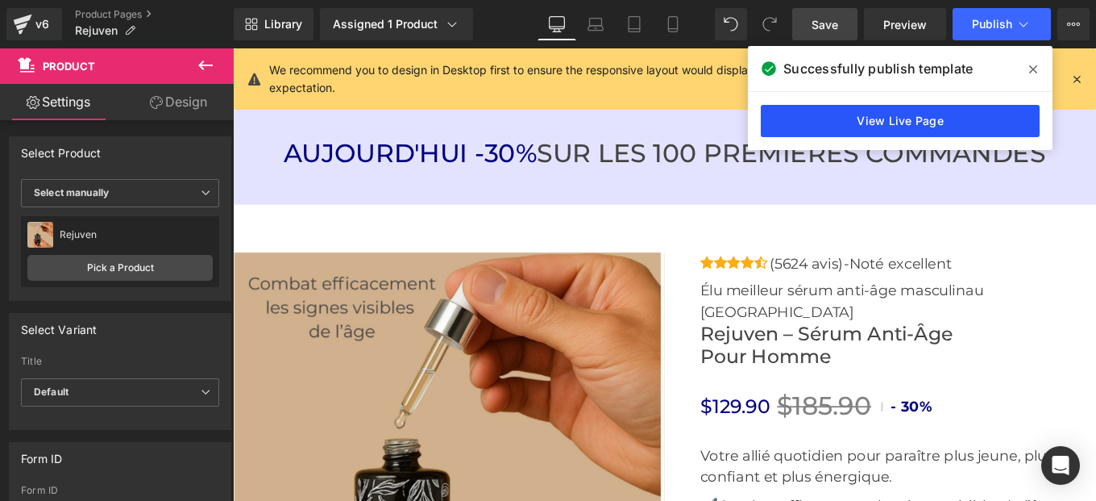
click at [846, 127] on link "View Live Page" at bounding box center [900, 121] width 279 height 32
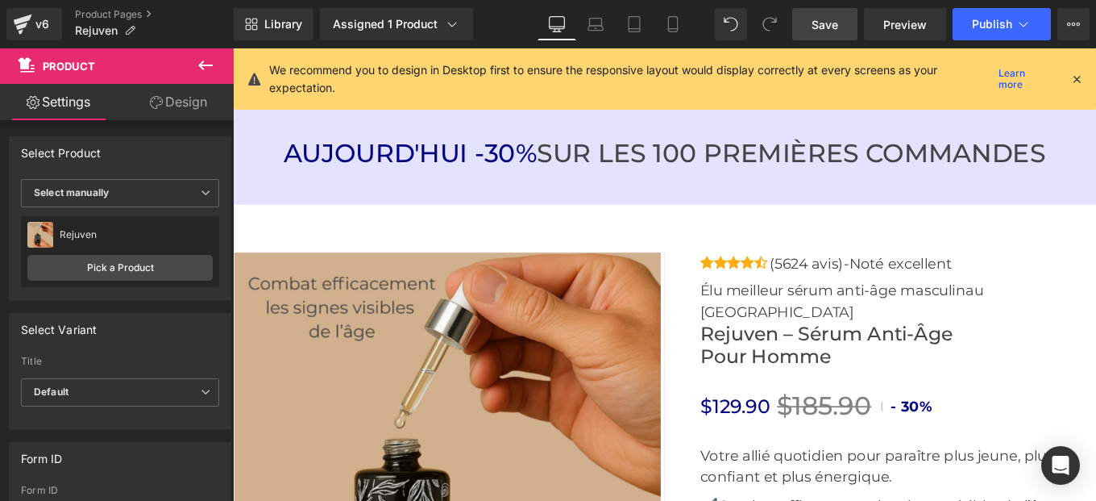
click at [821, 26] on span "Save" at bounding box center [825, 24] width 27 height 17
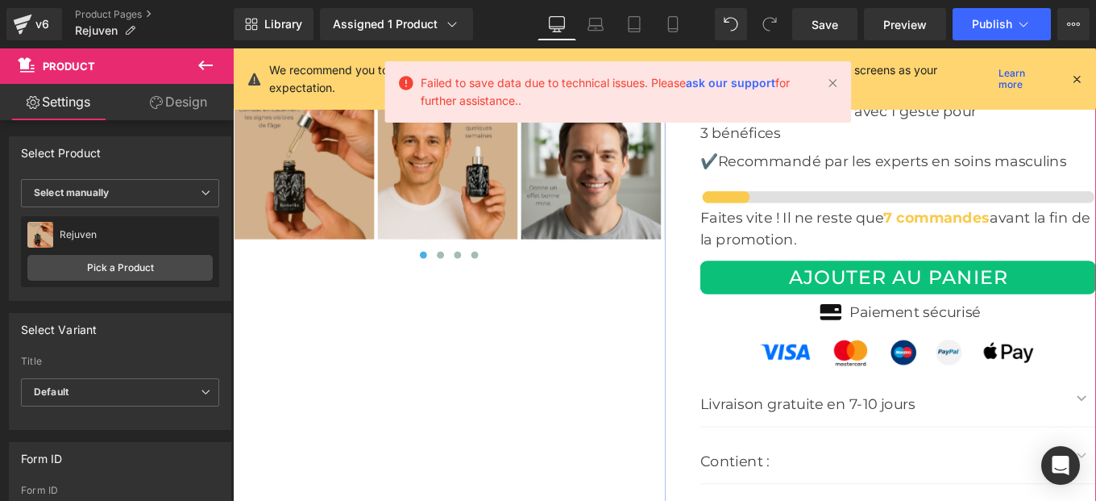
scroll to position [6574, 0]
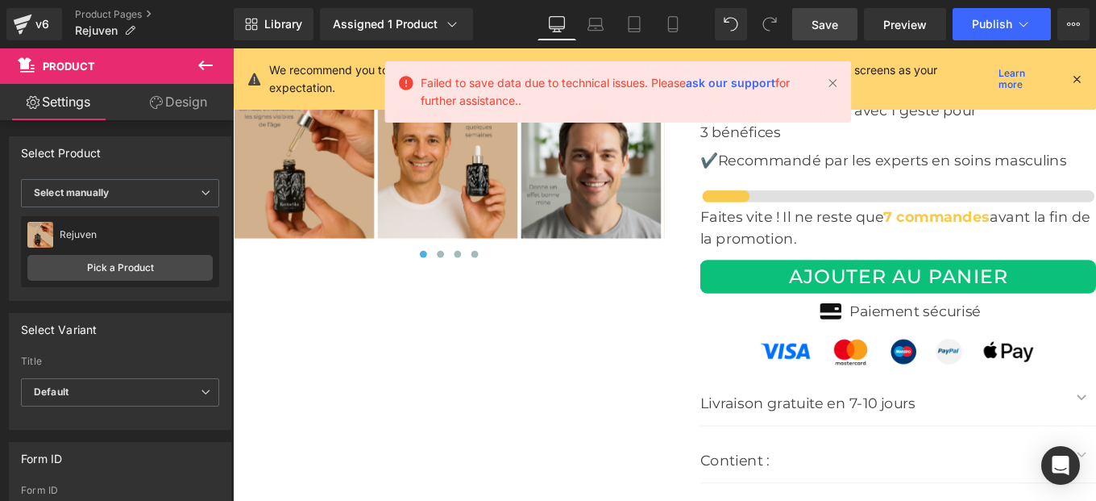
click at [830, 16] on span "Save" at bounding box center [825, 24] width 27 height 17
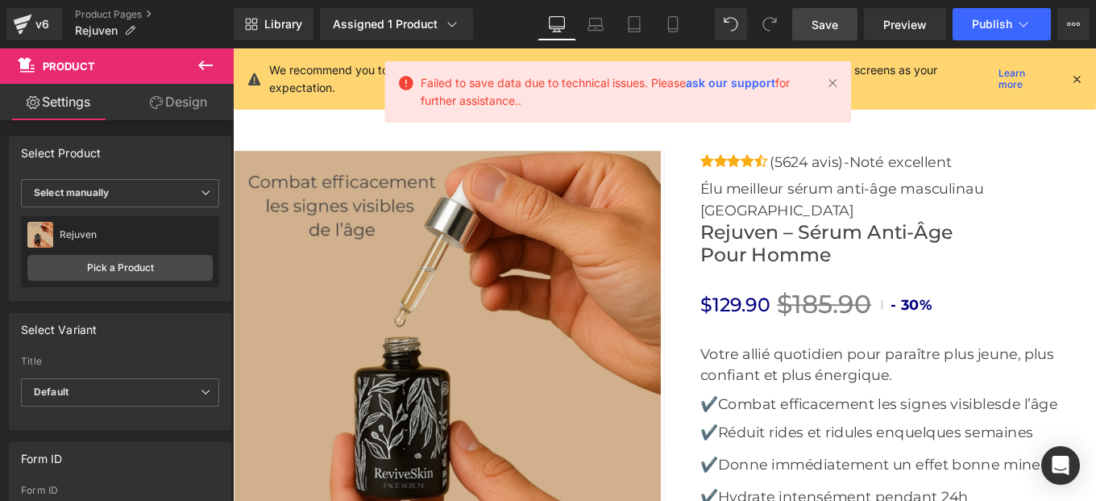
scroll to position [5518, 0]
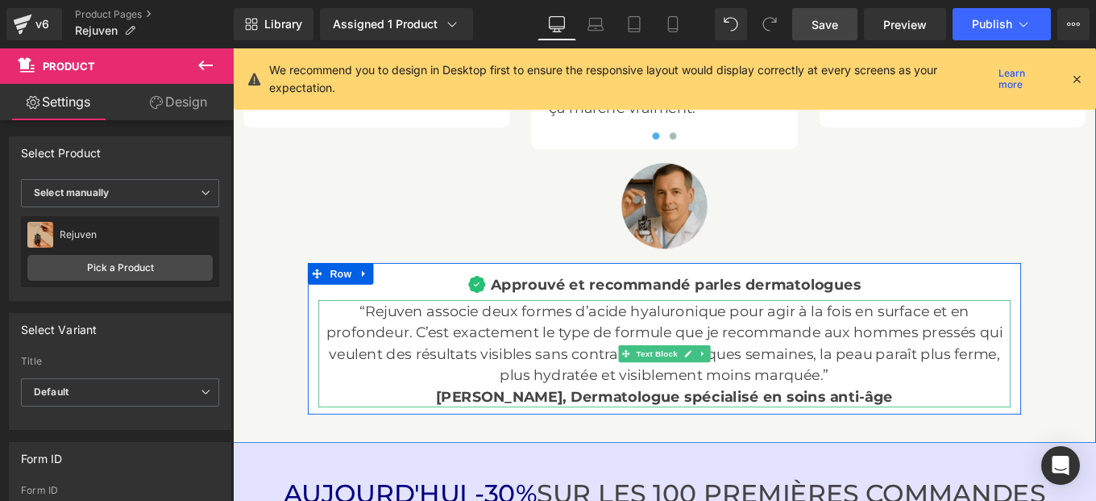
click at [822, 27] on span "Save" at bounding box center [825, 24] width 27 height 17
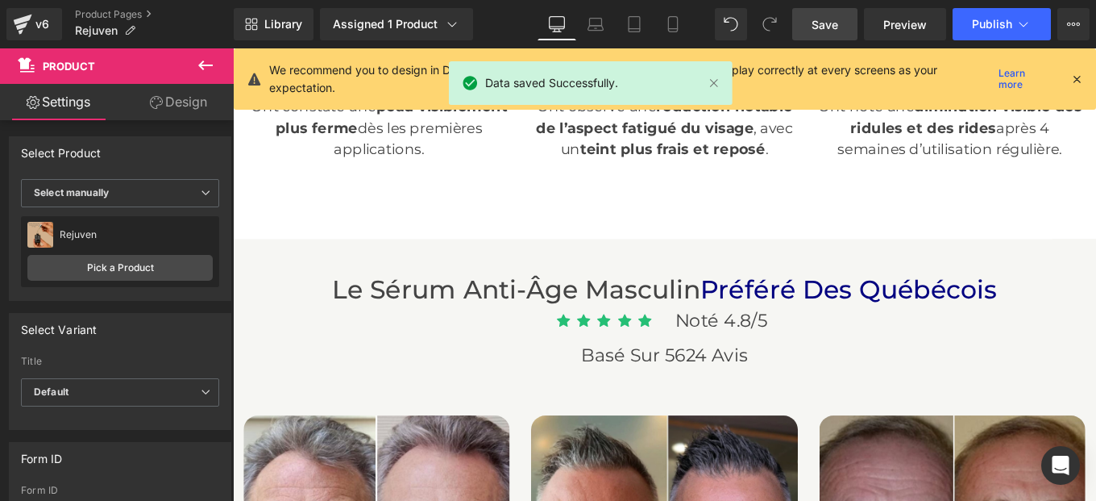
scroll to position [4233, 0]
